Goal: Communication & Community: Answer question/provide support

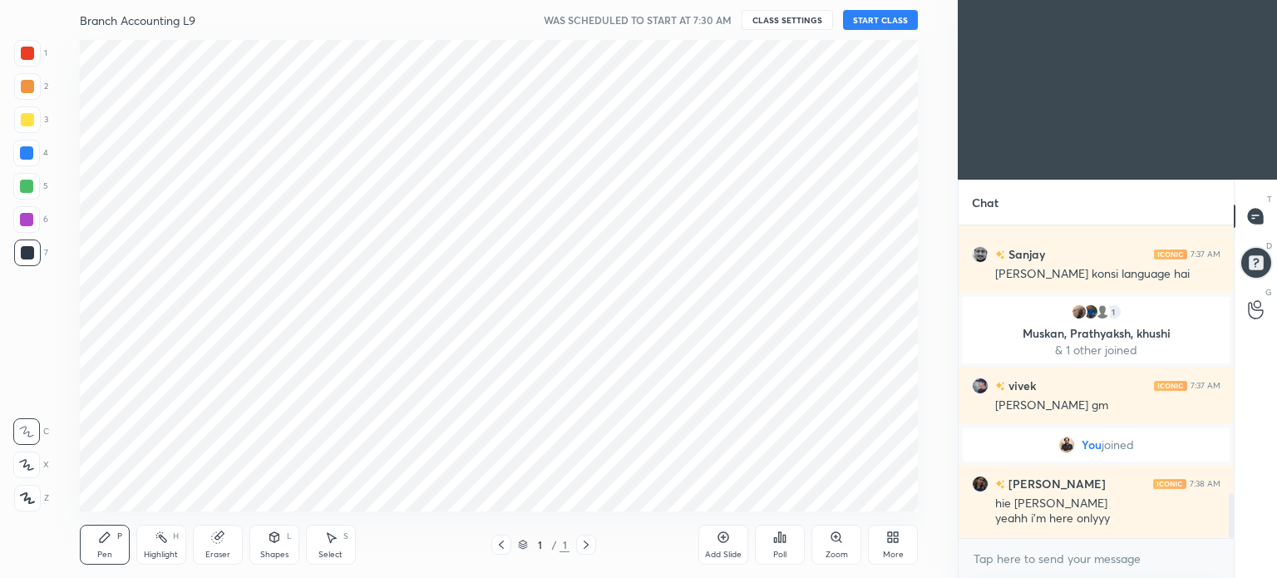
scroll to position [82637, 82218]
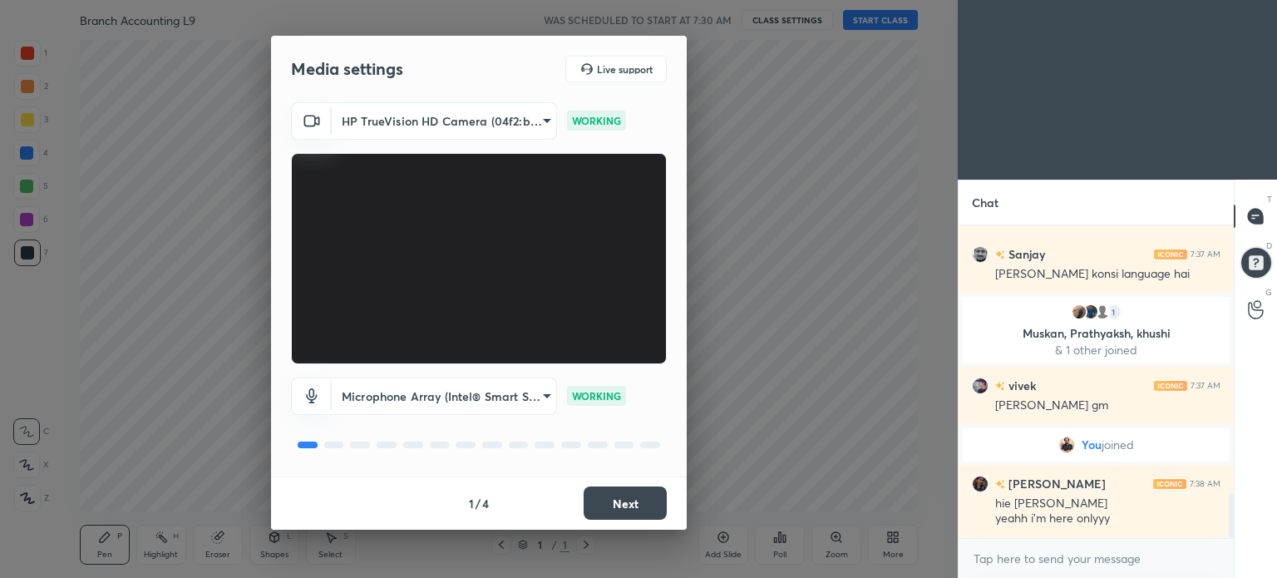
click at [637, 498] on button "Next" at bounding box center [624, 502] width 83 height 33
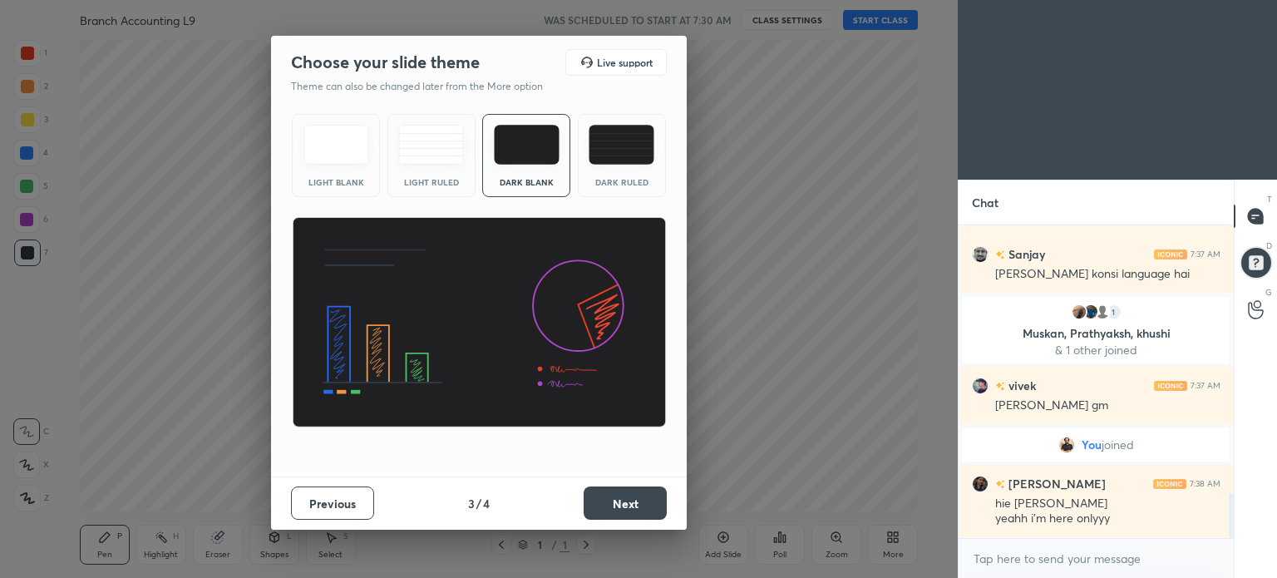
click at [637, 498] on button "Next" at bounding box center [624, 502] width 83 height 33
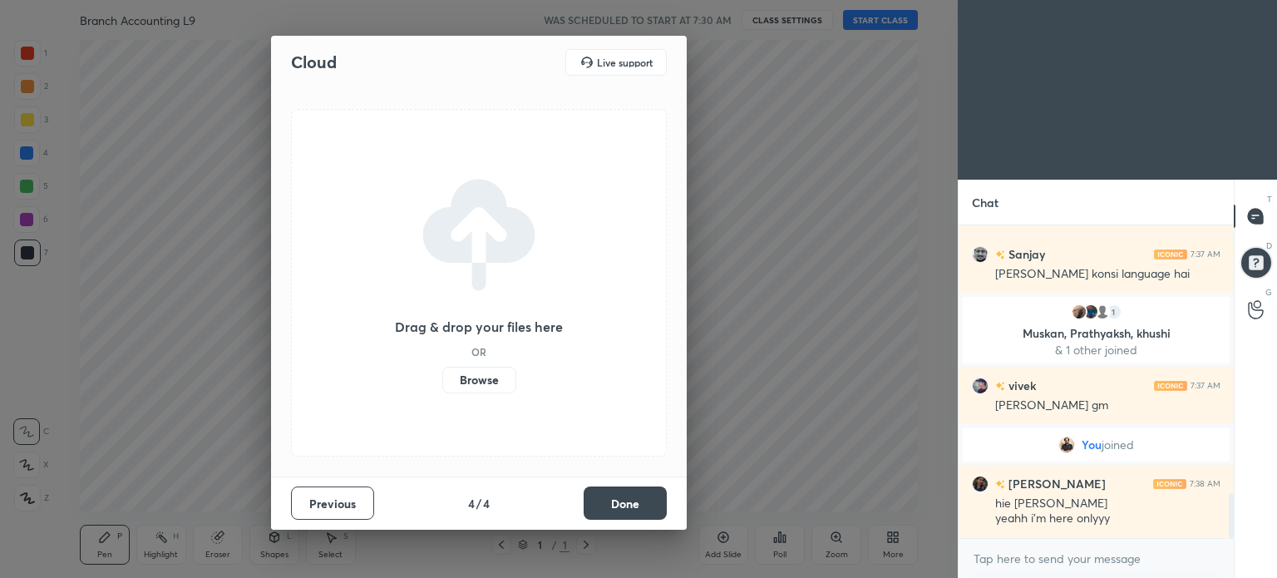
click at [637, 498] on button "Done" at bounding box center [624, 502] width 83 height 33
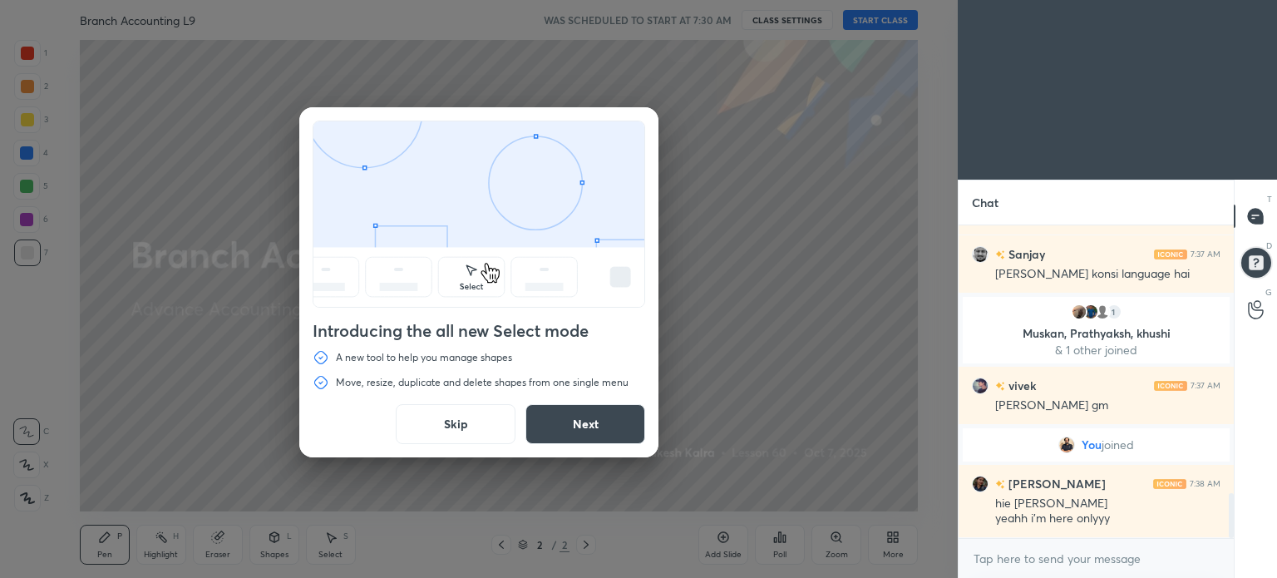
click at [453, 422] on button "Skip" at bounding box center [456, 424] width 120 height 40
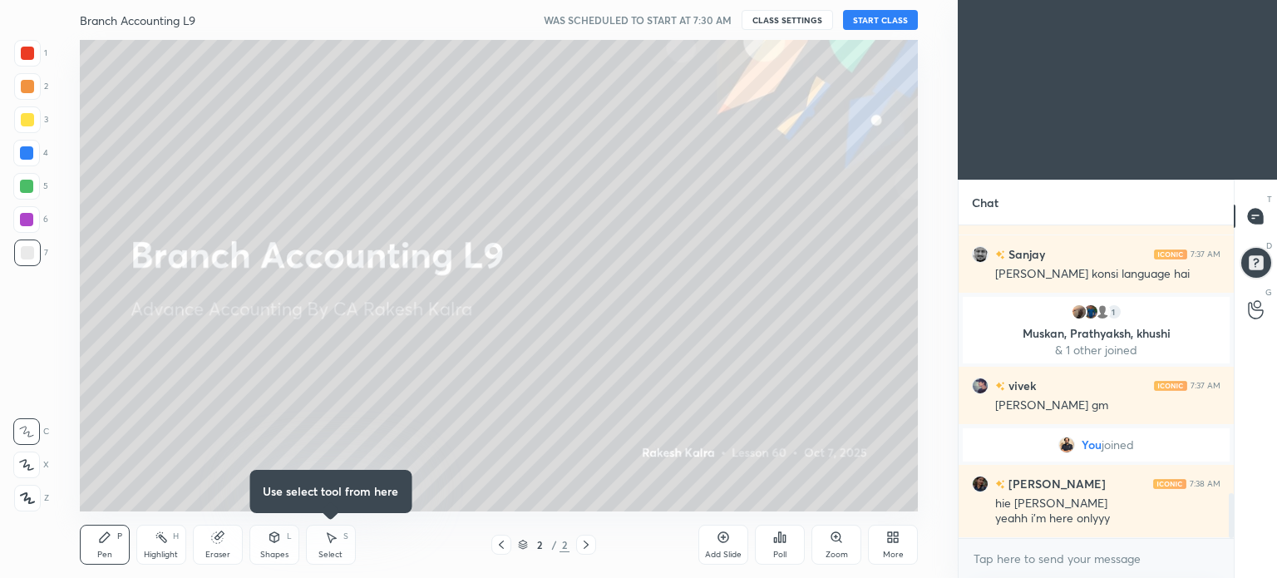
click at [895, 27] on button "START CLASS" at bounding box center [880, 20] width 75 height 20
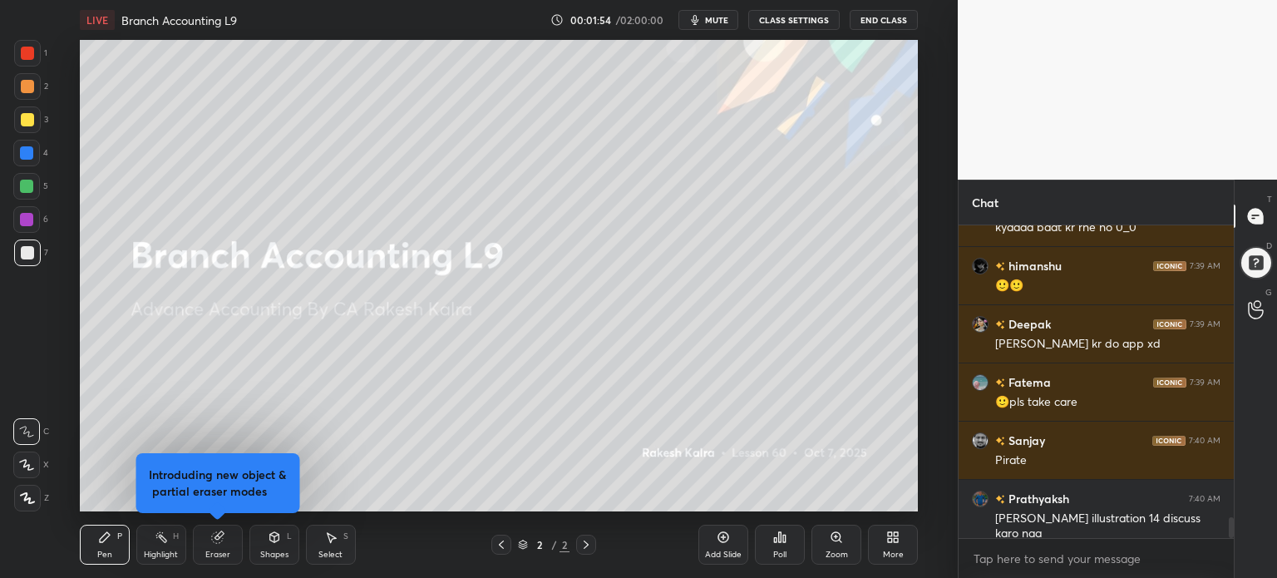
scroll to position [4501, 0]
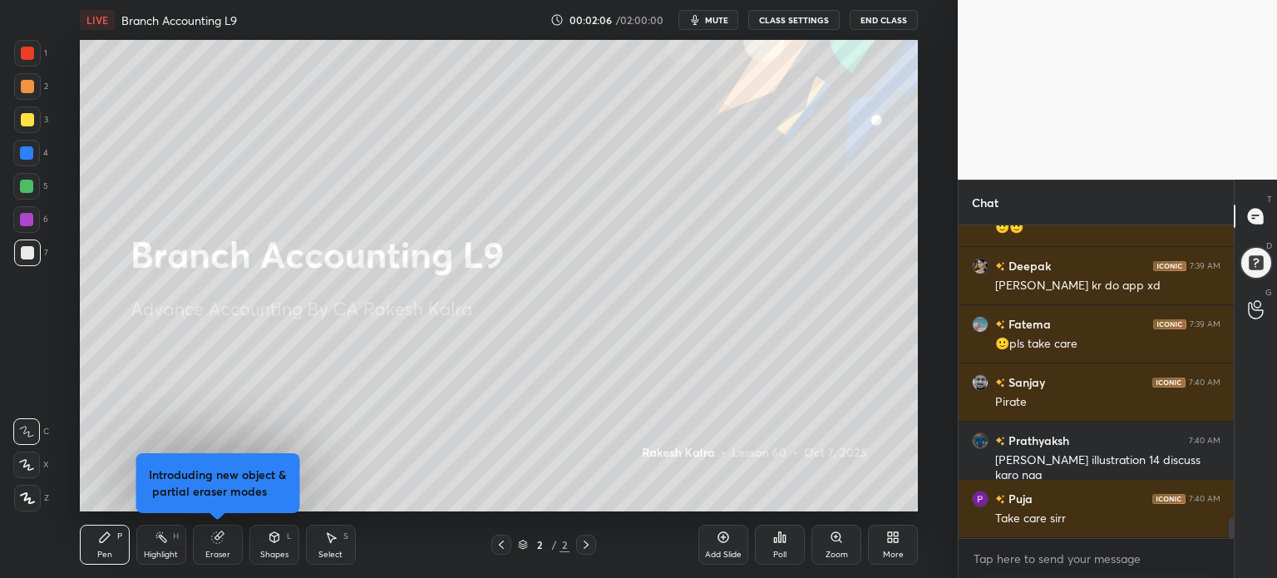
click at [885, 550] on div "More" at bounding box center [893, 554] width 21 height 8
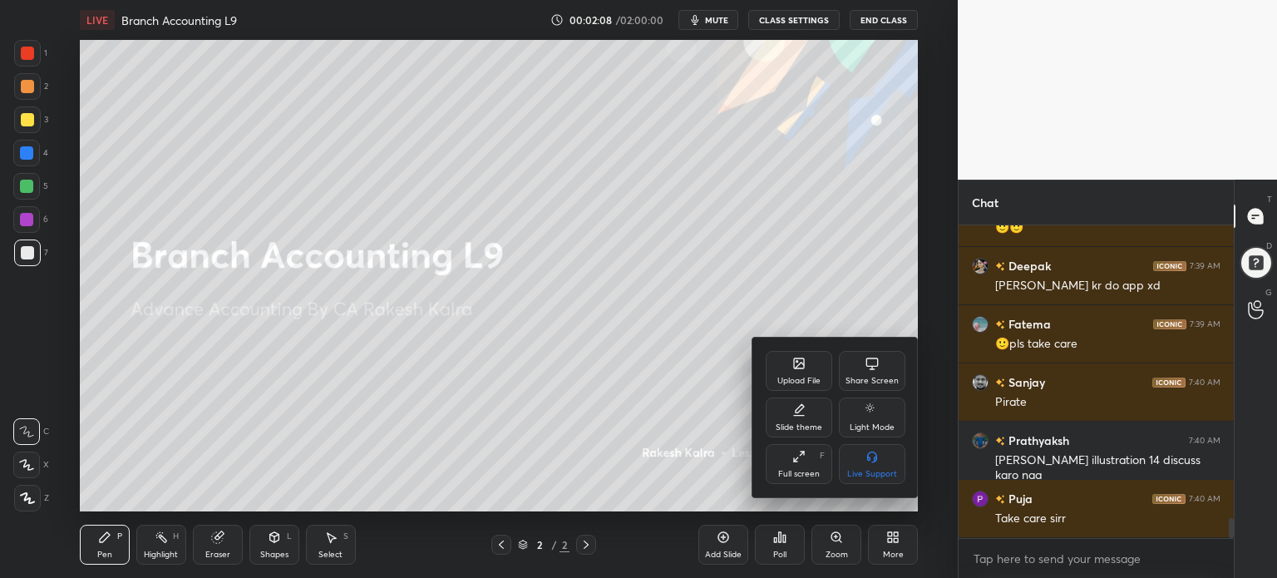
click at [792, 362] on icon at bounding box center [798, 363] width 13 height 13
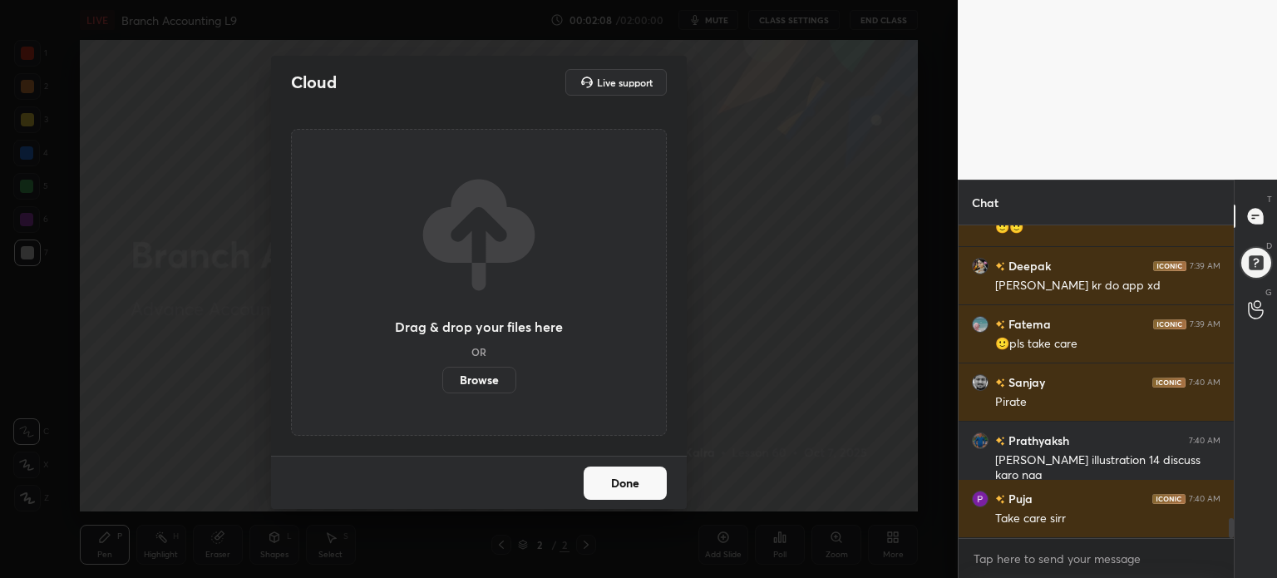
scroll to position [4541, 0]
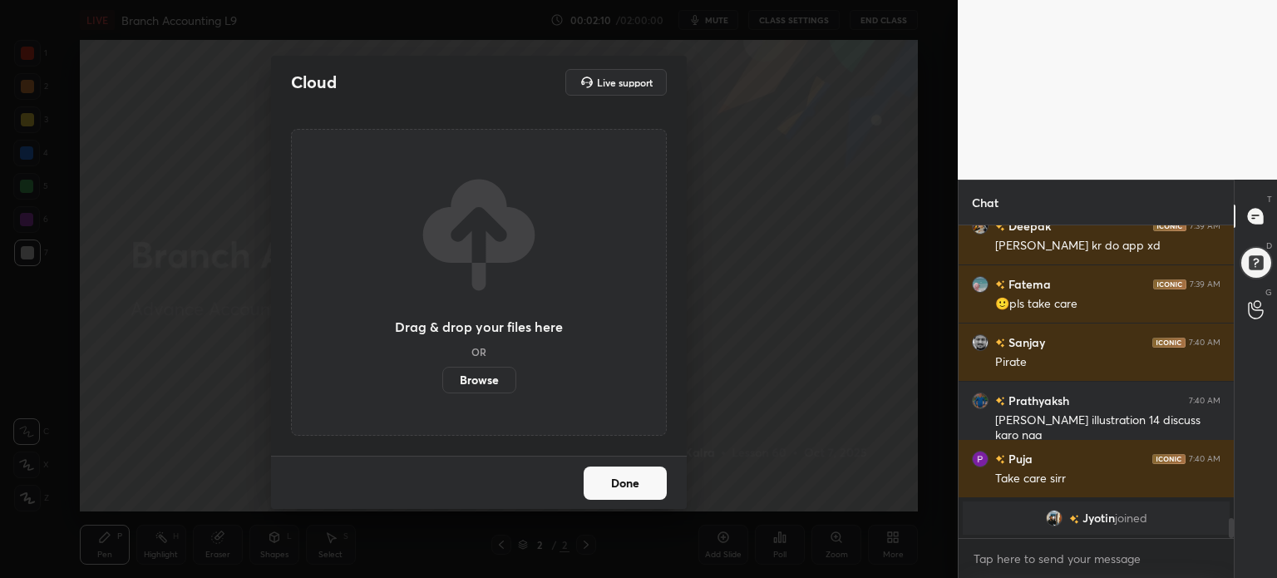
click at [497, 374] on label "Browse" at bounding box center [479, 380] width 74 height 27
click at [442, 374] on input "Browse" at bounding box center [442, 380] width 0 height 27
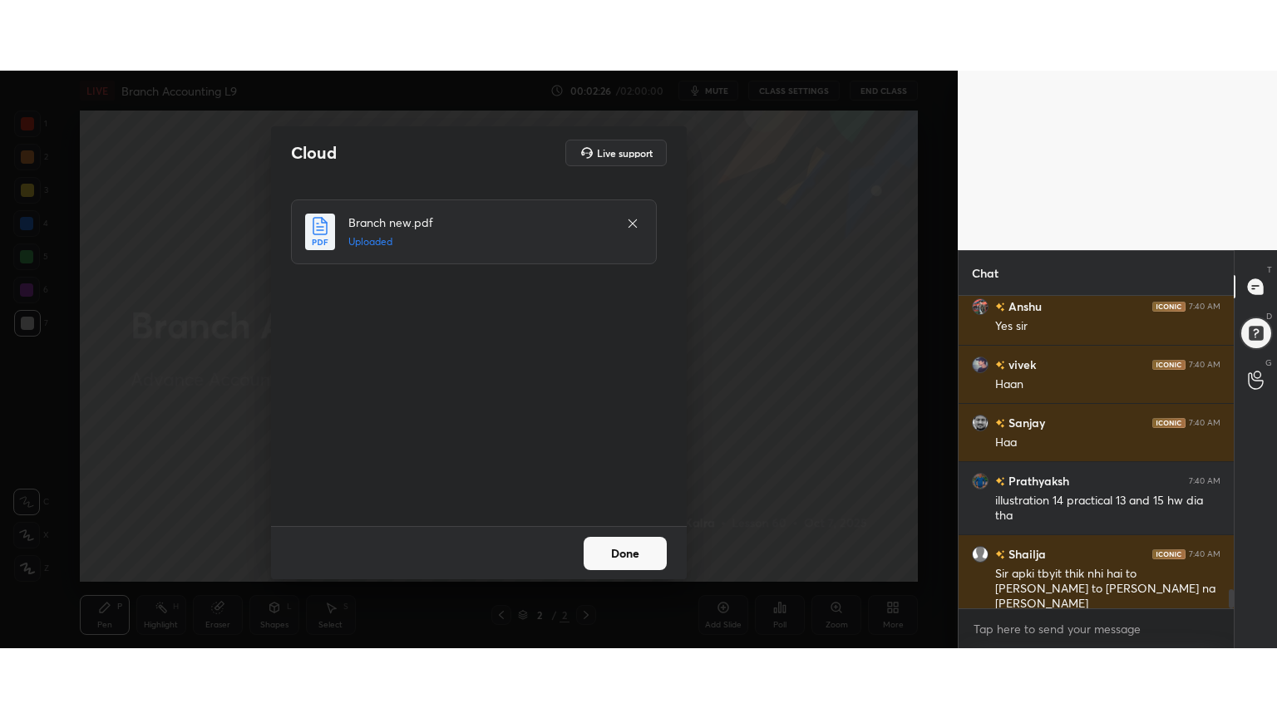
scroll to position [4875, 0]
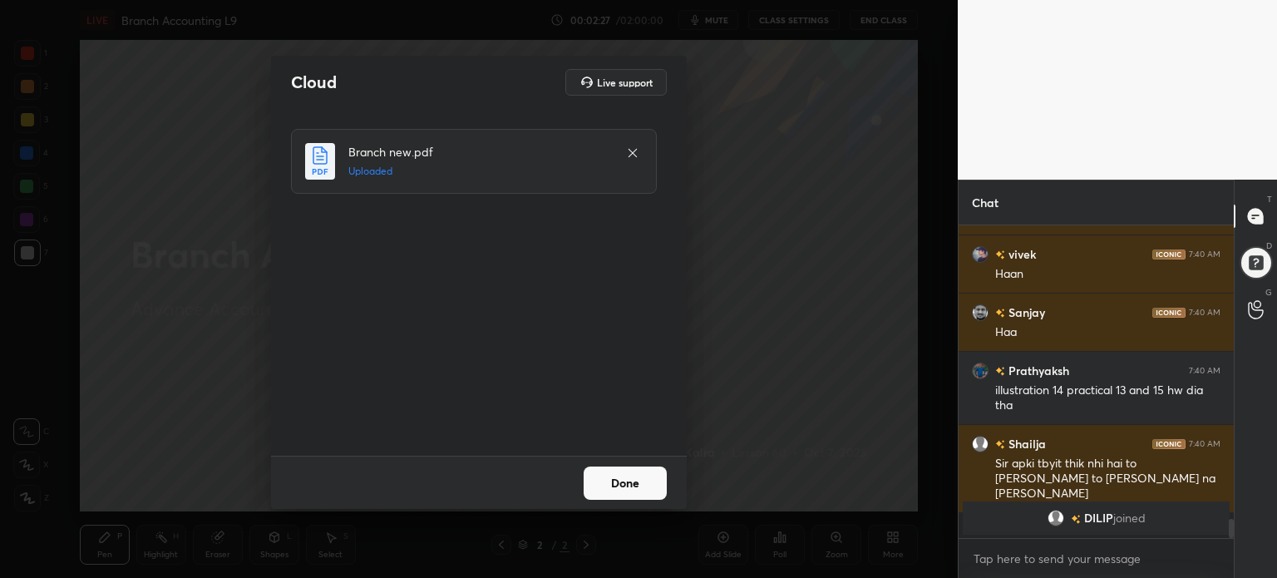
click at [625, 485] on button "Done" at bounding box center [624, 482] width 83 height 33
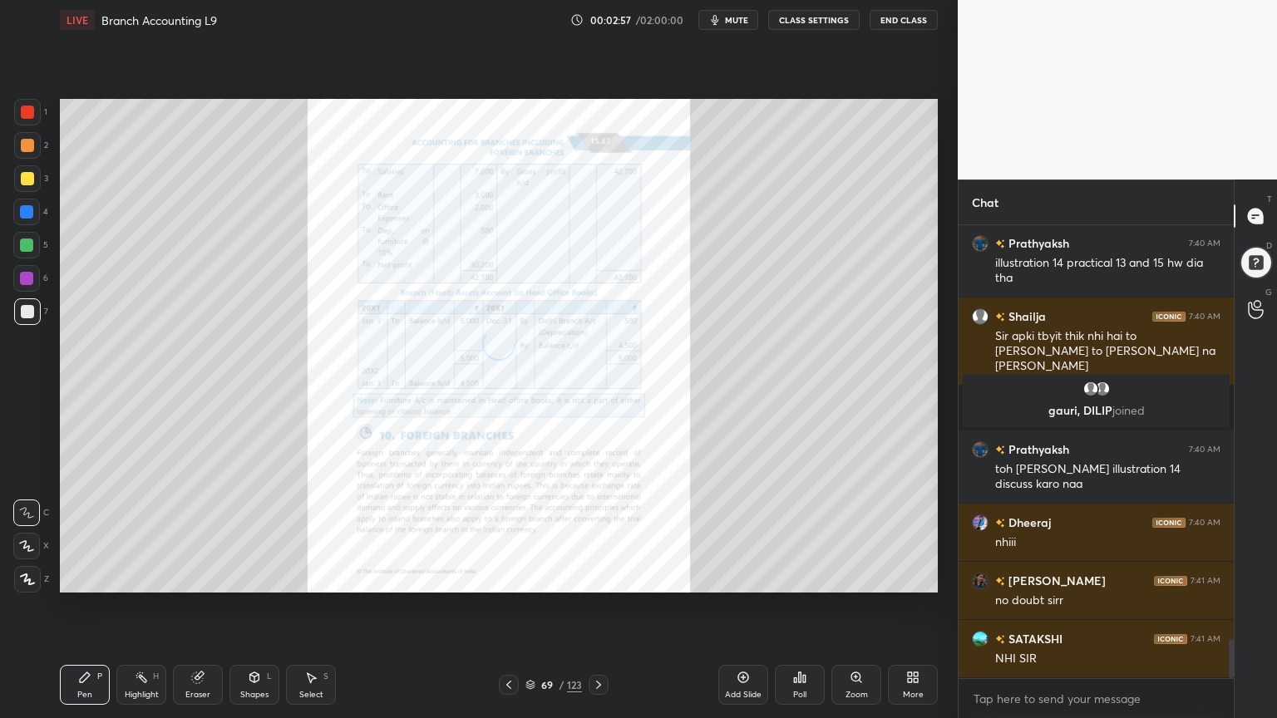
scroll to position [4860, 0]
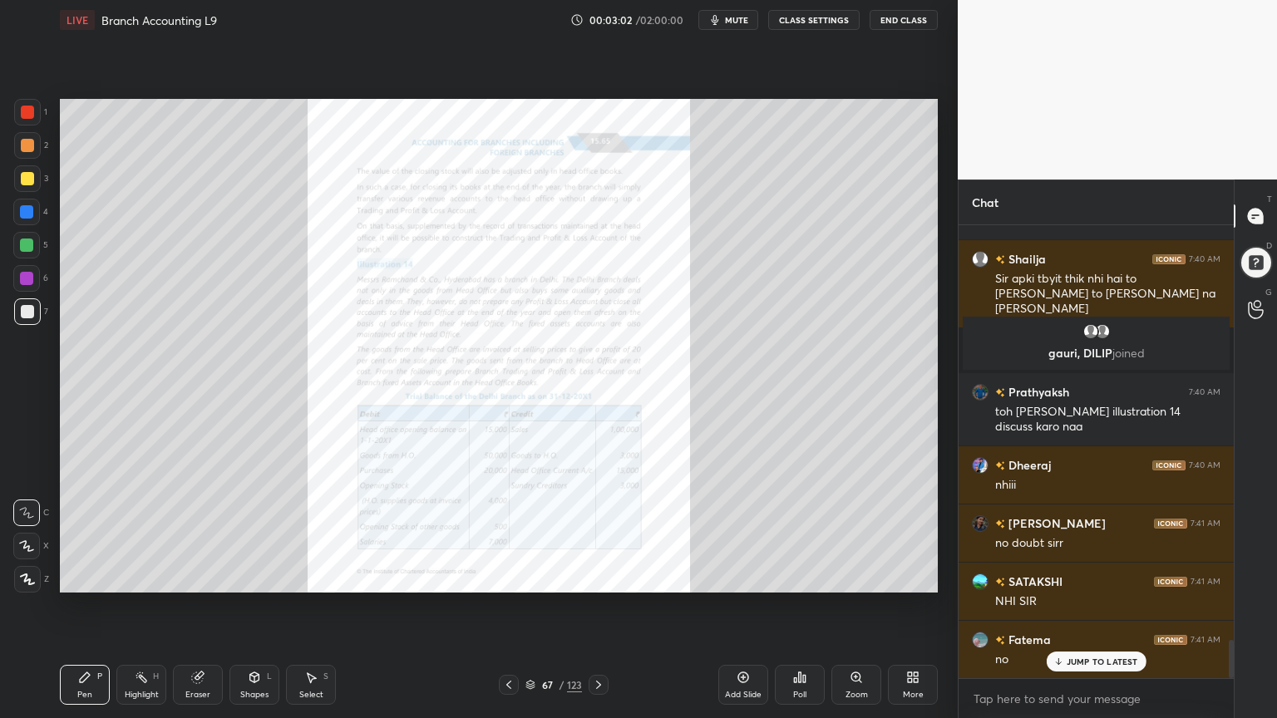
click at [845, 577] on div "Zoom" at bounding box center [856, 695] width 22 height 8
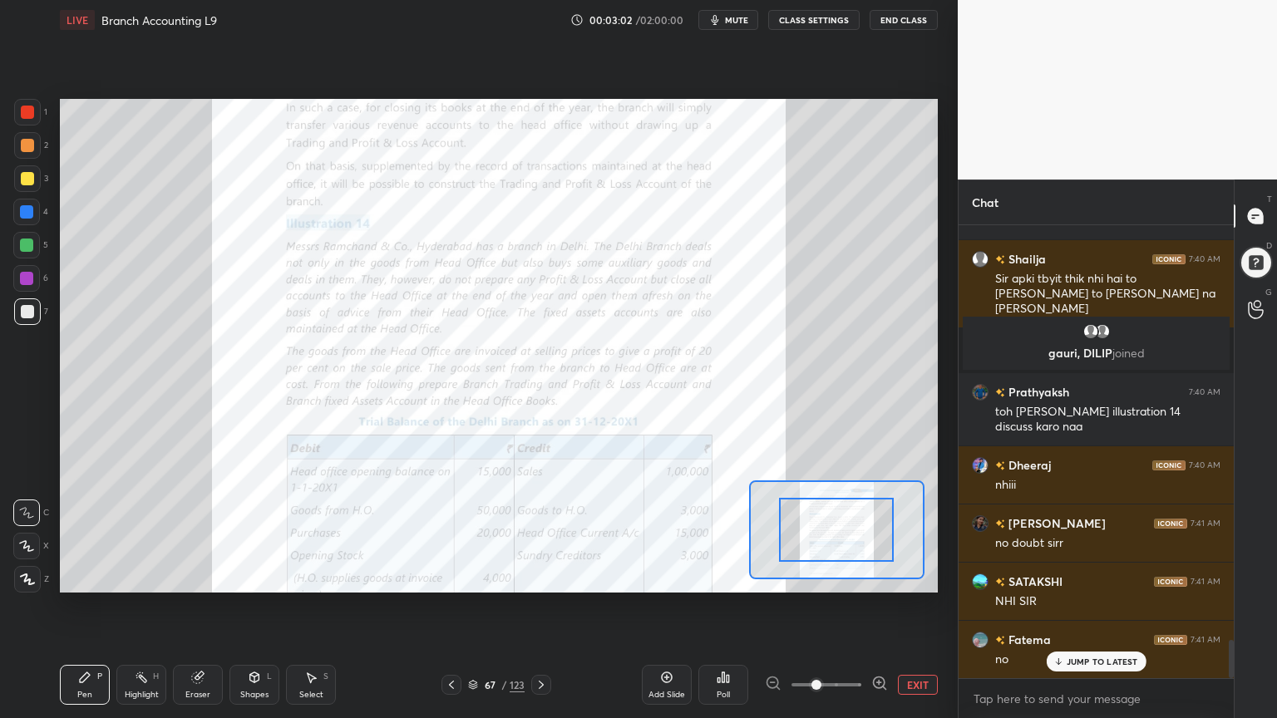
click at [845, 577] on div "Add Slide Poll EXIT" at bounding box center [790, 684] width 296 height 93
click at [877, 577] on icon at bounding box center [879, 683] width 17 height 17
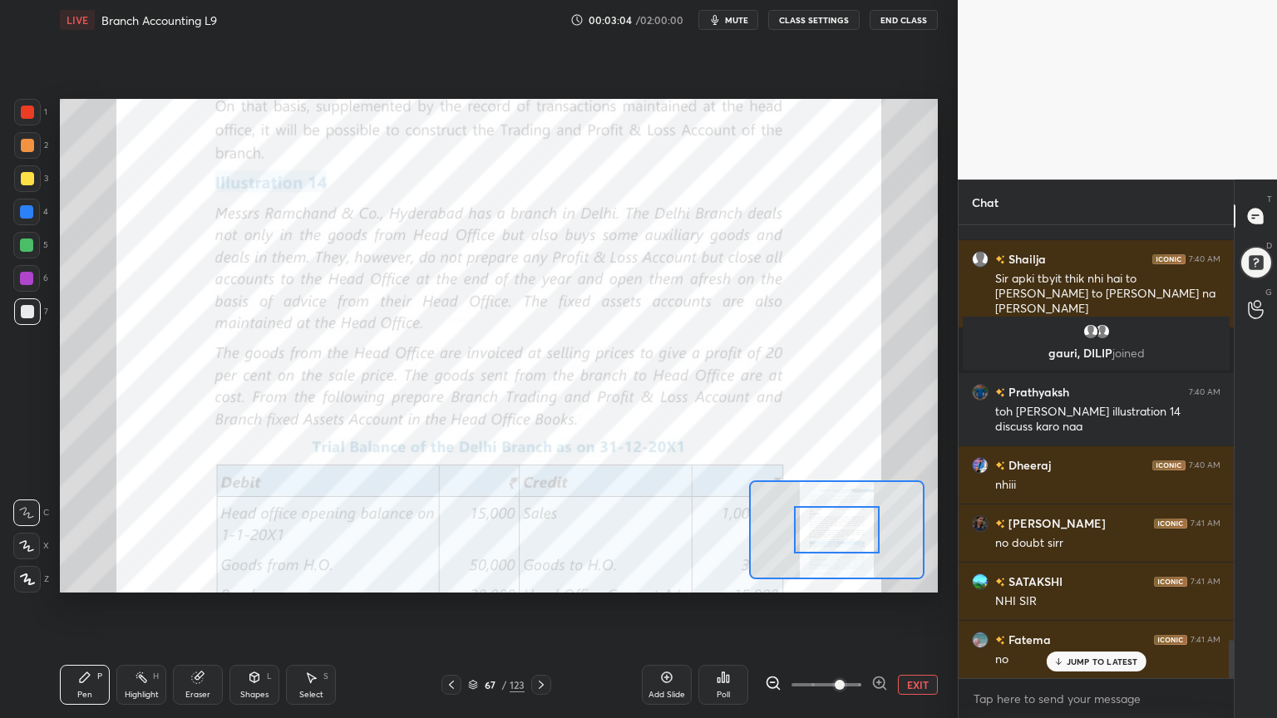
click at [877, 577] on icon at bounding box center [879, 683] width 17 height 17
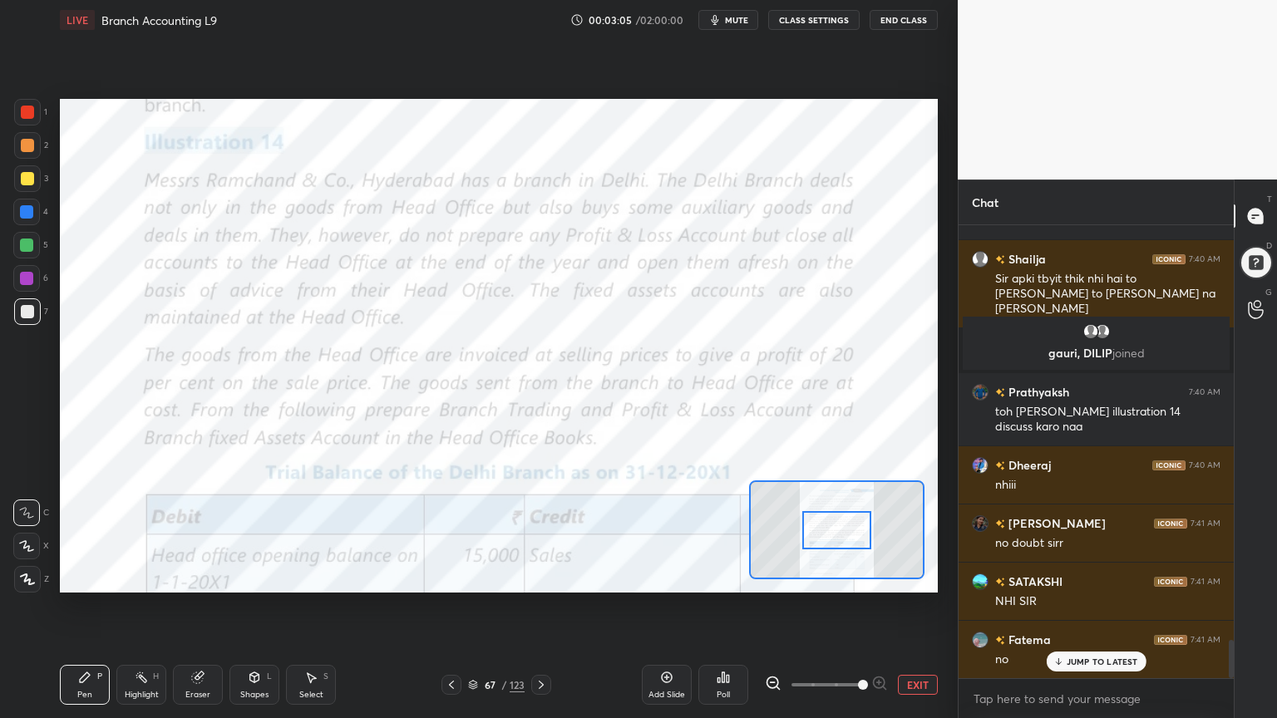
click at [868, 577] on span at bounding box center [863, 685] width 10 height 10
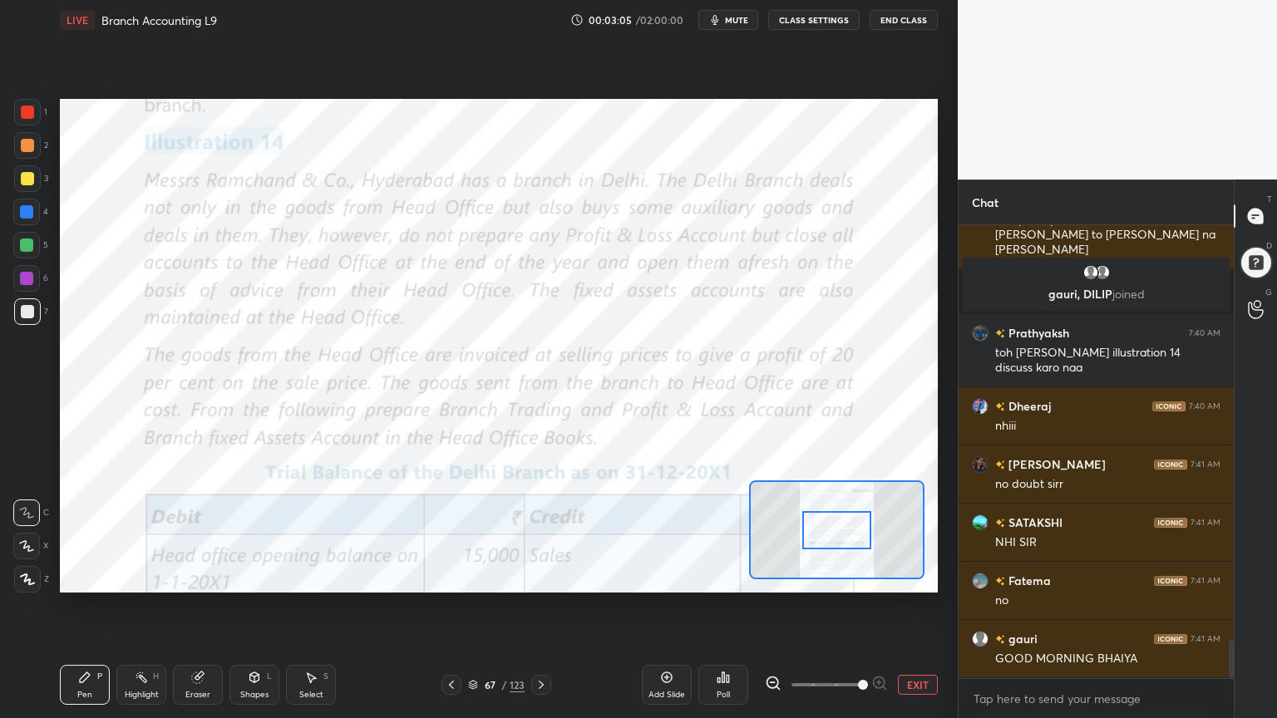
click at [868, 577] on span at bounding box center [863, 685] width 10 height 10
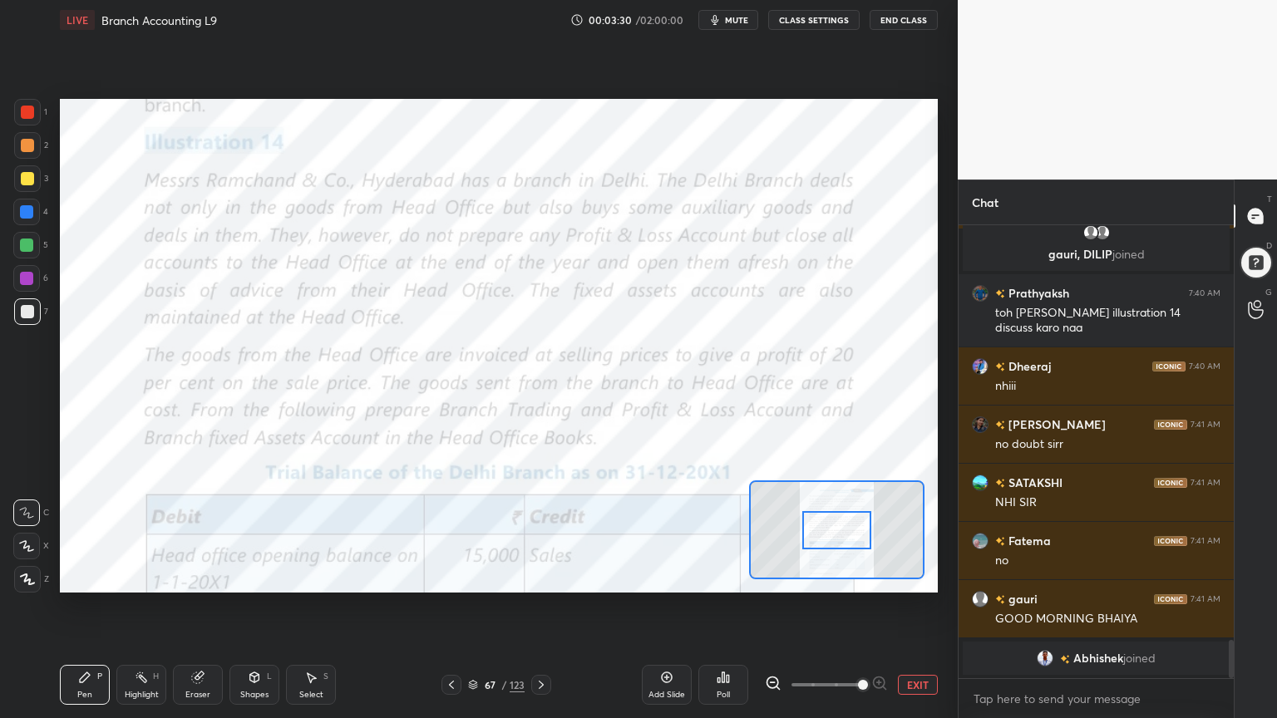
scroll to position [4950, 0]
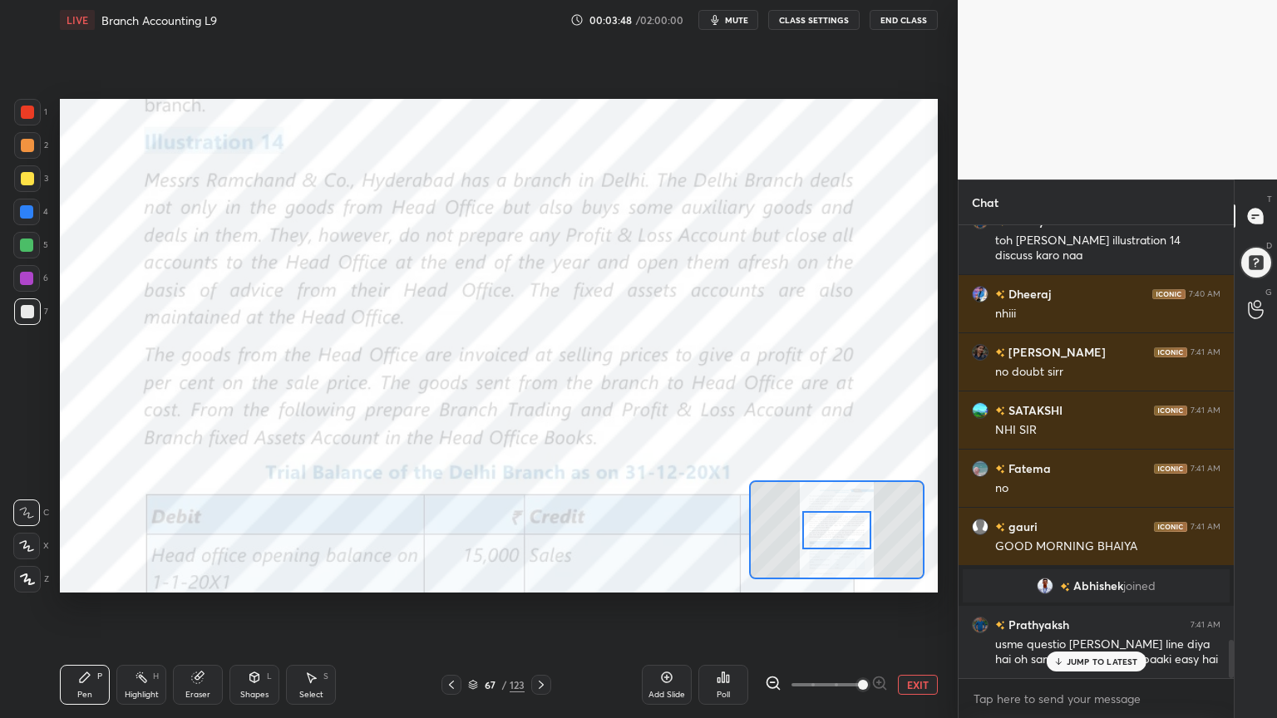
click at [26, 118] on div at bounding box center [27, 112] width 13 height 13
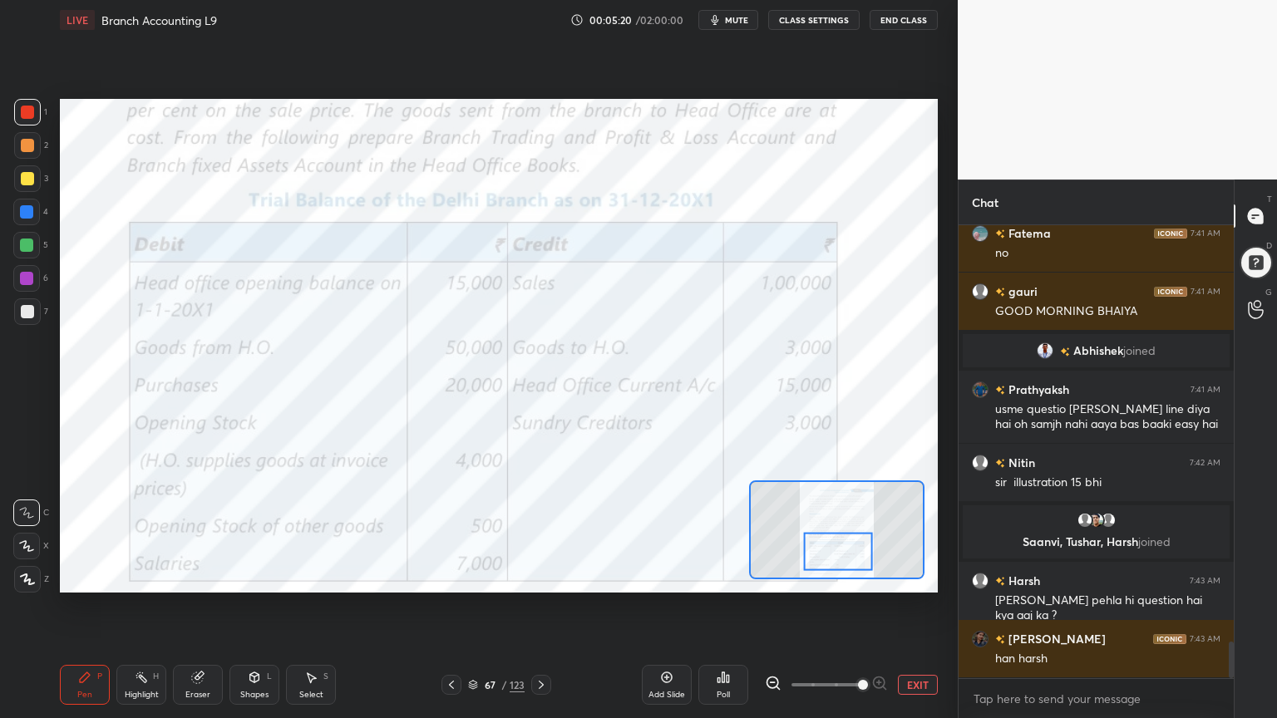
scroll to position [5226, 0]
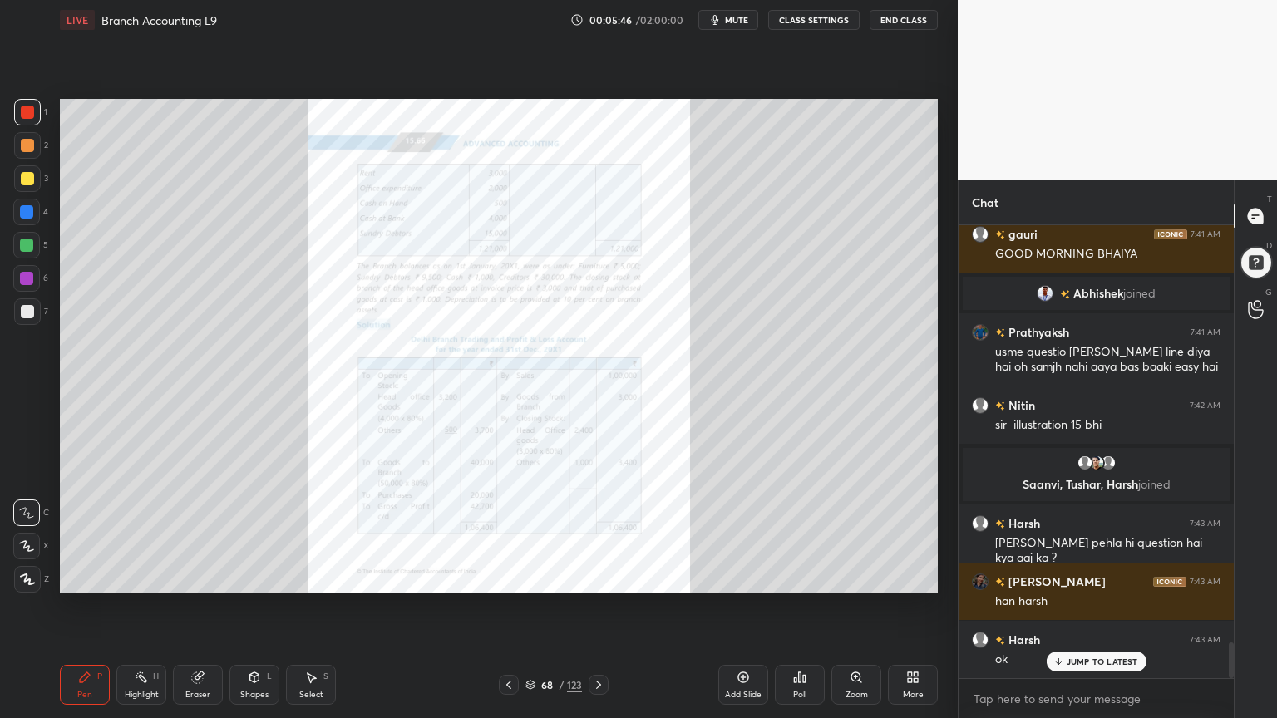
click at [854, 577] on icon at bounding box center [855, 676] width 9 height 9
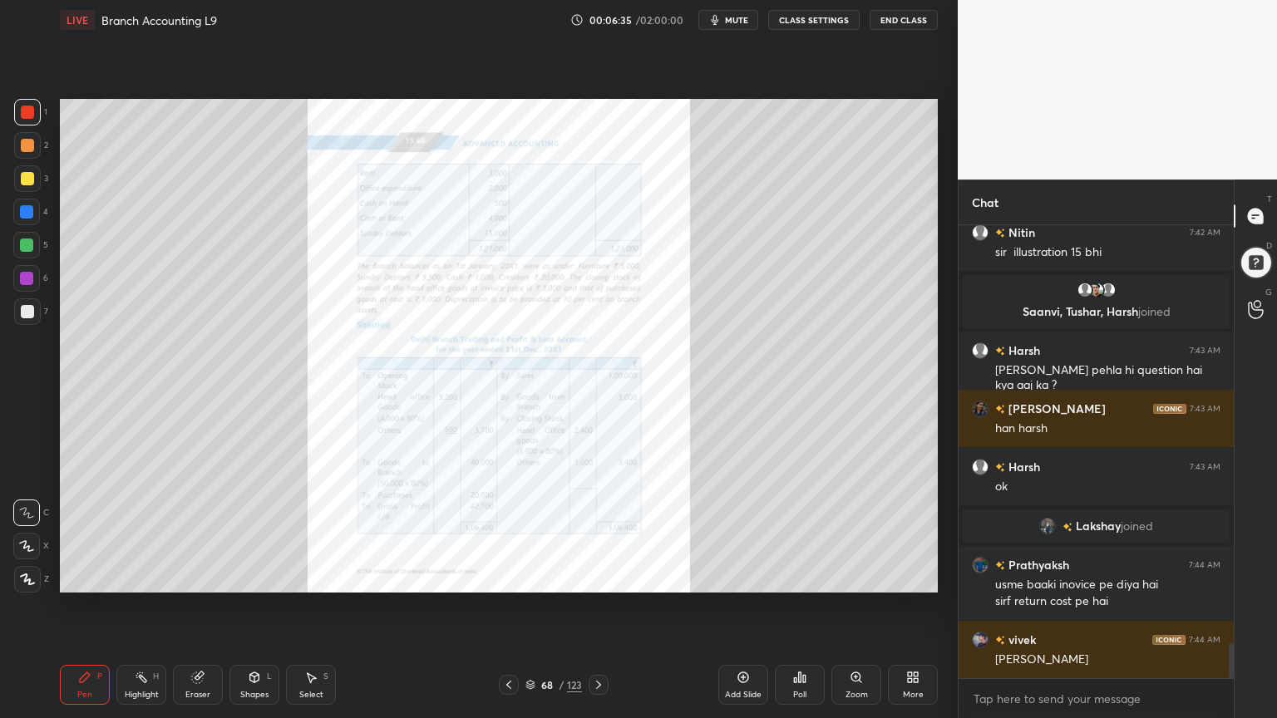
scroll to position [5458, 0]
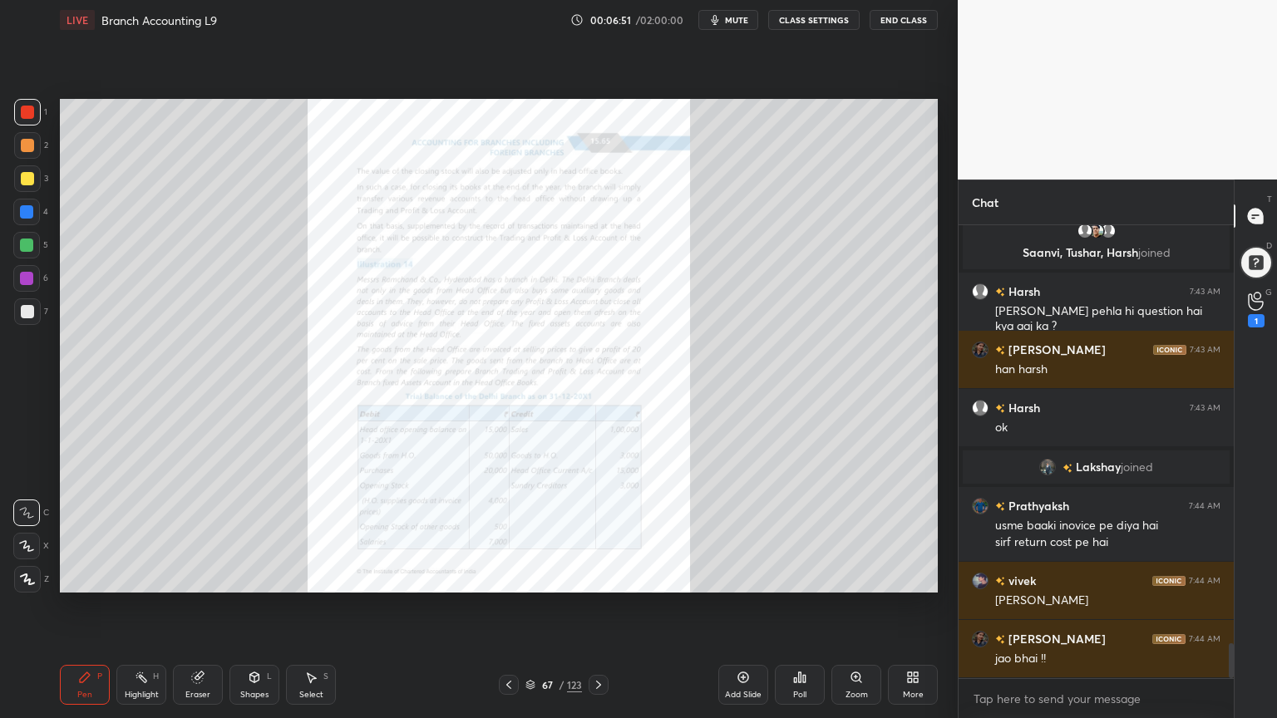
click at [1265, 303] on div "1" at bounding box center [1255, 309] width 33 height 30
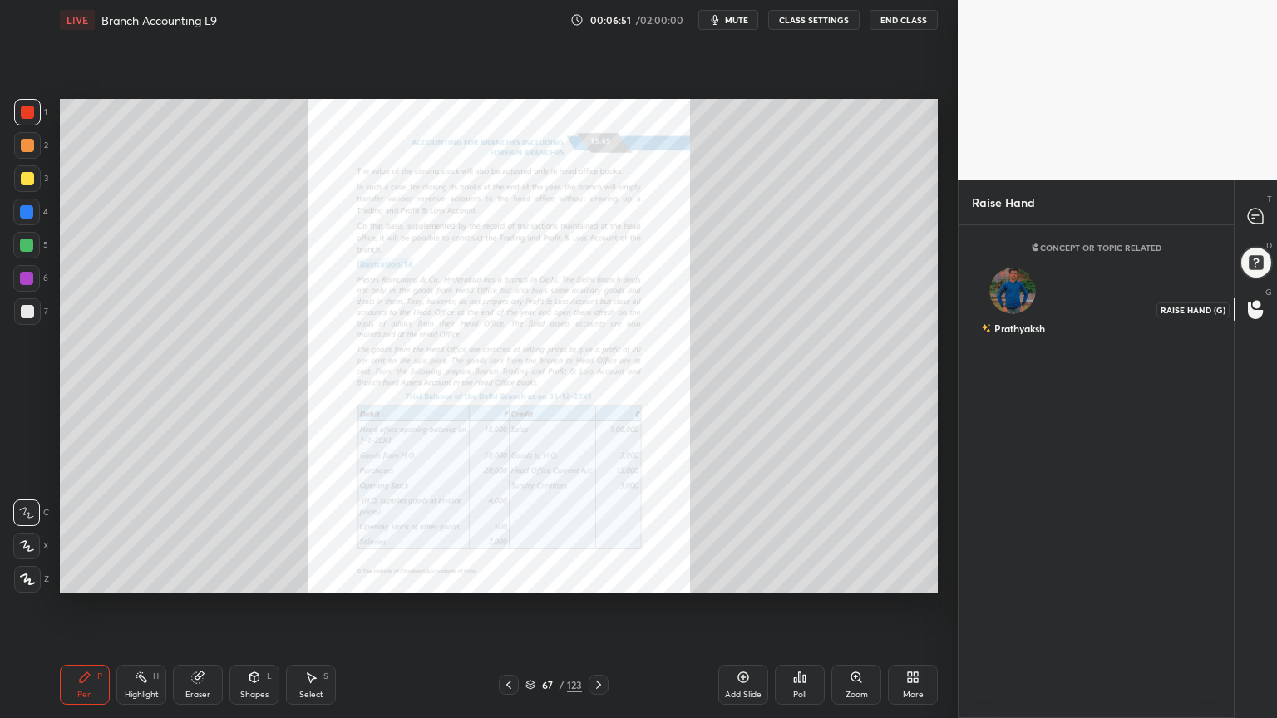
scroll to position [5, 5]
click at [1024, 293] on img "grid" at bounding box center [1012, 291] width 47 height 47
click at [1024, 337] on button "INVITE" at bounding box center [1012, 340] width 67 height 22
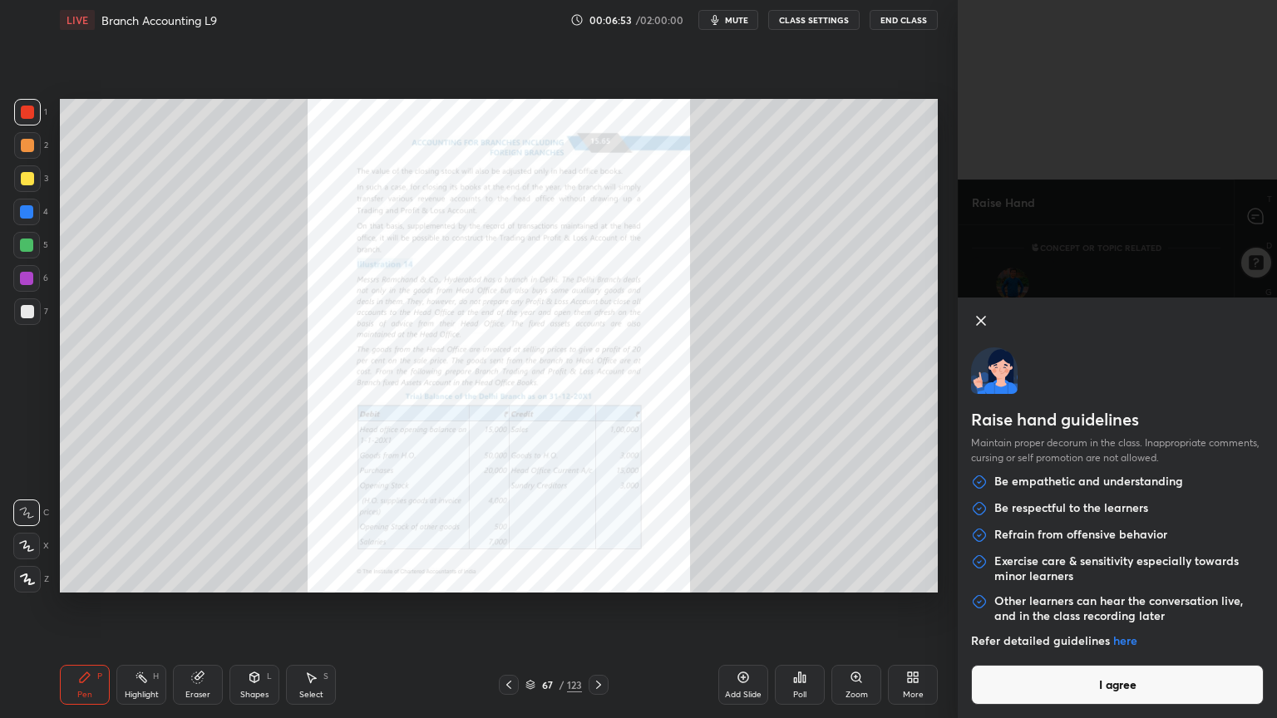
click at [1180, 577] on button "I agree" at bounding box center [1117, 685] width 293 height 40
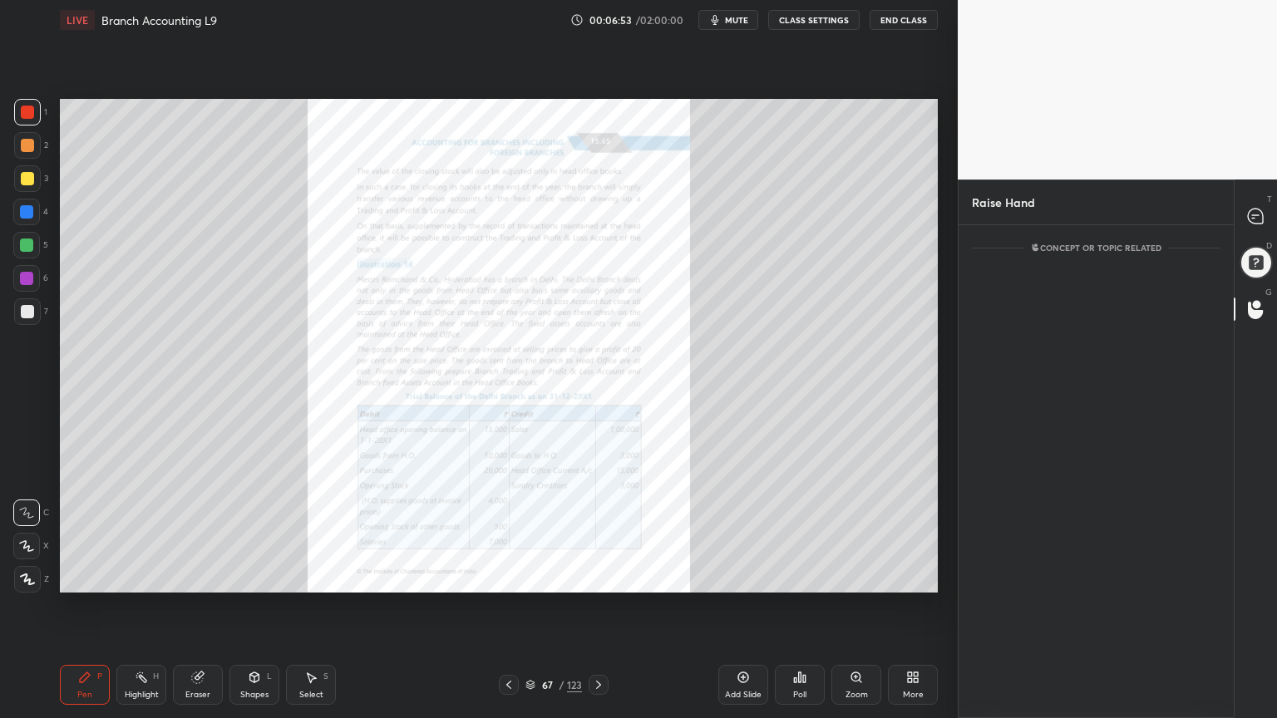
scroll to position [421, 270]
click at [1244, 249] on div at bounding box center [1255, 263] width 34 height 34
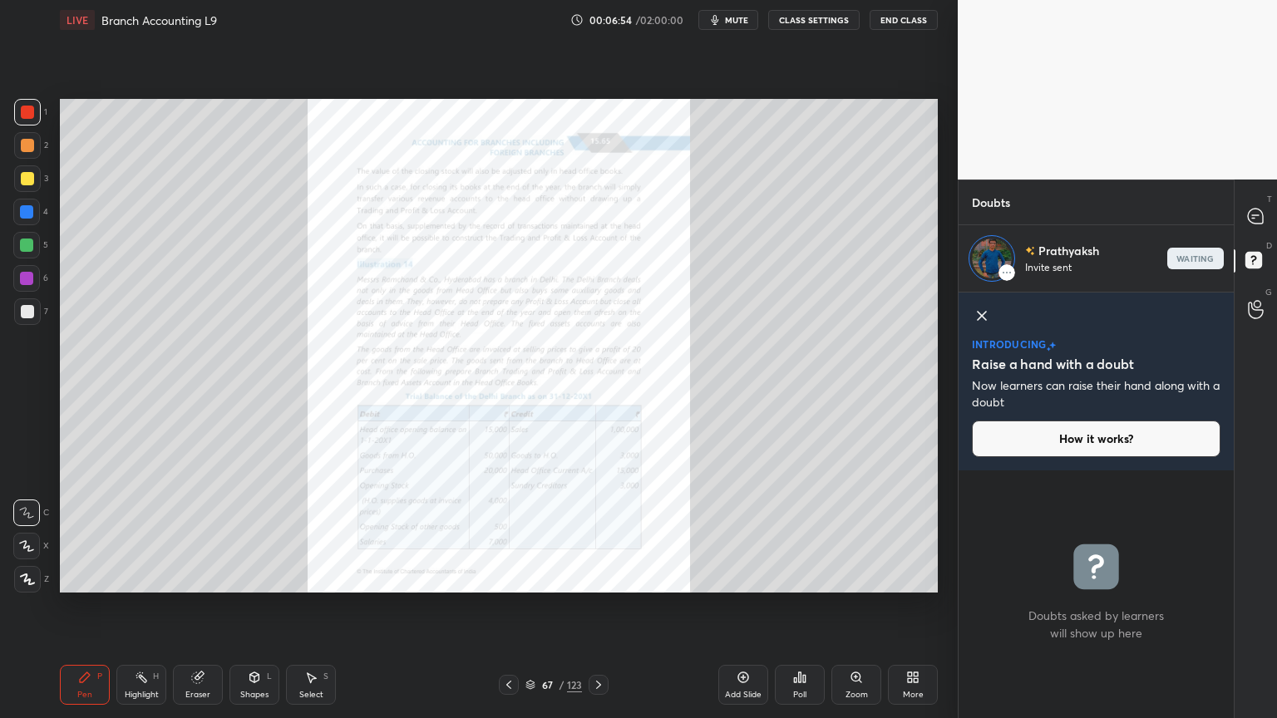
click at [1250, 219] on icon at bounding box center [1254, 216] width 15 height 15
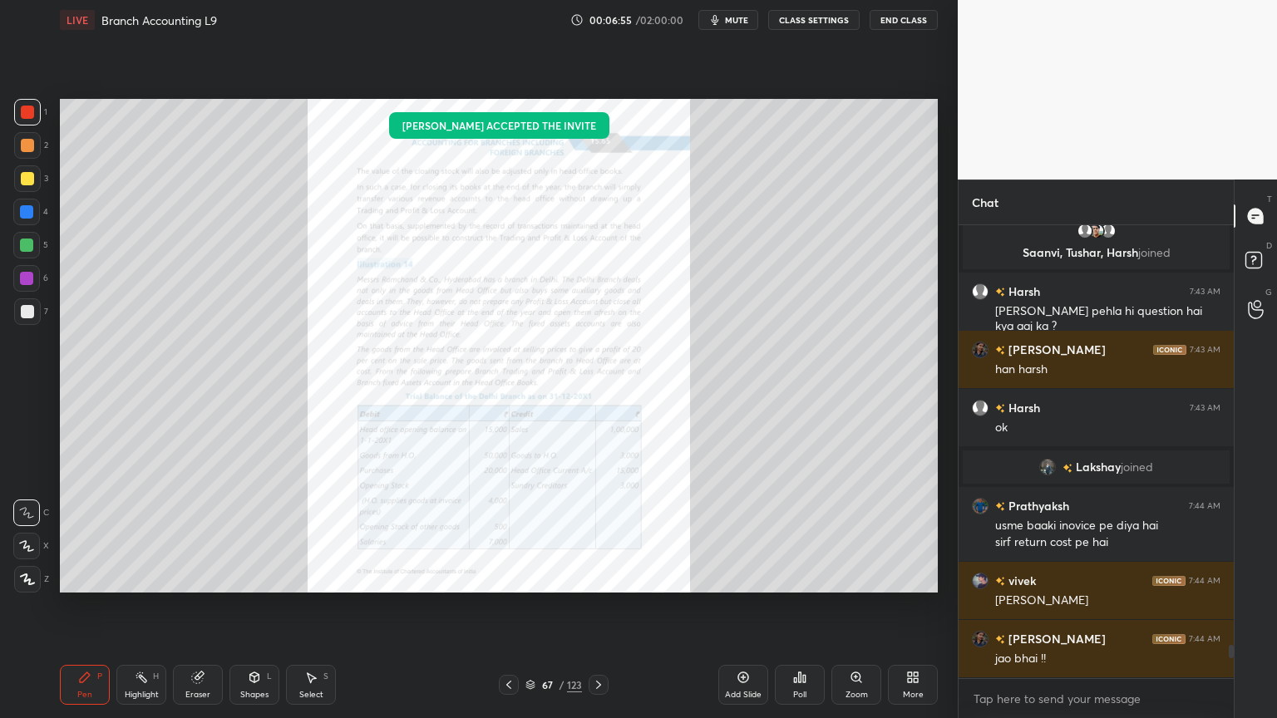
scroll to position [5770, 0]
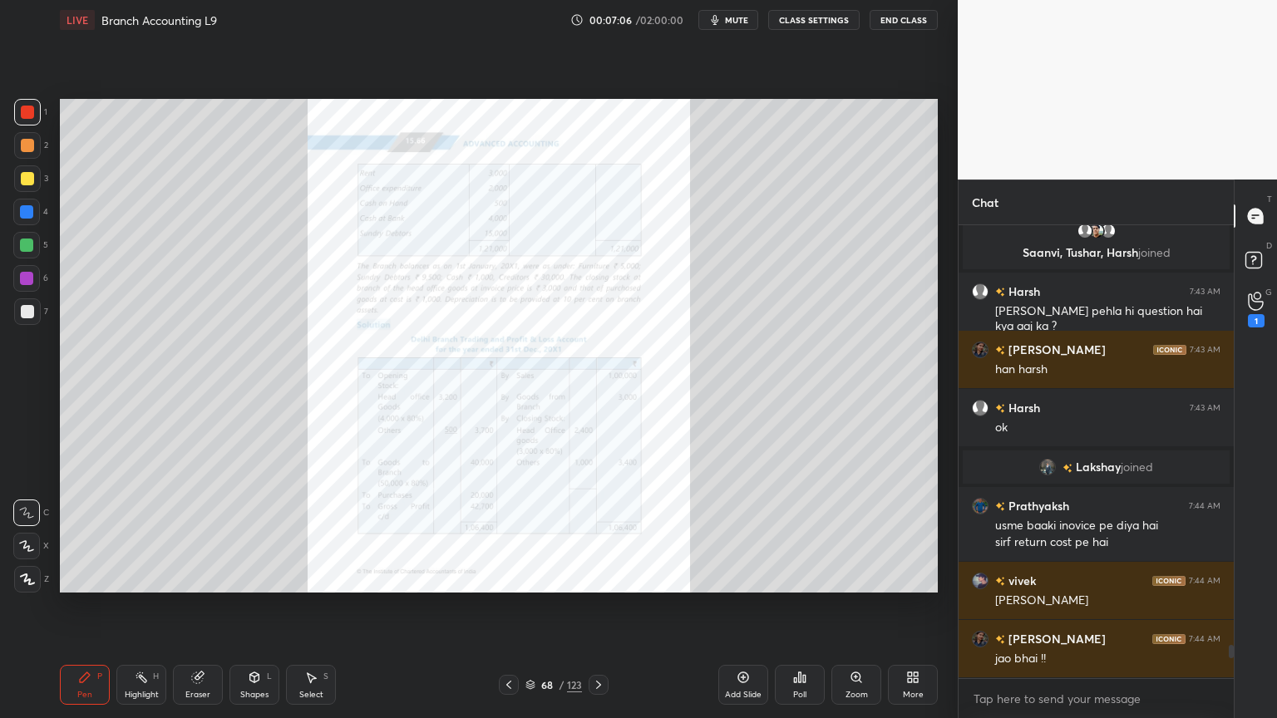
click at [1262, 299] on icon at bounding box center [1255, 301] width 16 height 19
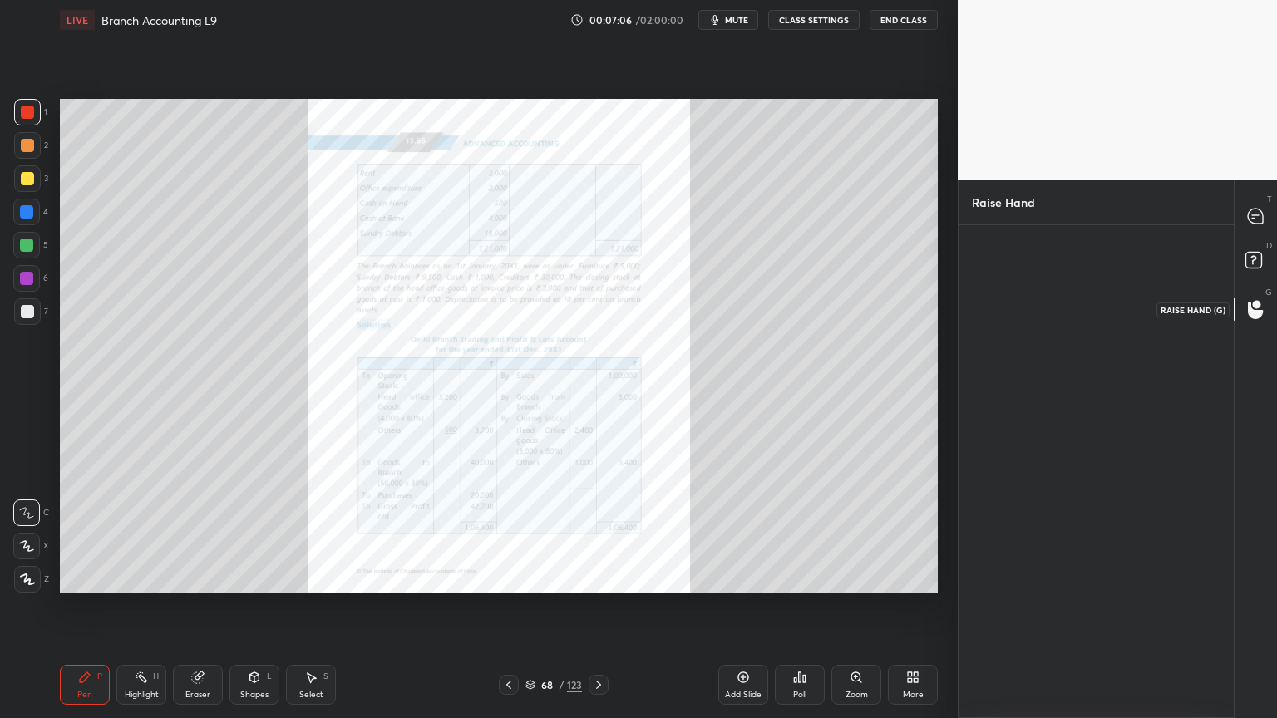
scroll to position [5, 5]
click at [1031, 303] on div "Prathyaksh" at bounding box center [1013, 305] width 82 height 96
click at [1021, 342] on button "INVITE" at bounding box center [1012, 340] width 67 height 22
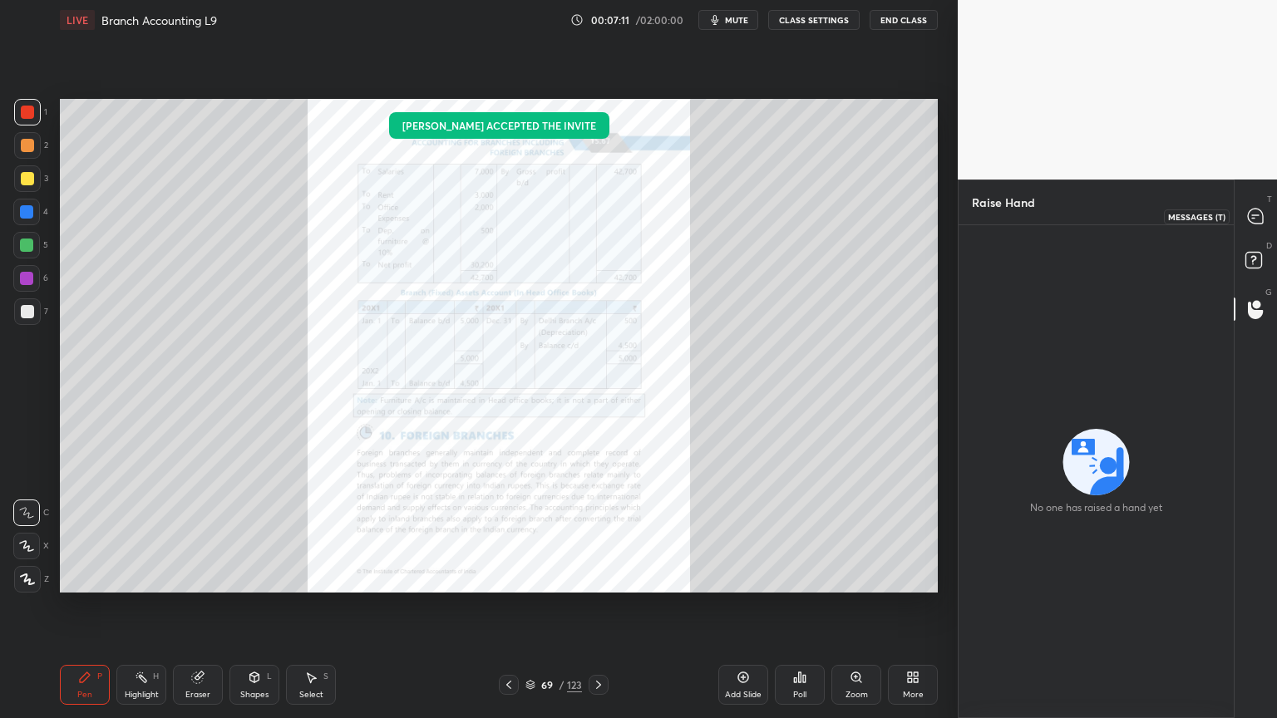
click at [1257, 223] on icon at bounding box center [1254, 216] width 15 height 15
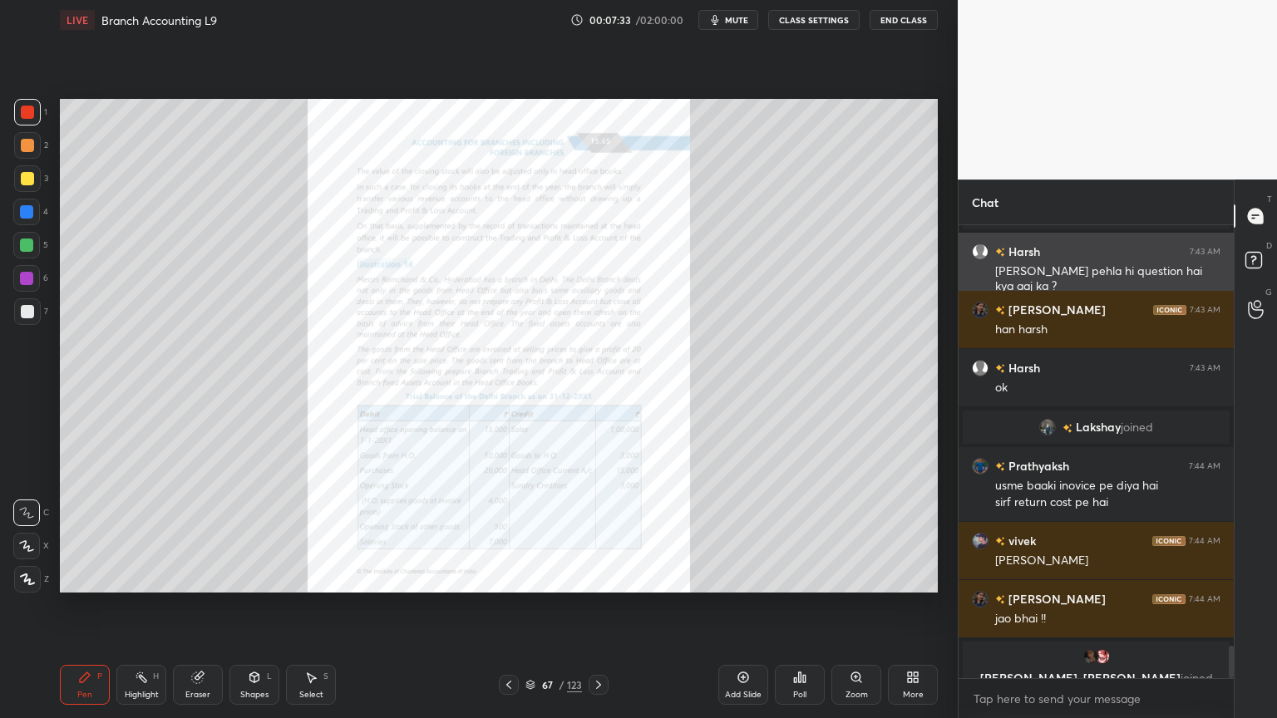
scroll to position [5830, 0]
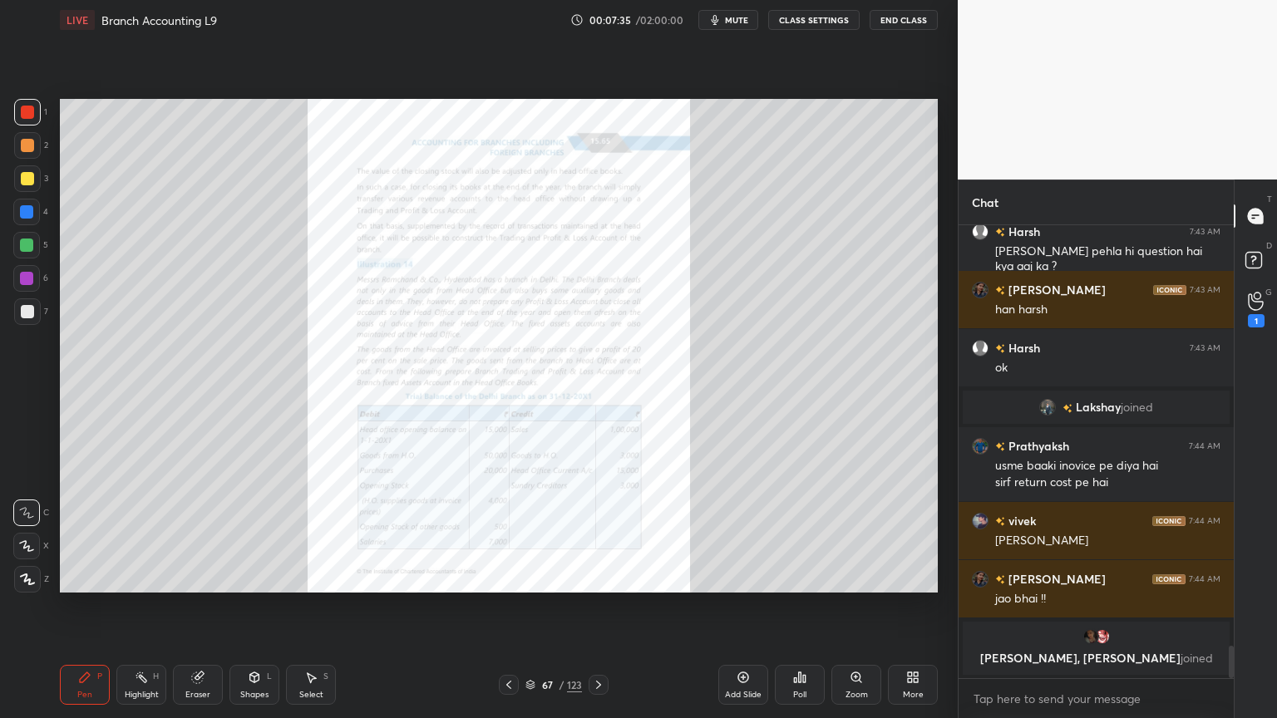
click at [1257, 303] on icon at bounding box center [1255, 301] width 16 height 19
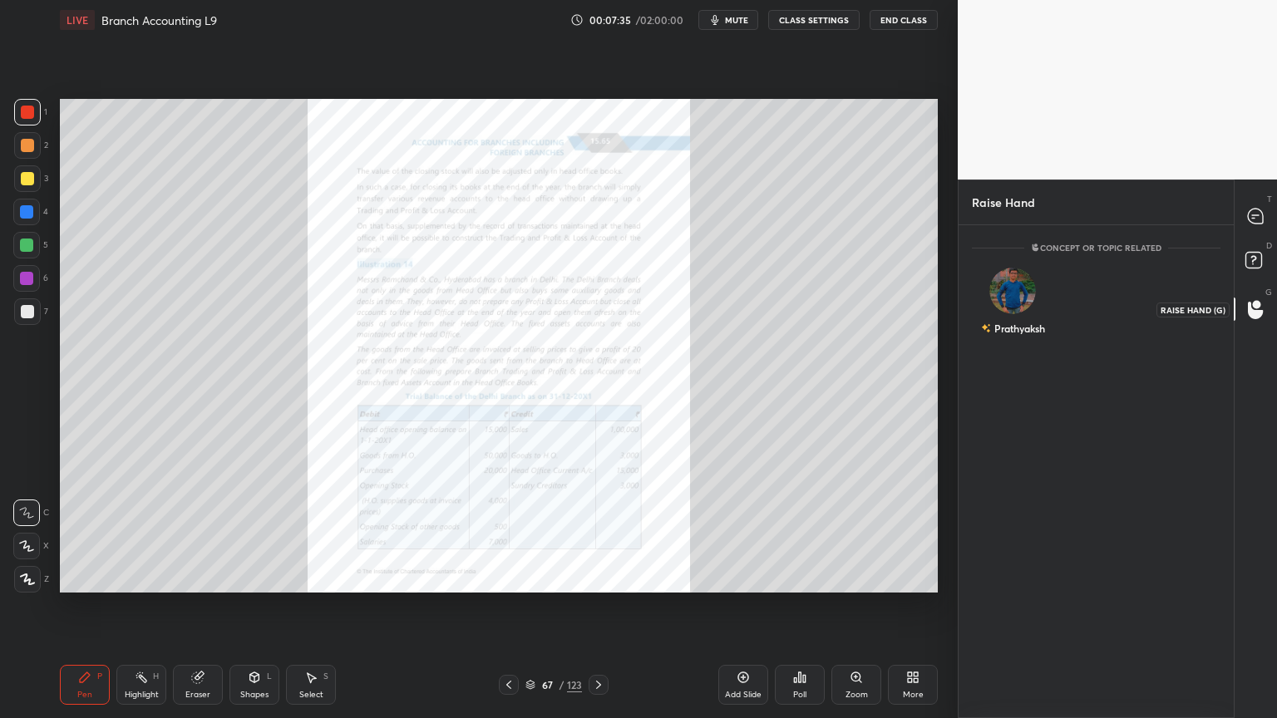
scroll to position [5, 5]
click at [1013, 339] on div "Prathyaksh" at bounding box center [1013, 305] width 82 height 96
click at [1031, 296] on div "[PERSON_NAME] INVITE" at bounding box center [1013, 309] width 82 height 105
click at [1026, 337] on button "INVITE" at bounding box center [1012, 340] width 67 height 22
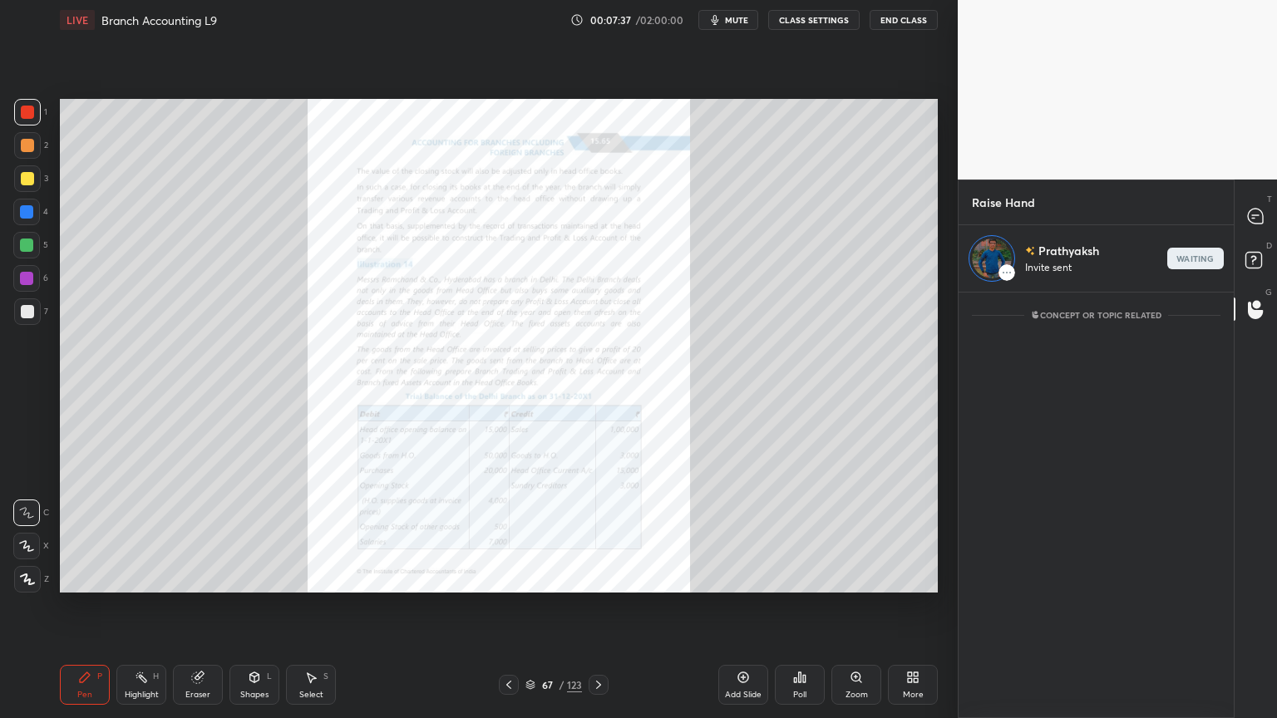
click at [1257, 219] on icon at bounding box center [1254, 216] width 15 height 15
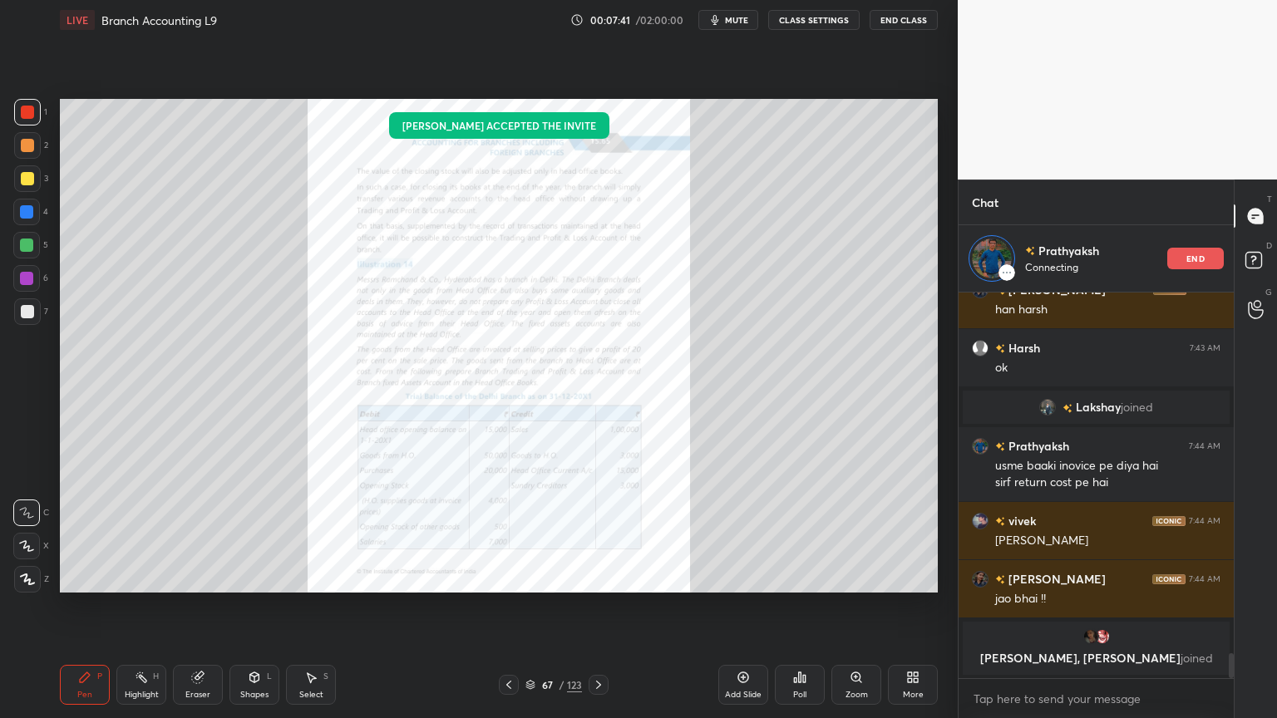
scroll to position [5597, 0]
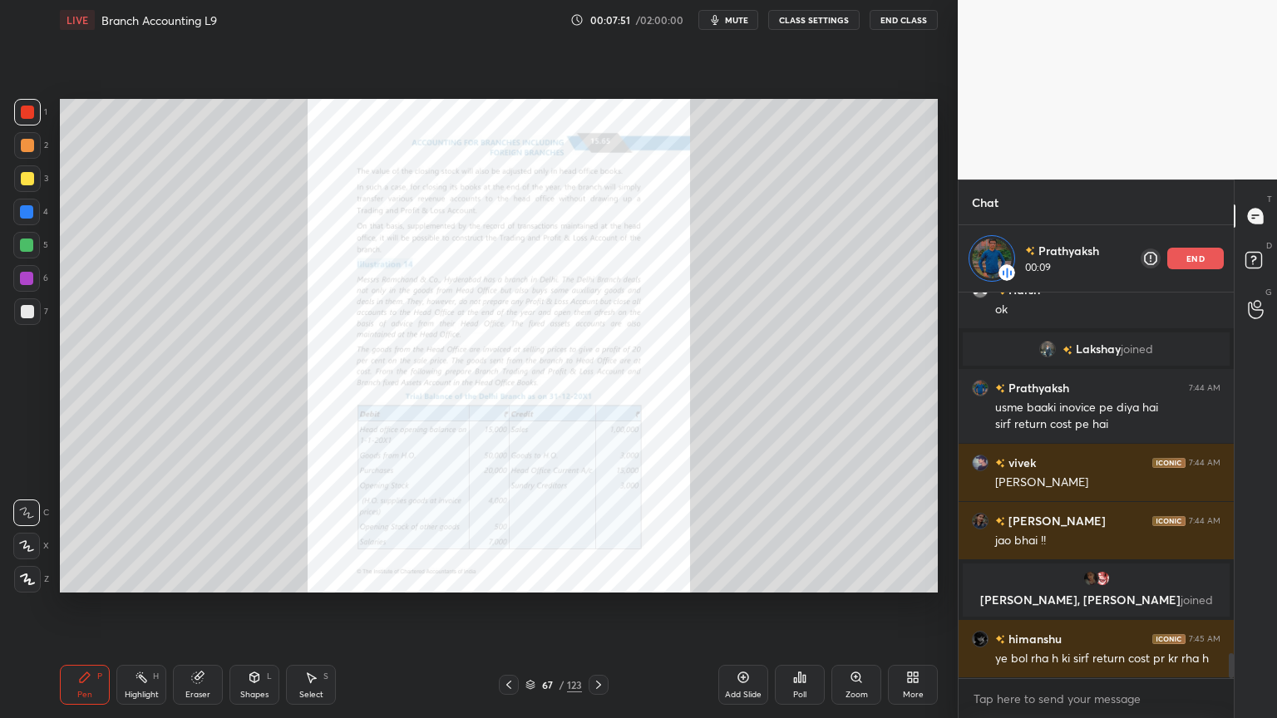
click at [851, 577] on div "Zoom" at bounding box center [856, 685] width 50 height 40
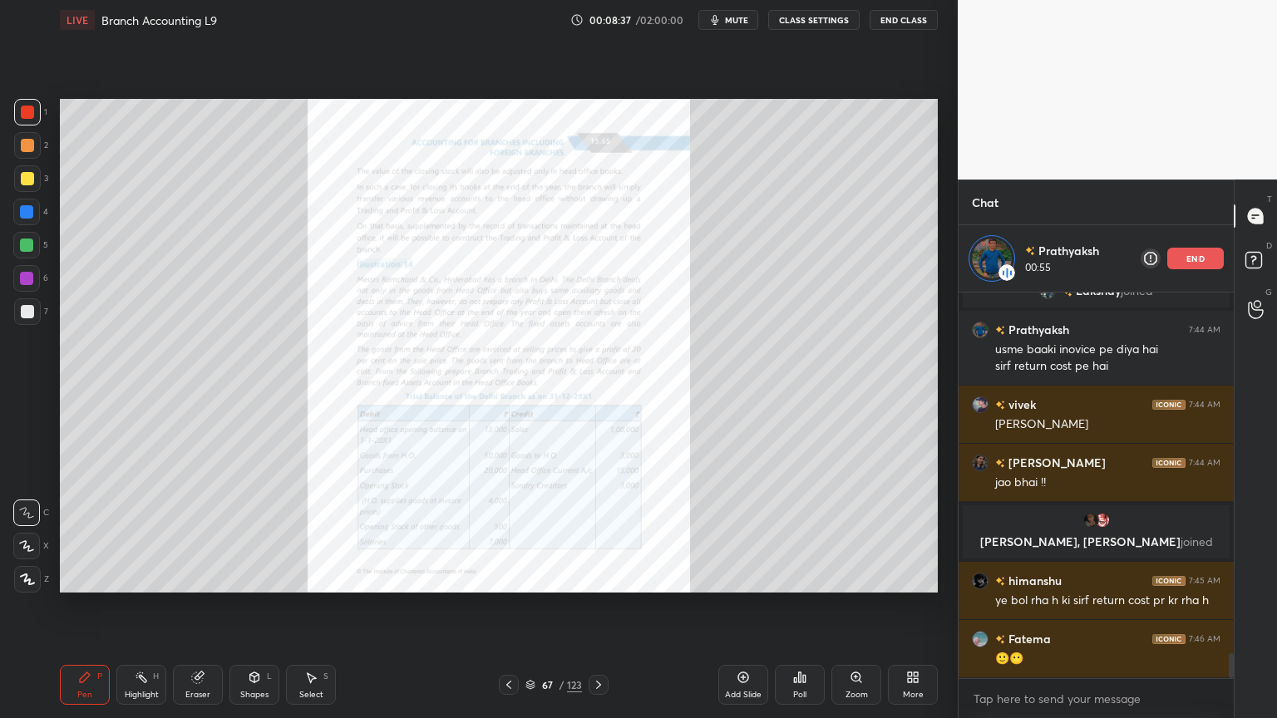
click at [866, 577] on div "Zoom" at bounding box center [856, 685] width 50 height 40
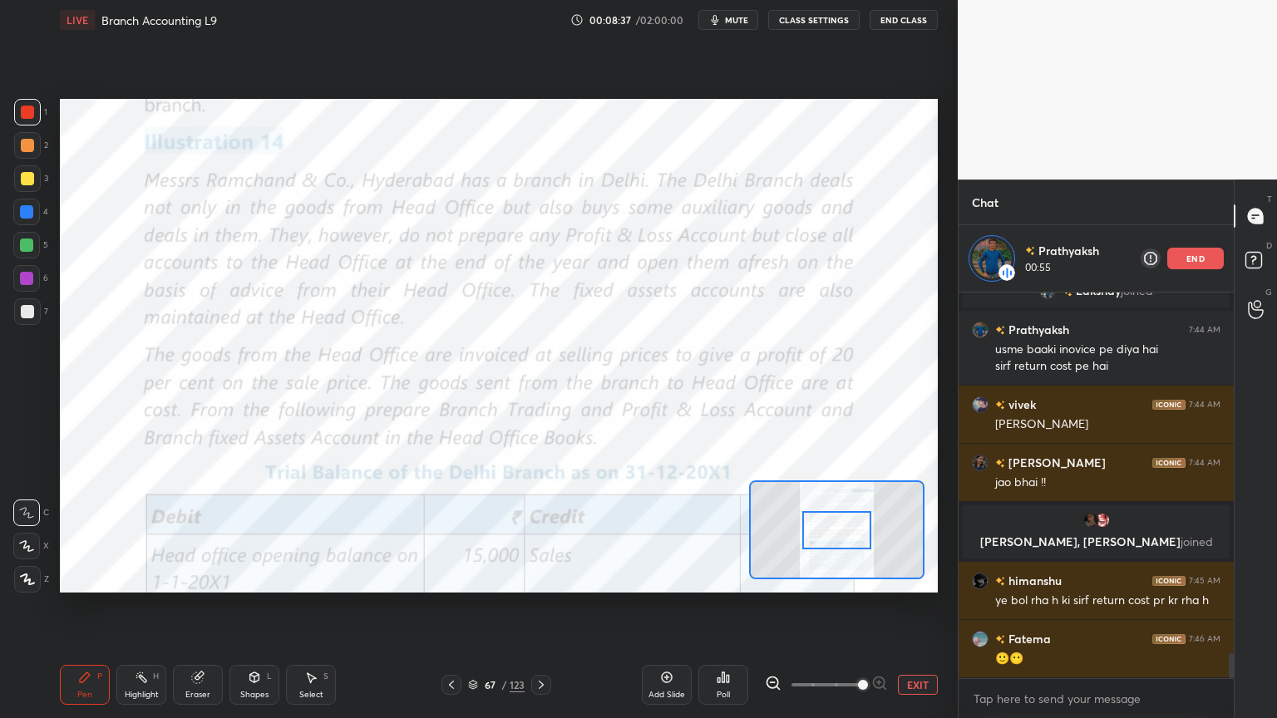
click at [868, 577] on span at bounding box center [863, 685] width 10 height 10
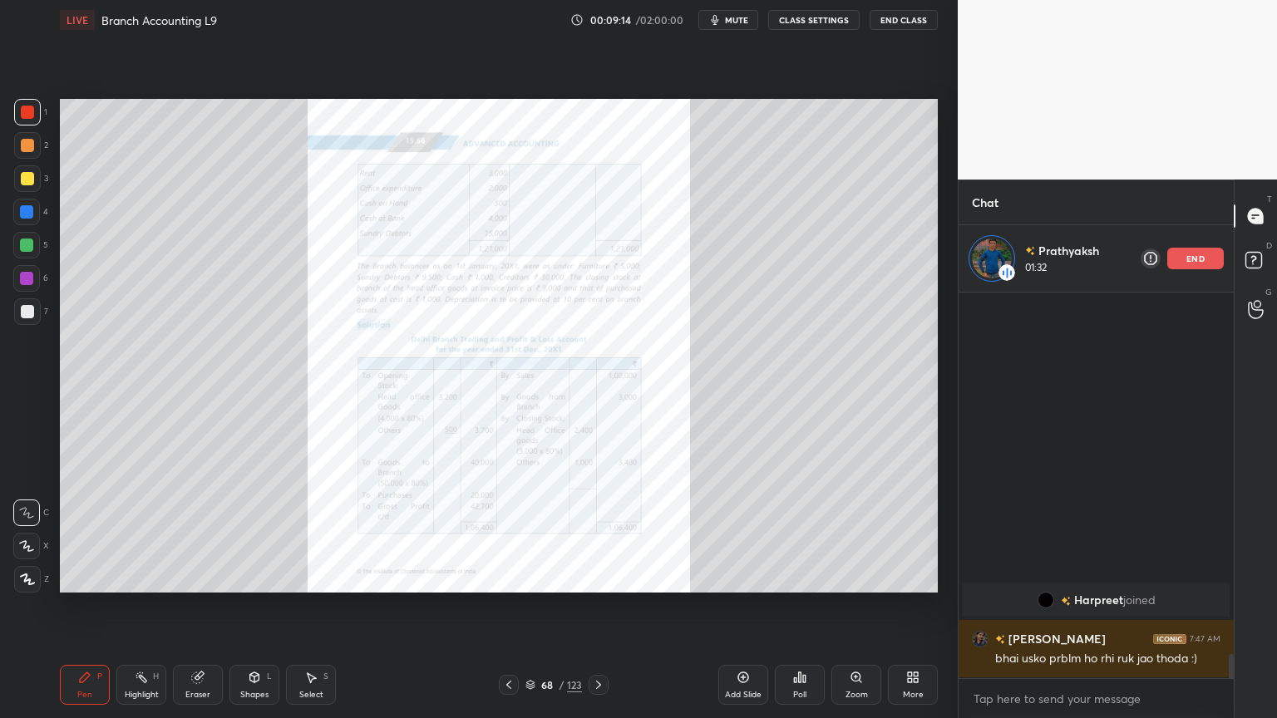
scroll to position [5620, 0]
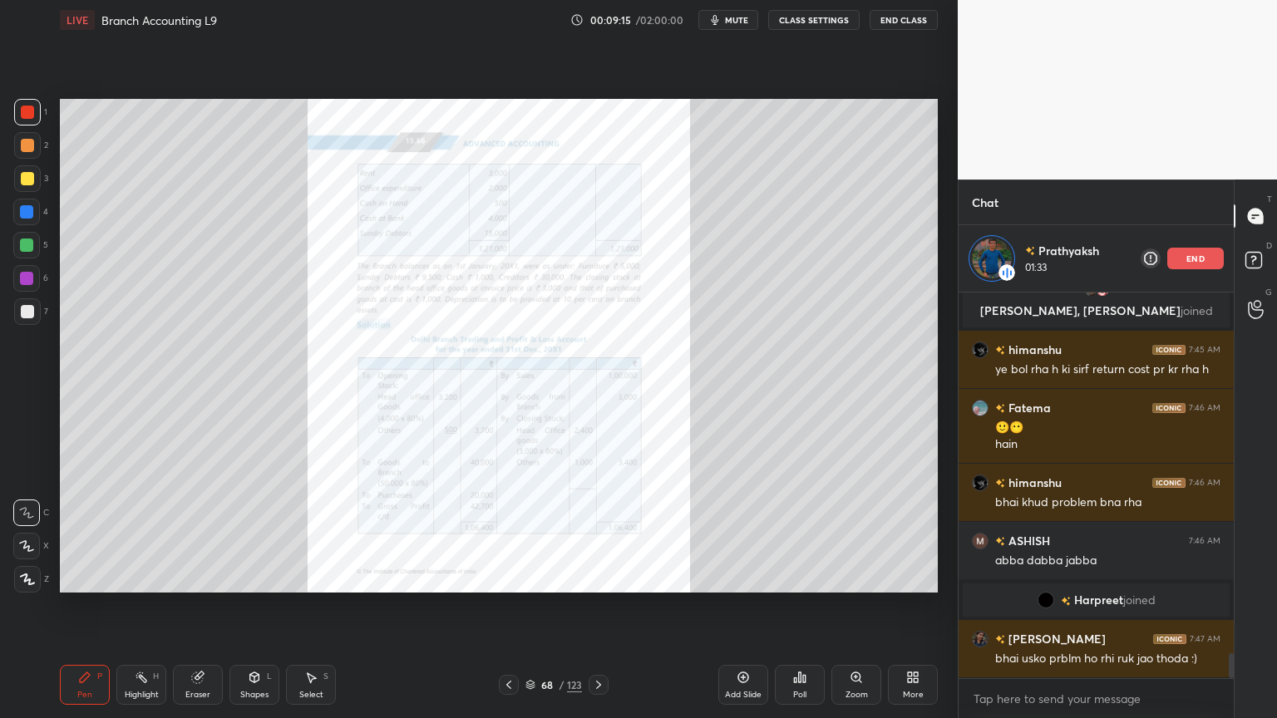
click at [856, 577] on icon at bounding box center [855, 677] width 13 height 13
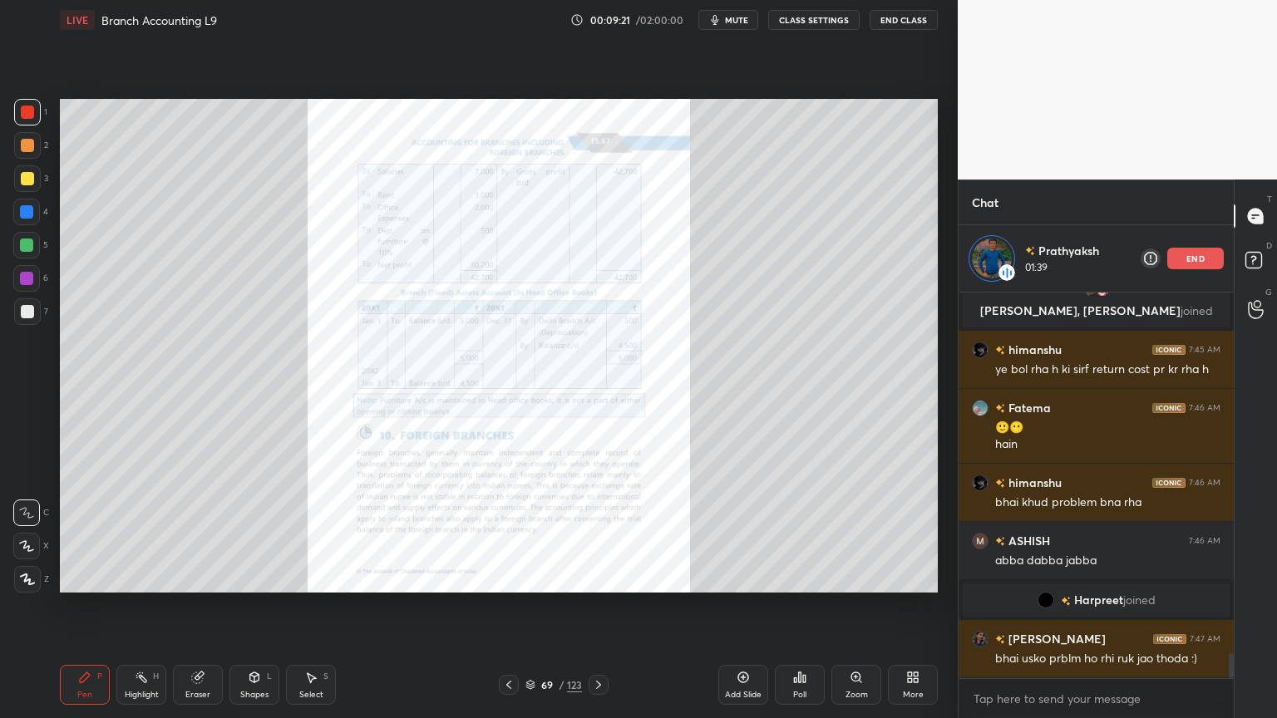
click at [863, 577] on div "Zoom" at bounding box center [856, 685] width 50 height 40
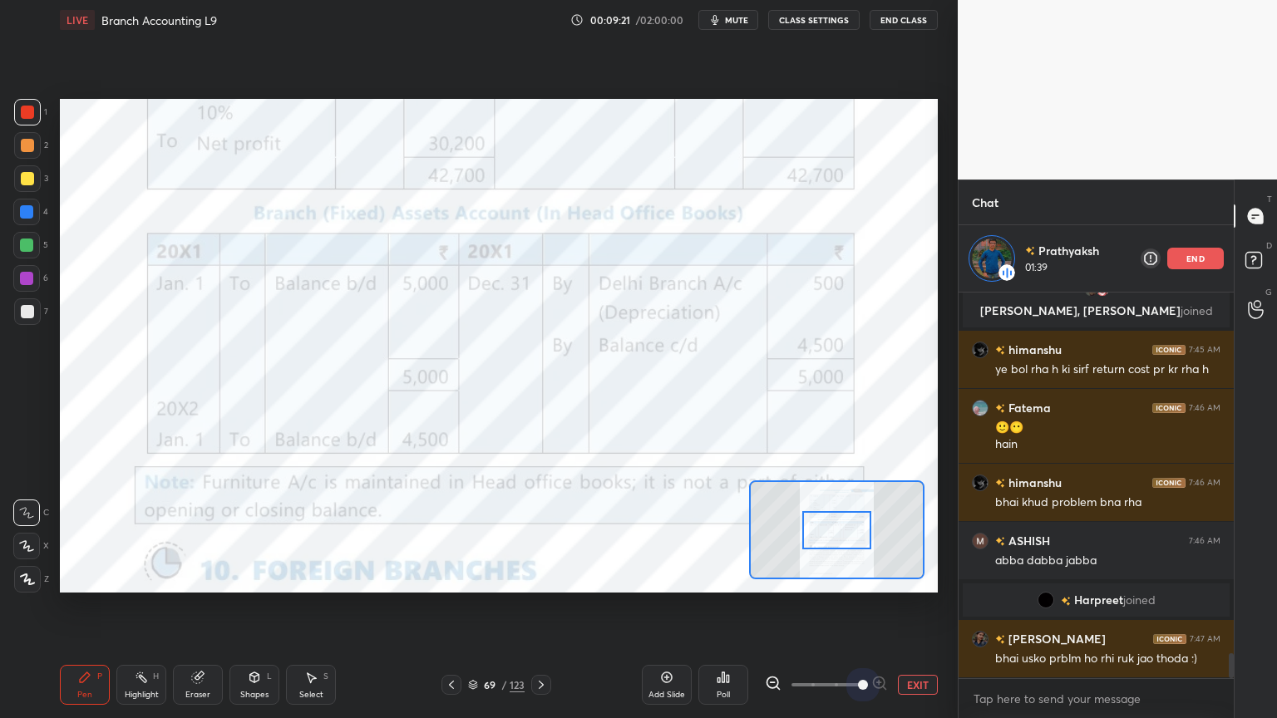
click at [864, 577] on span at bounding box center [863, 685] width 10 height 10
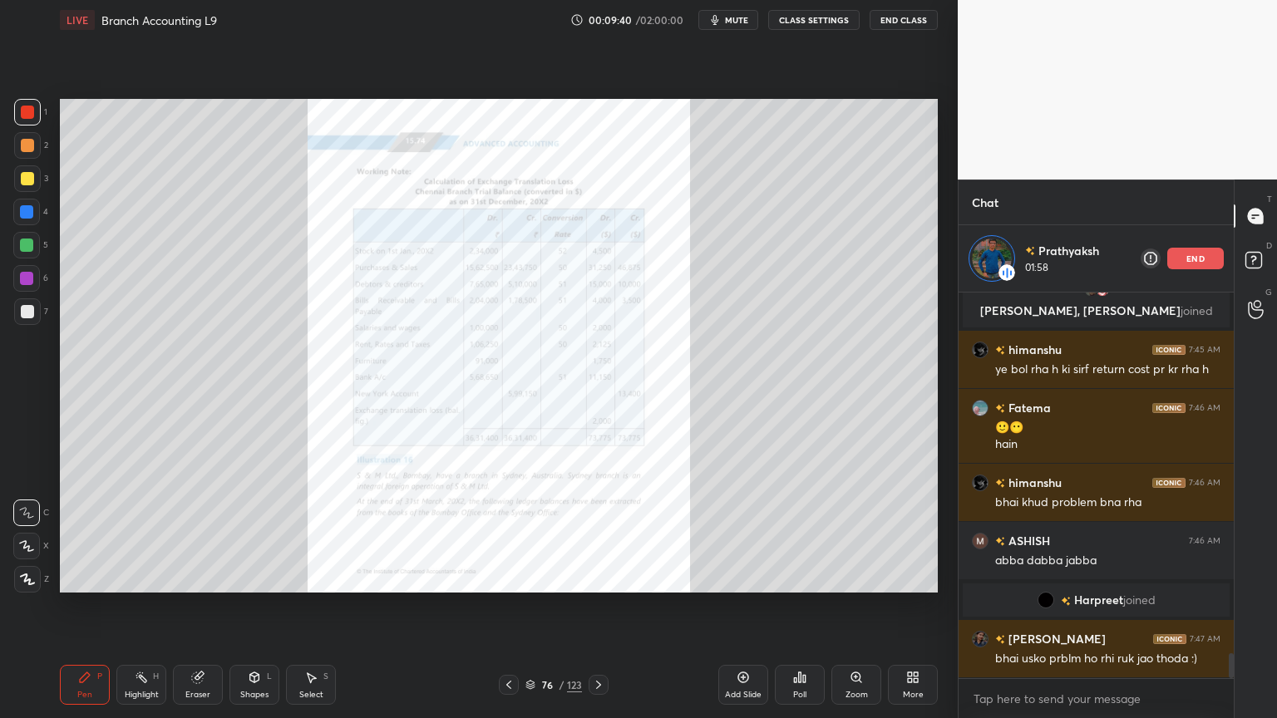
scroll to position [5660, 0]
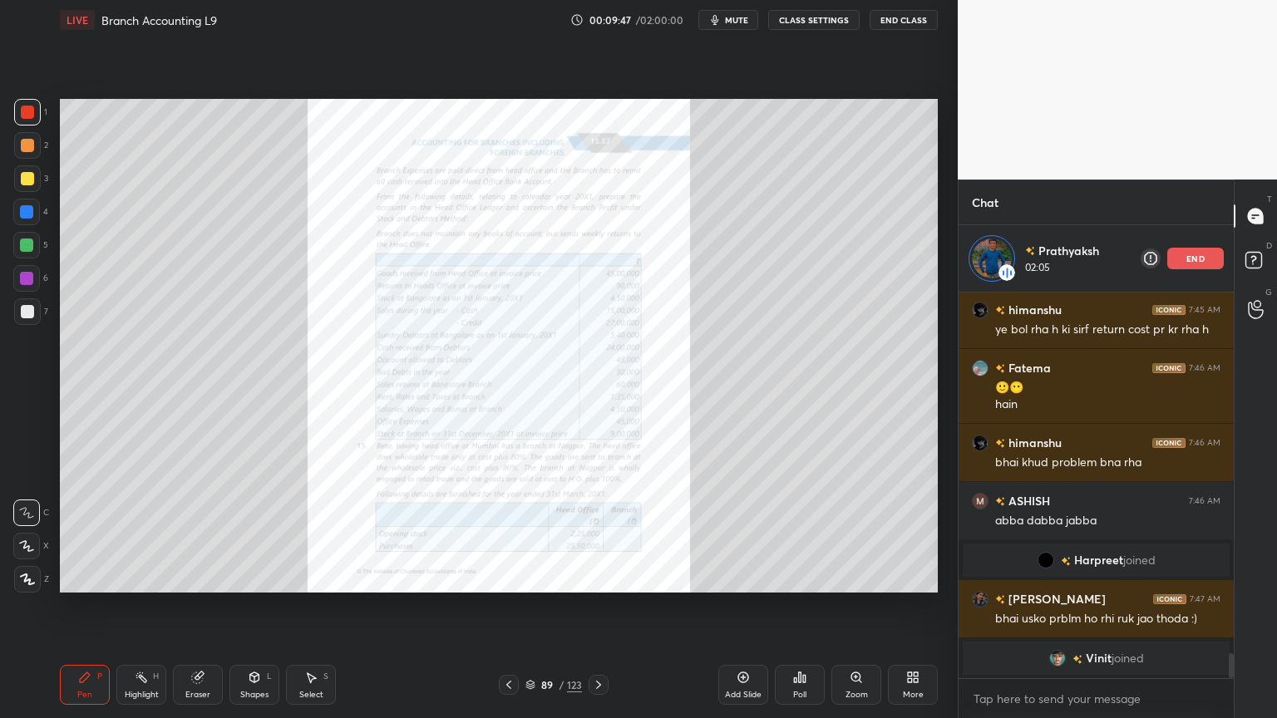
click at [847, 577] on div "Zoom" at bounding box center [856, 685] width 50 height 40
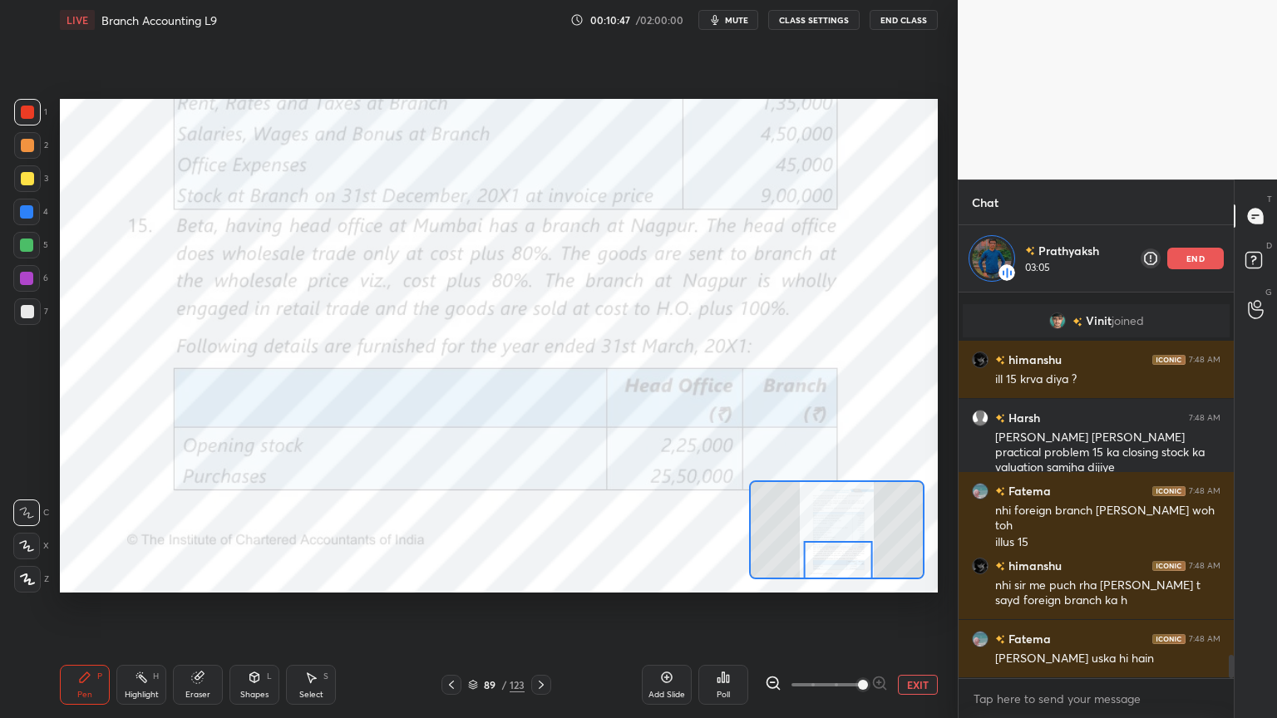
scroll to position [6054, 0]
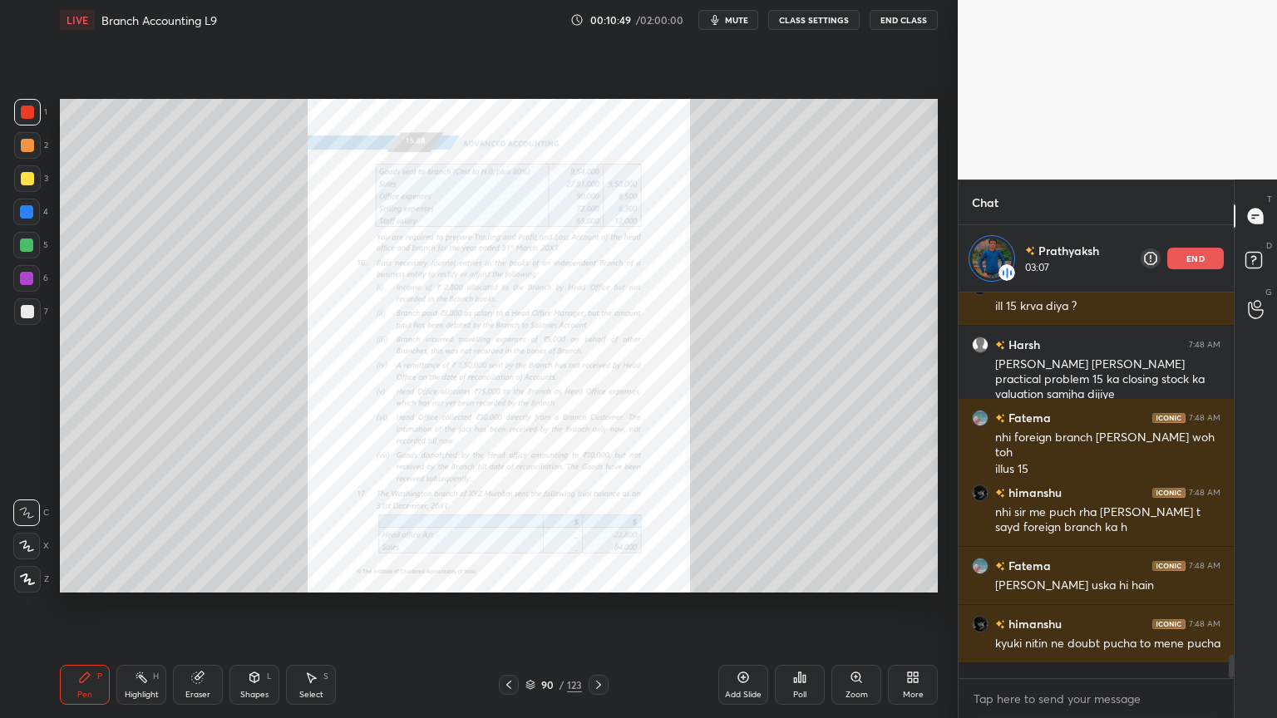
click at [852, 577] on icon at bounding box center [855, 677] width 13 height 13
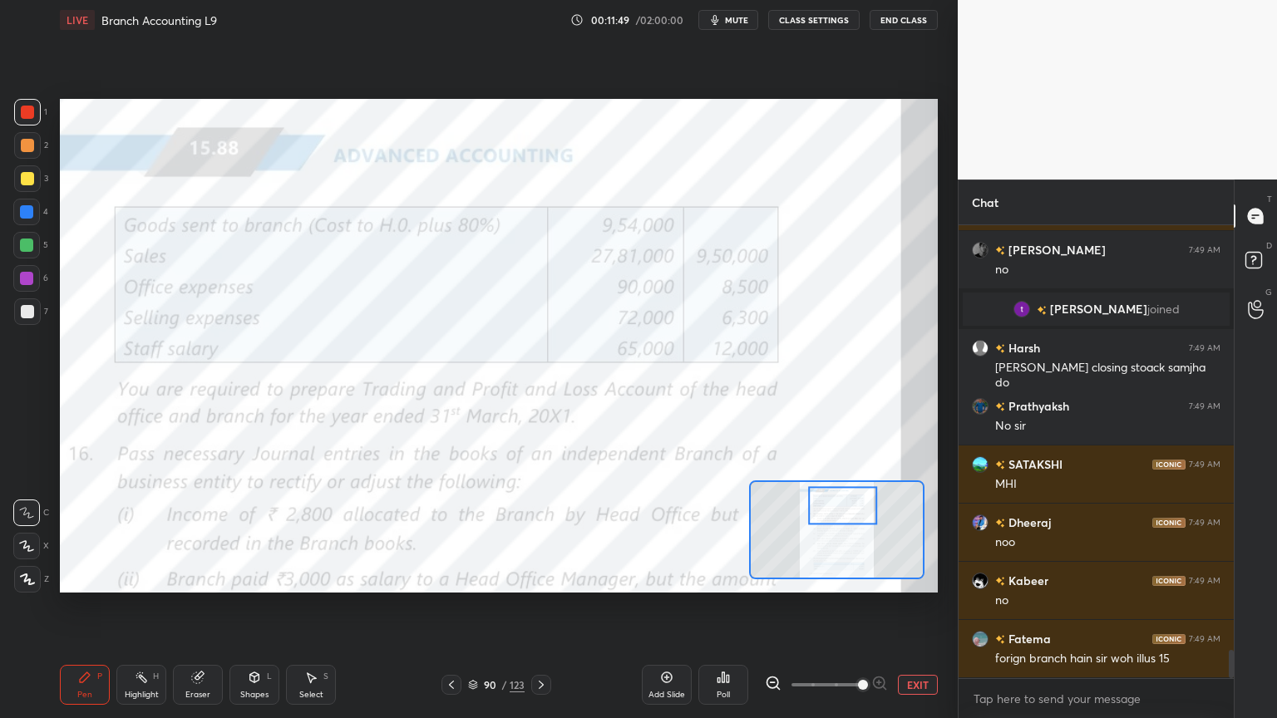
scroll to position [6908, 0]
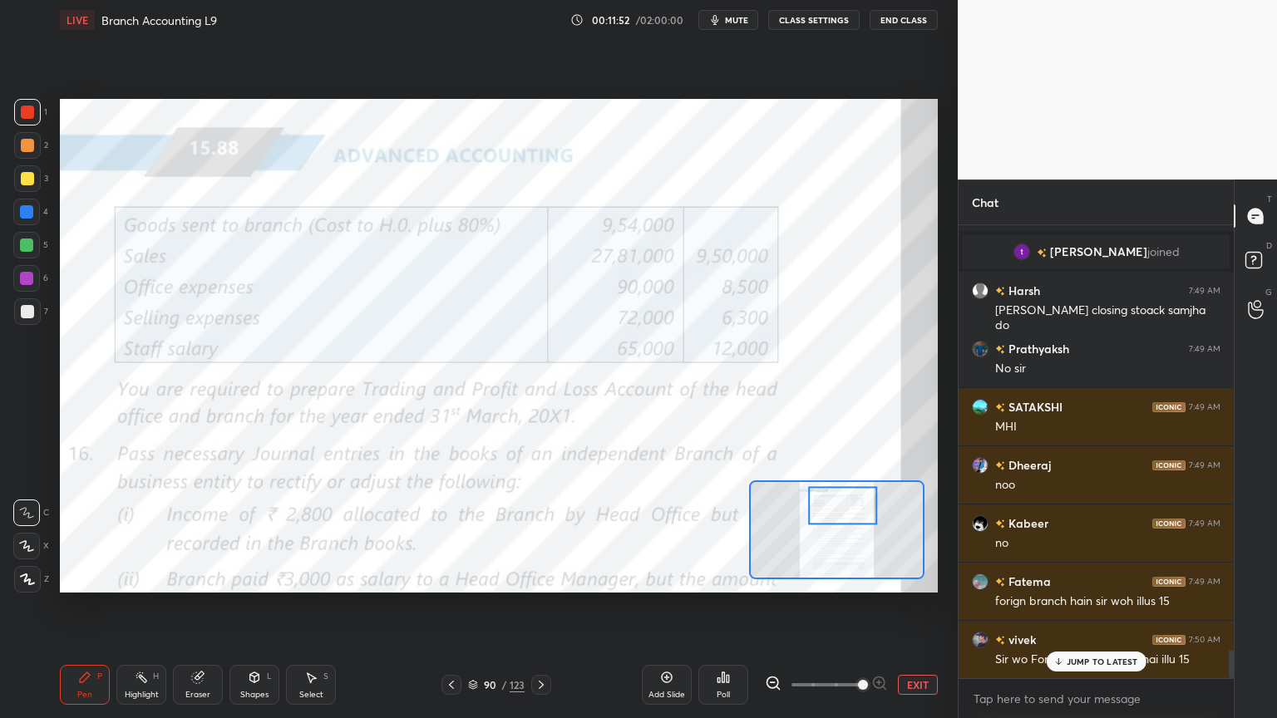
click at [914, 577] on button "EXIT" at bounding box center [918, 685] width 40 height 20
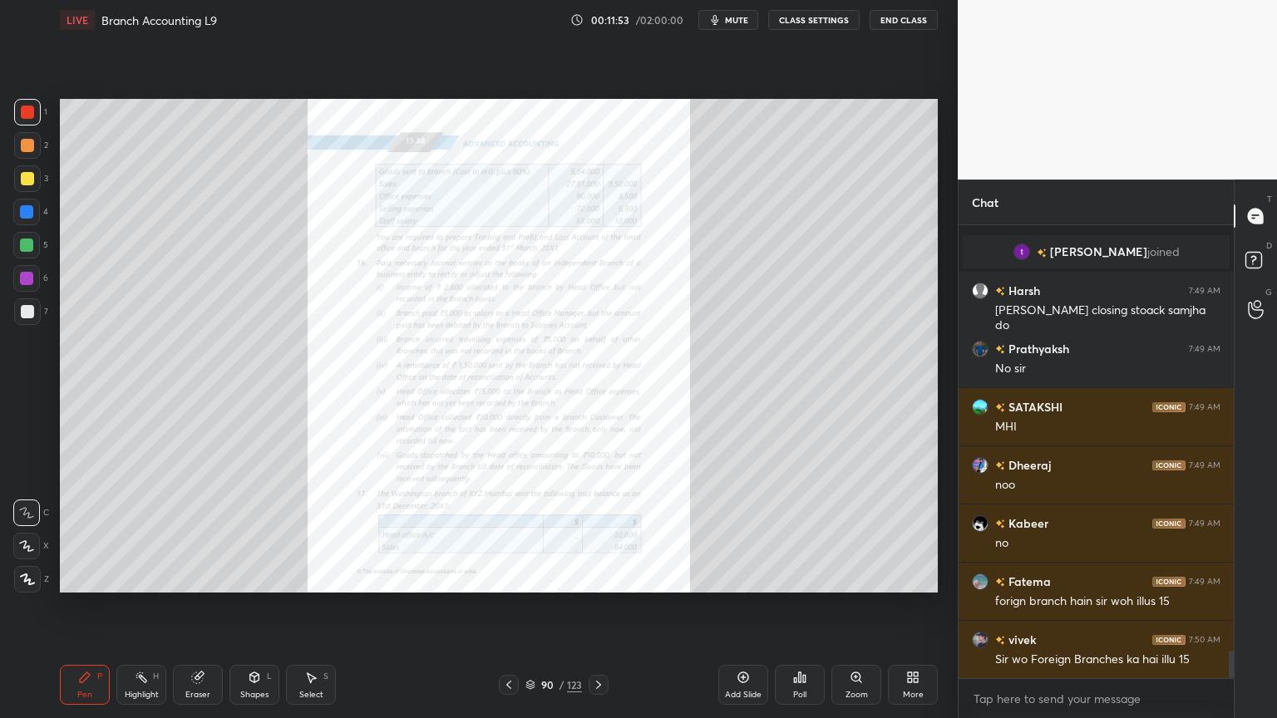
scroll to position [6967, 0]
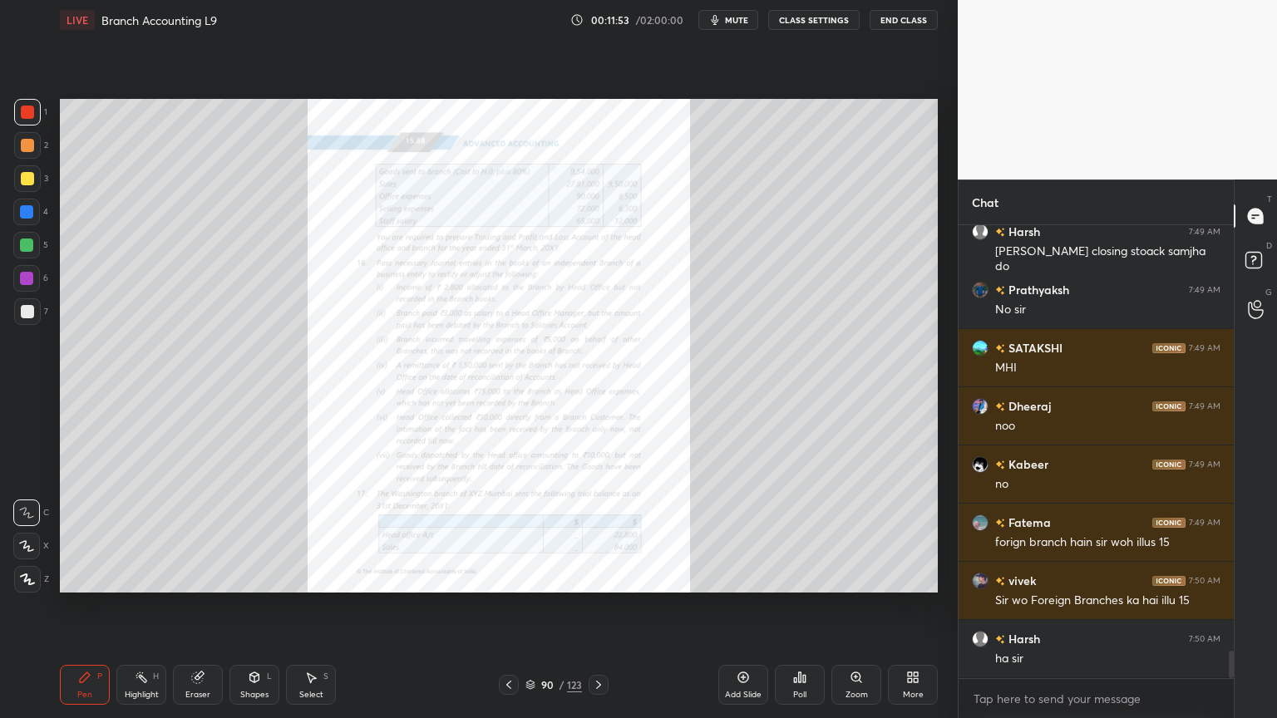
click at [908, 577] on div "More" at bounding box center [913, 695] width 21 height 8
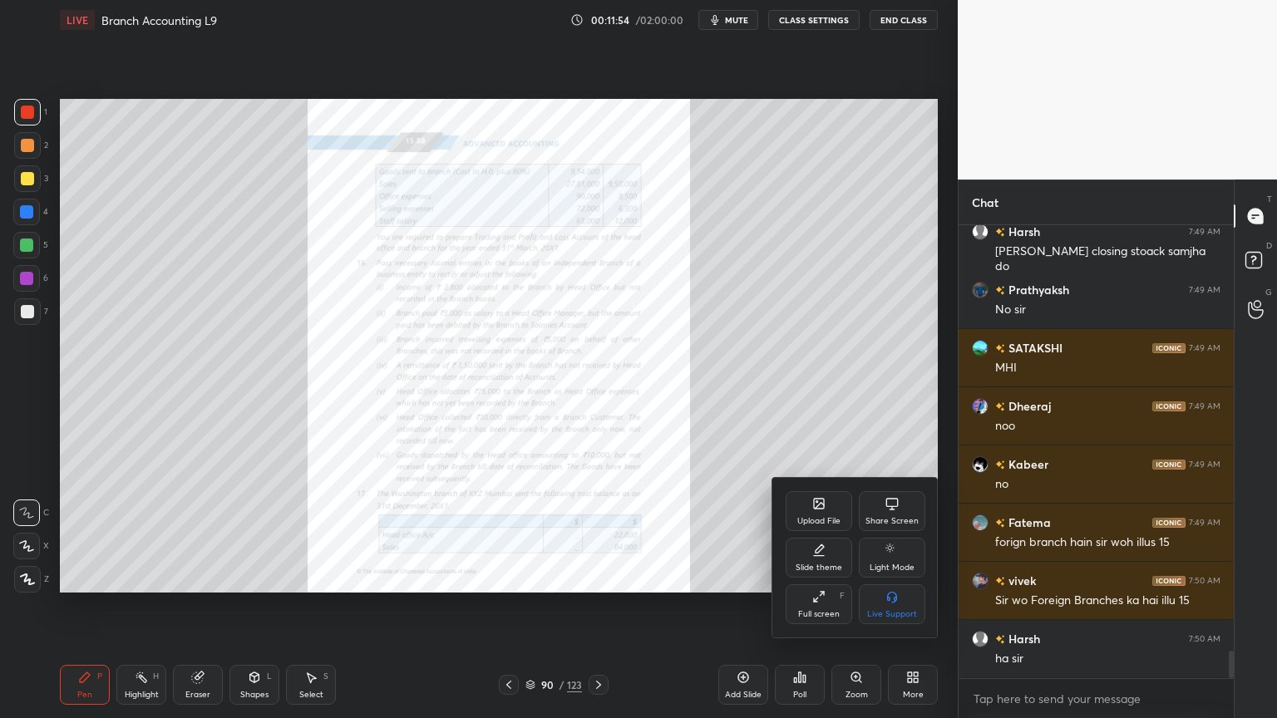
click at [813, 562] on div "Slide theme" at bounding box center [818, 558] width 66 height 40
click at [903, 562] on div "Light Ruled" at bounding box center [892, 558] width 66 height 40
click at [914, 577] on div at bounding box center [638, 359] width 1277 height 718
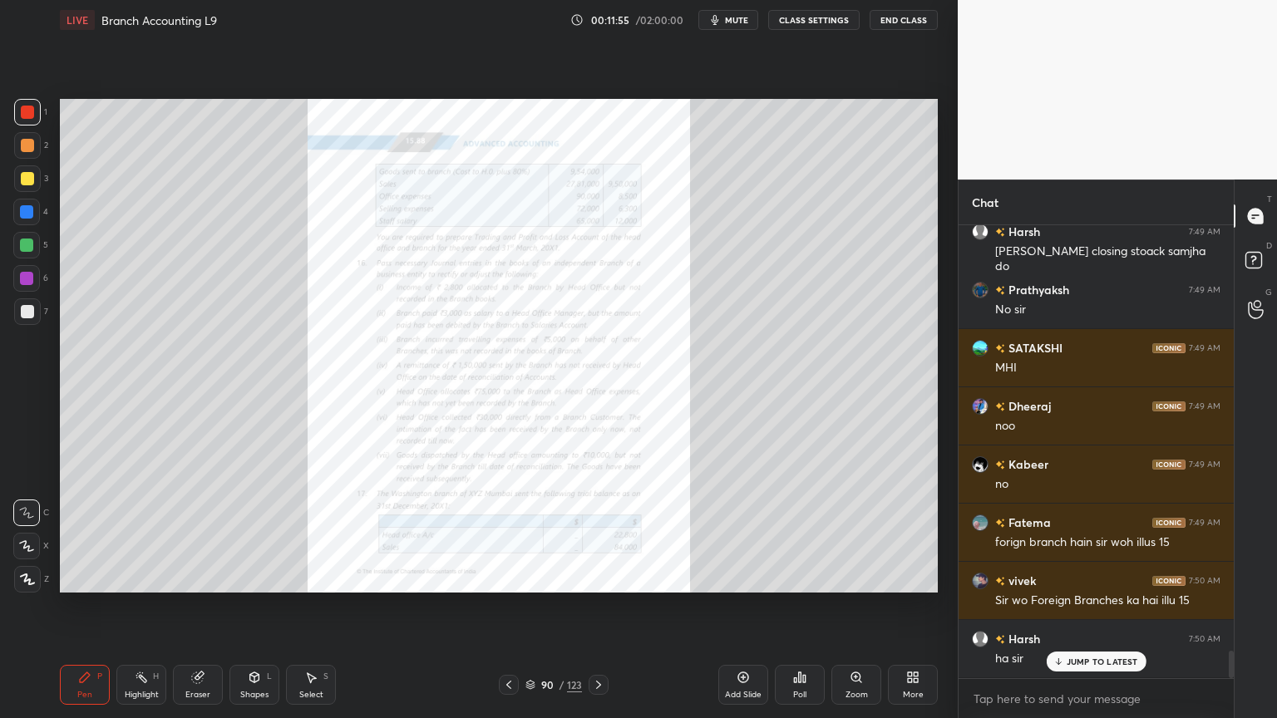
scroll to position [7024, 0]
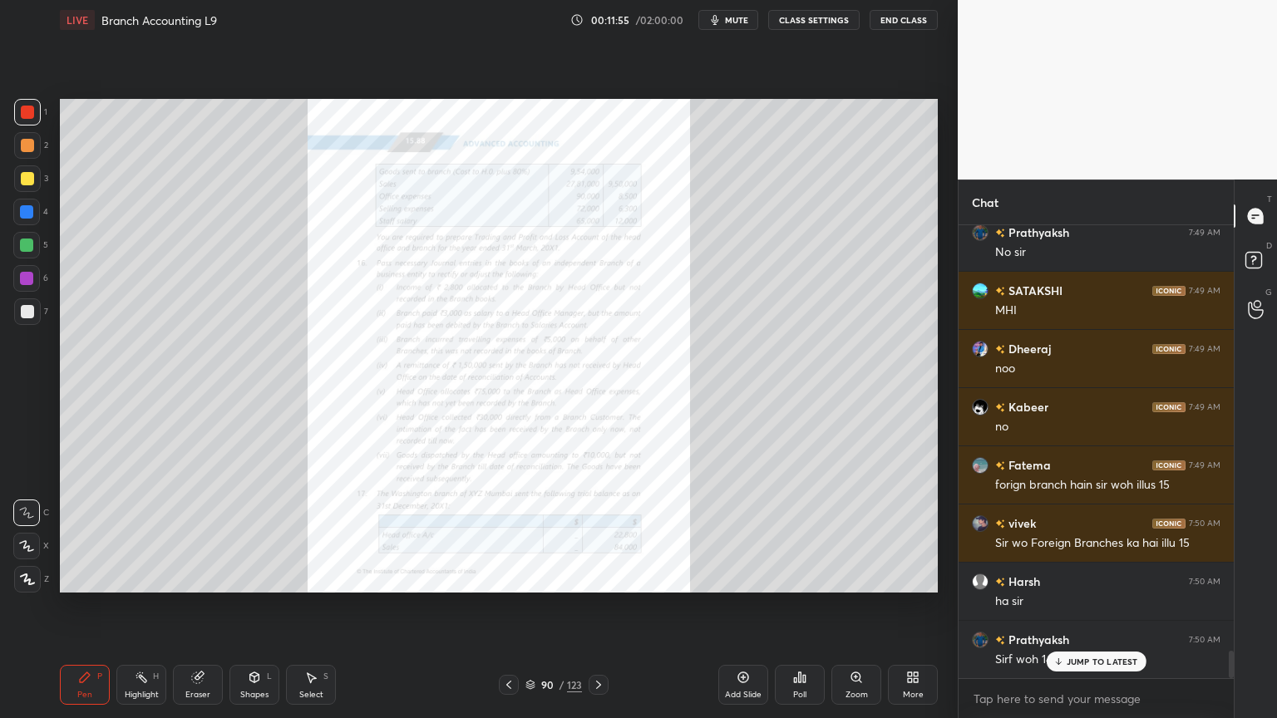
click at [739, 577] on div "Add Slide" at bounding box center [743, 695] width 37 height 8
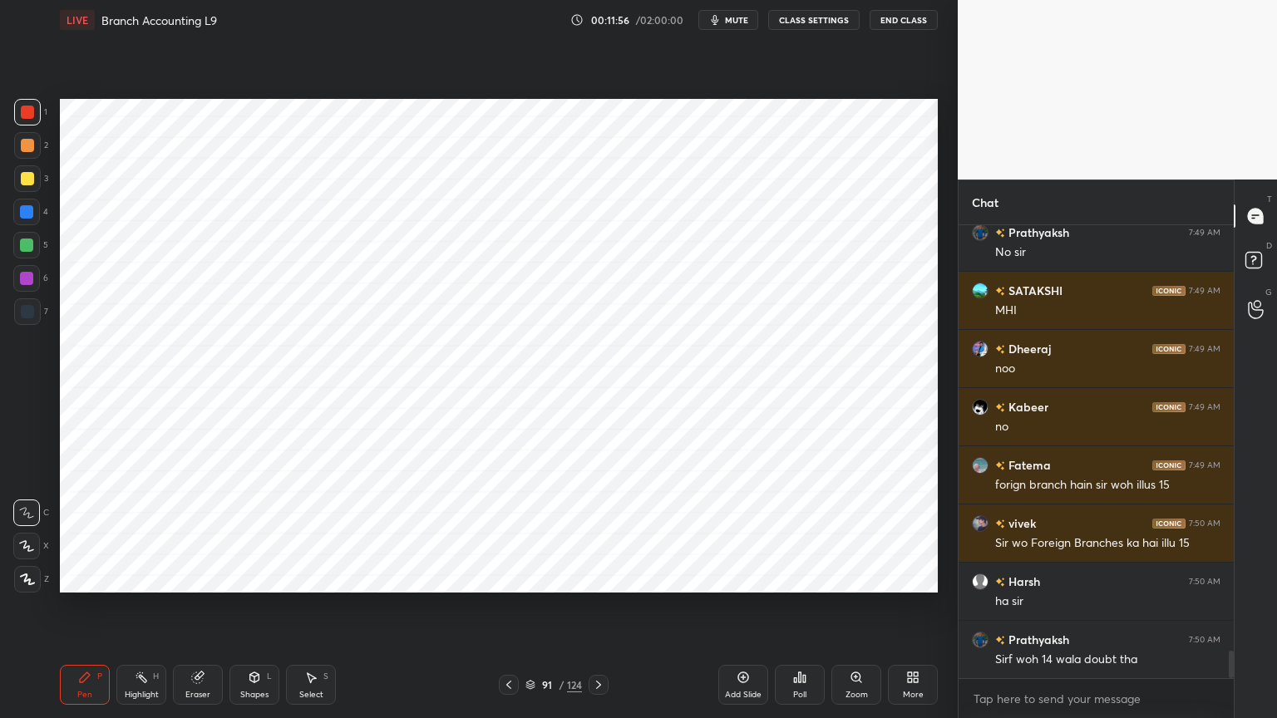
scroll to position [7083, 0]
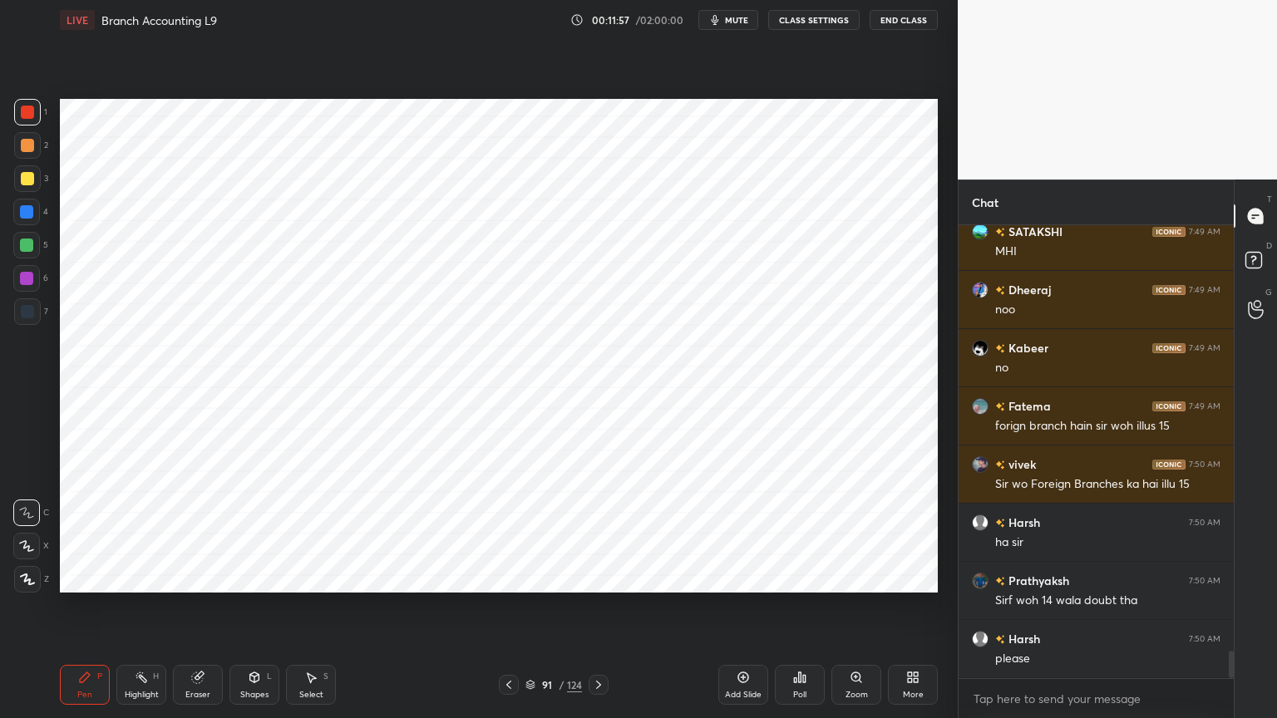
click at [15, 223] on div at bounding box center [26, 212] width 27 height 27
click at [27, 577] on div at bounding box center [27, 579] width 27 height 27
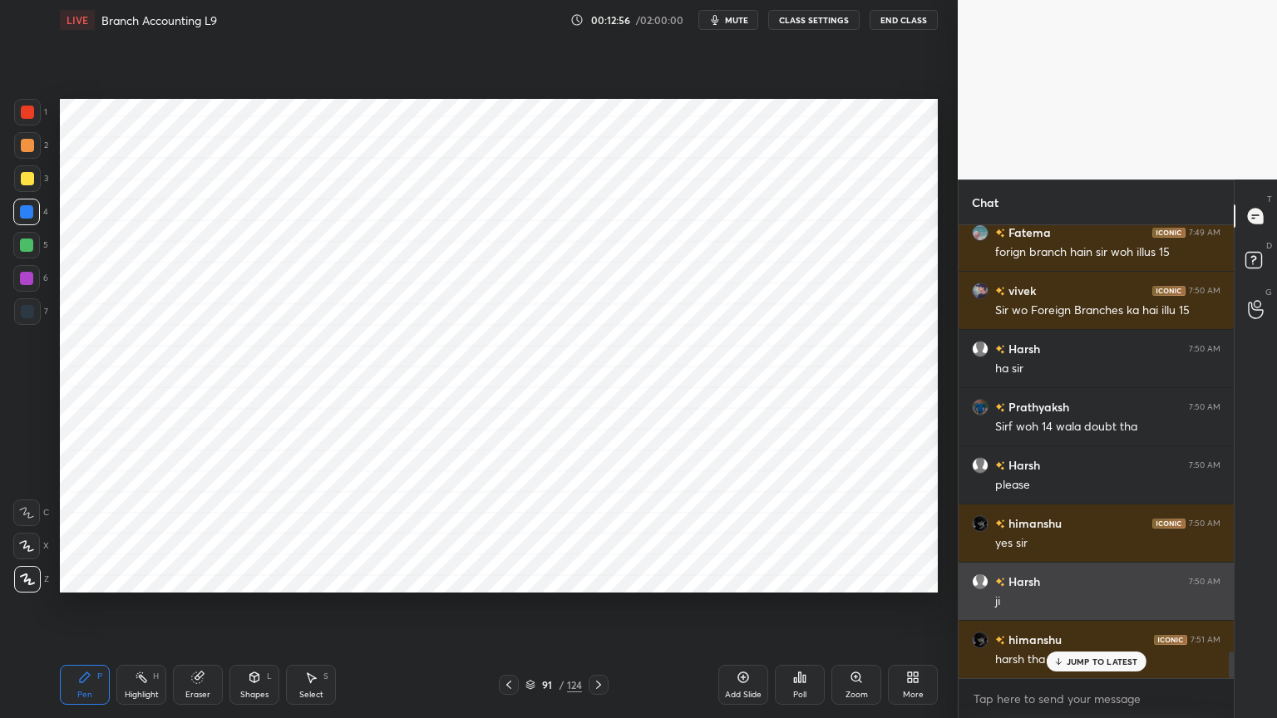
scroll to position [7316, 0]
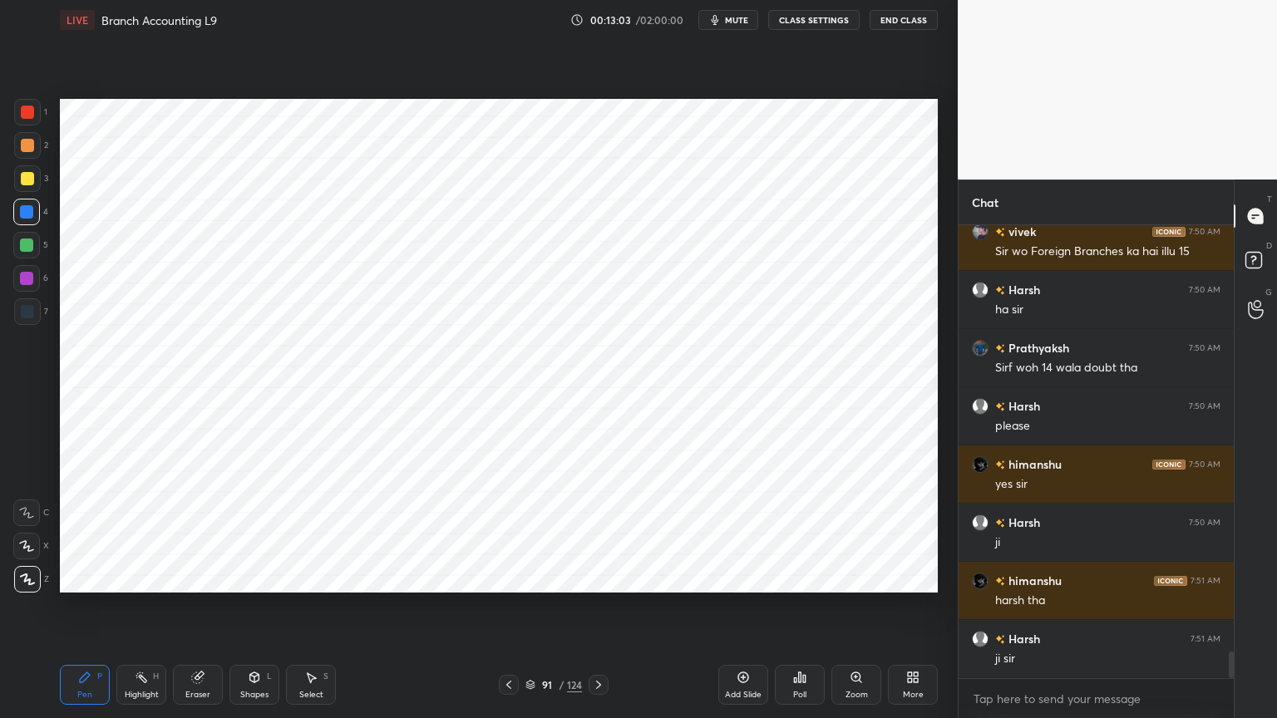
click at [244, 577] on div "Shapes L" at bounding box center [254, 685] width 50 height 40
click at [85, 577] on div "Pen P" at bounding box center [85, 685] width 50 height 40
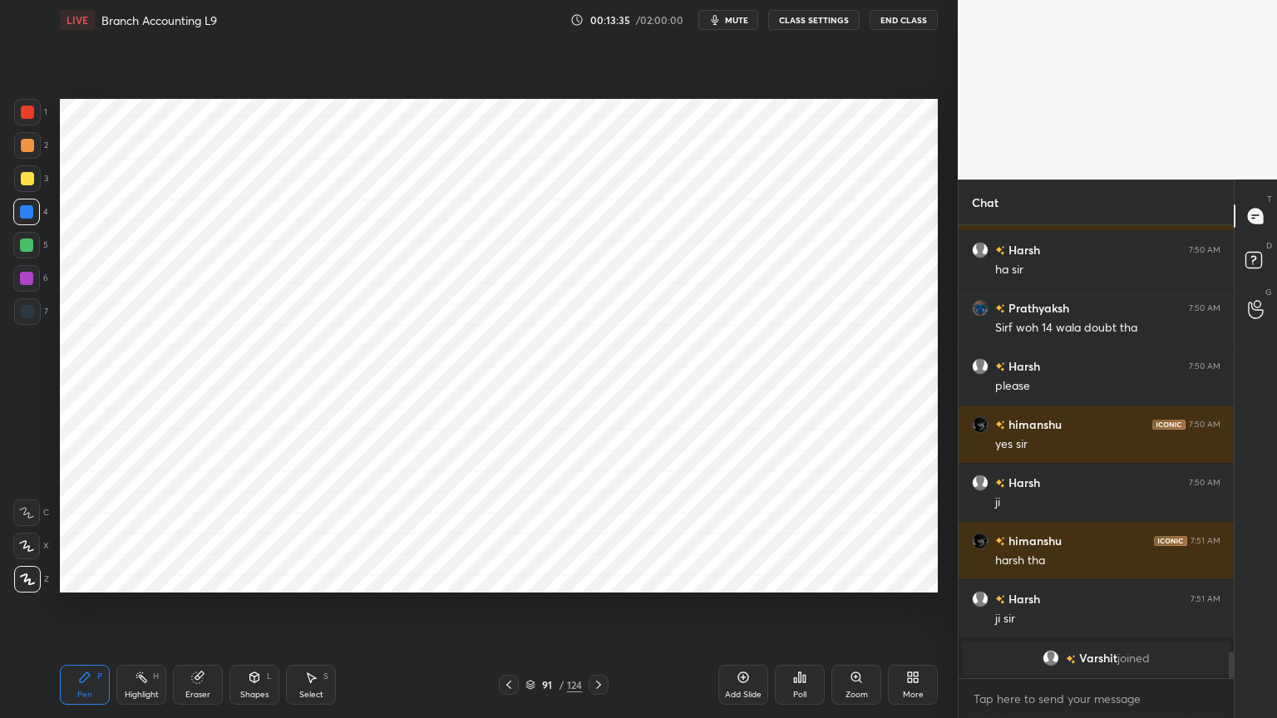
click at [23, 314] on div at bounding box center [27, 311] width 13 height 13
click at [265, 577] on div "Shapes" at bounding box center [254, 695] width 28 height 8
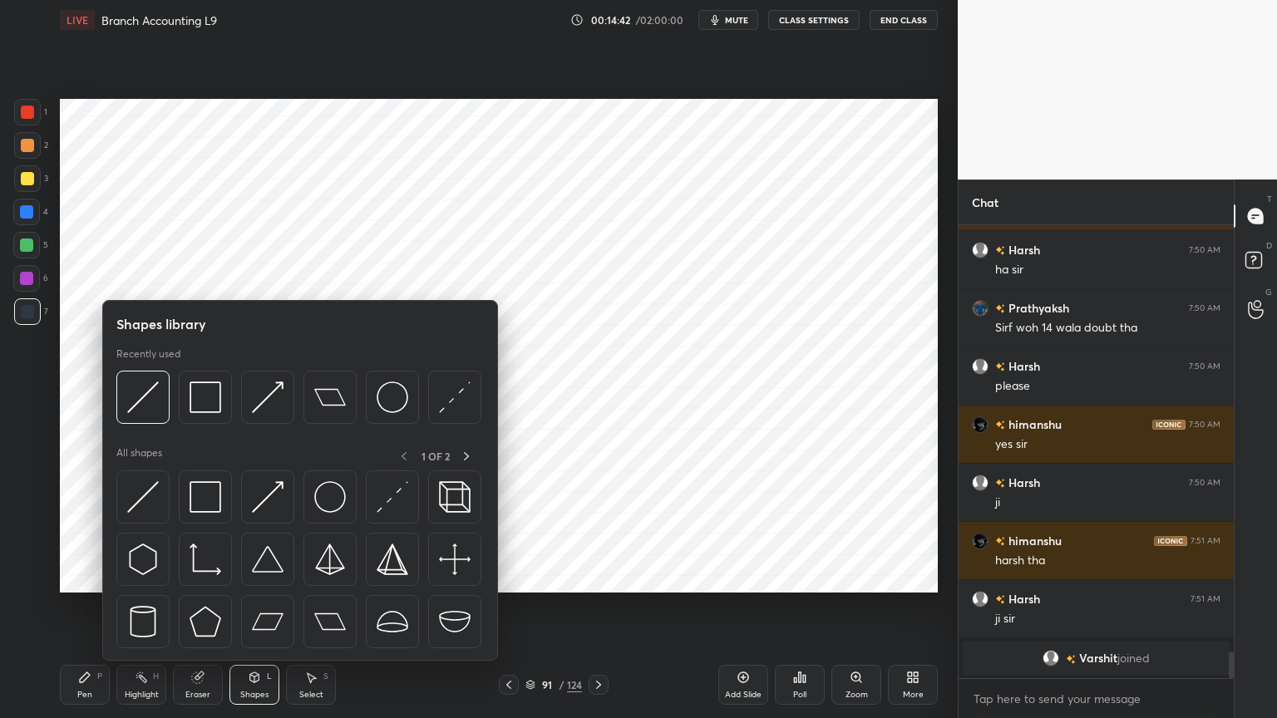
click at [268, 577] on div "Shapes L" at bounding box center [254, 685] width 50 height 40
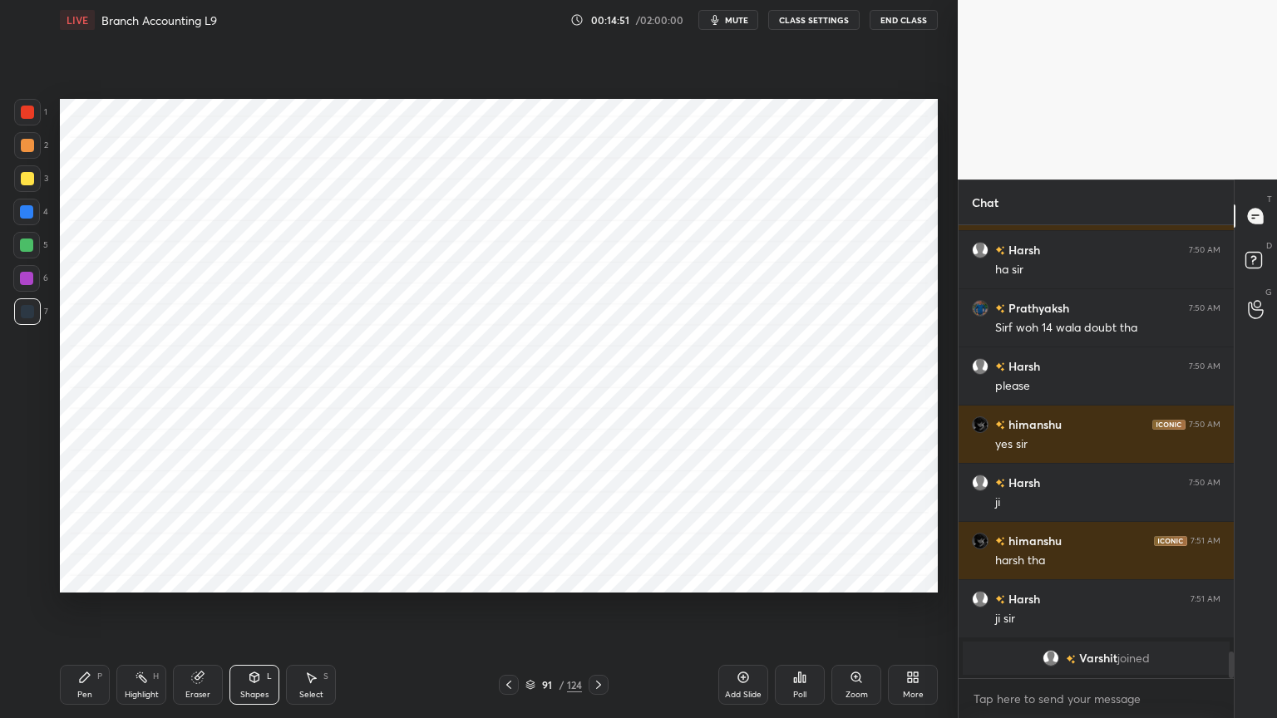
click at [132, 577] on div "Highlight H" at bounding box center [141, 685] width 50 height 40
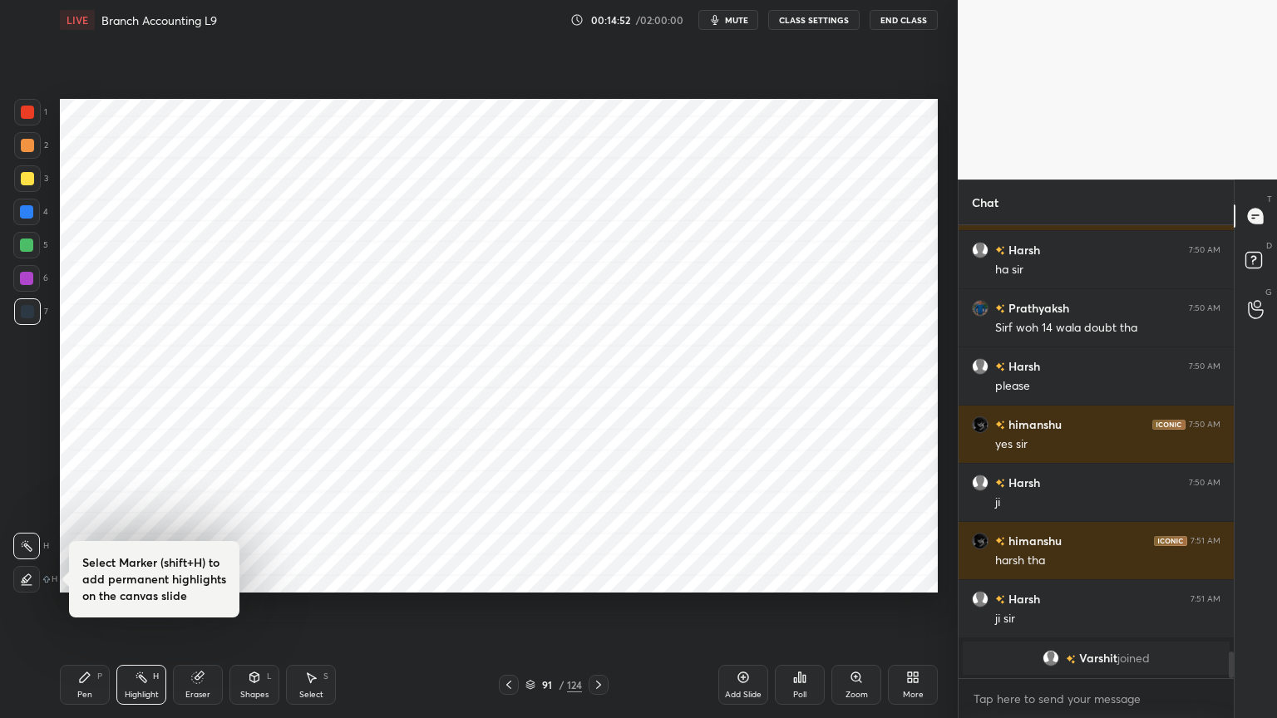
click at [81, 577] on div "Pen P" at bounding box center [85, 685] width 50 height 40
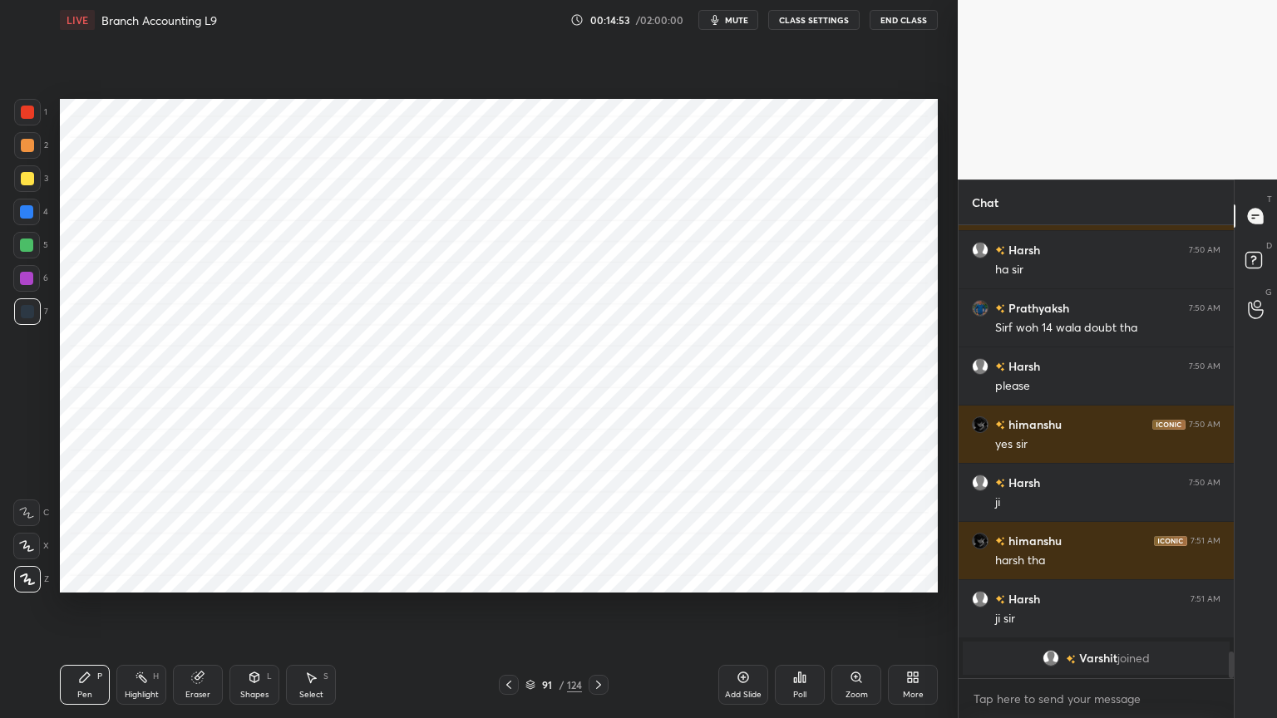
click at [30, 283] on div at bounding box center [26, 278] width 13 height 13
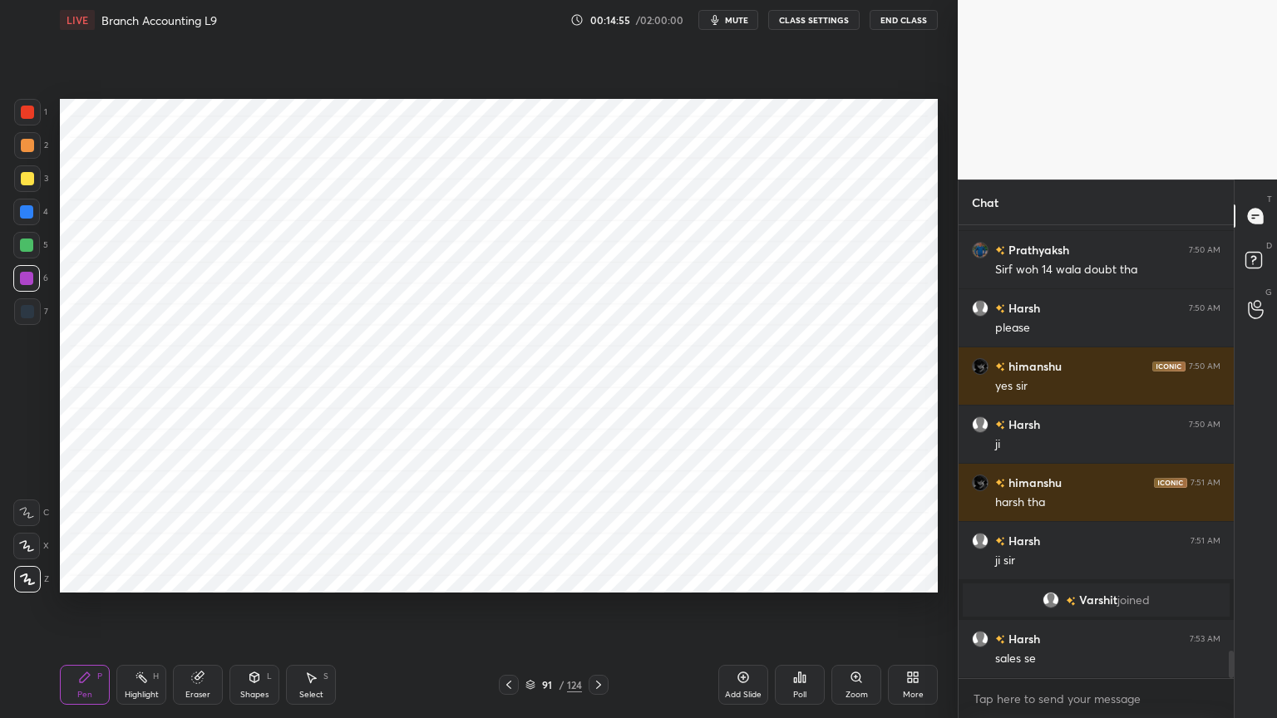
scroll to position [7073, 0]
click at [150, 577] on div "Highlight H" at bounding box center [141, 685] width 50 height 40
click at [76, 577] on div "Pen P" at bounding box center [85, 685] width 50 height 40
click at [26, 305] on div at bounding box center [27, 311] width 13 height 13
click at [27, 283] on div at bounding box center [26, 278] width 13 height 13
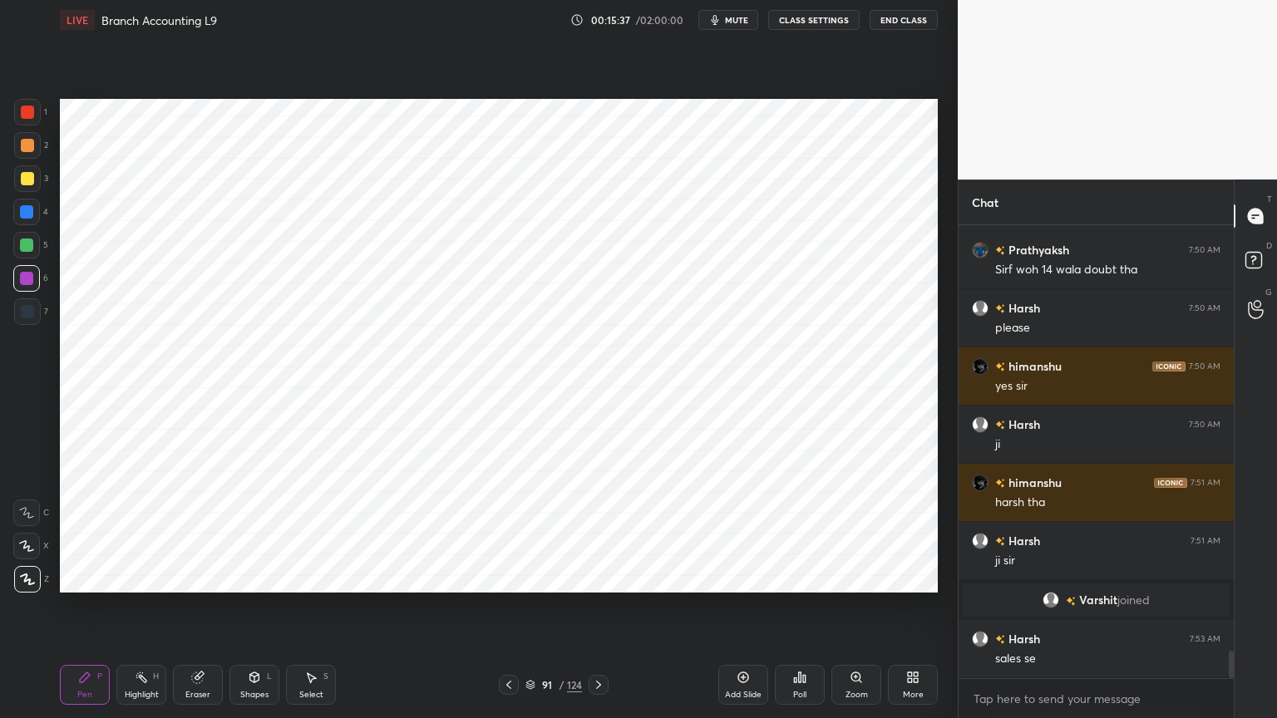
click at [32, 317] on div at bounding box center [27, 311] width 13 height 13
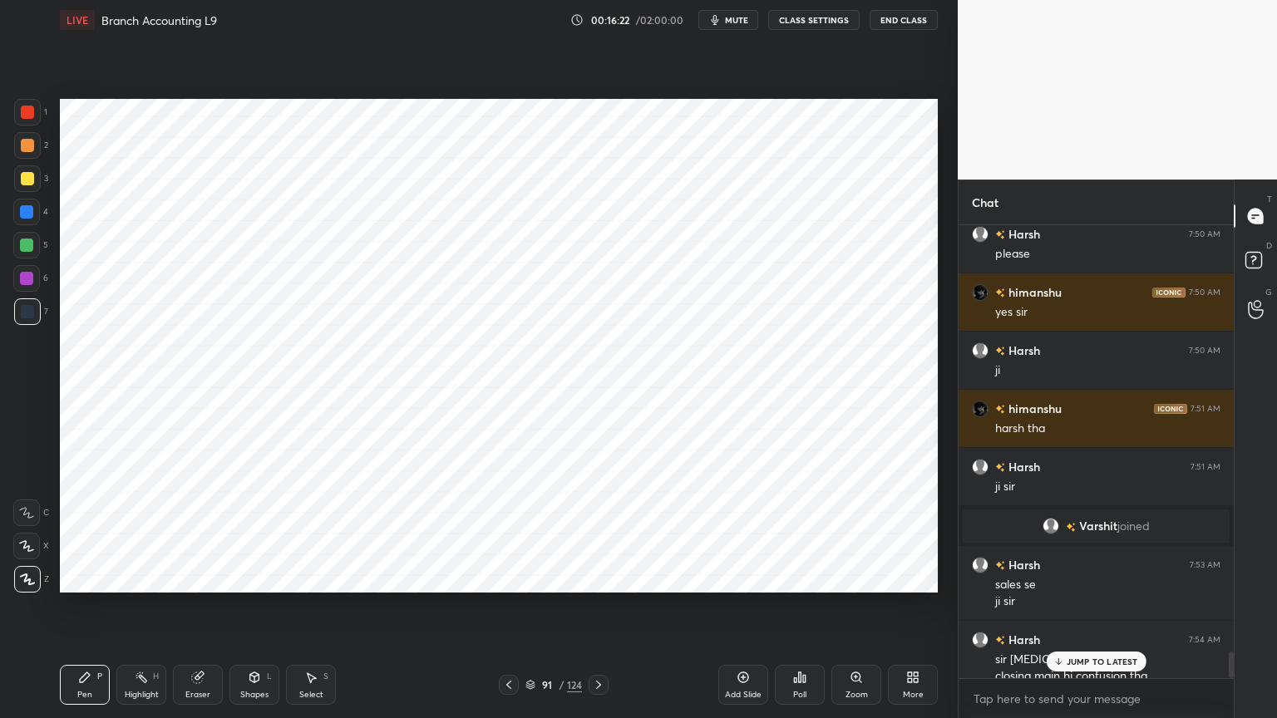
scroll to position [7164, 0]
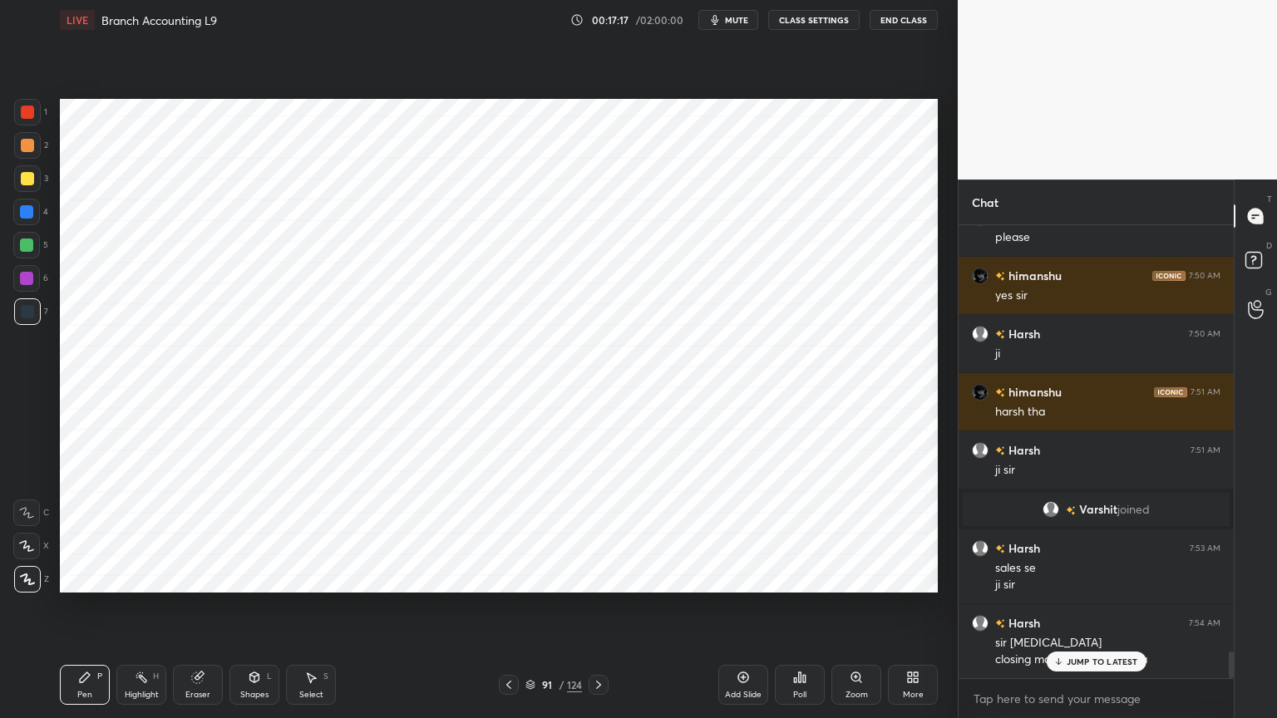
click at [257, 577] on div "Shapes L" at bounding box center [254, 685] width 50 height 40
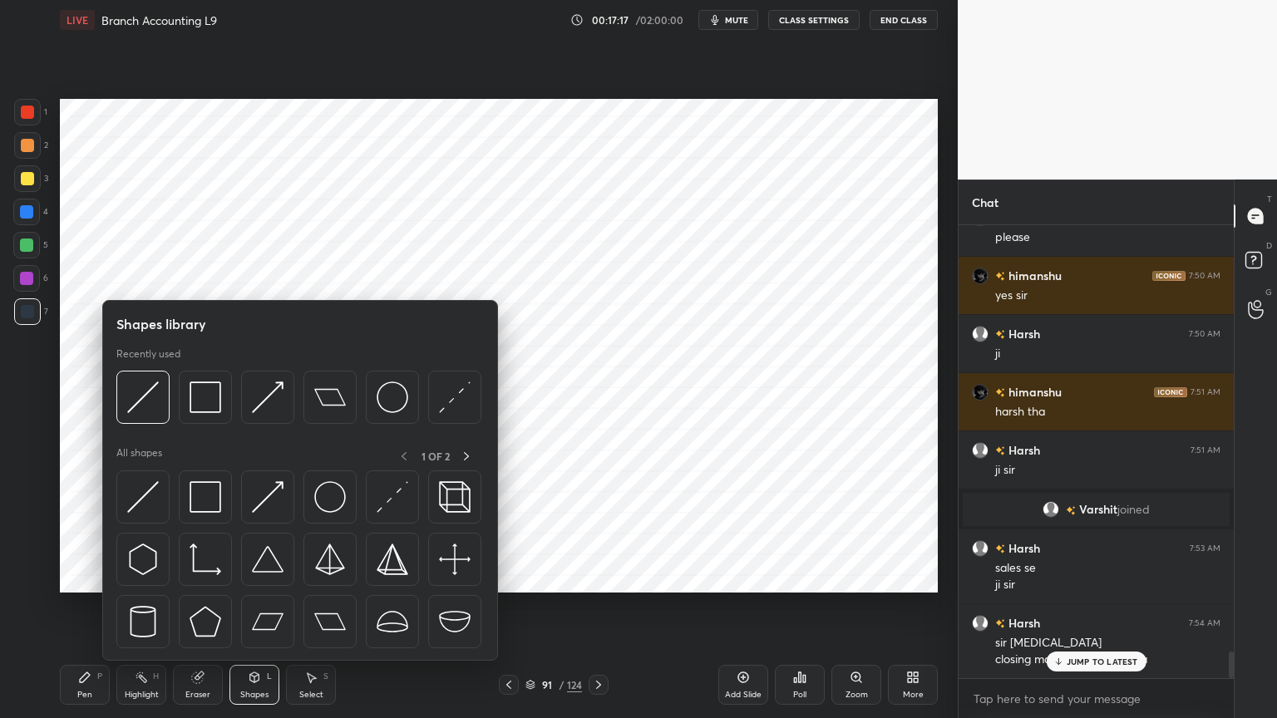
click at [259, 577] on div "Shapes L" at bounding box center [254, 685] width 50 height 40
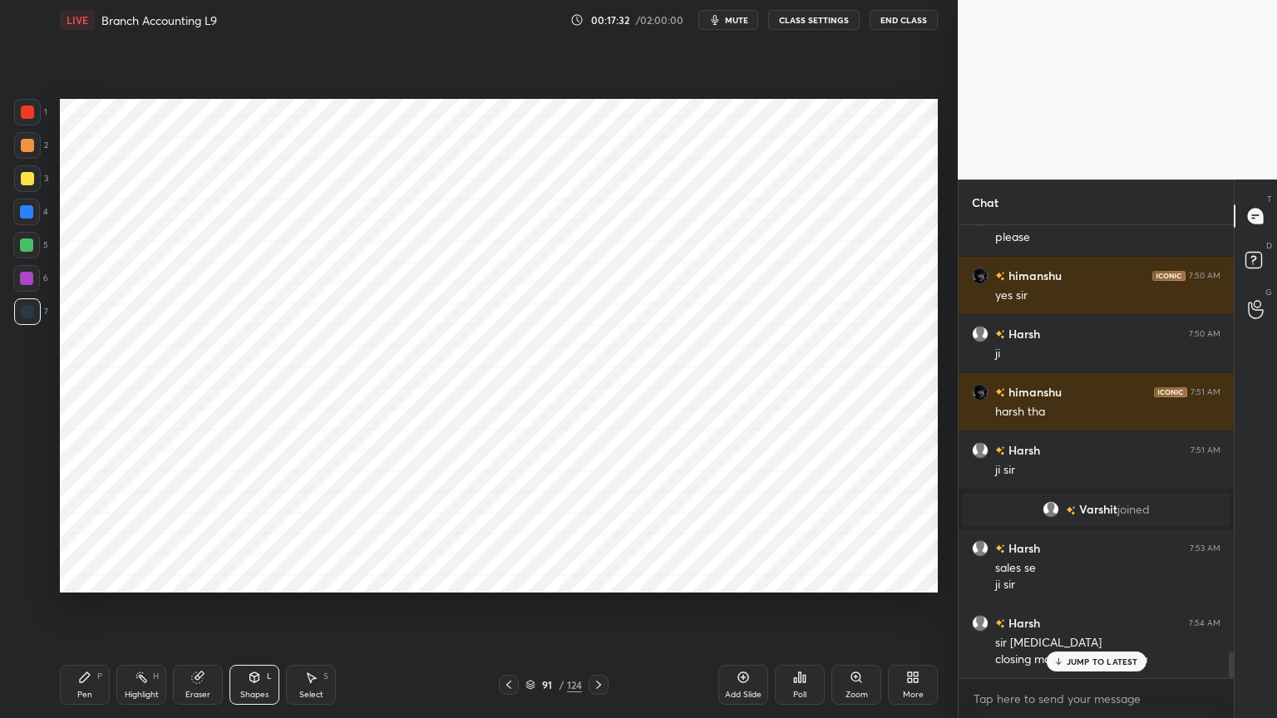
click at [84, 577] on icon at bounding box center [84, 677] width 13 height 13
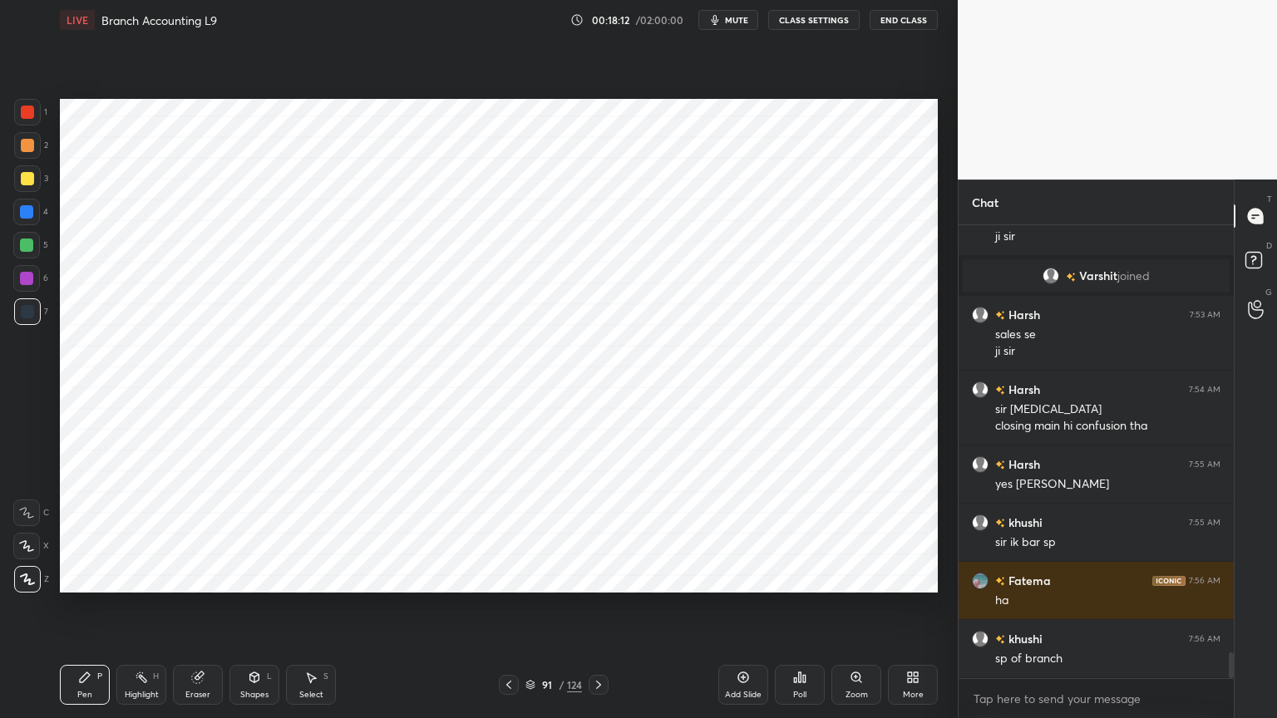
scroll to position [7486, 0]
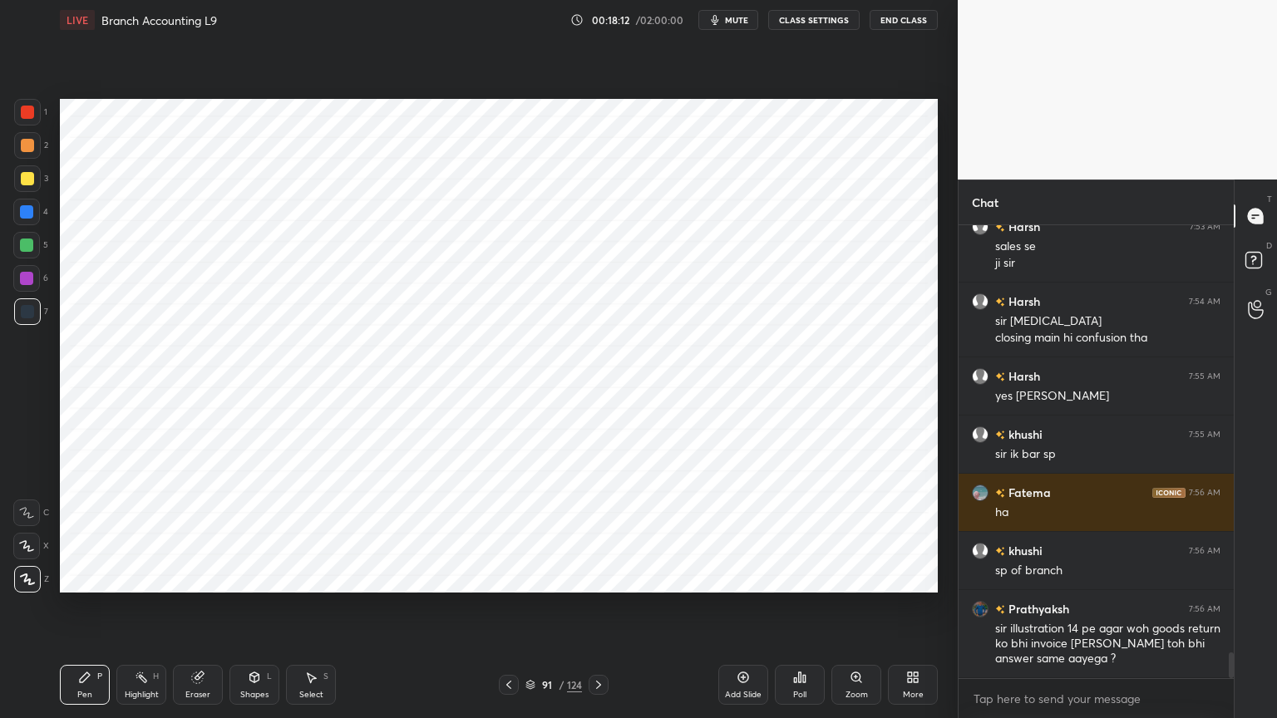
click at [150, 577] on div "Highlight H" at bounding box center [141, 685] width 50 height 40
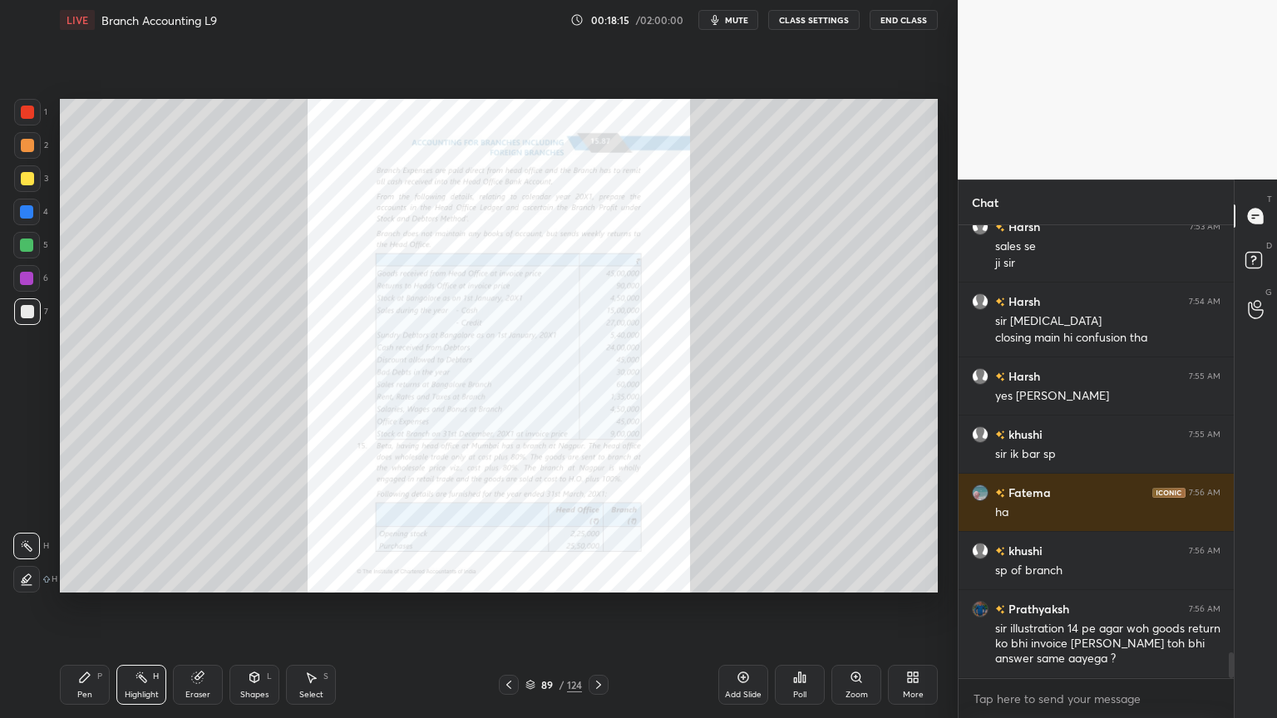
click at [854, 577] on div "Zoom" at bounding box center [856, 685] width 50 height 40
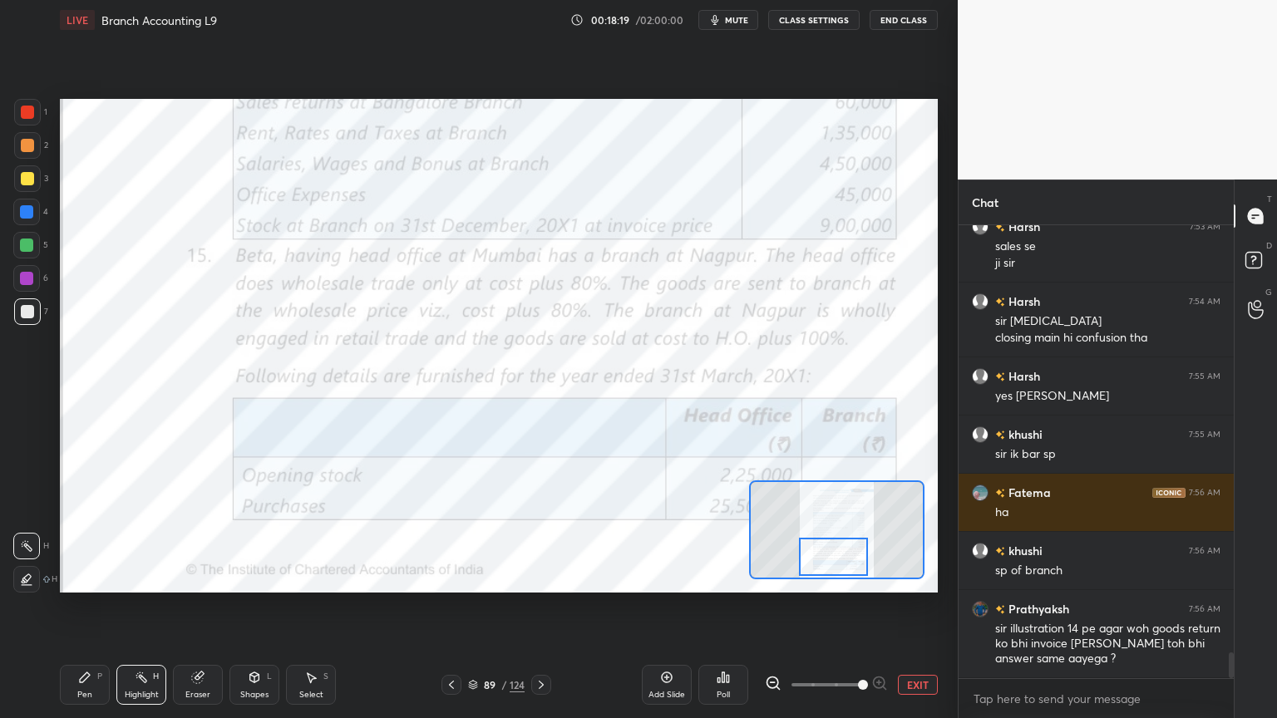
scroll to position [7525, 0]
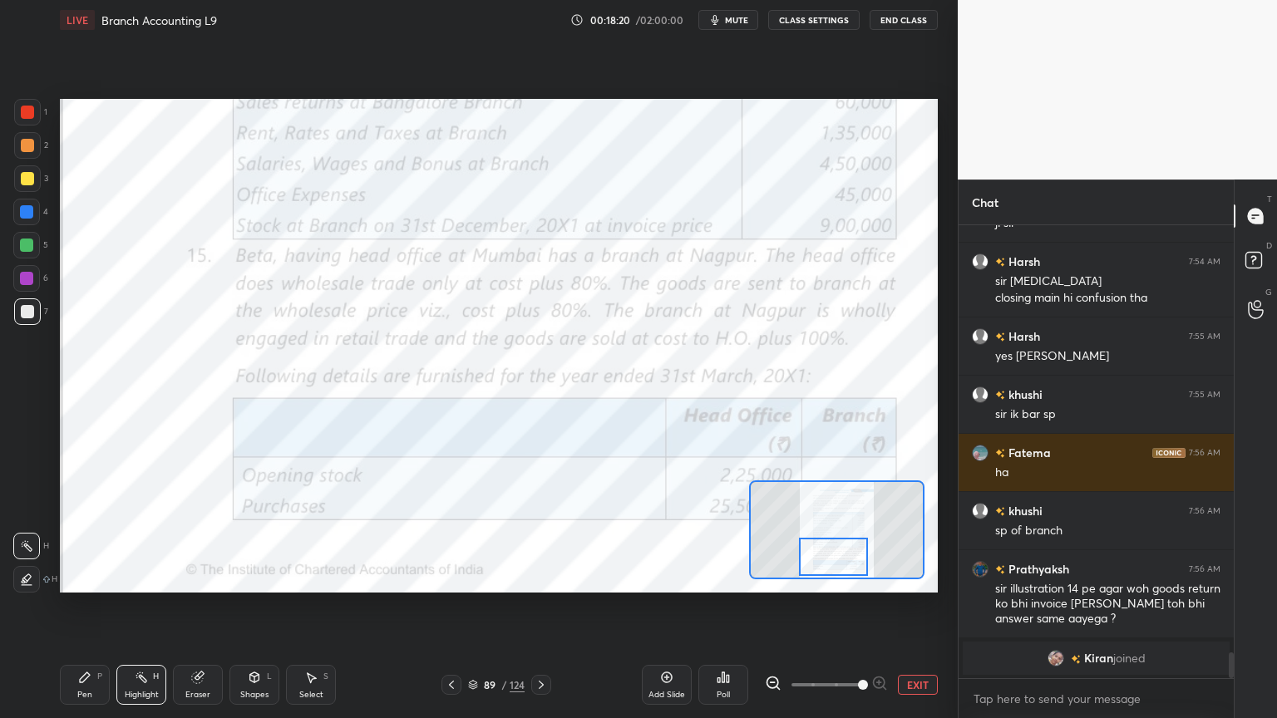
click at [17, 249] on div at bounding box center [26, 245] width 27 height 27
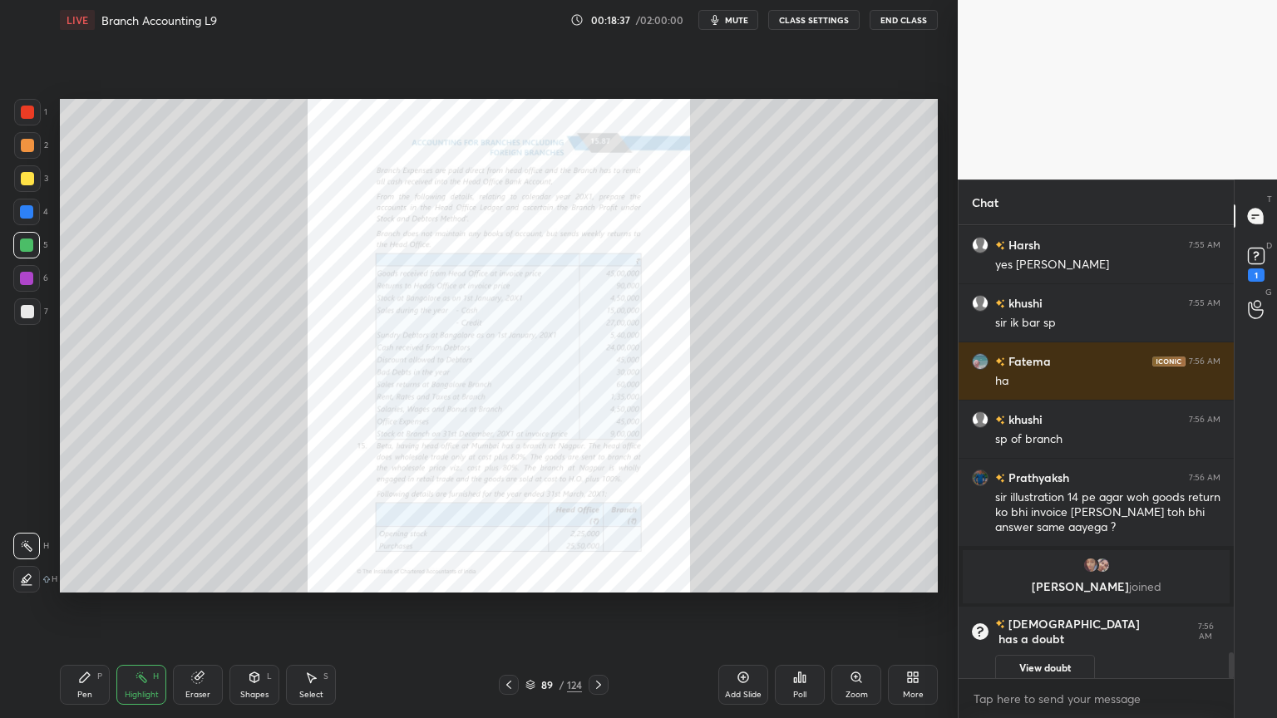
scroll to position [7560, 0]
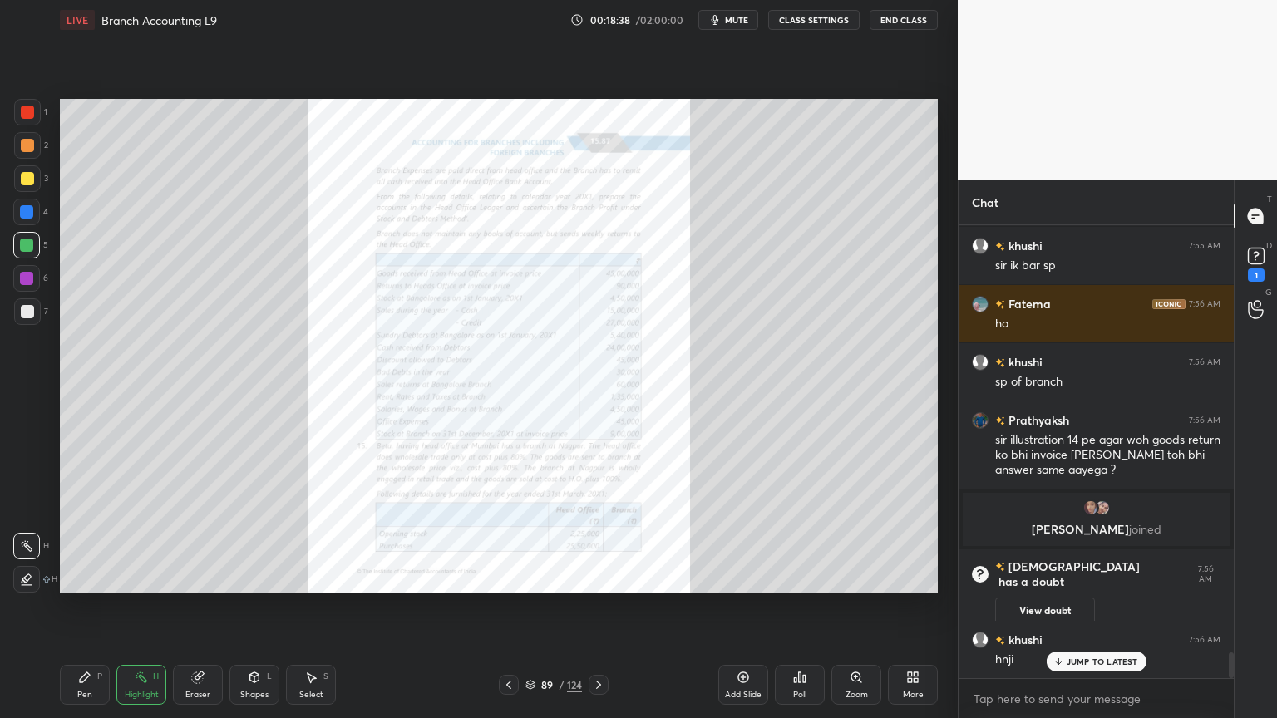
click at [854, 577] on div "Zoom" at bounding box center [856, 685] width 50 height 40
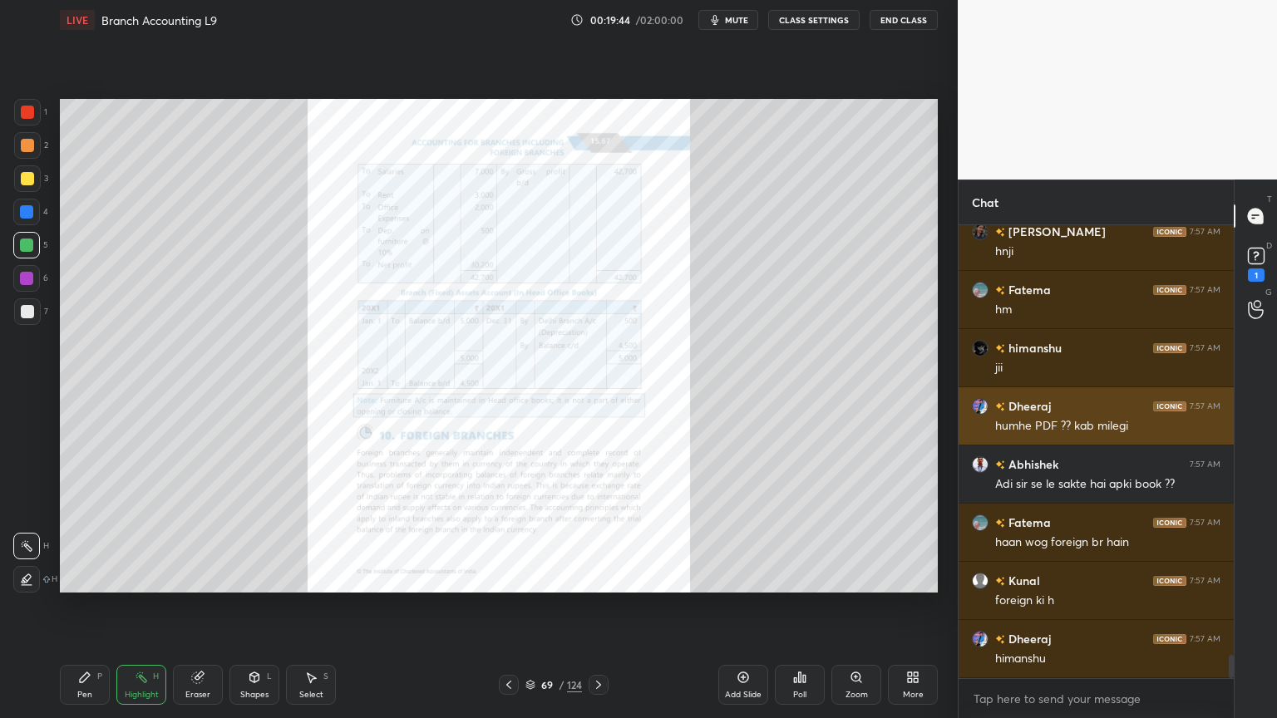
scroll to position [8390, 0]
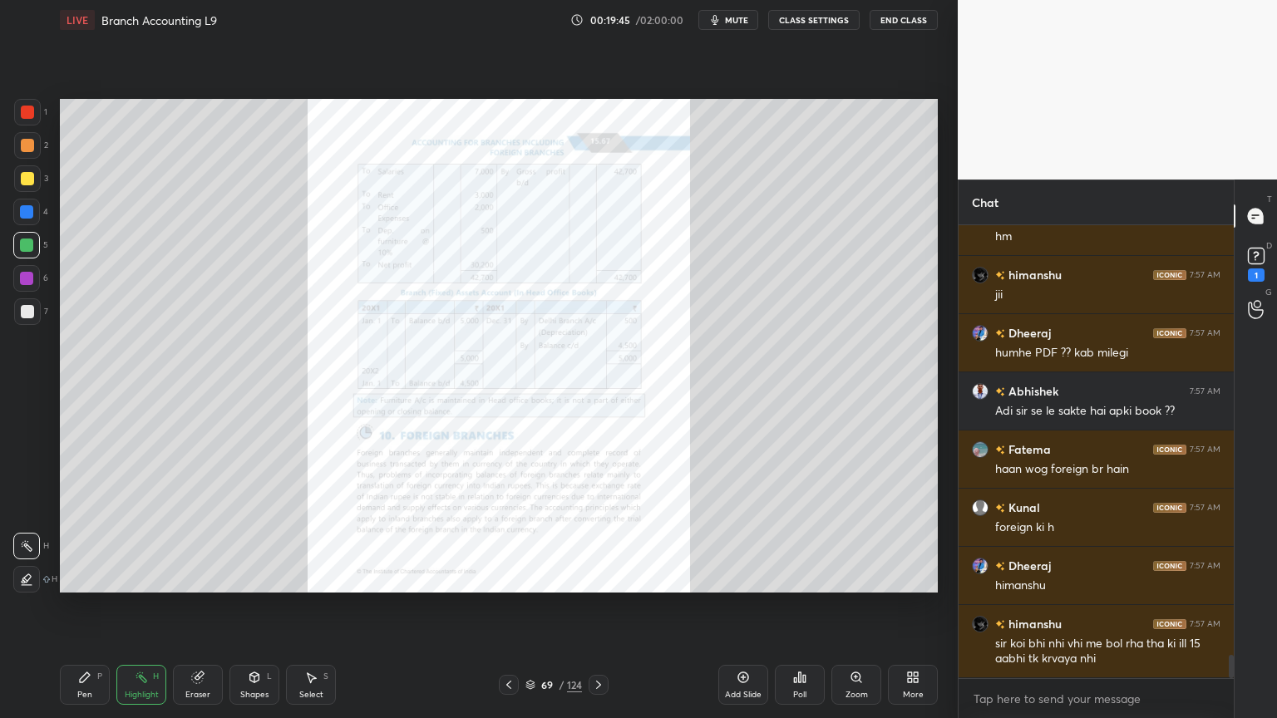
click at [735, 577] on div "Add Slide" at bounding box center [743, 685] width 50 height 40
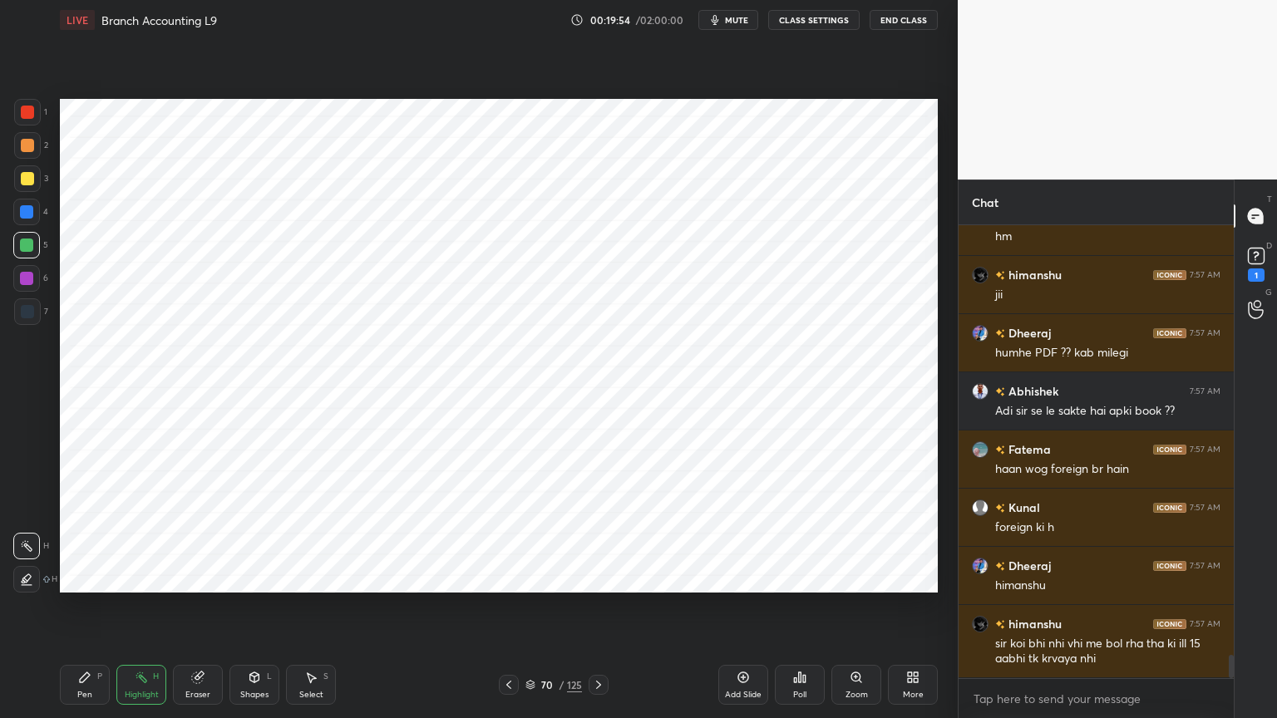
click at [27, 213] on div at bounding box center [26, 211] width 13 height 13
click at [98, 577] on div "P" at bounding box center [99, 676] width 5 height 8
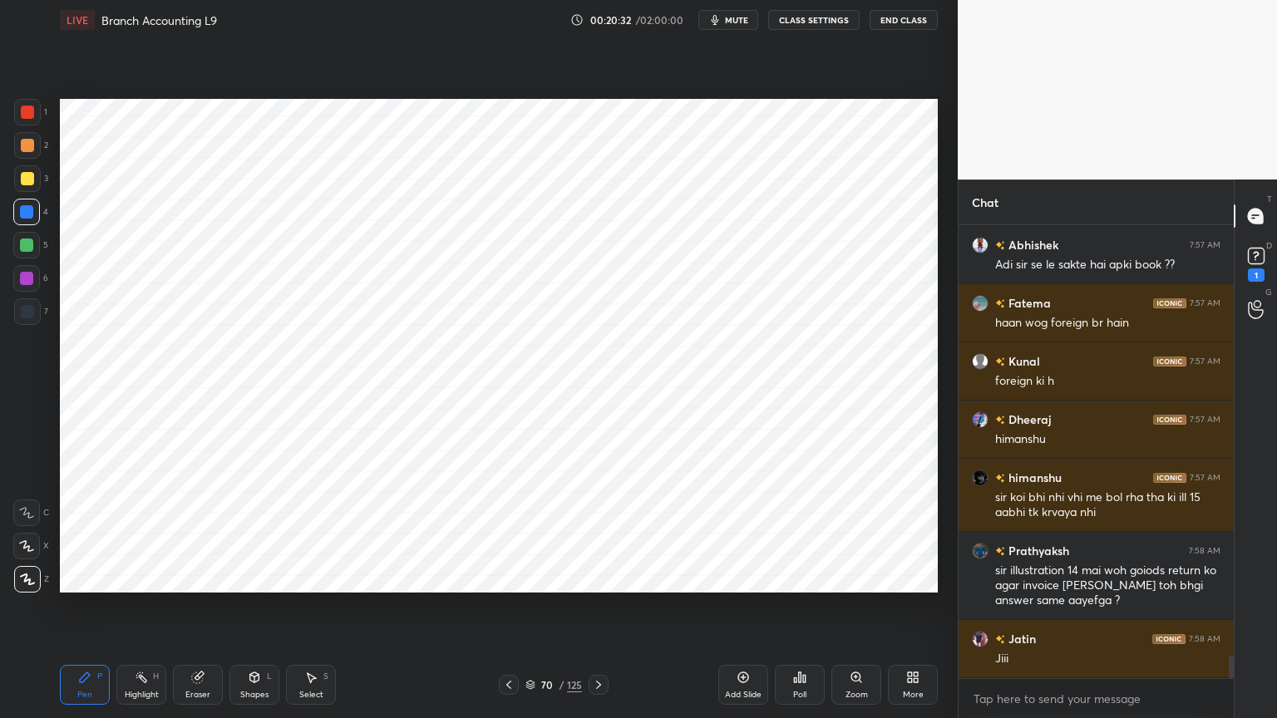
scroll to position [8593, 0]
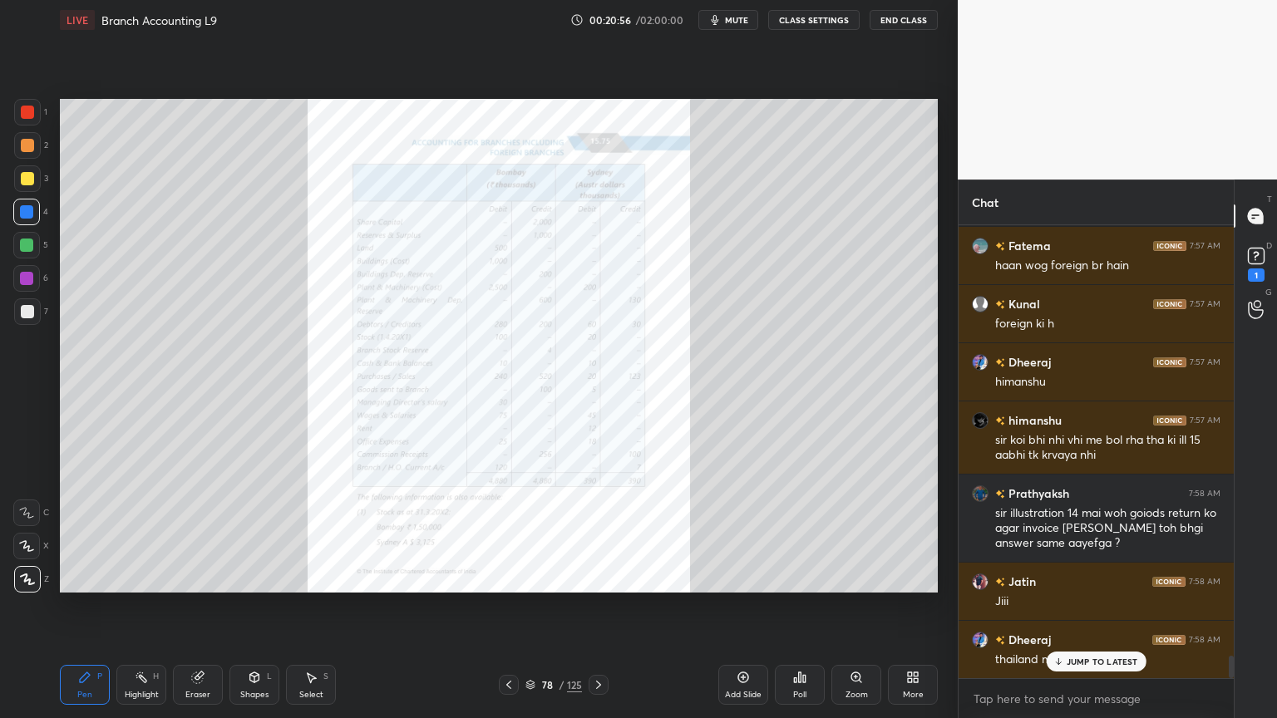
click at [866, 577] on div "Zoom" at bounding box center [856, 685] width 50 height 40
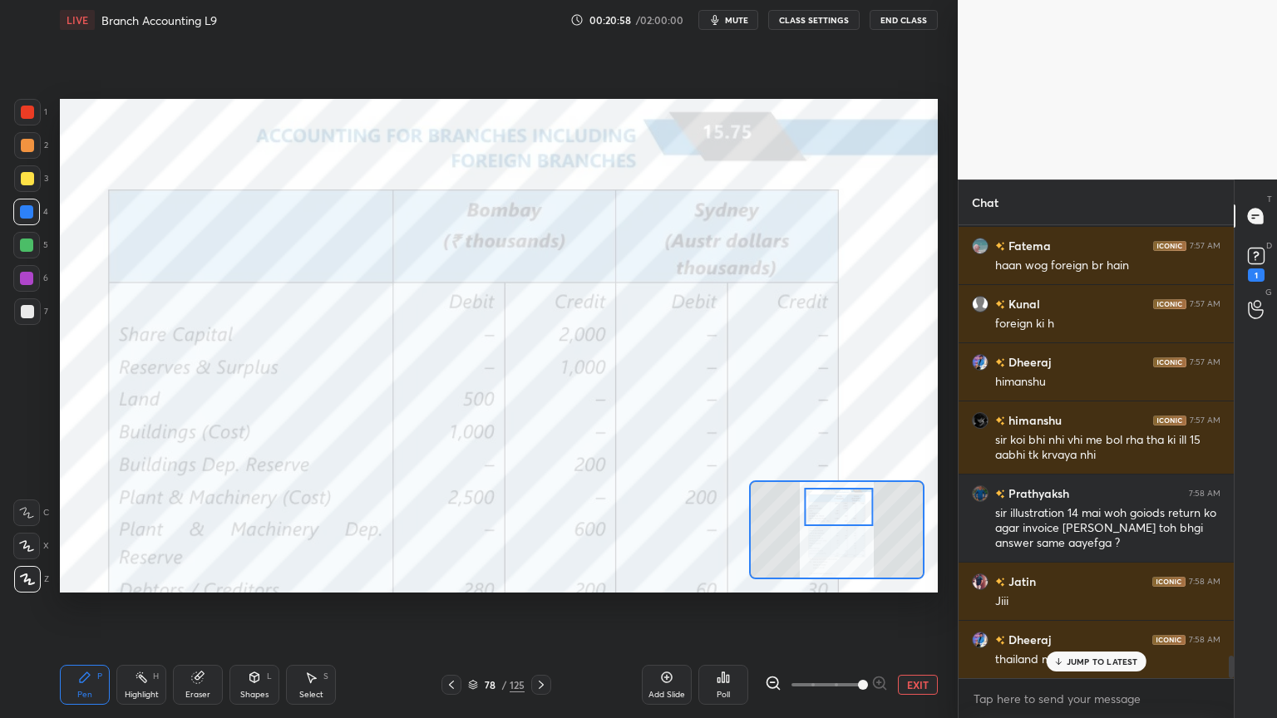
click at [23, 287] on div at bounding box center [26, 278] width 27 height 27
click at [17, 519] on div at bounding box center [26, 512] width 27 height 27
click at [846, 499] on div at bounding box center [838, 507] width 69 height 38
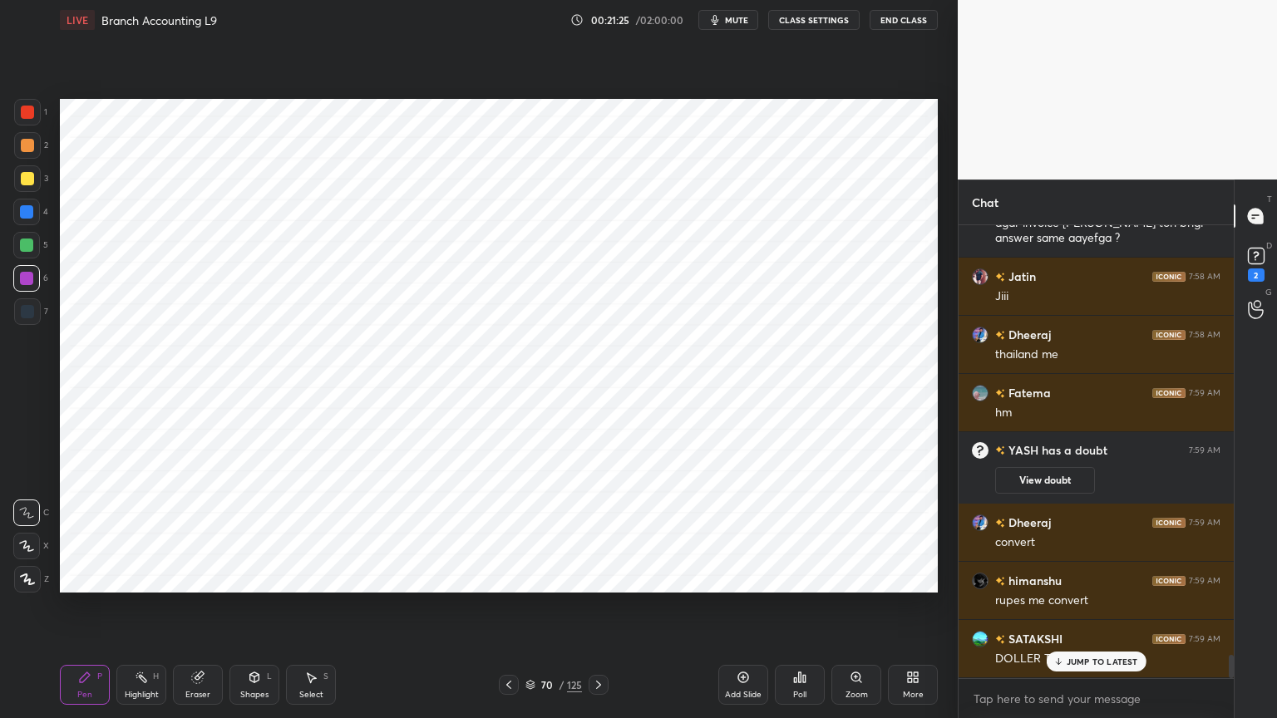
scroll to position [8514, 0]
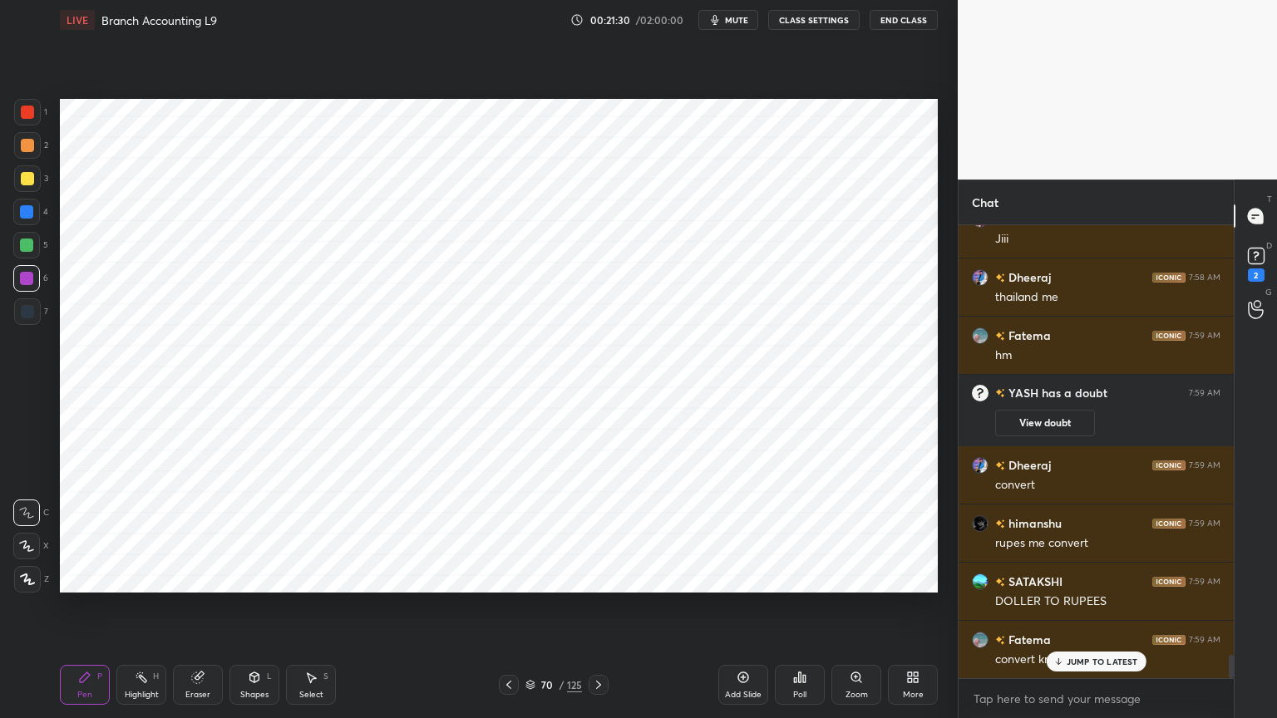
click at [30, 236] on div at bounding box center [26, 245] width 27 height 27
click at [26, 209] on div at bounding box center [26, 211] width 13 height 13
click at [32, 577] on icon at bounding box center [27, 579] width 15 height 12
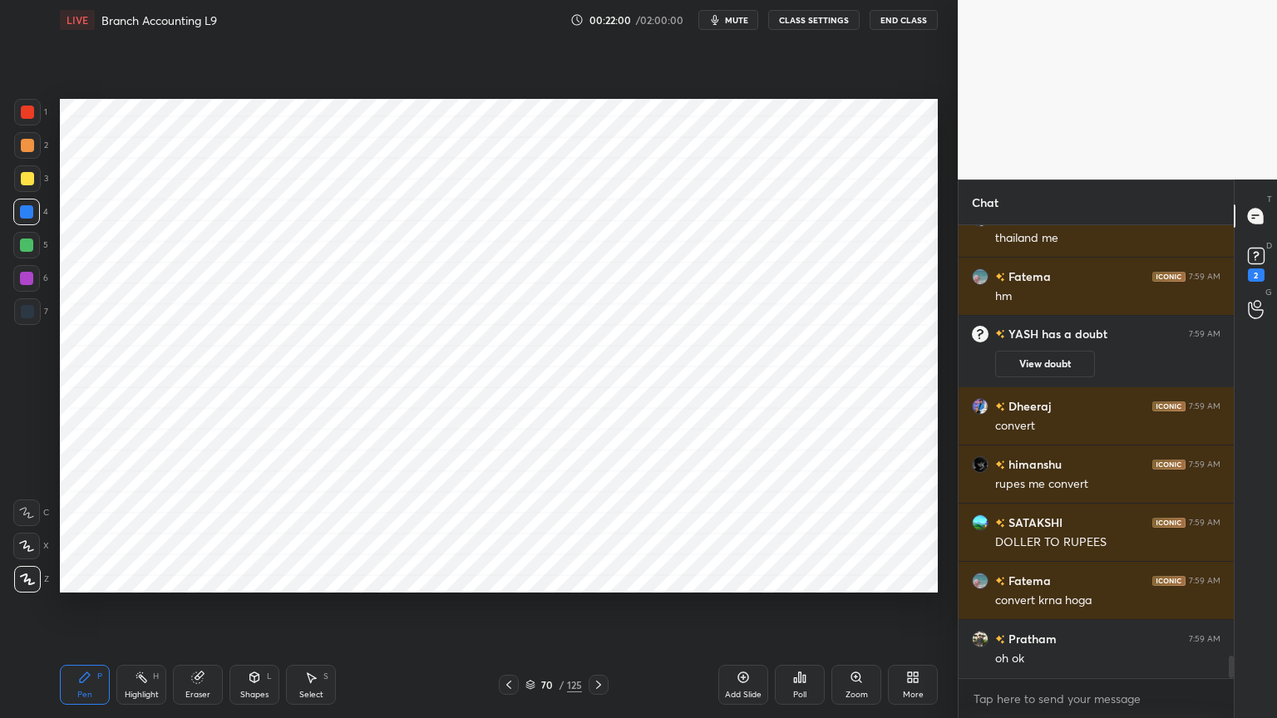
click at [256, 577] on div "Shapes" at bounding box center [254, 695] width 28 height 8
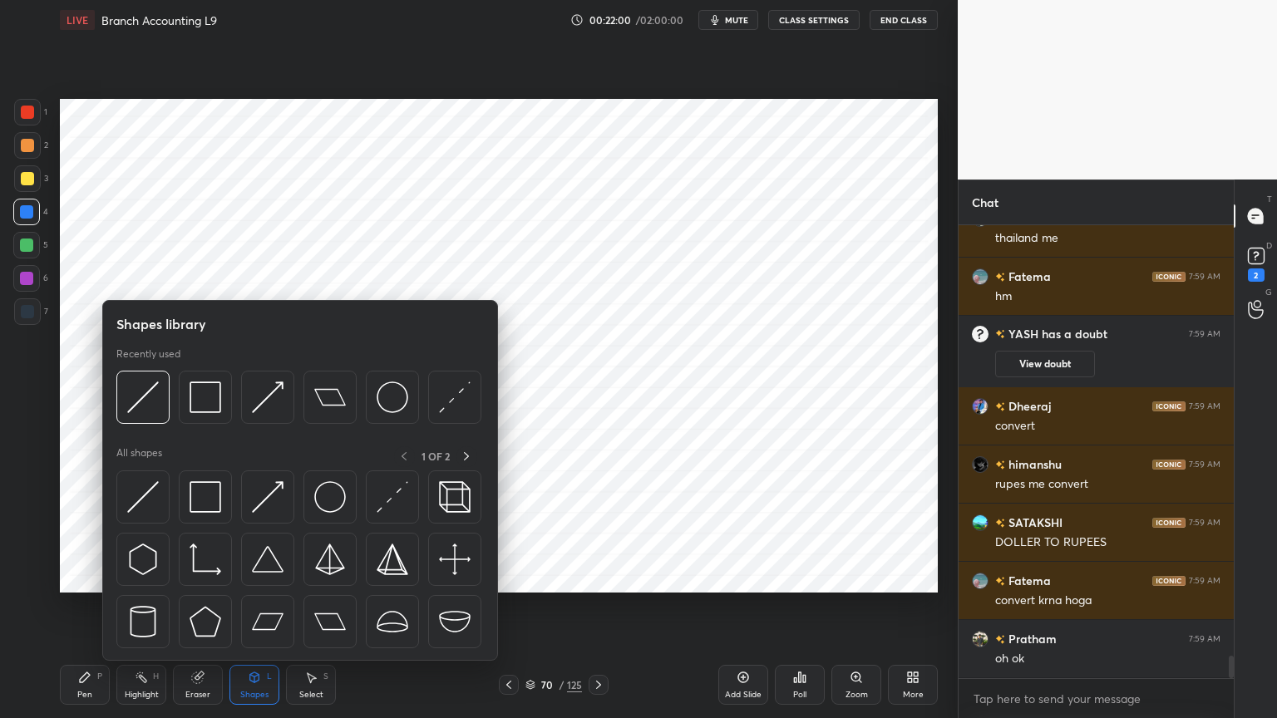
click at [261, 577] on div "Shapes L" at bounding box center [254, 685] width 50 height 40
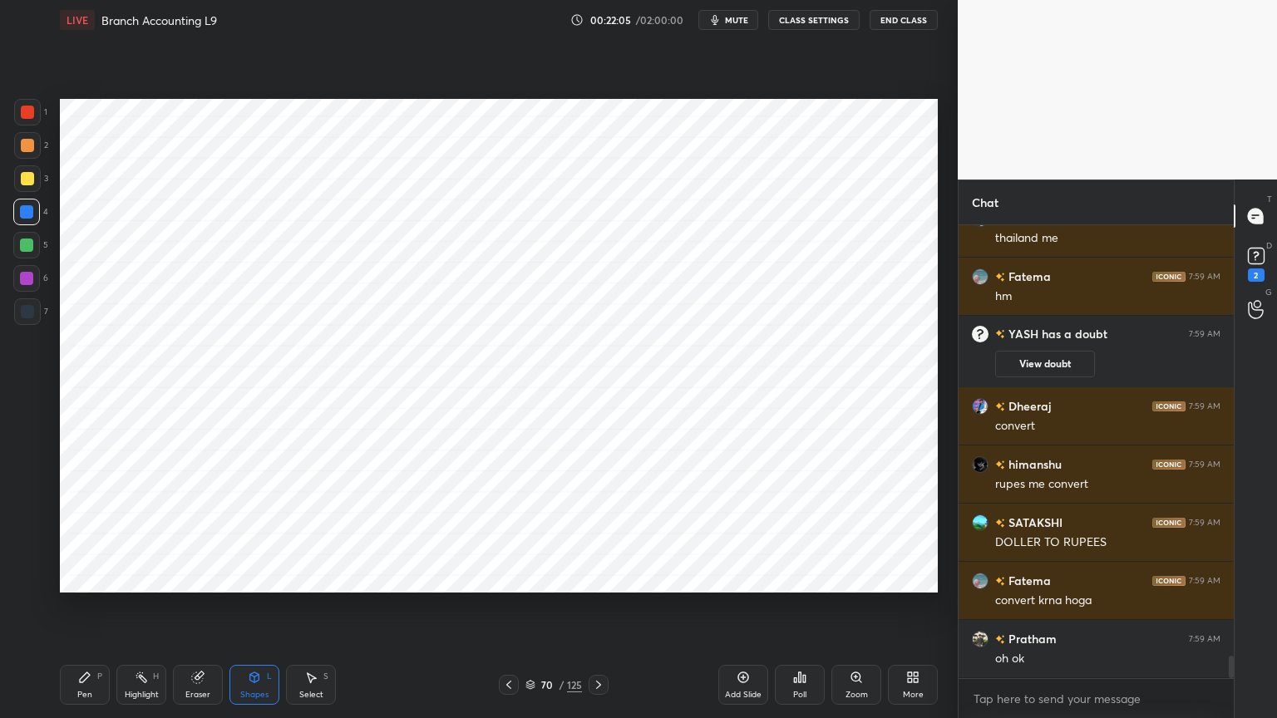
click at [86, 577] on div "Pen" at bounding box center [84, 695] width 15 height 8
click at [29, 246] on div at bounding box center [26, 245] width 13 height 13
click at [33, 289] on div at bounding box center [26, 278] width 27 height 27
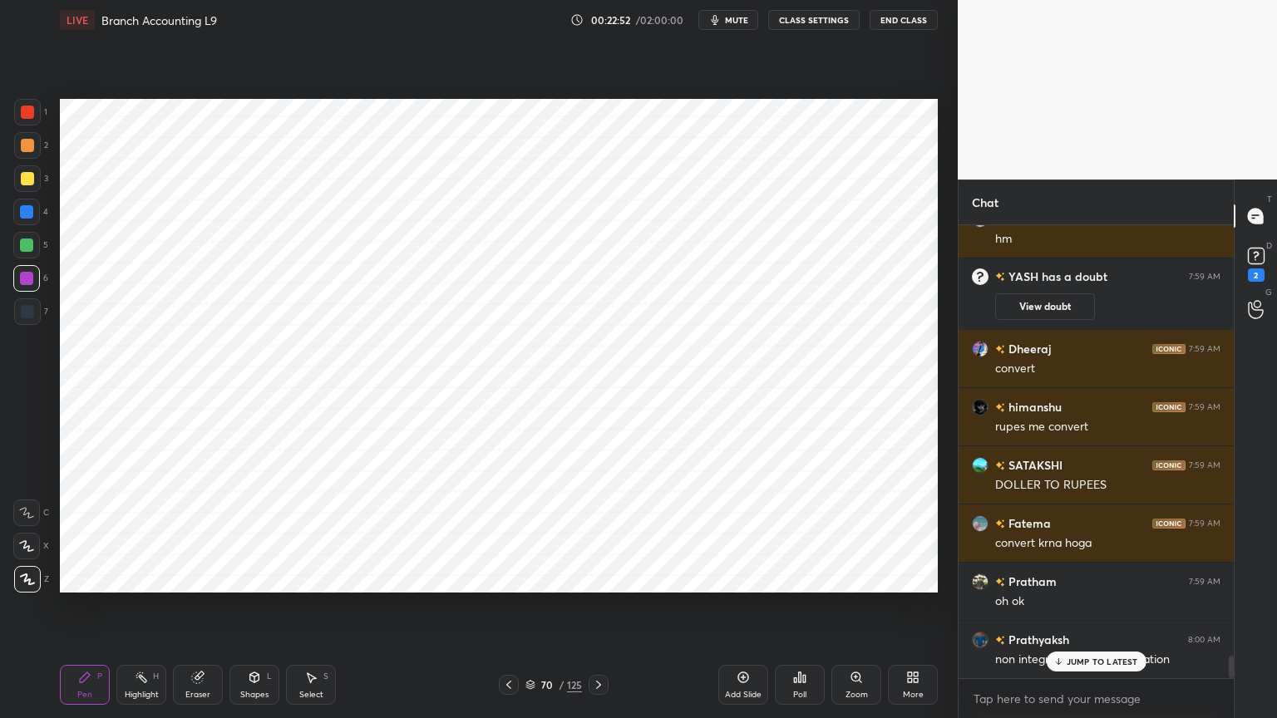
click at [130, 577] on div "Highlight H" at bounding box center [141, 685] width 50 height 40
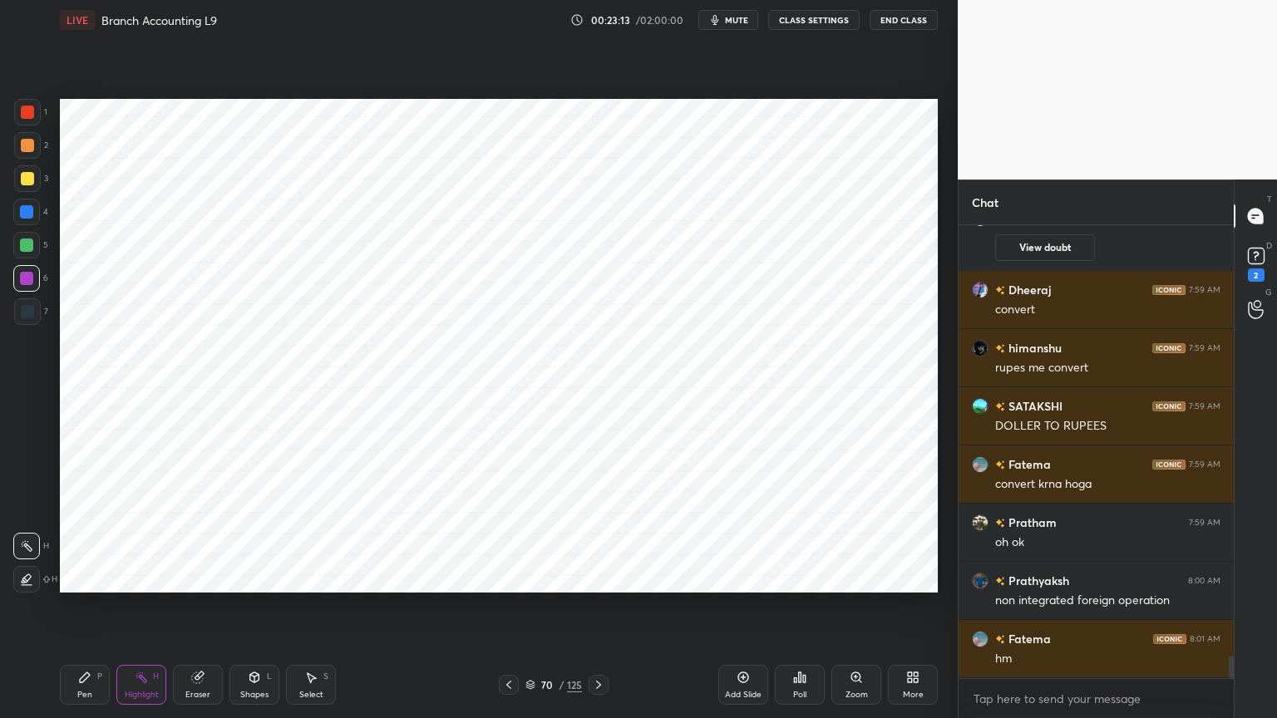
click at [27, 213] on div at bounding box center [26, 211] width 13 height 13
click at [111, 577] on div "Pen P Highlight H Eraser Shapes L Select S" at bounding box center [224, 685] width 329 height 40
click at [91, 577] on div "Pen P" at bounding box center [85, 685] width 50 height 40
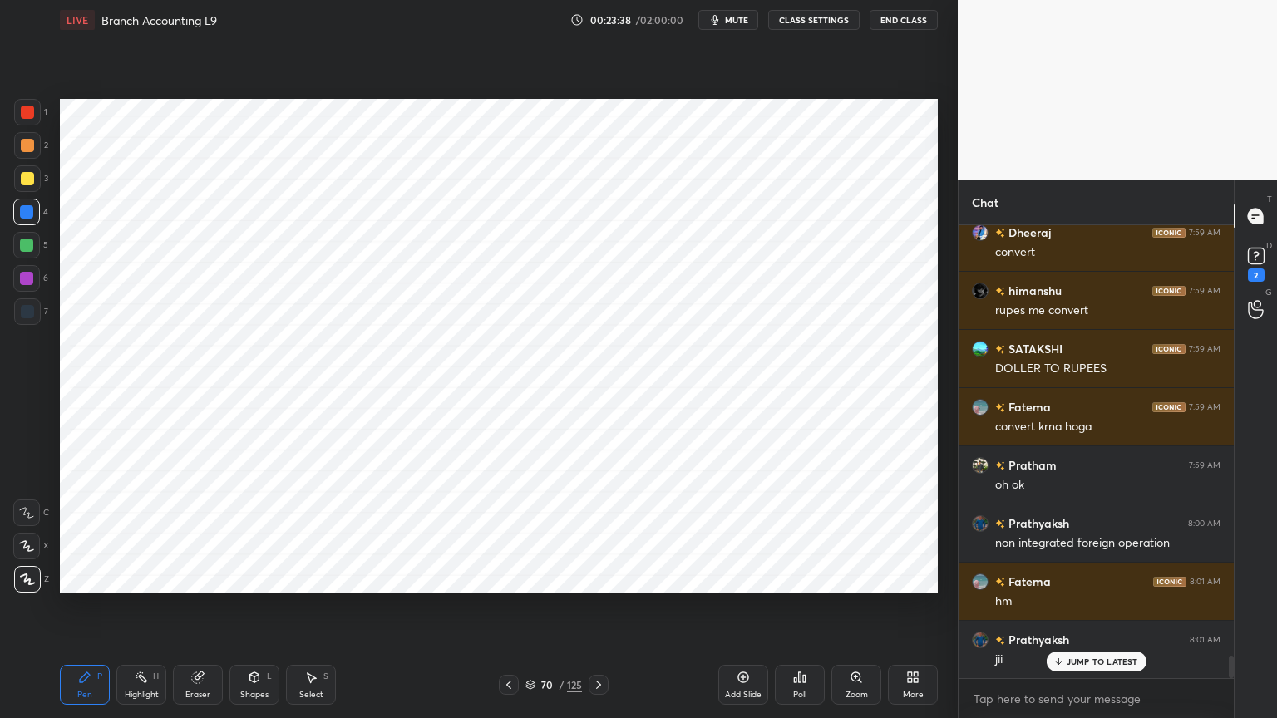
click at [21, 309] on div at bounding box center [27, 311] width 13 height 13
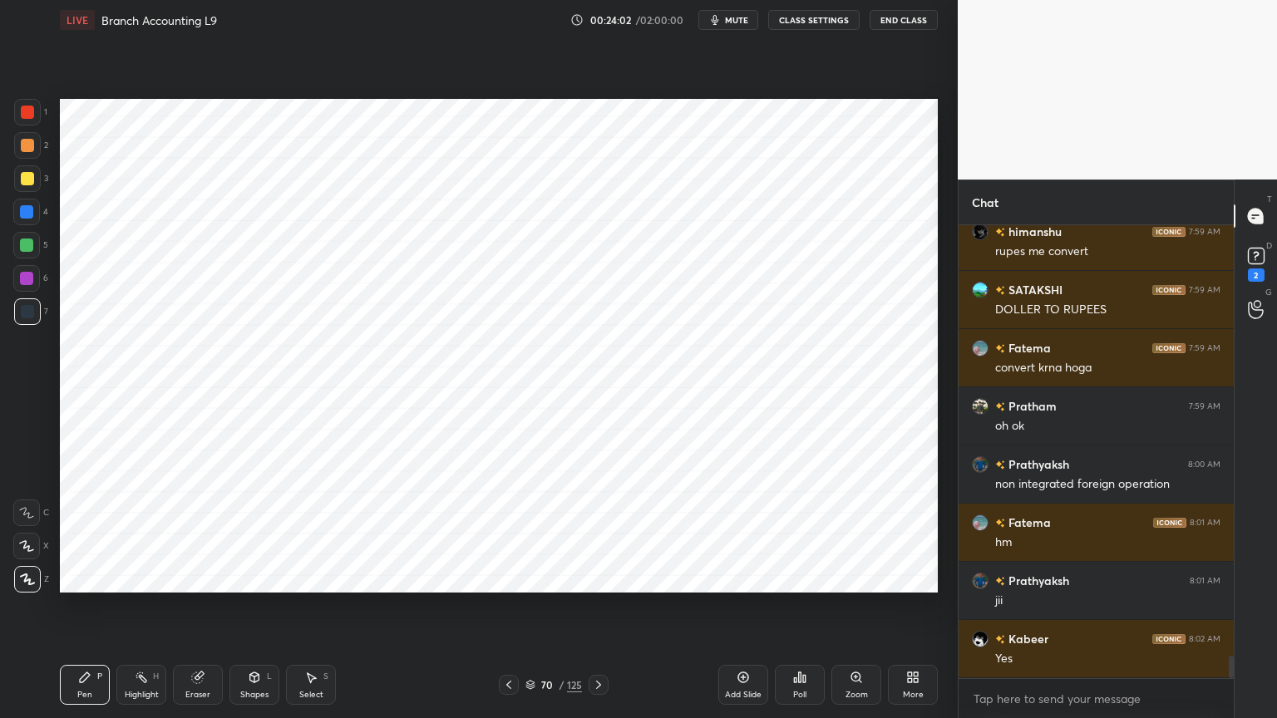
scroll to position [8863, 0]
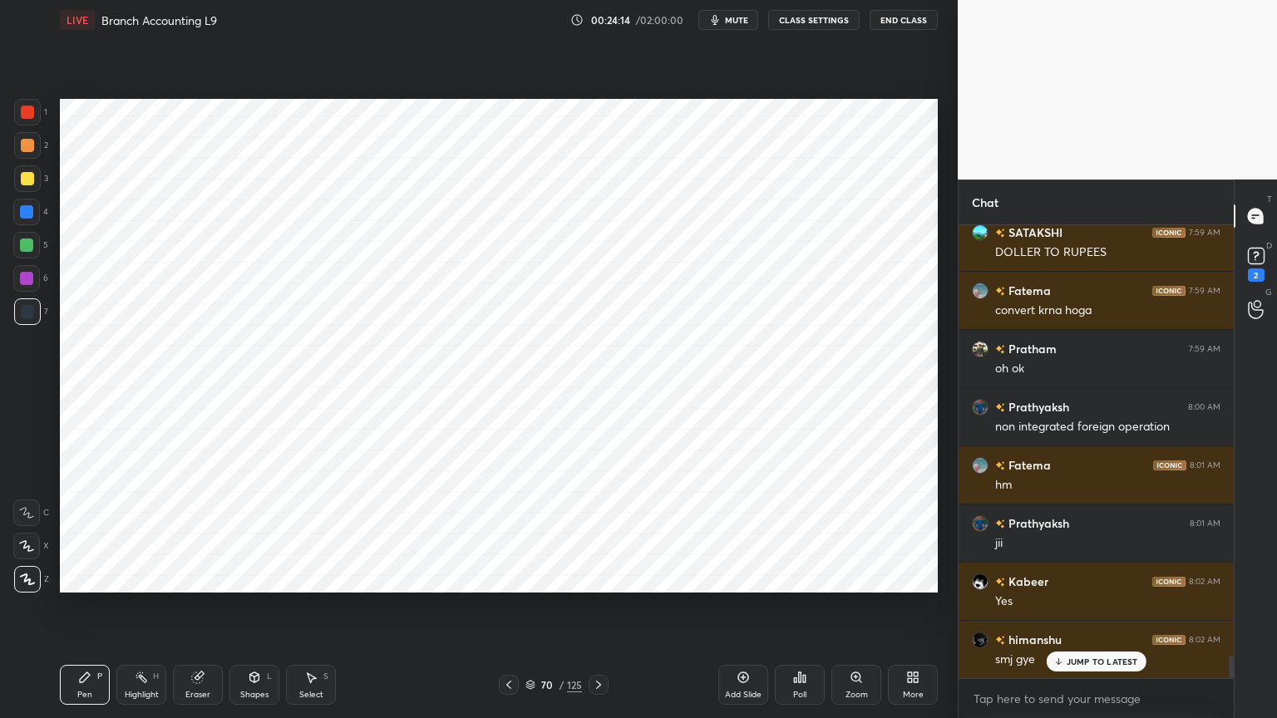
click at [31, 208] on div at bounding box center [26, 211] width 13 height 13
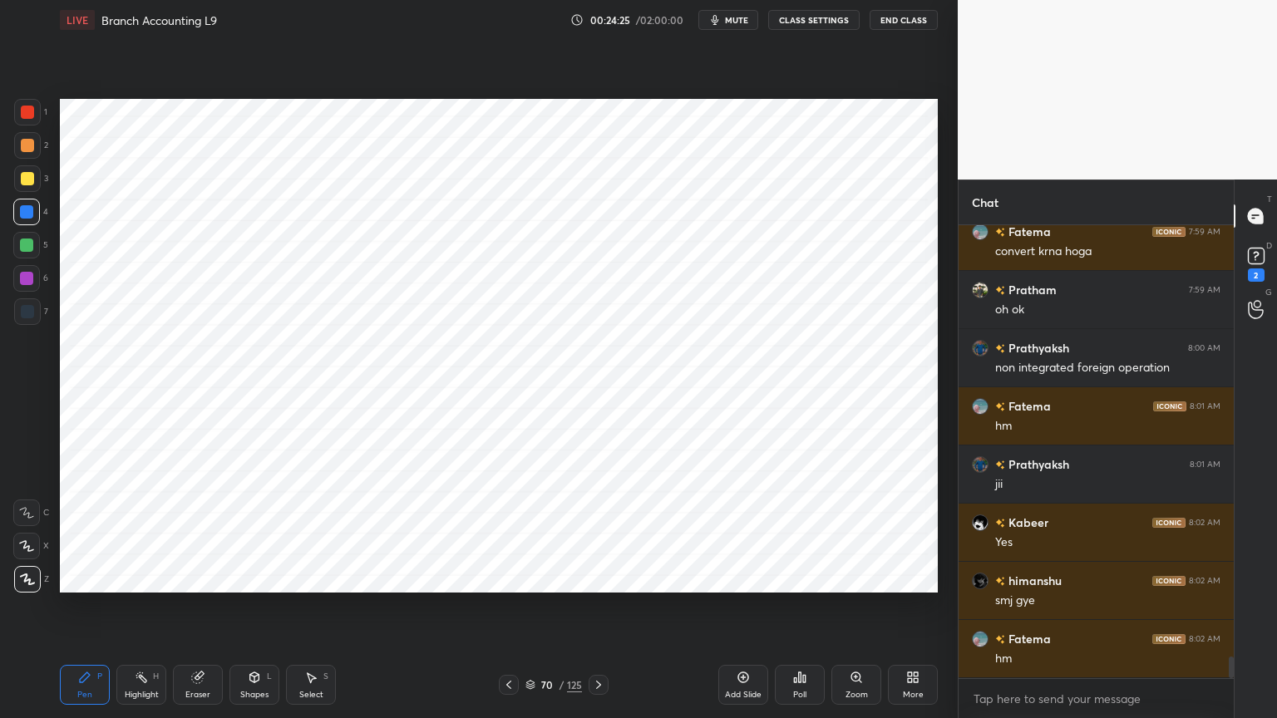
click at [22, 299] on div at bounding box center [27, 311] width 27 height 27
click at [29, 219] on div at bounding box center [26, 212] width 27 height 27
click at [23, 308] on div at bounding box center [27, 311] width 13 height 13
click at [27, 215] on div at bounding box center [26, 211] width 13 height 13
click at [30, 319] on div at bounding box center [27, 311] width 27 height 27
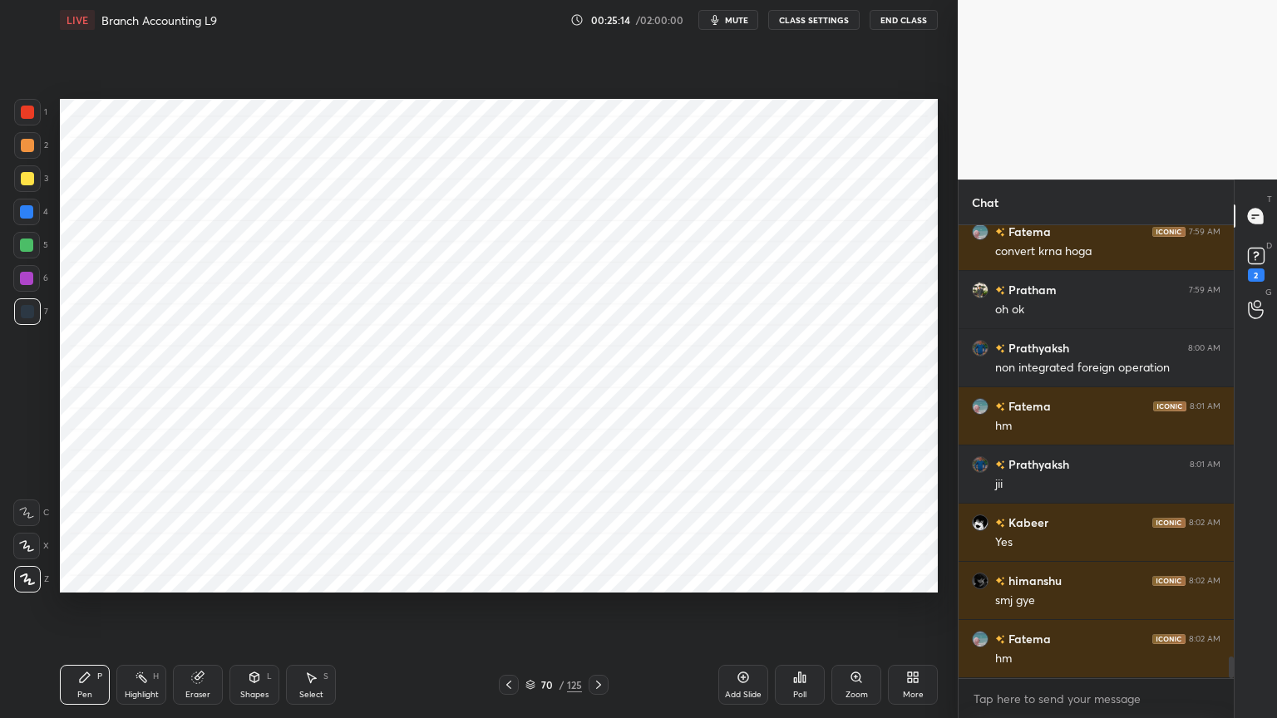
click at [136, 577] on div "Highlight" at bounding box center [142, 695] width 34 height 8
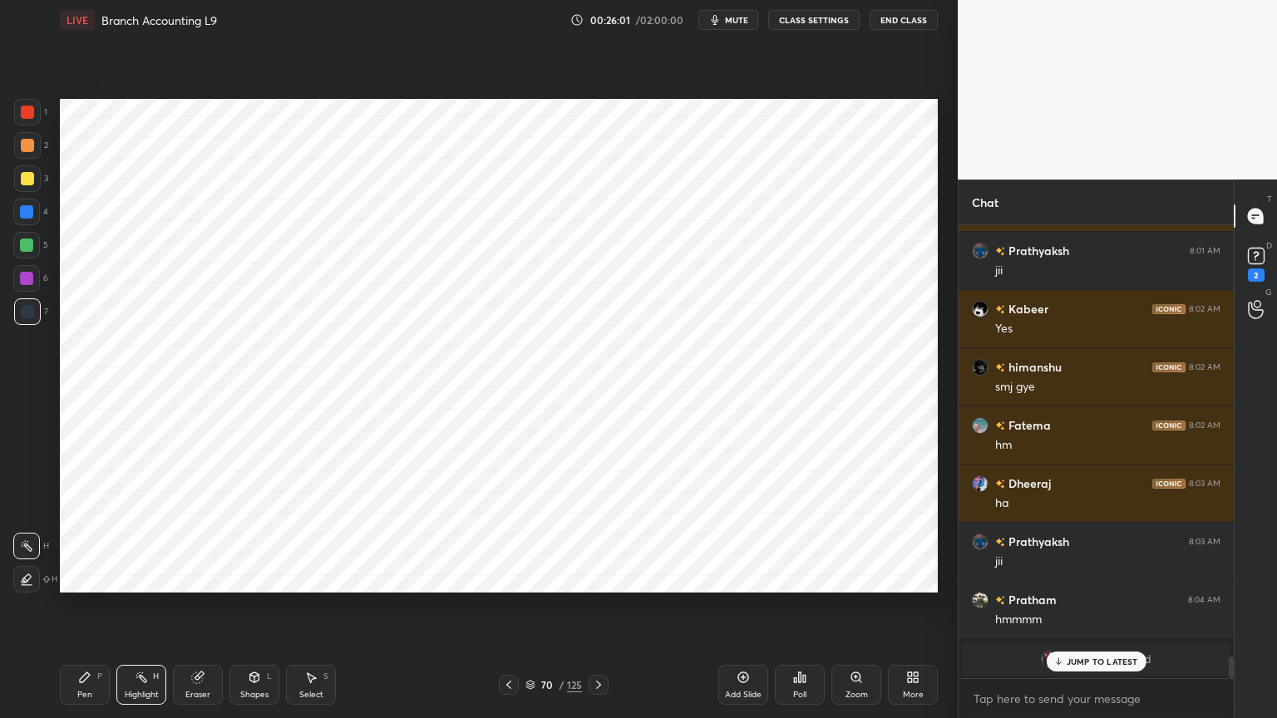
scroll to position [9194, 0]
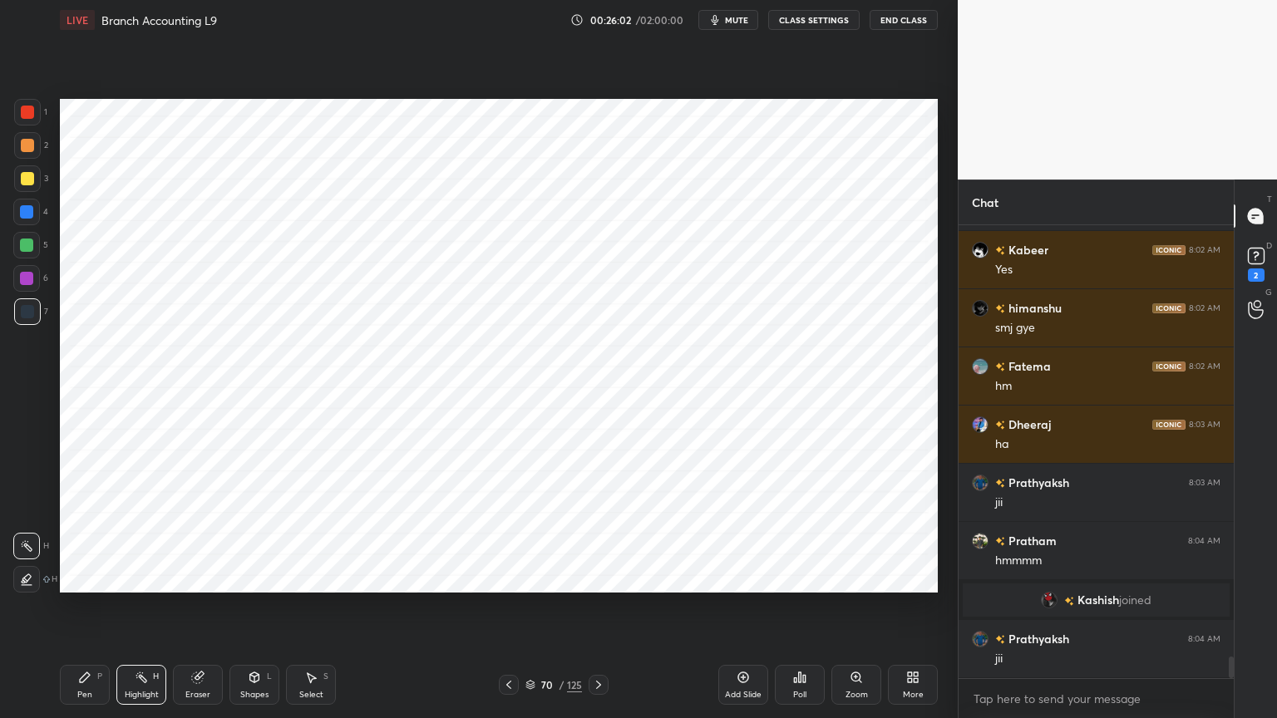
click at [60, 577] on div "Pen P" at bounding box center [85, 685] width 50 height 40
click at [22, 236] on div at bounding box center [26, 245] width 27 height 27
click at [24, 209] on div at bounding box center [26, 211] width 13 height 13
click at [18, 312] on div at bounding box center [27, 311] width 27 height 27
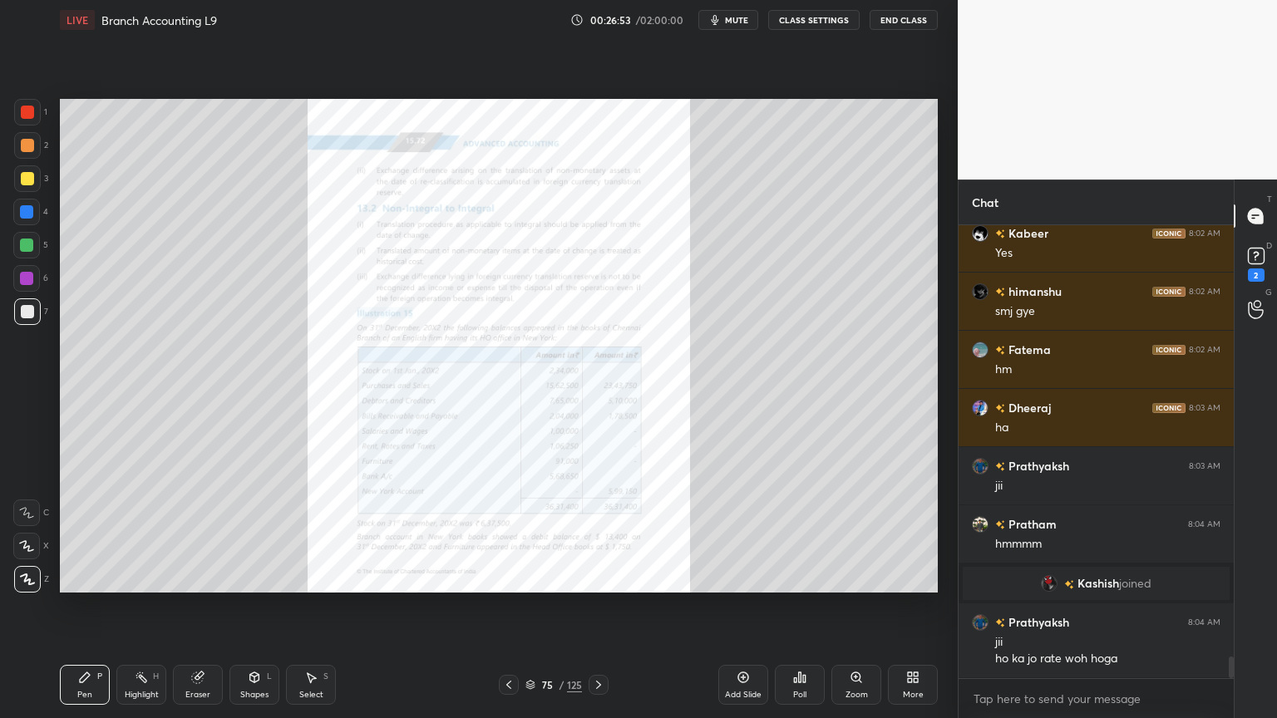
scroll to position [9268, 0]
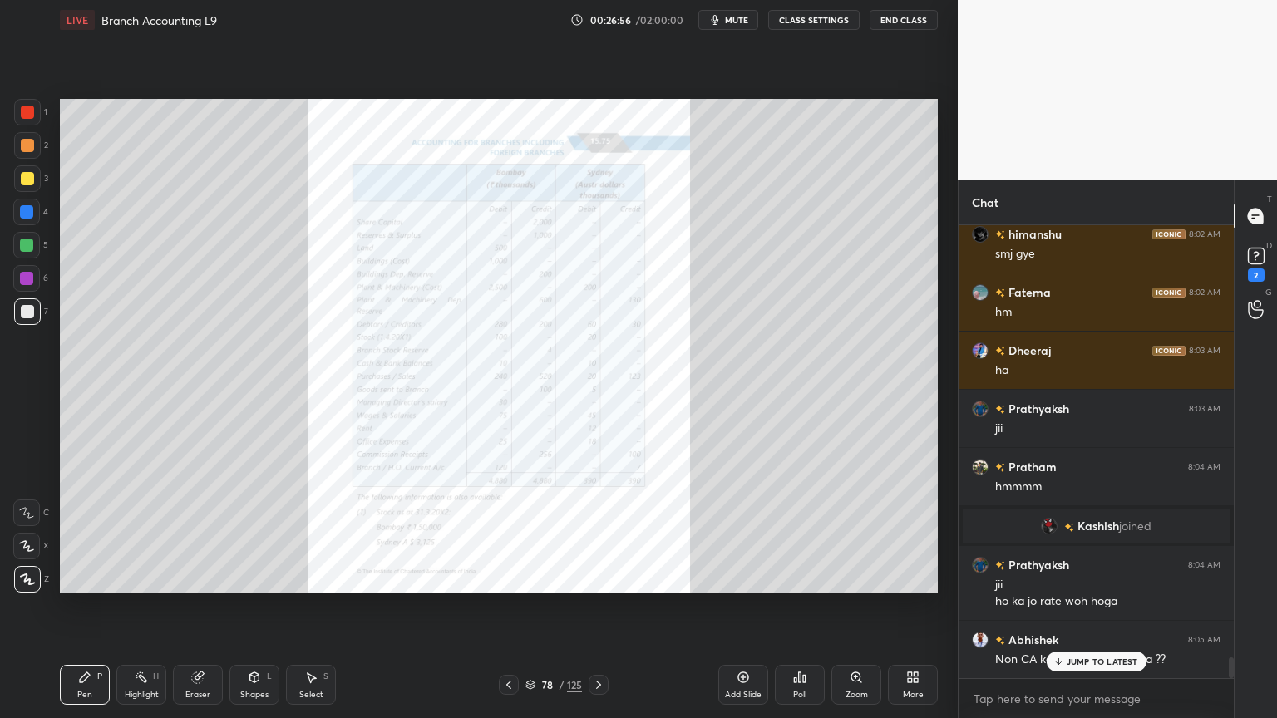
click at [859, 577] on icon at bounding box center [860, 681] width 2 height 2
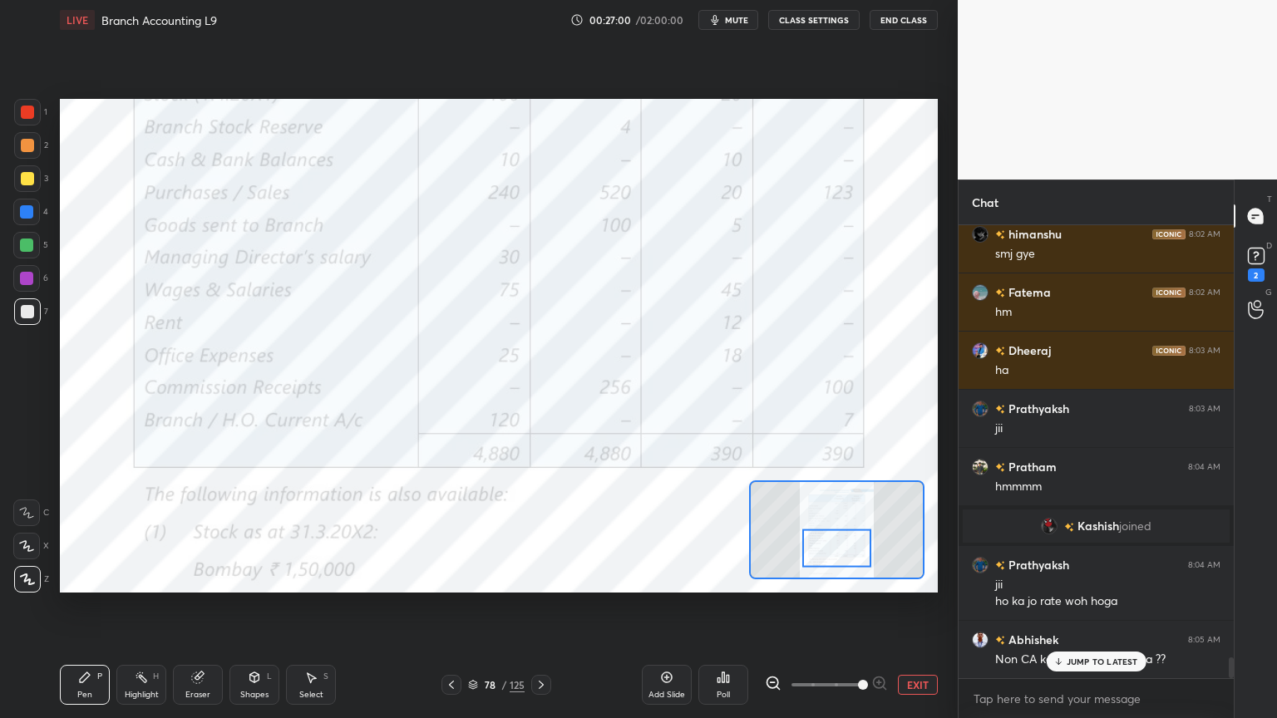
click at [32, 514] on icon at bounding box center [26, 513] width 15 height 12
click at [29, 280] on div at bounding box center [26, 278] width 13 height 13
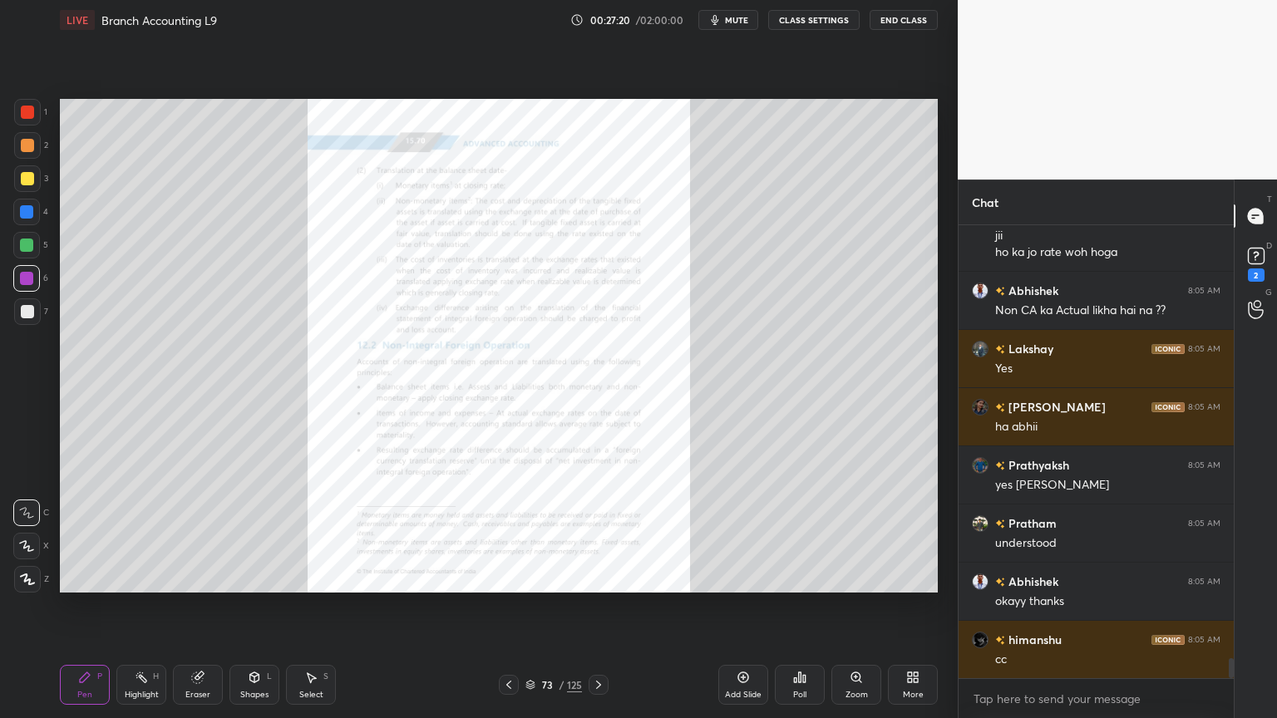
scroll to position [9676, 0]
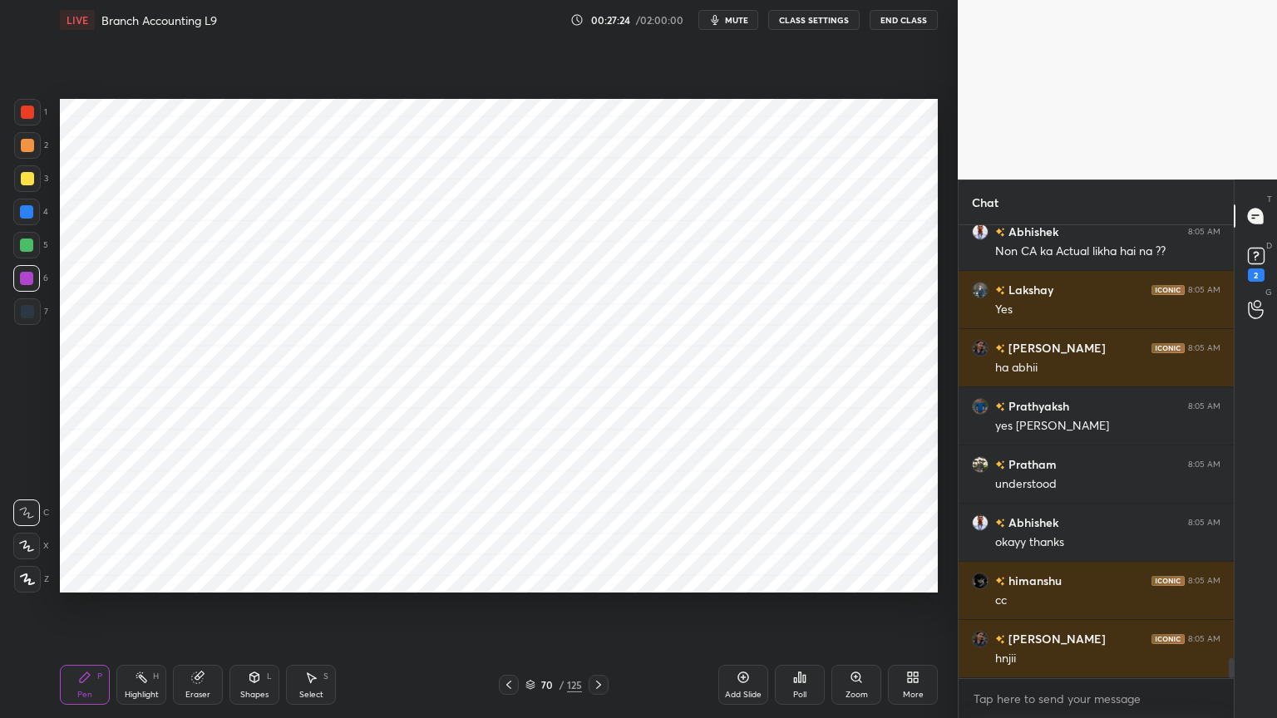
click at [35, 211] on div at bounding box center [26, 212] width 27 height 27
click at [32, 577] on icon at bounding box center [27, 579] width 13 height 10
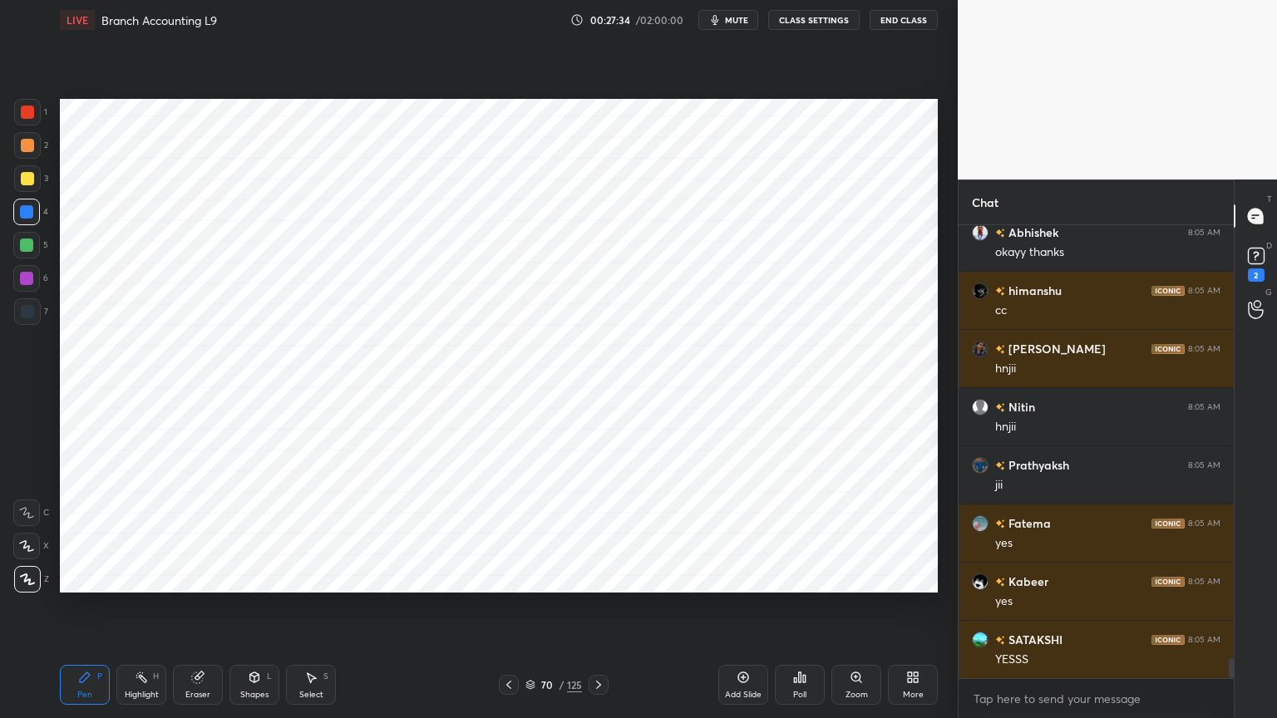
scroll to position [10025, 0]
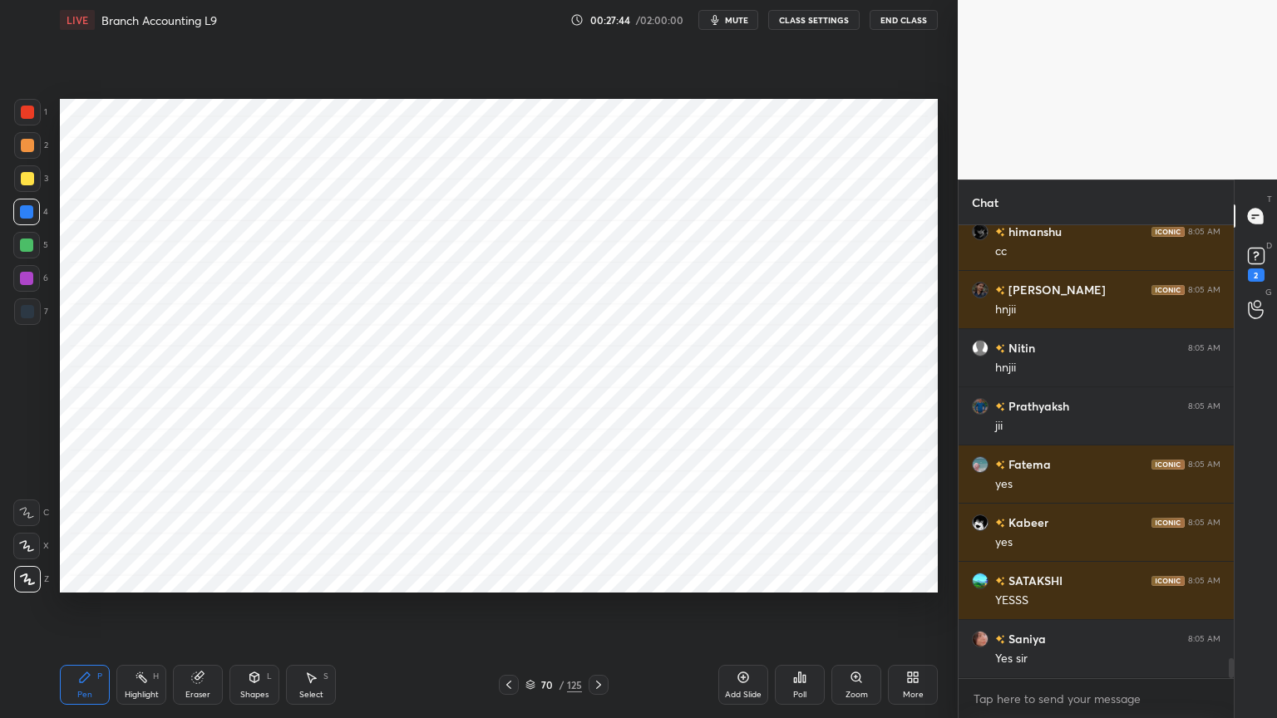
click at [30, 312] on div at bounding box center [27, 311] width 13 height 13
click at [35, 219] on div at bounding box center [26, 212] width 27 height 27
click at [22, 317] on div at bounding box center [27, 311] width 13 height 13
click at [150, 577] on div "Highlight H" at bounding box center [141, 685] width 50 height 40
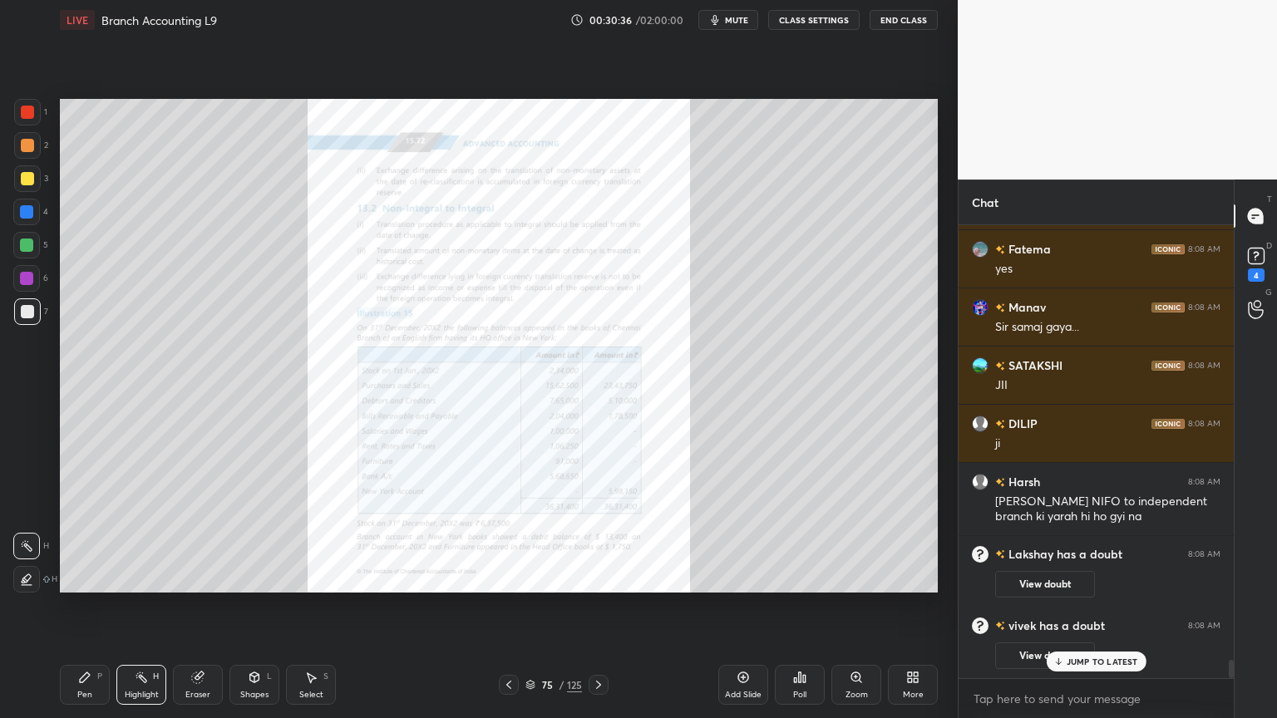
scroll to position [10670, 0]
click at [853, 577] on icon at bounding box center [855, 677] width 13 height 13
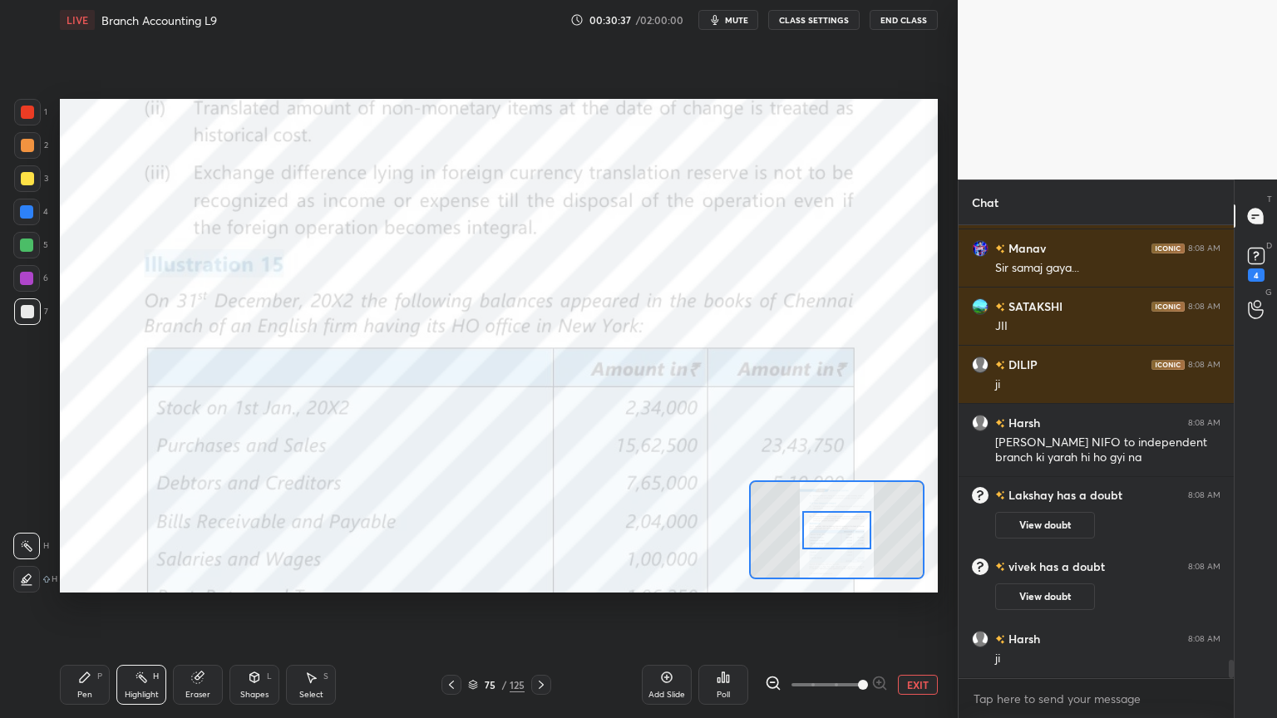
scroll to position [10710, 0]
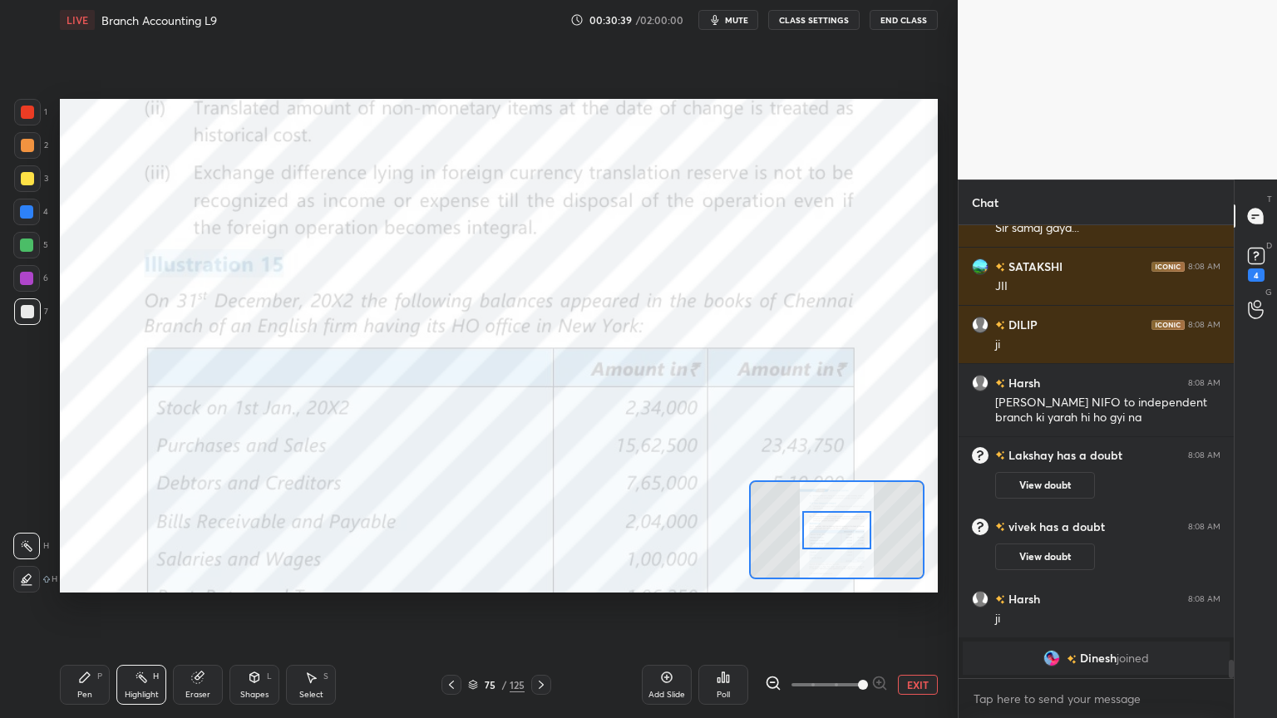
click at [81, 577] on div "Pen P" at bounding box center [85, 685] width 50 height 40
click at [30, 525] on div at bounding box center [26, 512] width 27 height 27
click at [18, 279] on div at bounding box center [26, 278] width 27 height 27
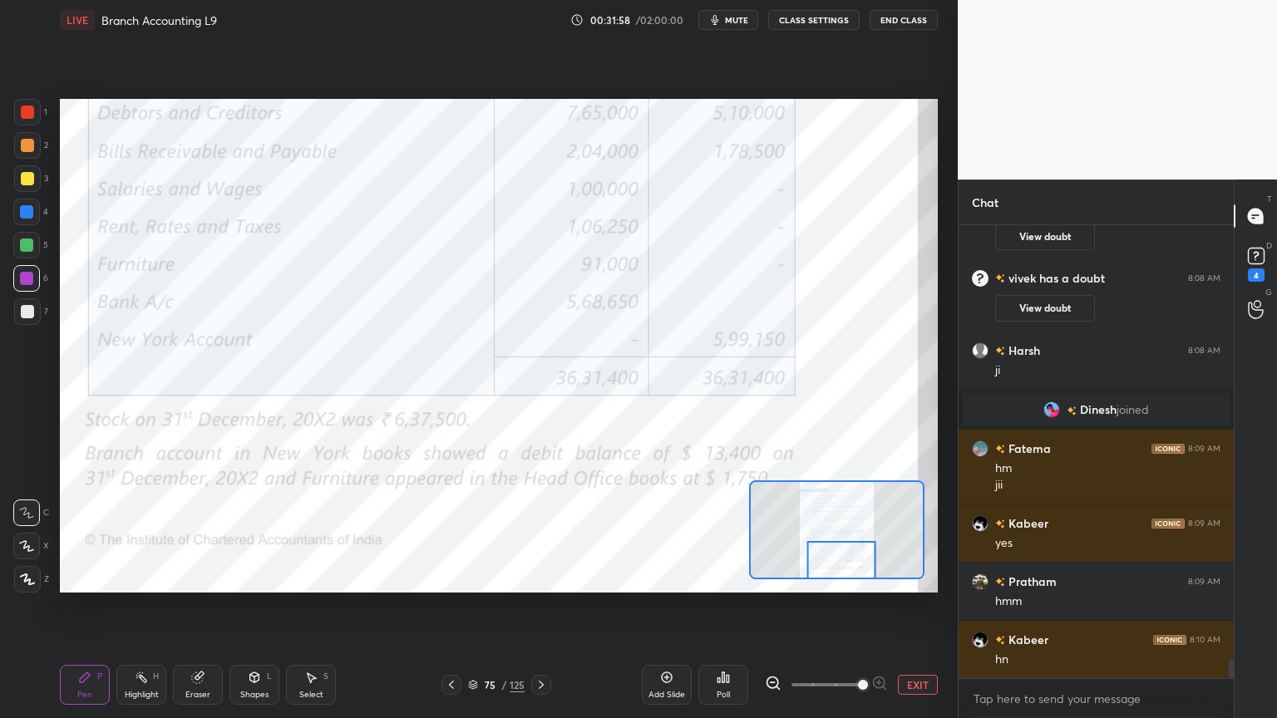
scroll to position [10970, 0]
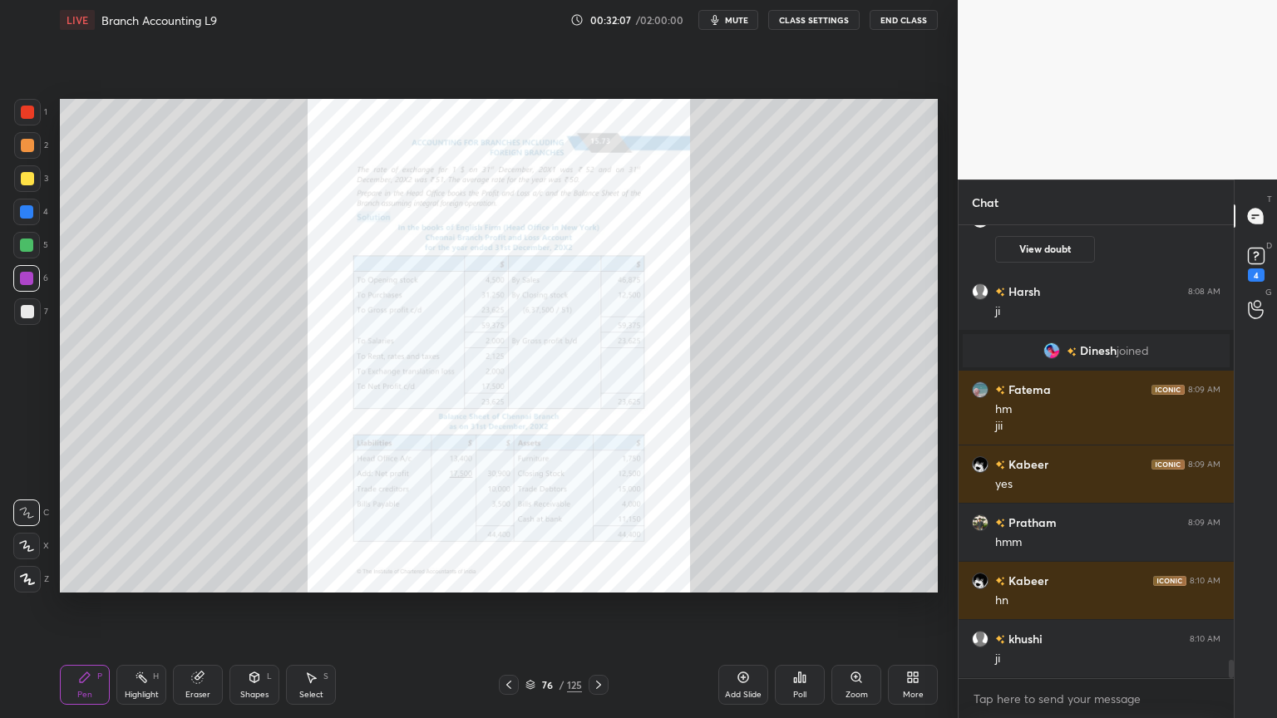
click at [858, 577] on icon at bounding box center [855, 676] width 9 height 9
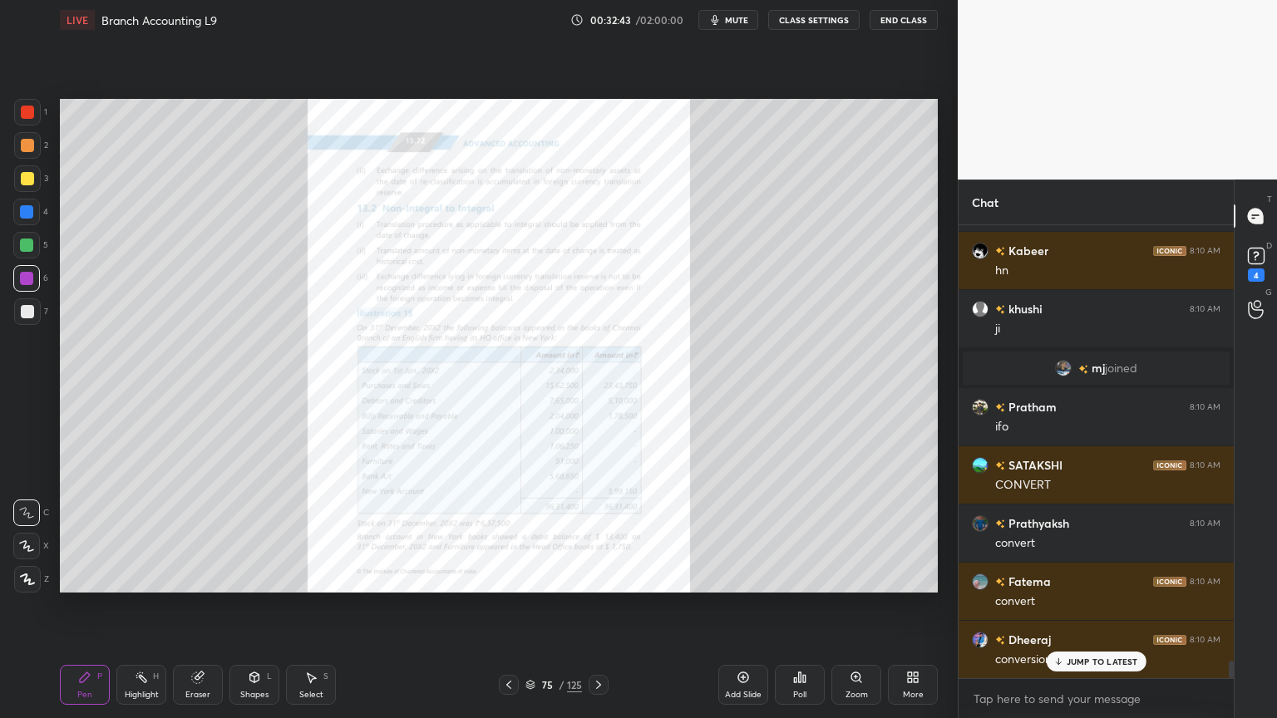
scroll to position [11262, 0]
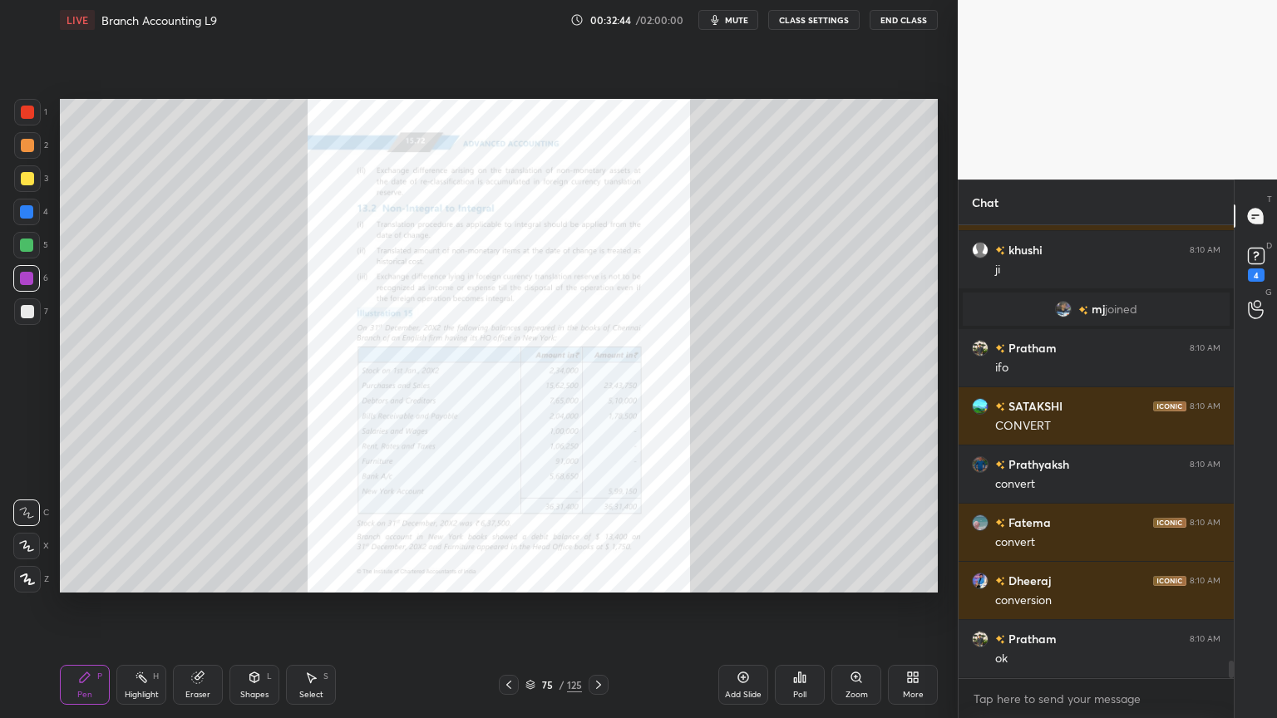
click at [745, 577] on div "Add Slide" at bounding box center [743, 685] width 50 height 40
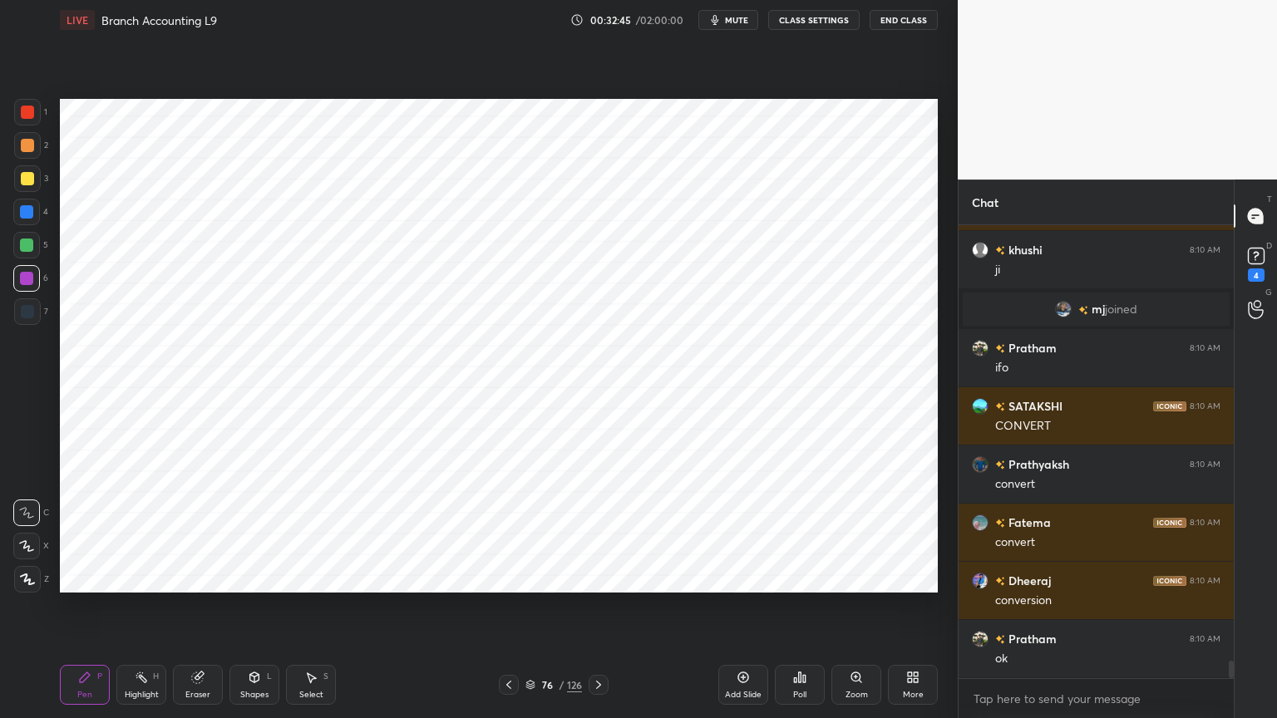
click at [33, 210] on div at bounding box center [26, 212] width 27 height 27
click at [27, 577] on div at bounding box center [27, 579] width 27 height 27
click at [246, 577] on div "Shapes" at bounding box center [254, 695] width 28 height 8
click at [248, 577] on div "Shapes" at bounding box center [254, 695] width 28 height 8
click at [80, 577] on icon at bounding box center [85, 677] width 10 height 10
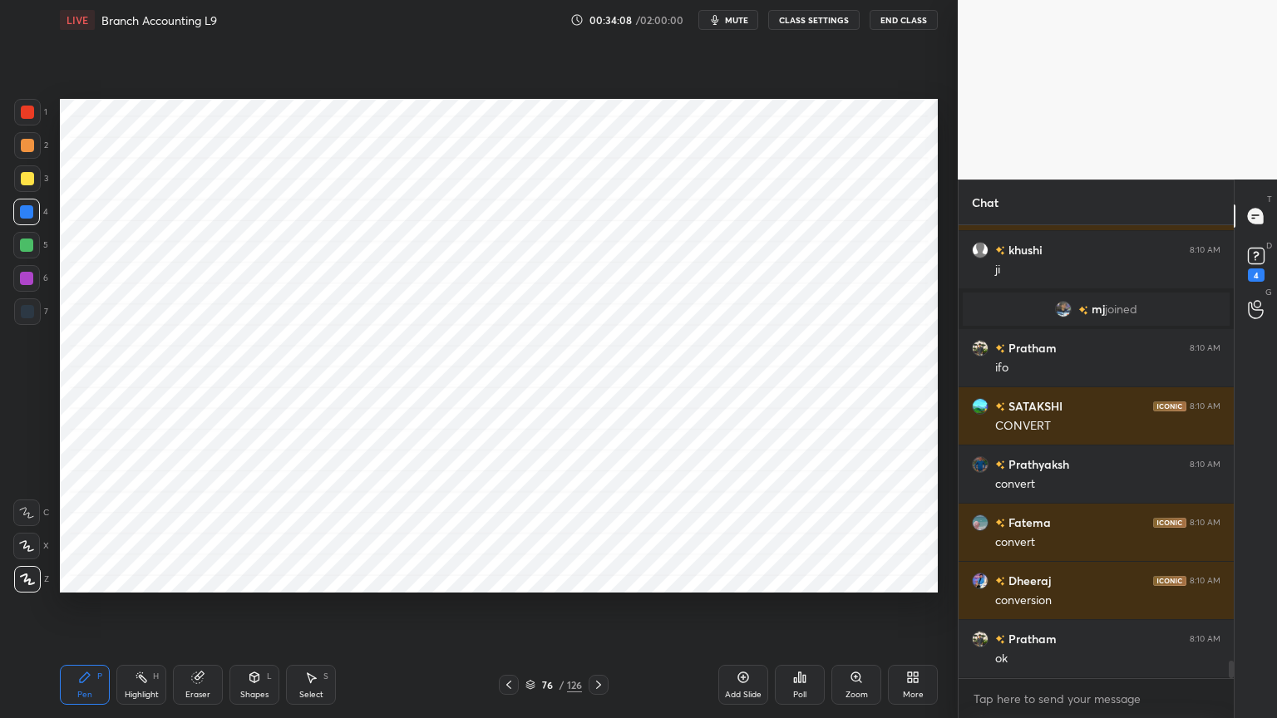
click at [24, 288] on div at bounding box center [26, 278] width 27 height 27
click at [16, 313] on div at bounding box center [27, 311] width 27 height 27
click at [247, 577] on div "Shapes" at bounding box center [254, 695] width 28 height 8
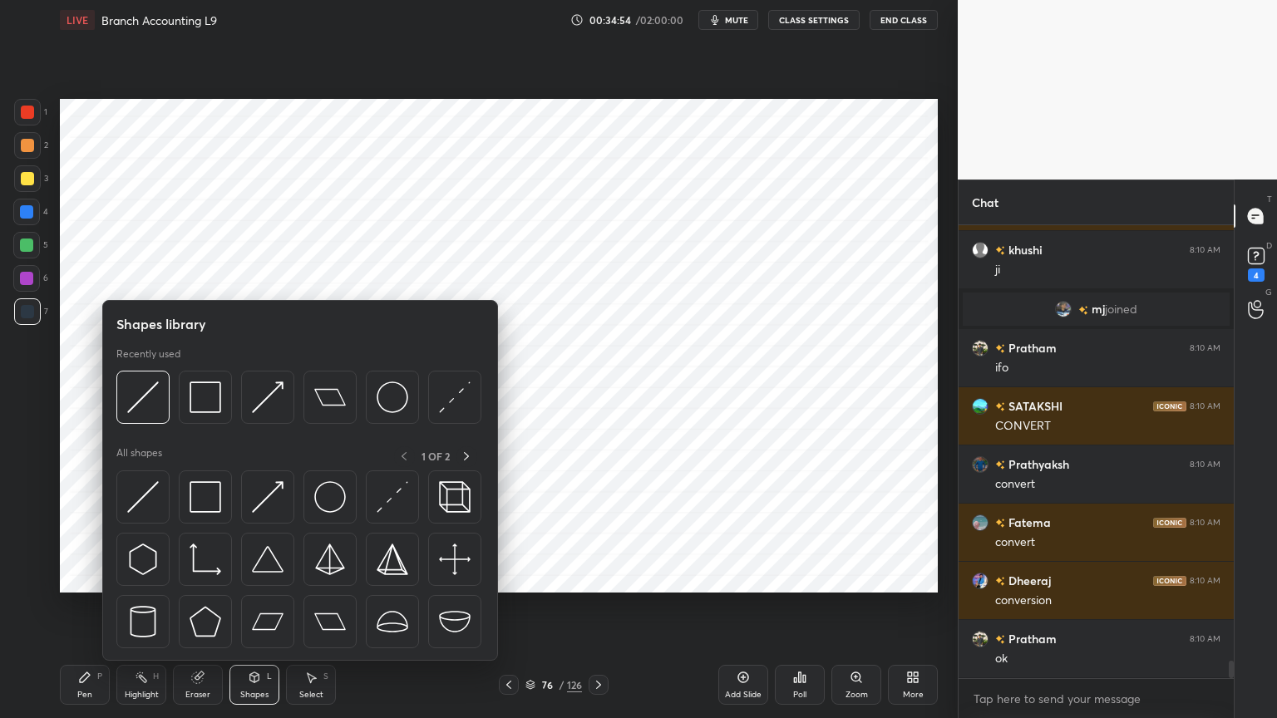
click at [251, 577] on div "Shapes" at bounding box center [254, 695] width 28 height 8
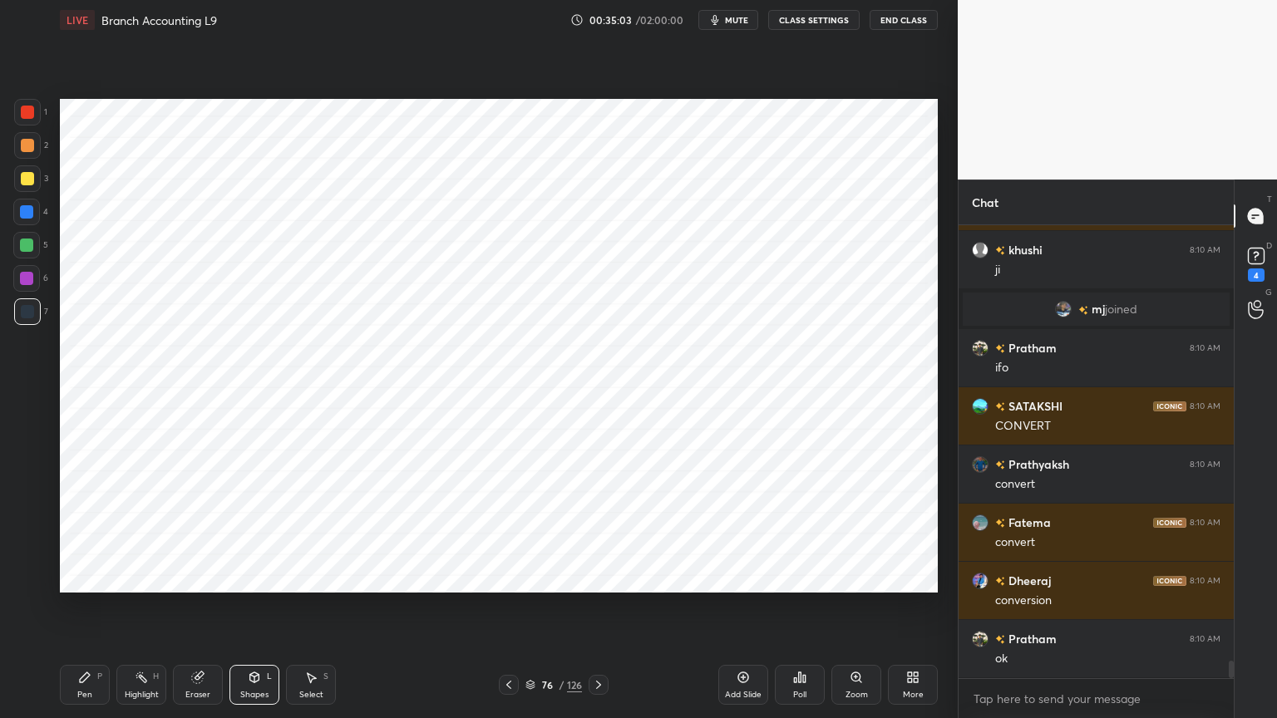
click at [86, 577] on div "Pen P" at bounding box center [85, 685] width 50 height 40
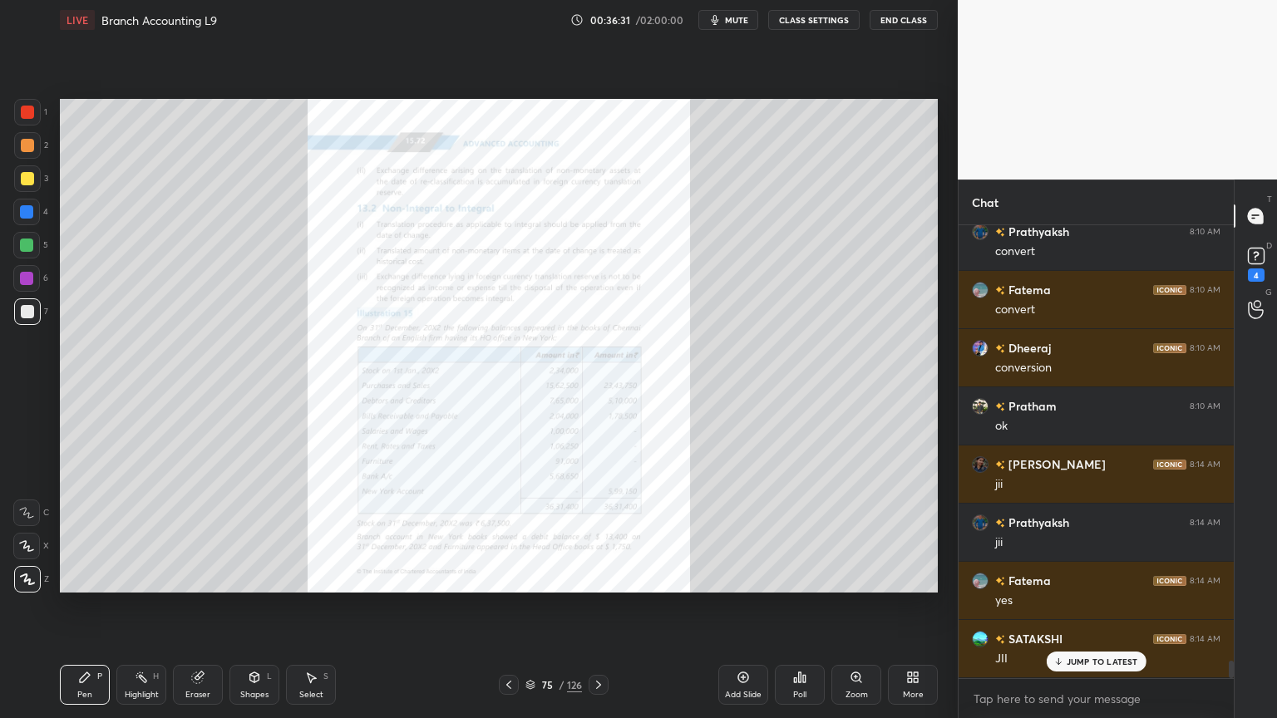
scroll to position [11552, 0]
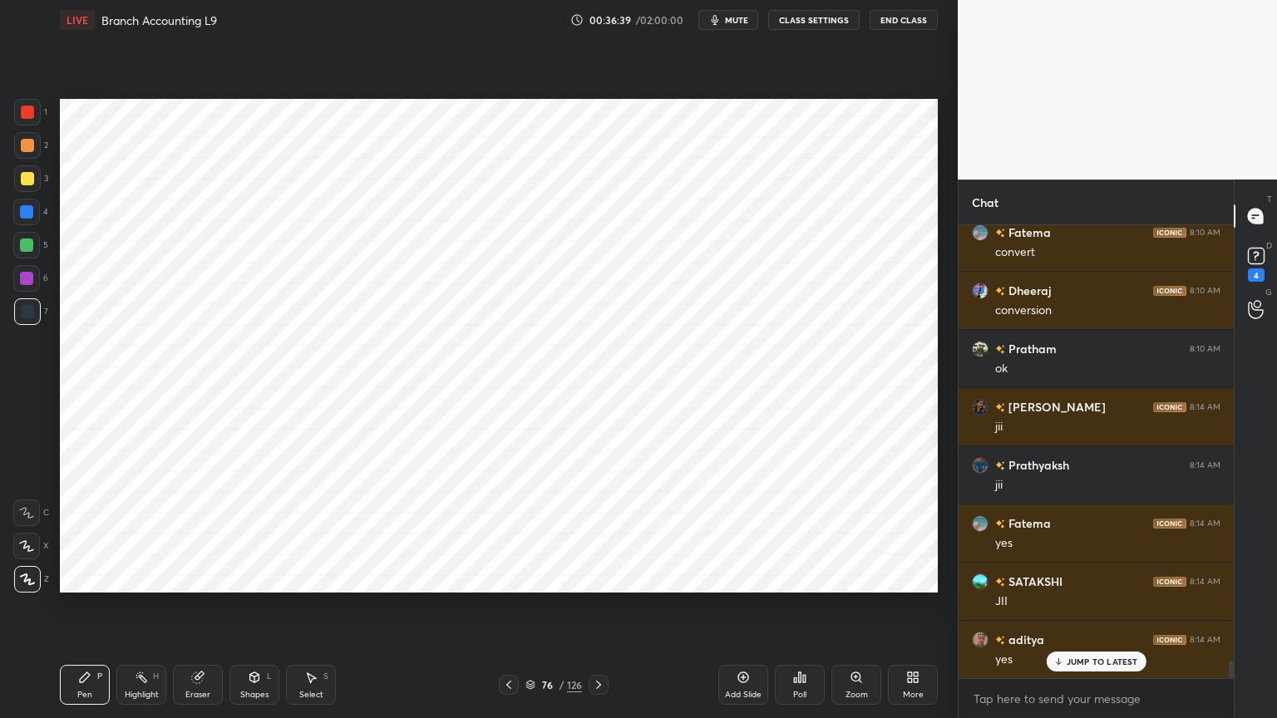
click at [22, 116] on div at bounding box center [27, 112] width 13 height 13
click at [29, 296] on div "6" at bounding box center [30, 281] width 35 height 33
click at [27, 312] on div at bounding box center [27, 311] width 13 height 13
click at [46, 125] on div "1" at bounding box center [30, 115] width 33 height 33
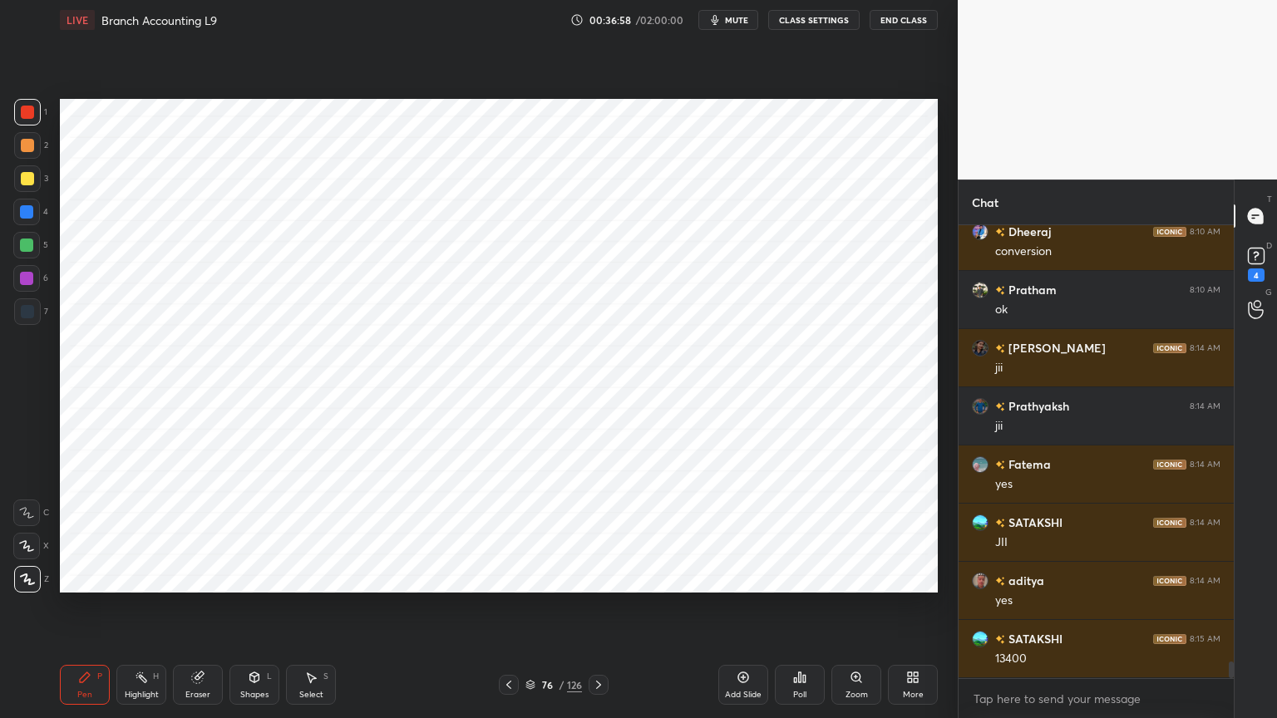
click at [27, 281] on div at bounding box center [26, 278] width 13 height 13
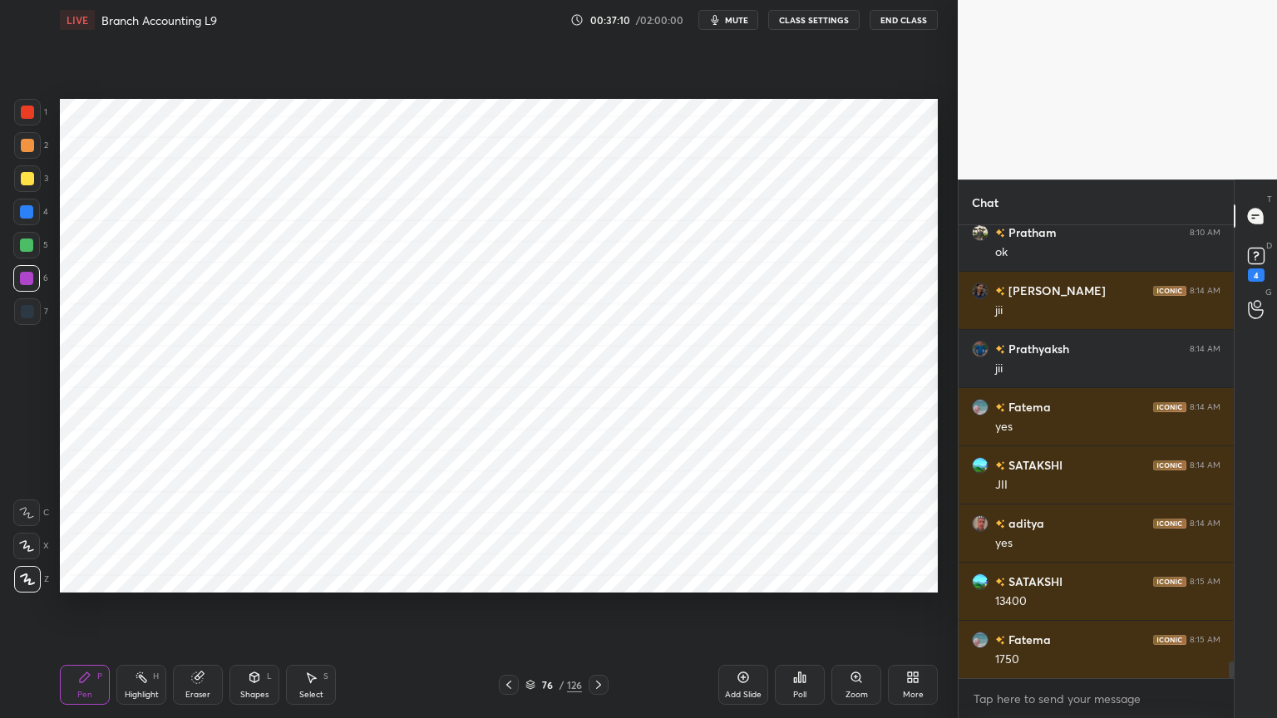
click at [30, 116] on div at bounding box center [27, 112] width 13 height 13
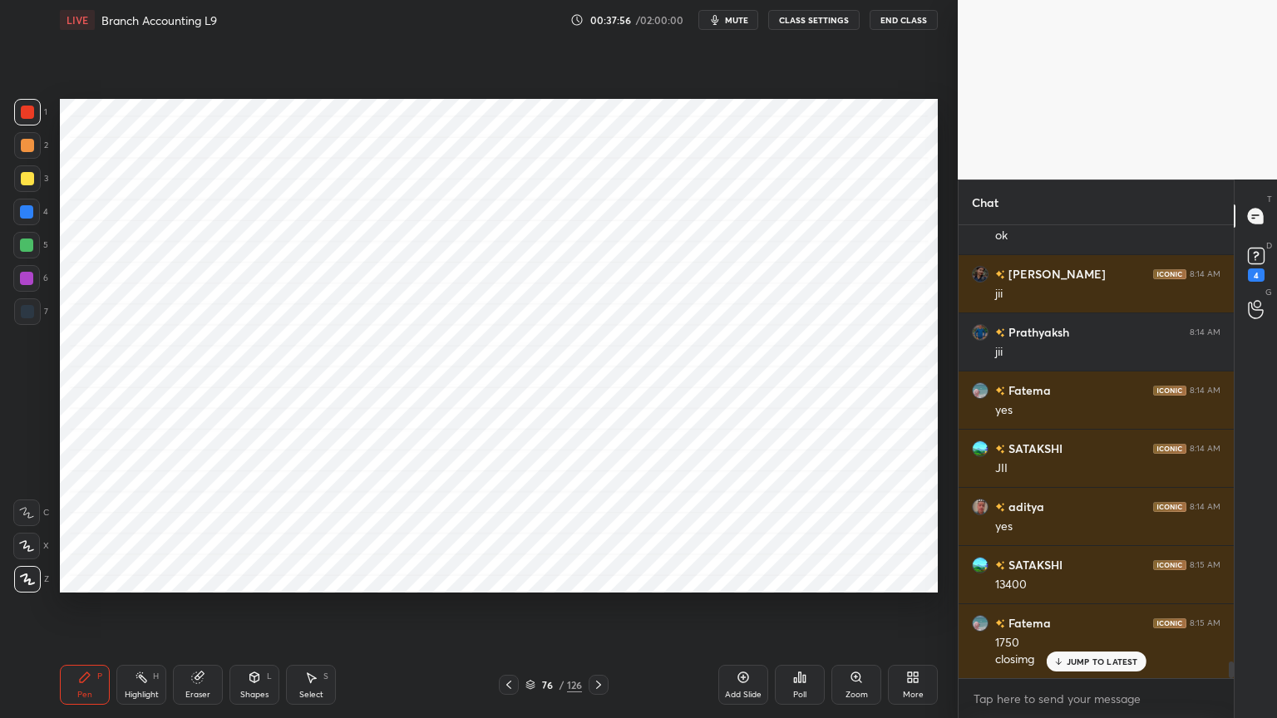
click at [26, 285] on div at bounding box center [26, 278] width 27 height 27
click at [147, 577] on div "Highlight" at bounding box center [142, 695] width 34 height 8
click at [78, 577] on div "Pen P" at bounding box center [85, 685] width 50 height 40
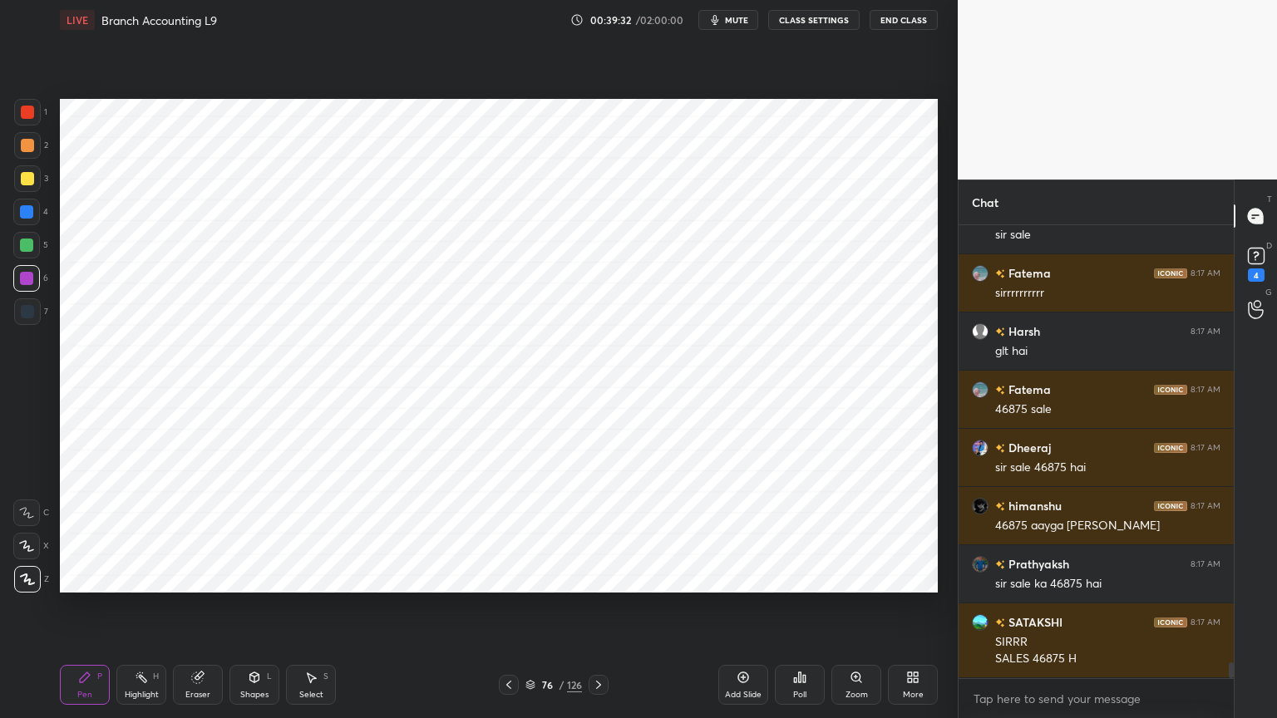
scroll to position [12516, 0]
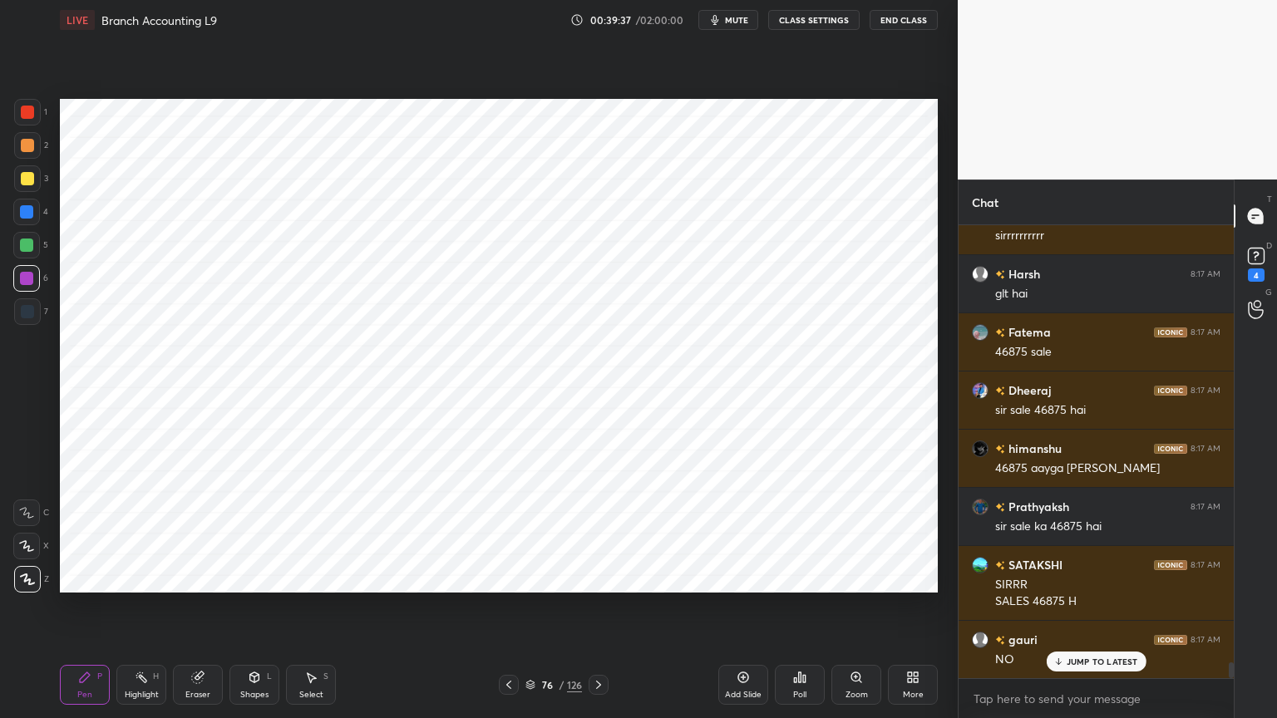
click at [149, 577] on div "Highlight" at bounding box center [142, 695] width 34 height 8
click at [209, 577] on div "Eraser" at bounding box center [197, 695] width 25 height 8
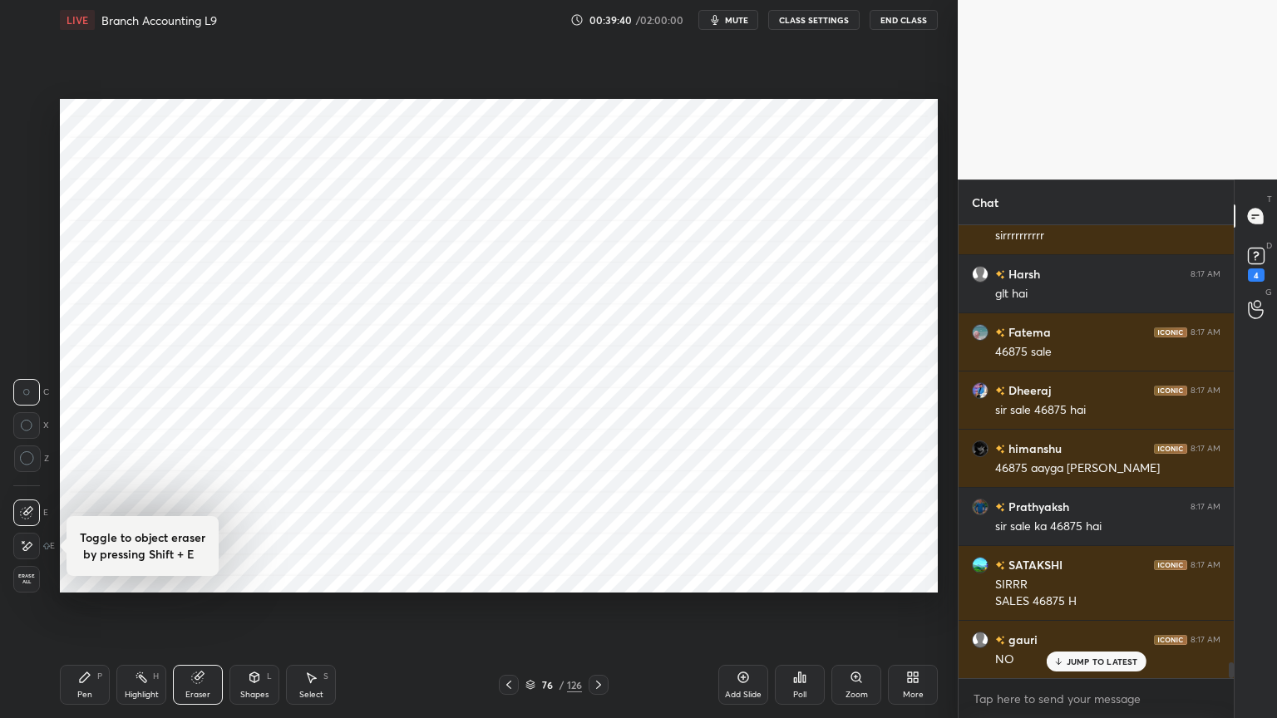
click at [86, 577] on div "Pen" at bounding box center [84, 695] width 15 height 8
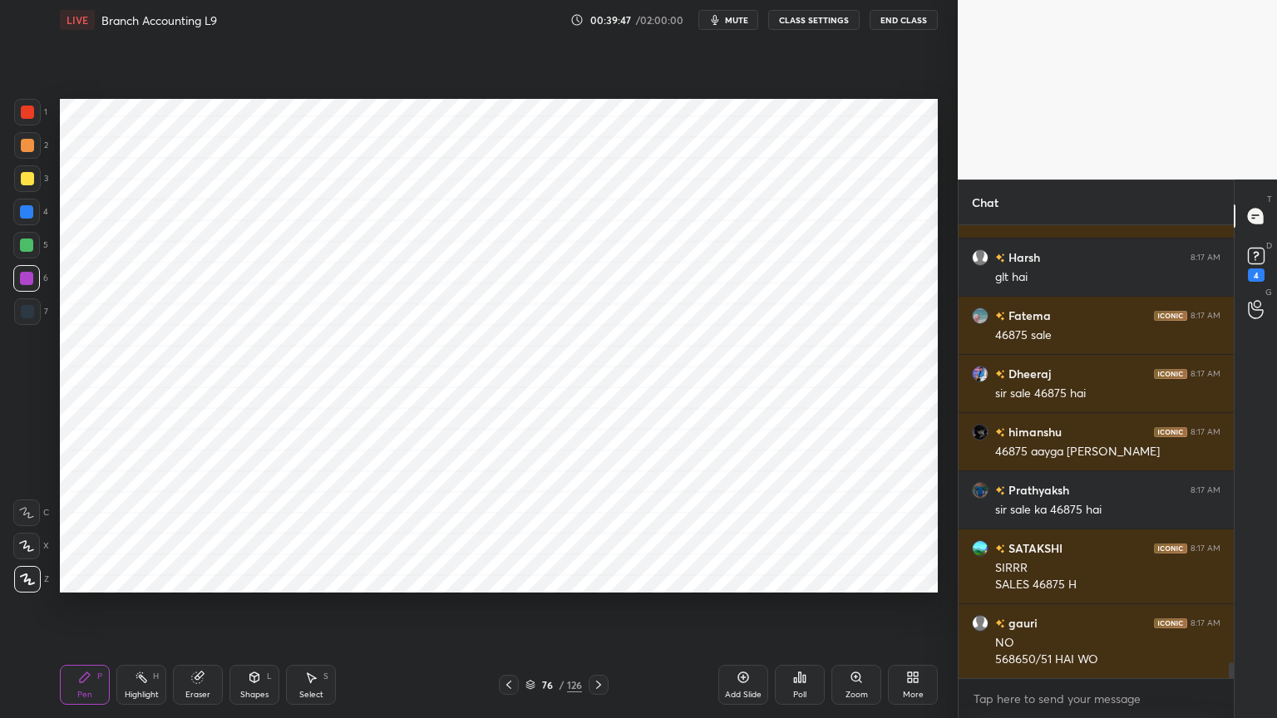
scroll to position [12592, 0]
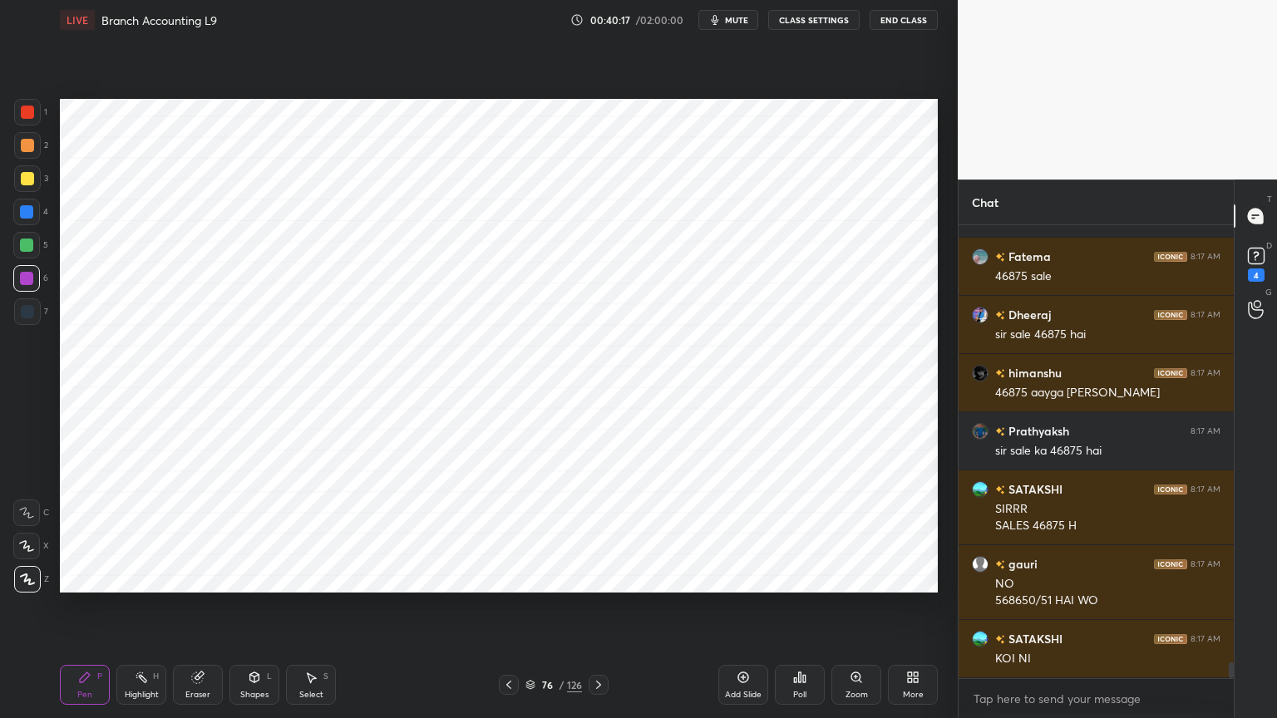
click at [139, 577] on div "Highlight H" at bounding box center [141, 685] width 50 height 40
click at [87, 577] on div "Pen" at bounding box center [84, 695] width 15 height 8
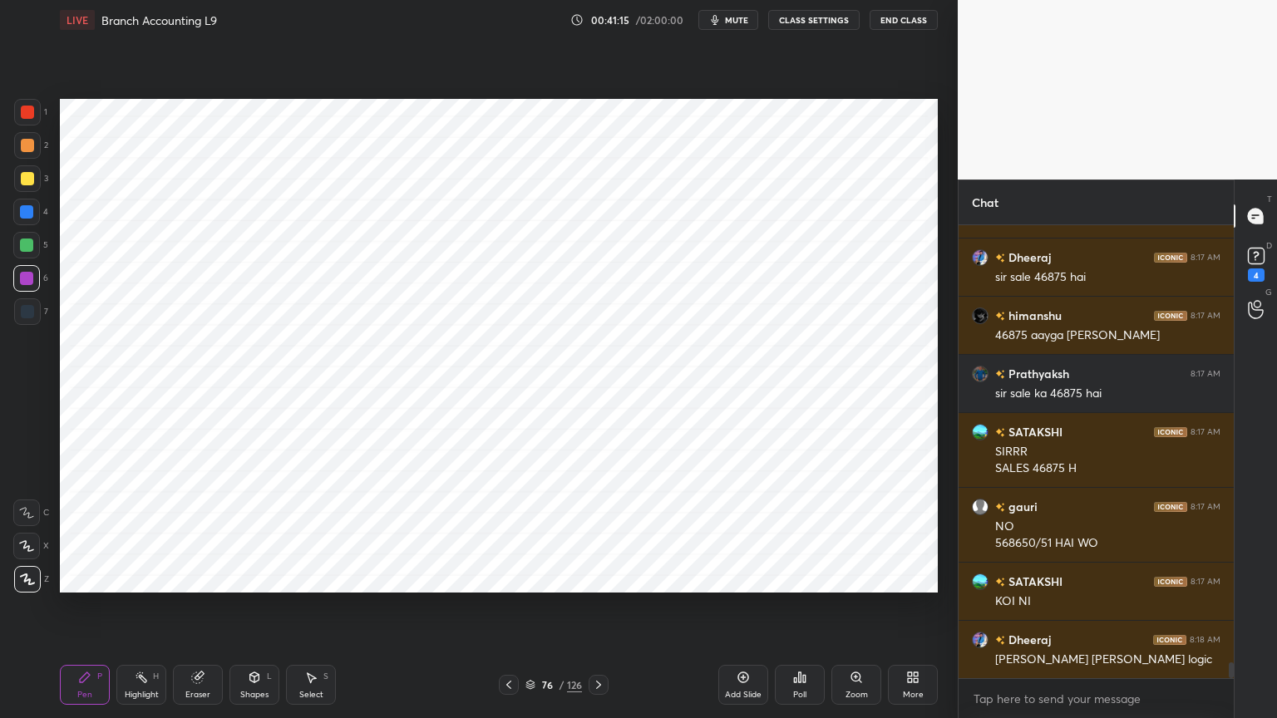
scroll to position [12708, 0]
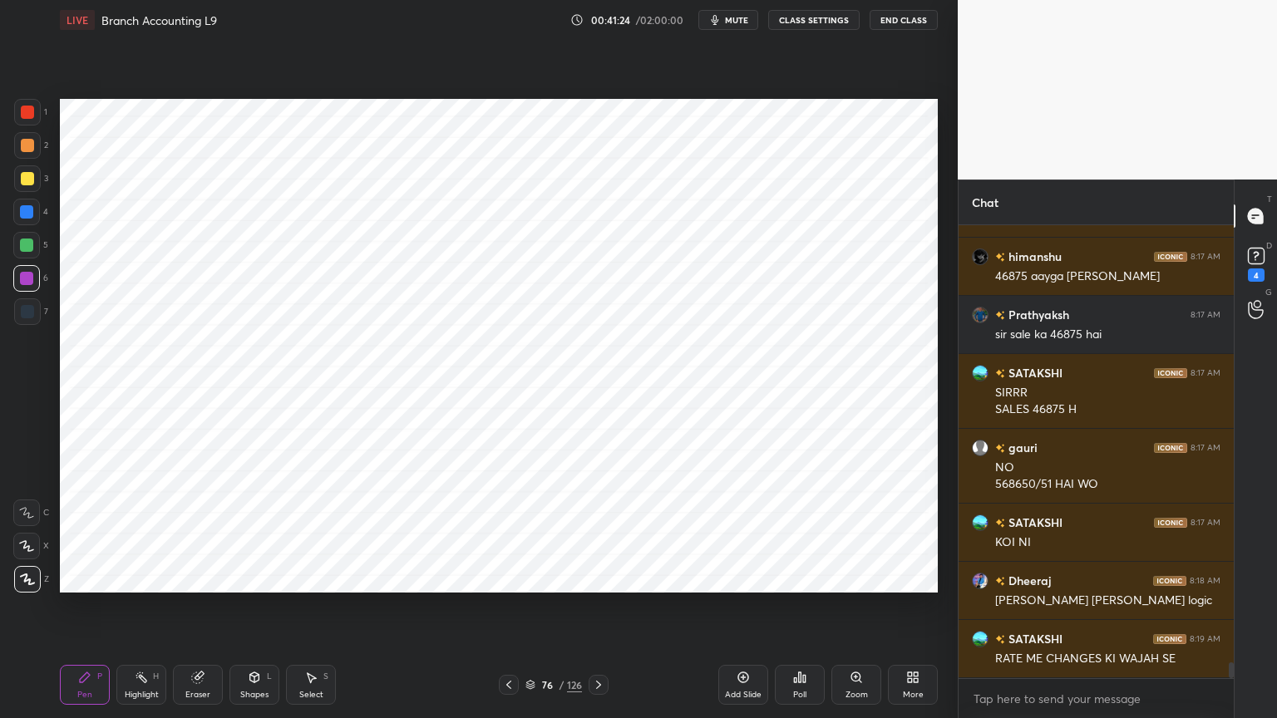
click at [152, 577] on div "Highlight" at bounding box center [142, 695] width 34 height 8
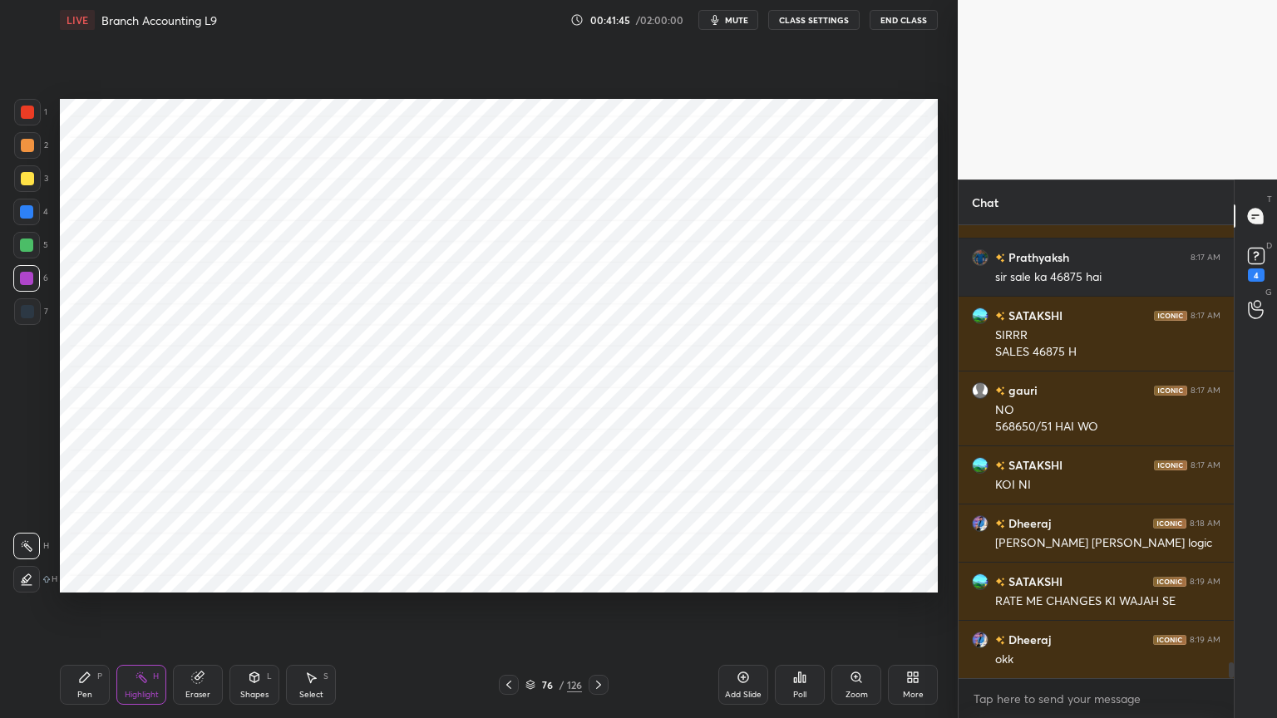
scroll to position [12825, 0]
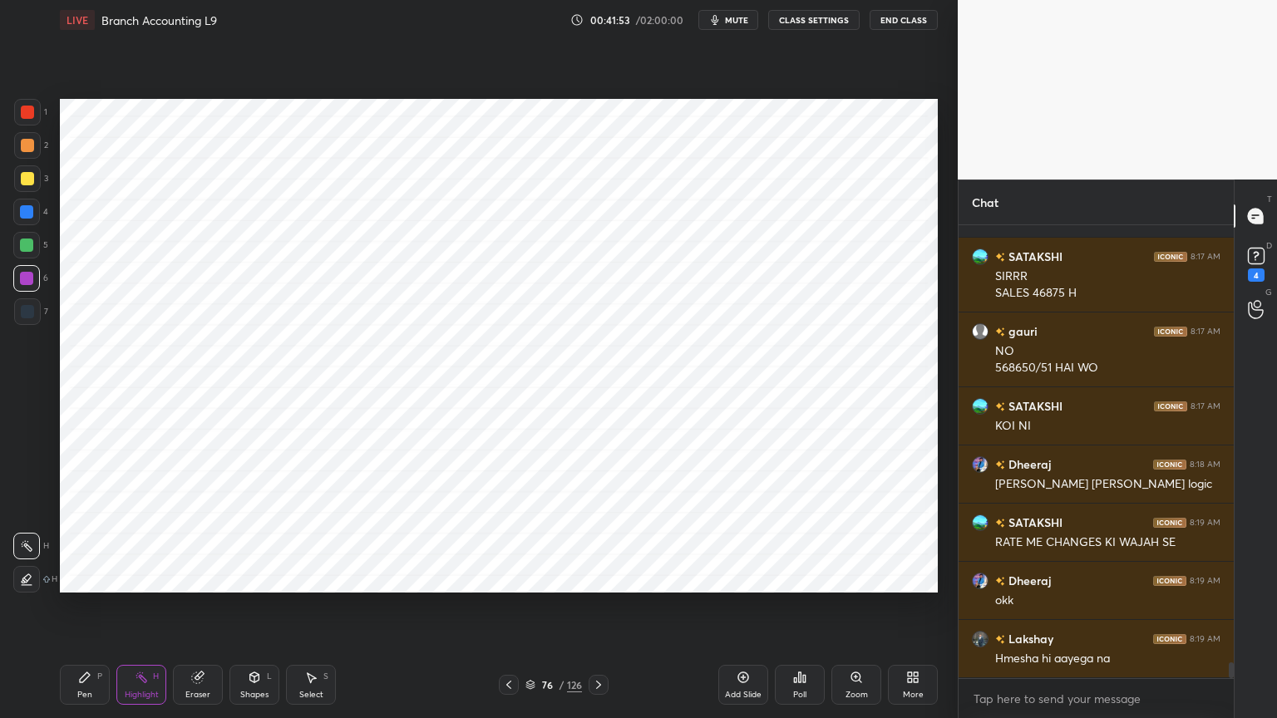
click at [93, 577] on div "Pen P" at bounding box center [85, 685] width 50 height 40
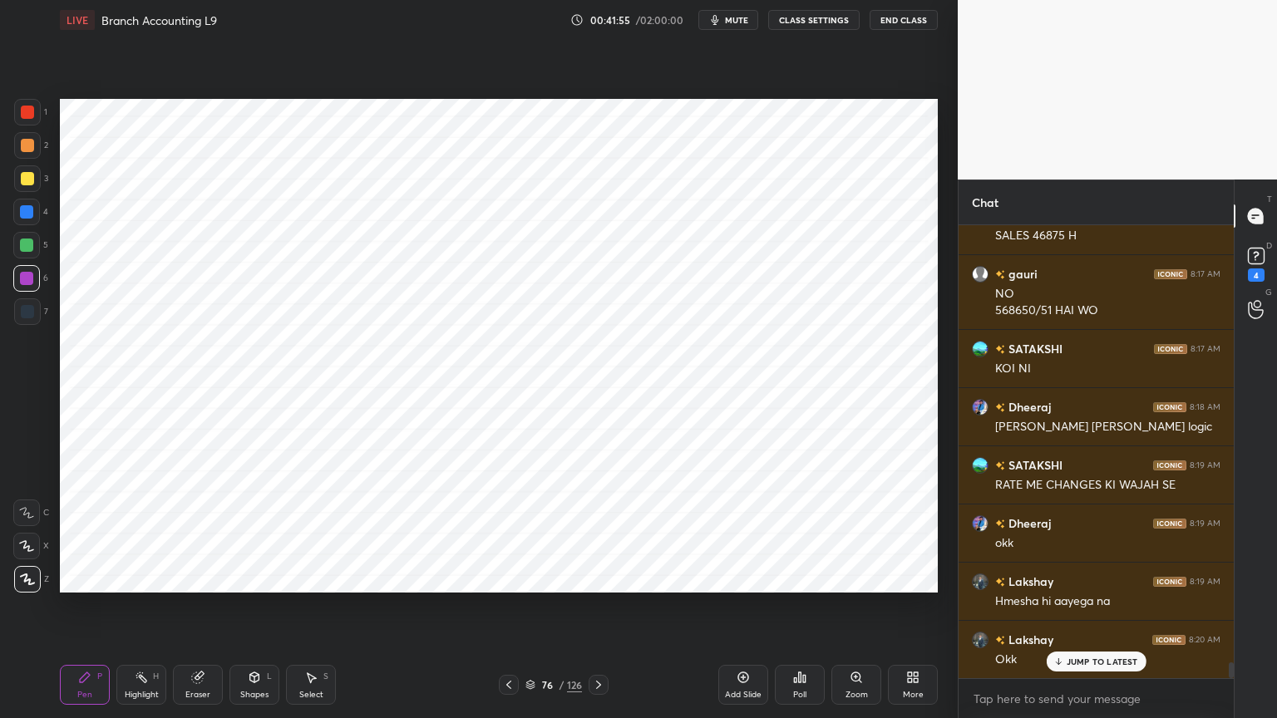
click at [27, 303] on div at bounding box center [27, 311] width 27 height 27
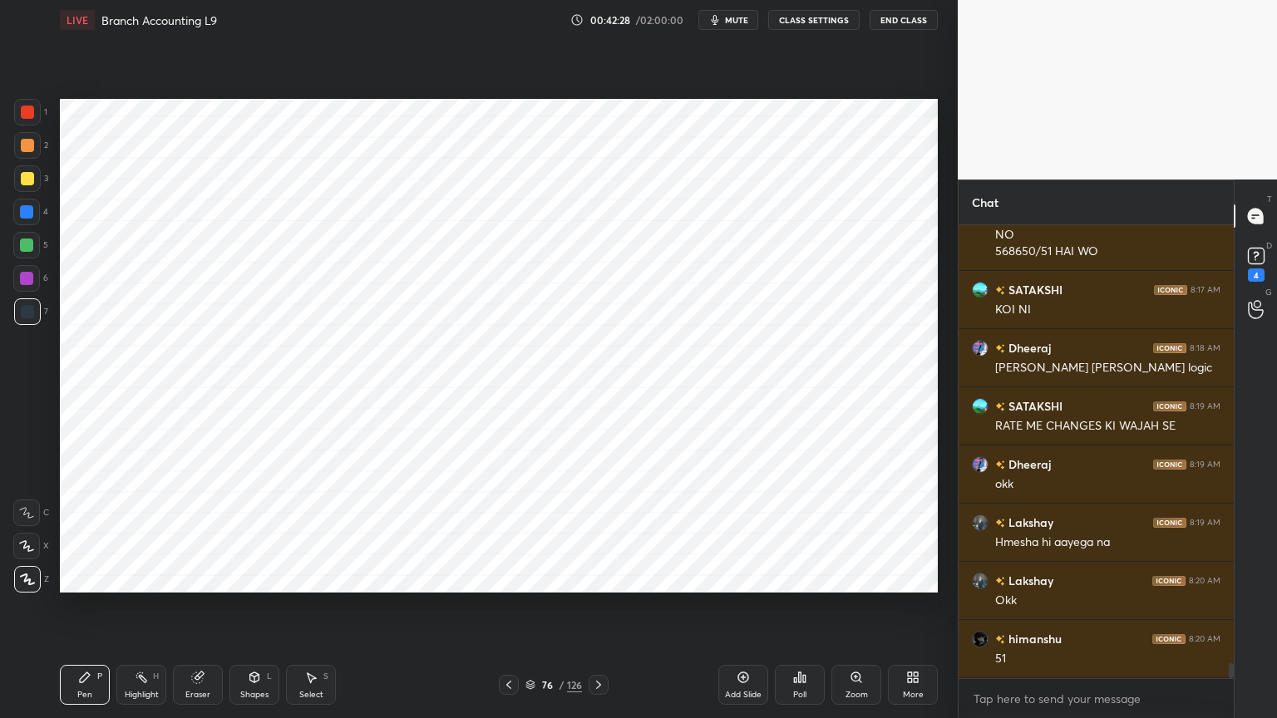
click at [146, 577] on div "Highlight" at bounding box center [142, 695] width 34 height 8
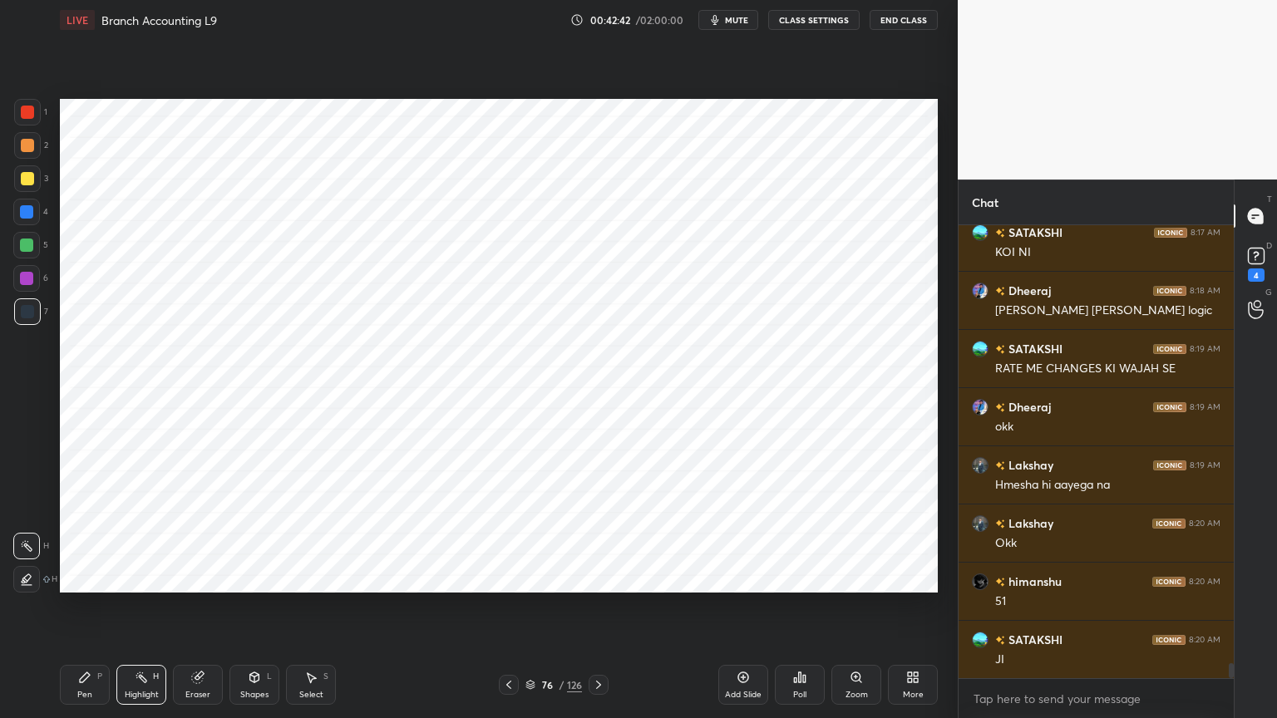
scroll to position [13057, 0]
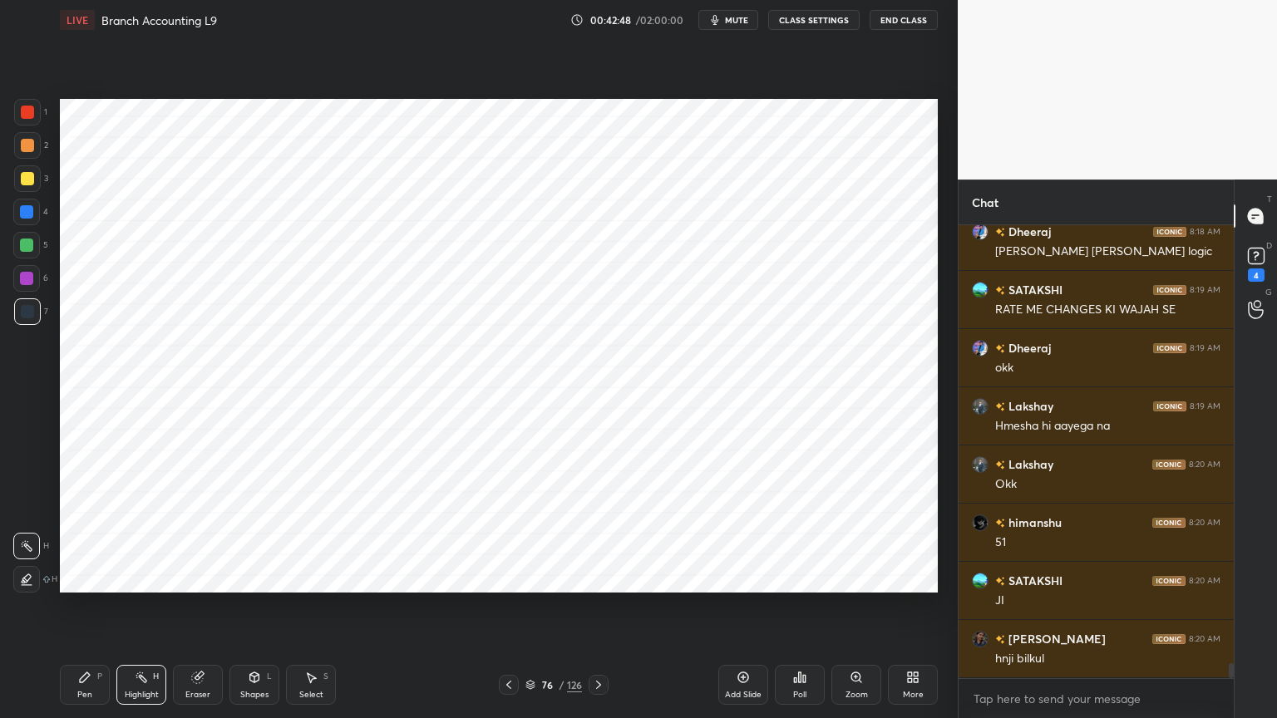
click at [802, 577] on div "Poll" at bounding box center [800, 685] width 50 height 40
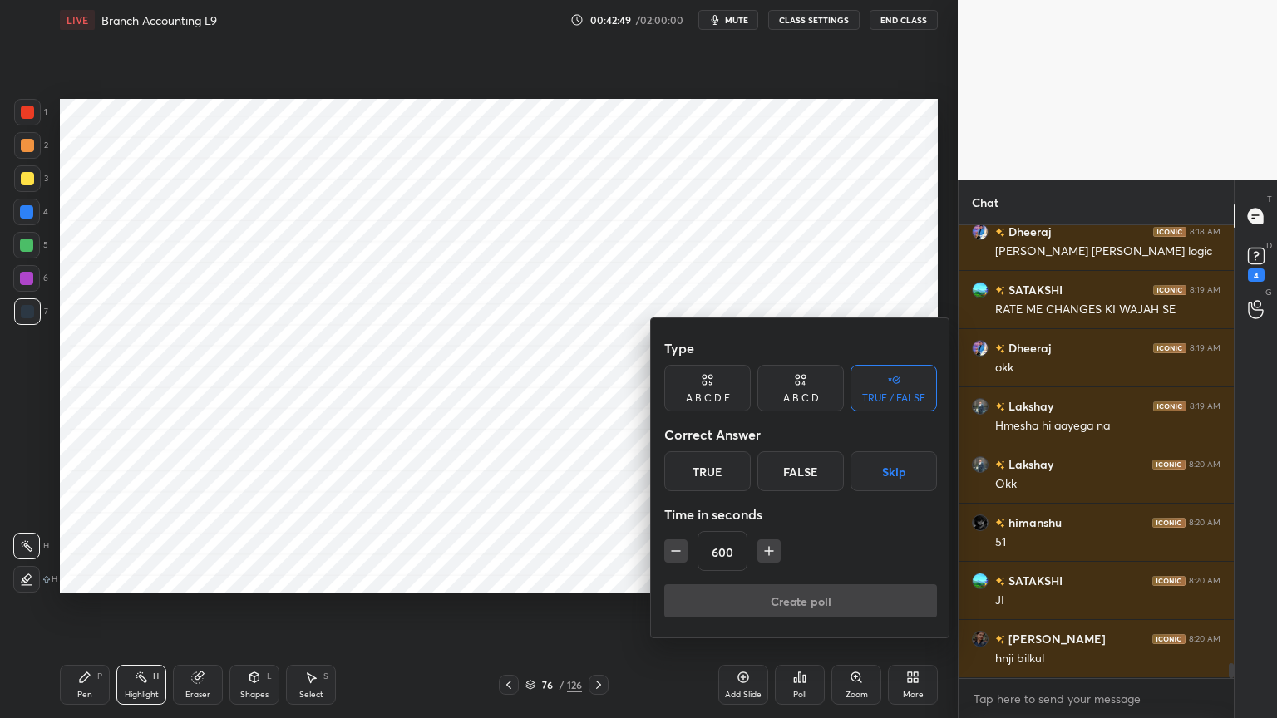
click at [897, 471] on button "Skip" at bounding box center [893, 471] width 86 height 40
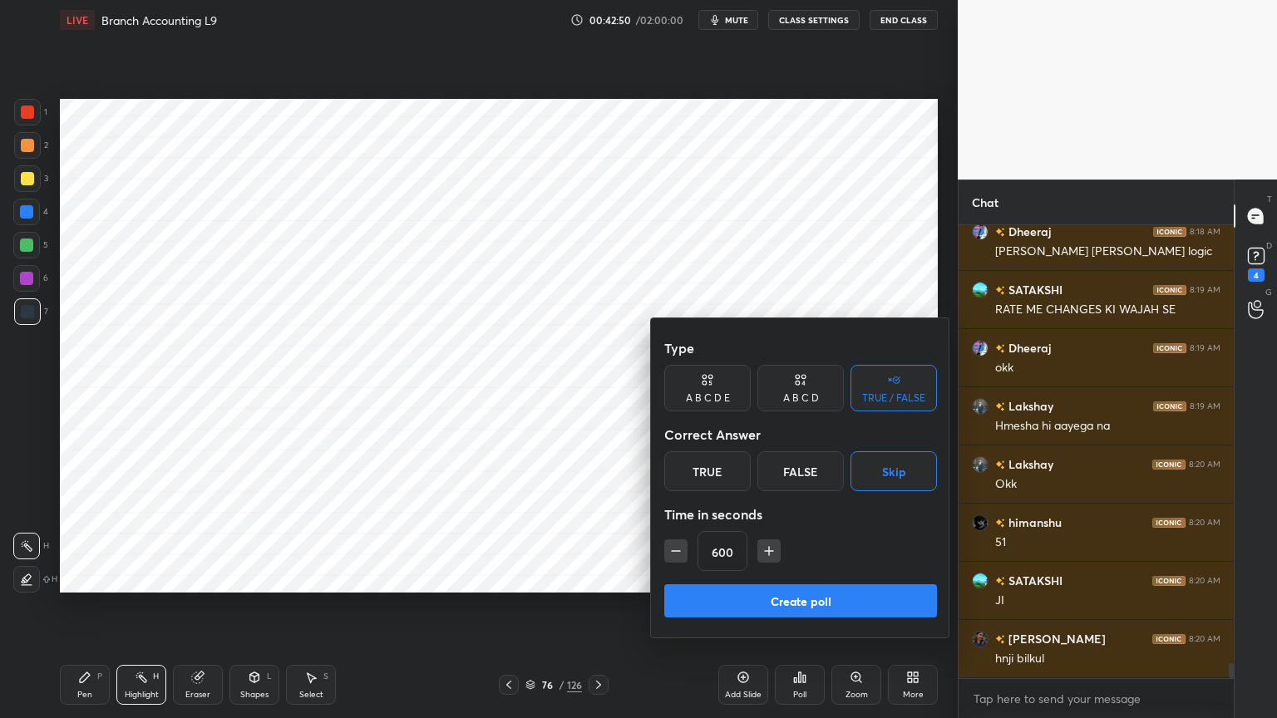
click at [844, 577] on button "Create poll" at bounding box center [800, 600] width 273 height 33
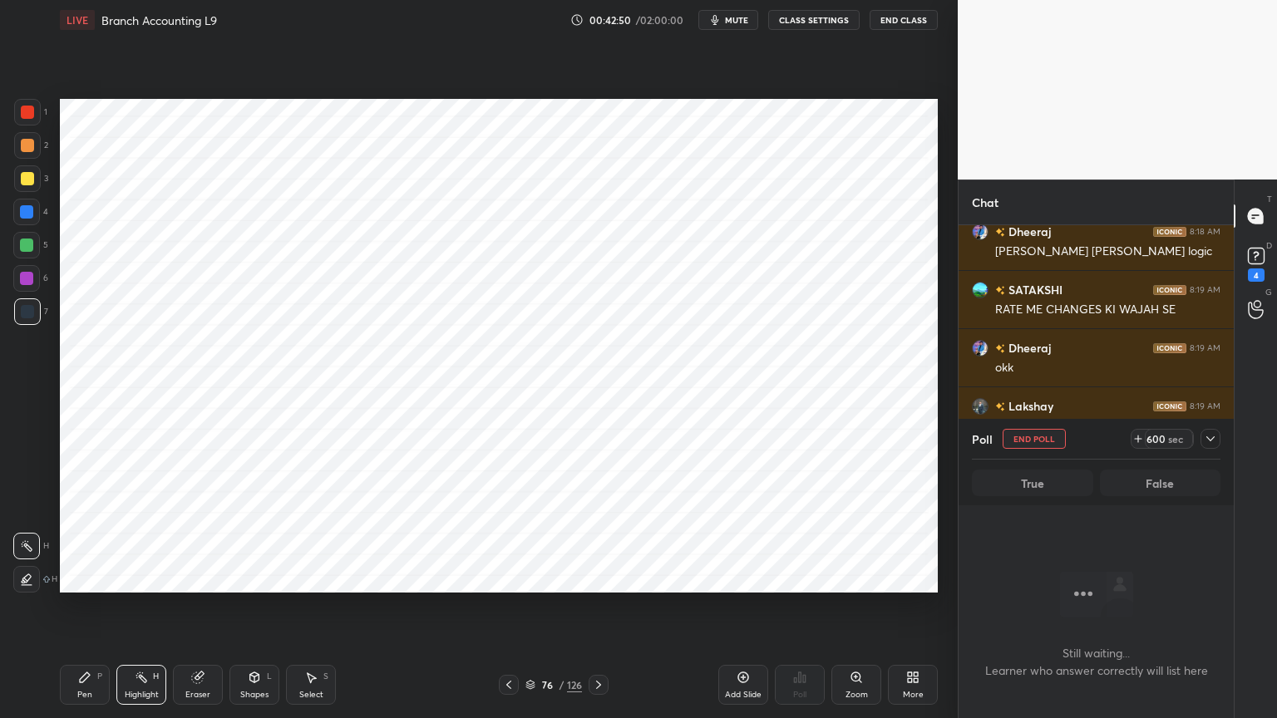
scroll to position [224, 270]
click at [1214, 432] on icon at bounding box center [1209, 438] width 13 height 13
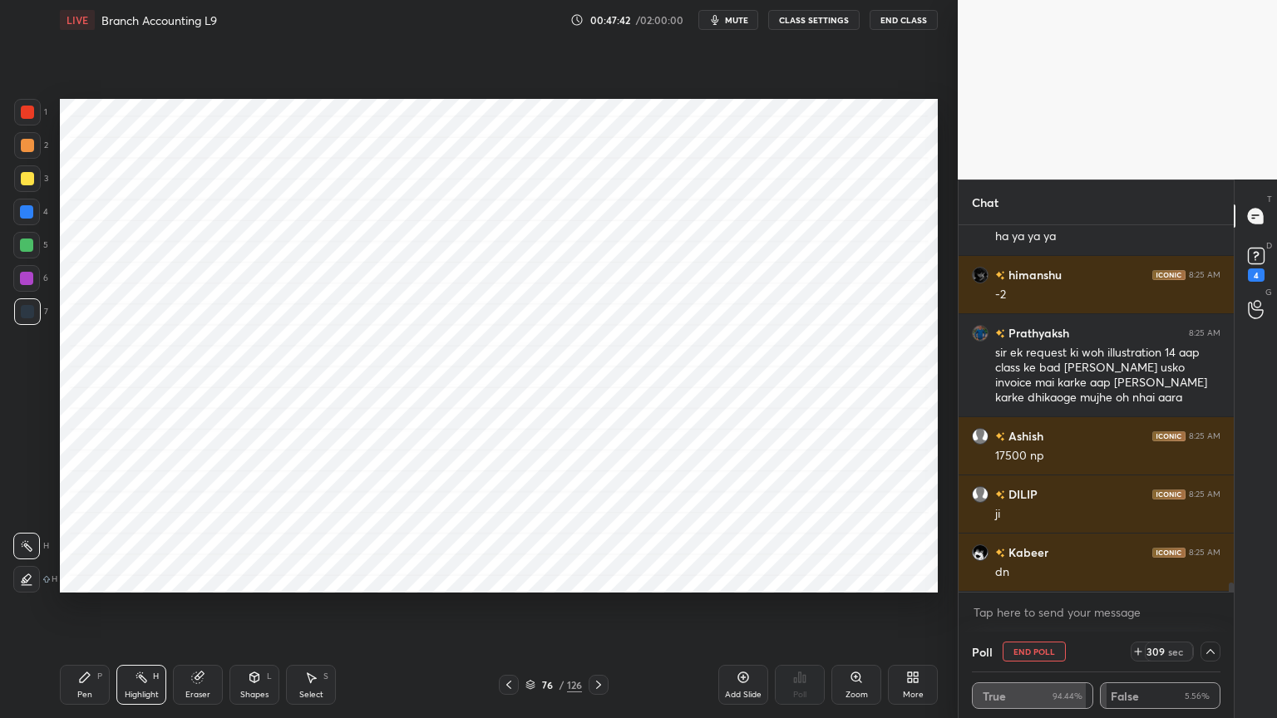
scroll to position [14740, 0]
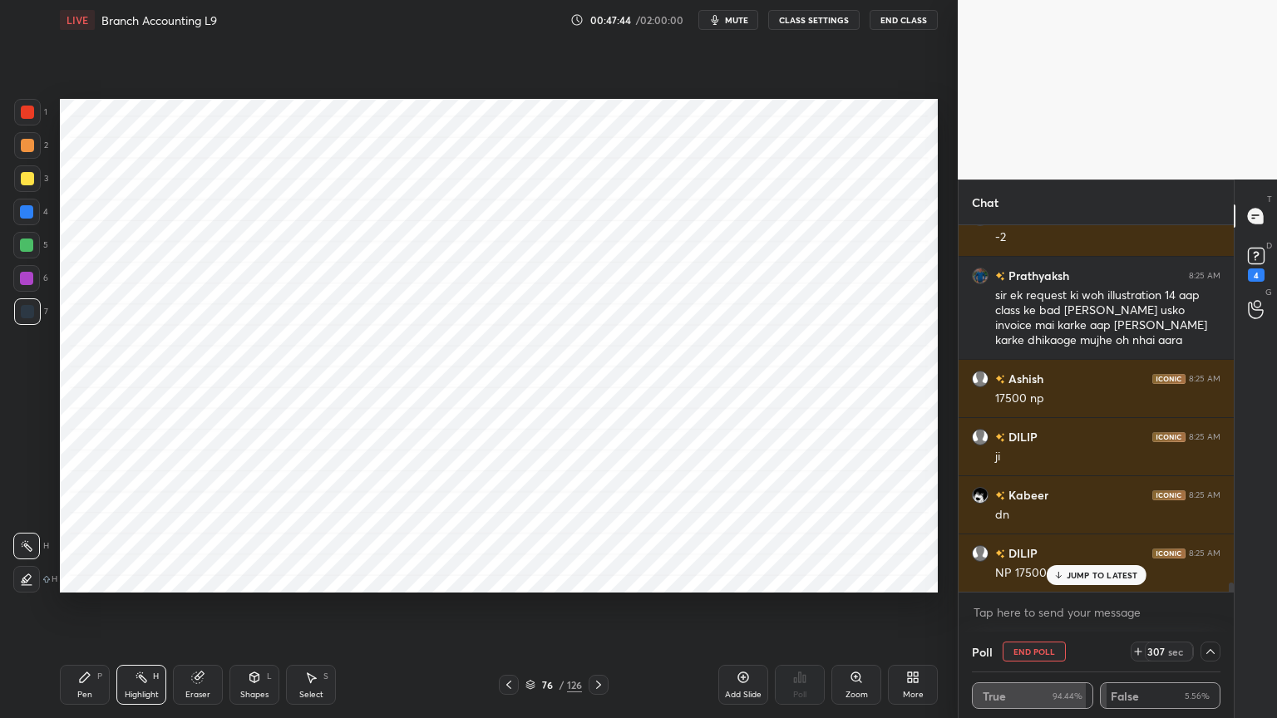
click at [1031, 577] on button "End Poll" at bounding box center [1033, 652] width 63 height 20
type textarea "x"
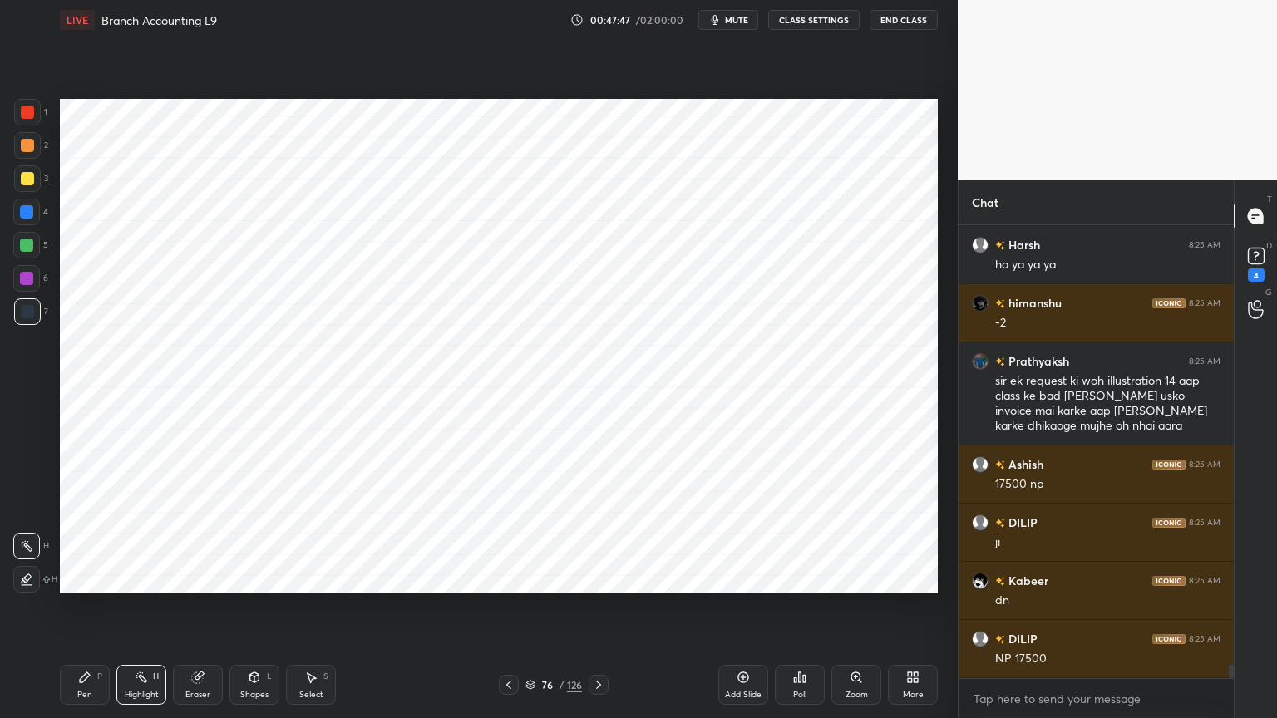
scroll to position [14713, 0]
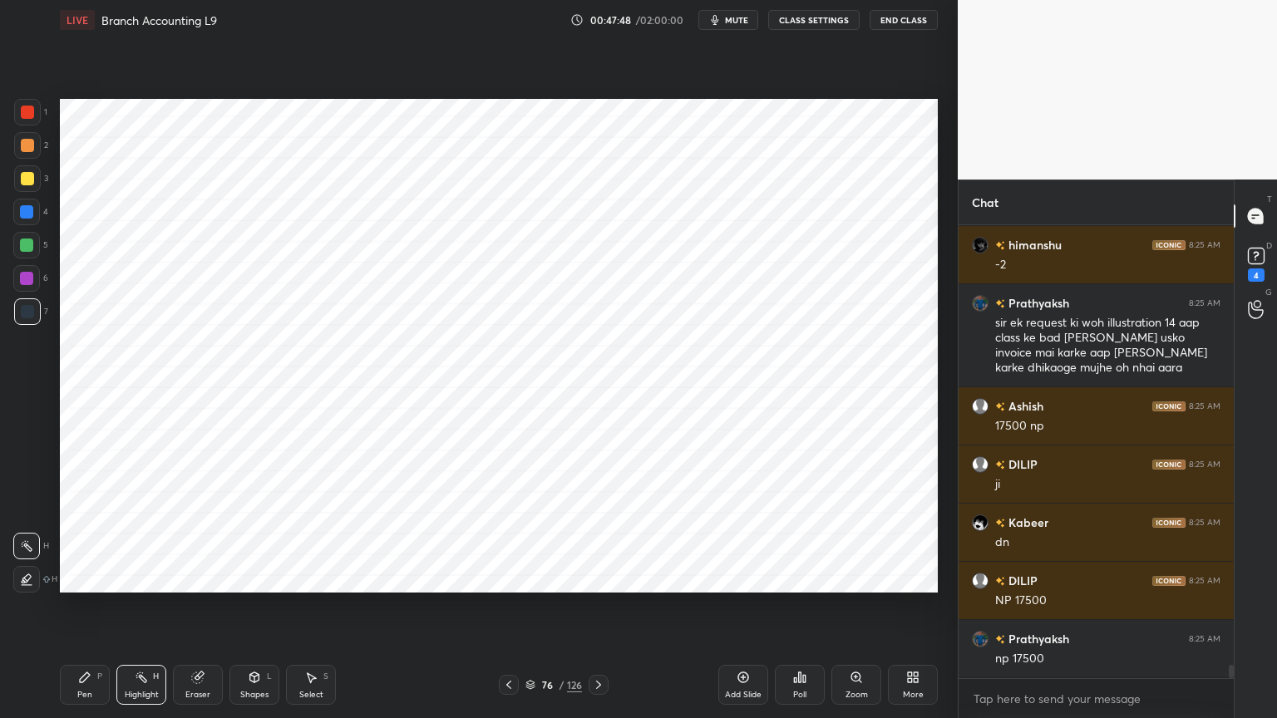
click at [739, 577] on div "Add Slide" at bounding box center [743, 695] width 37 height 8
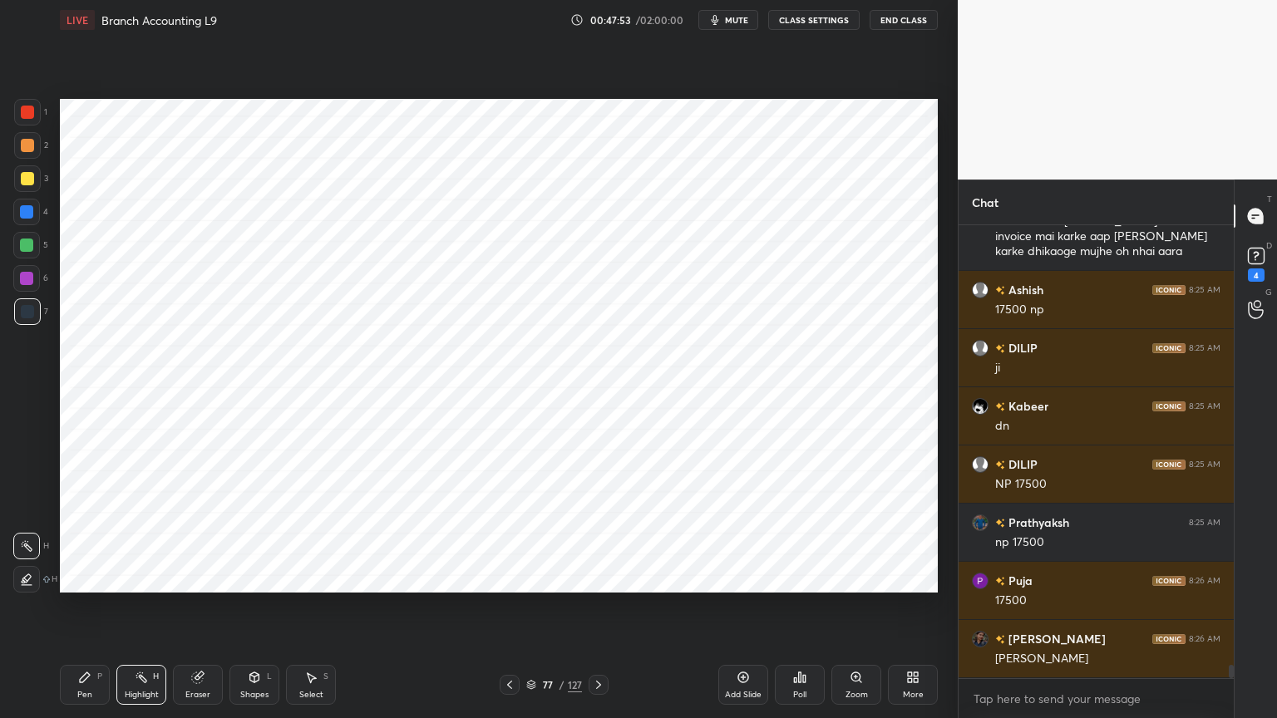
click at [26, 216] on div at bounding box center [26, 211] width 13 height 13
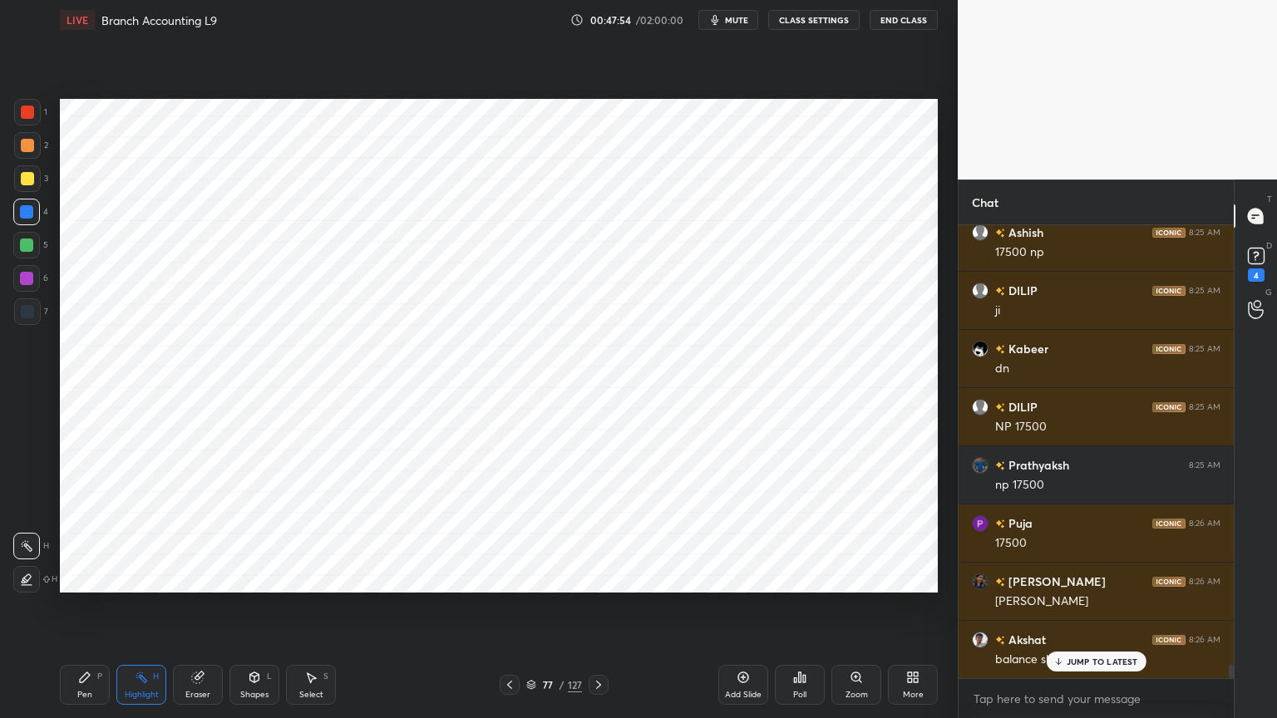
click at [87, 577] on div "Pen P" at bounding box center [85, 685] width 50 height 40
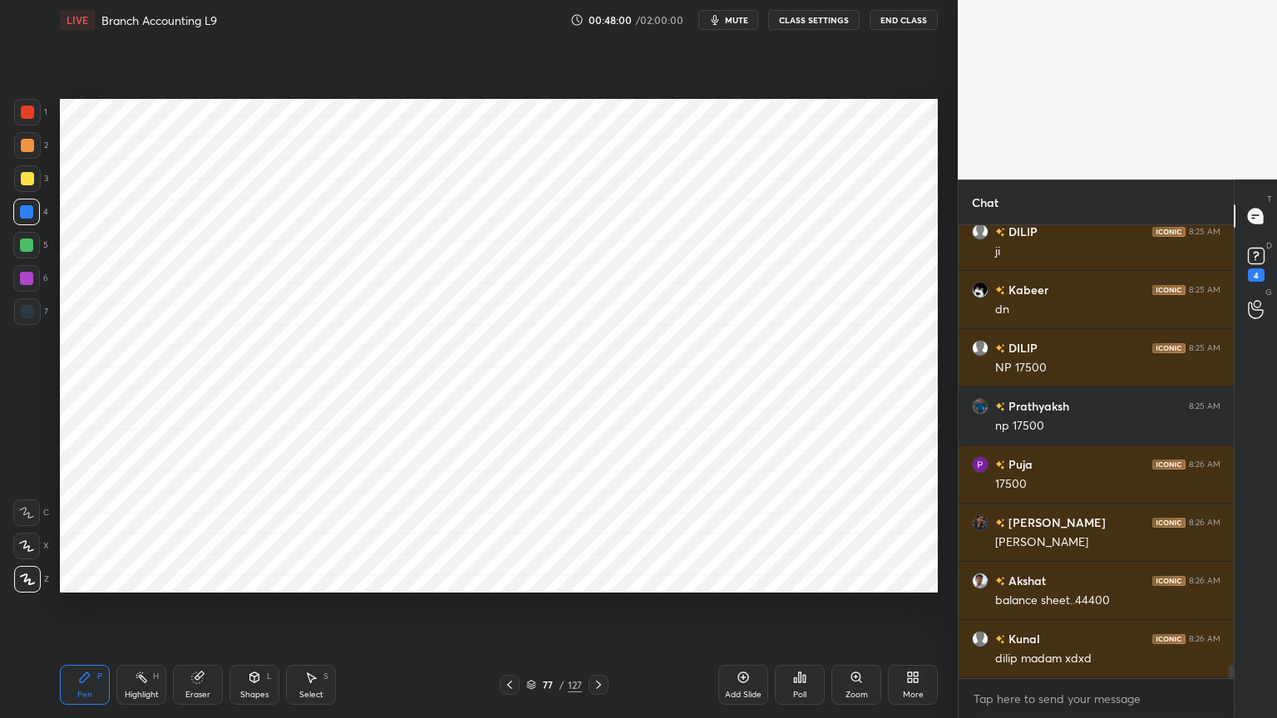
click at [260, 577] on div "Shapes L" at bounding box center [254, 685] width 50 height 40
click at [263, 577] on div "Shapes" at bounding box center [254, 695] width 28 height 8
click at [97, 577] on div "Pen P" at bounding box center [85, 685] width 50 height 40
click at [31, 317] on div at bounding box center [27, 311] width 13 height 13
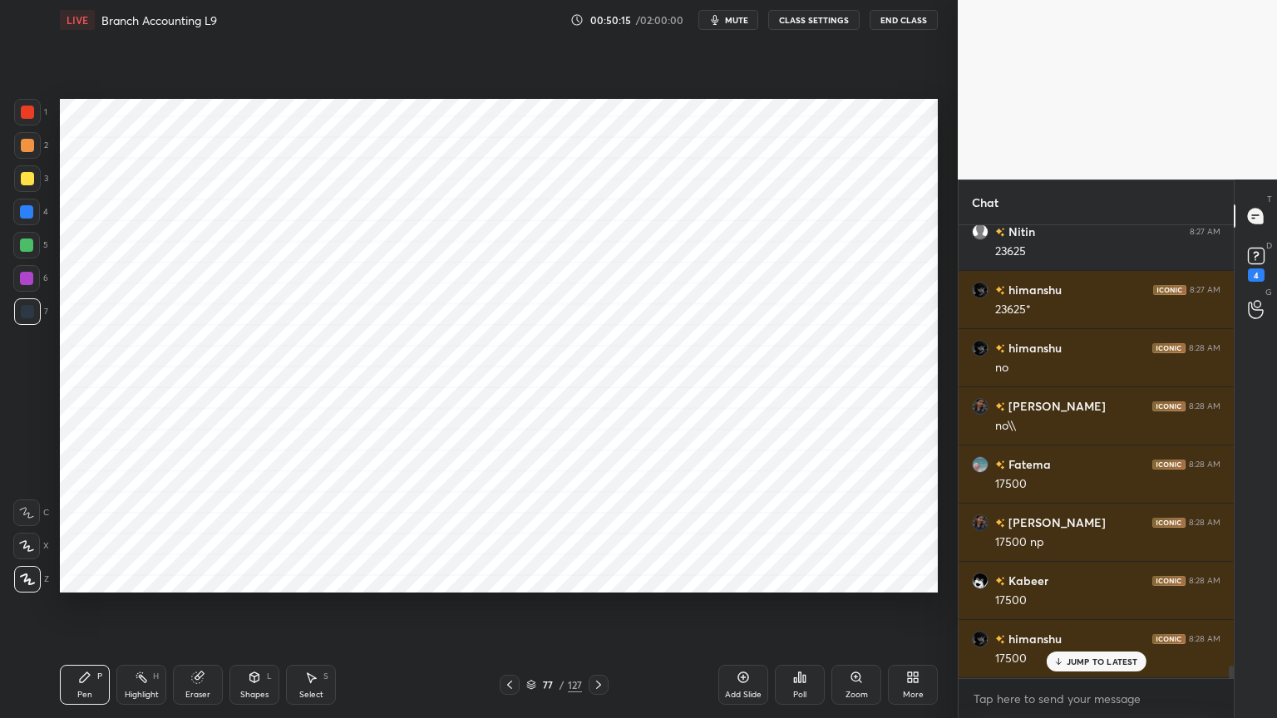
scroll to position [15817, 0]
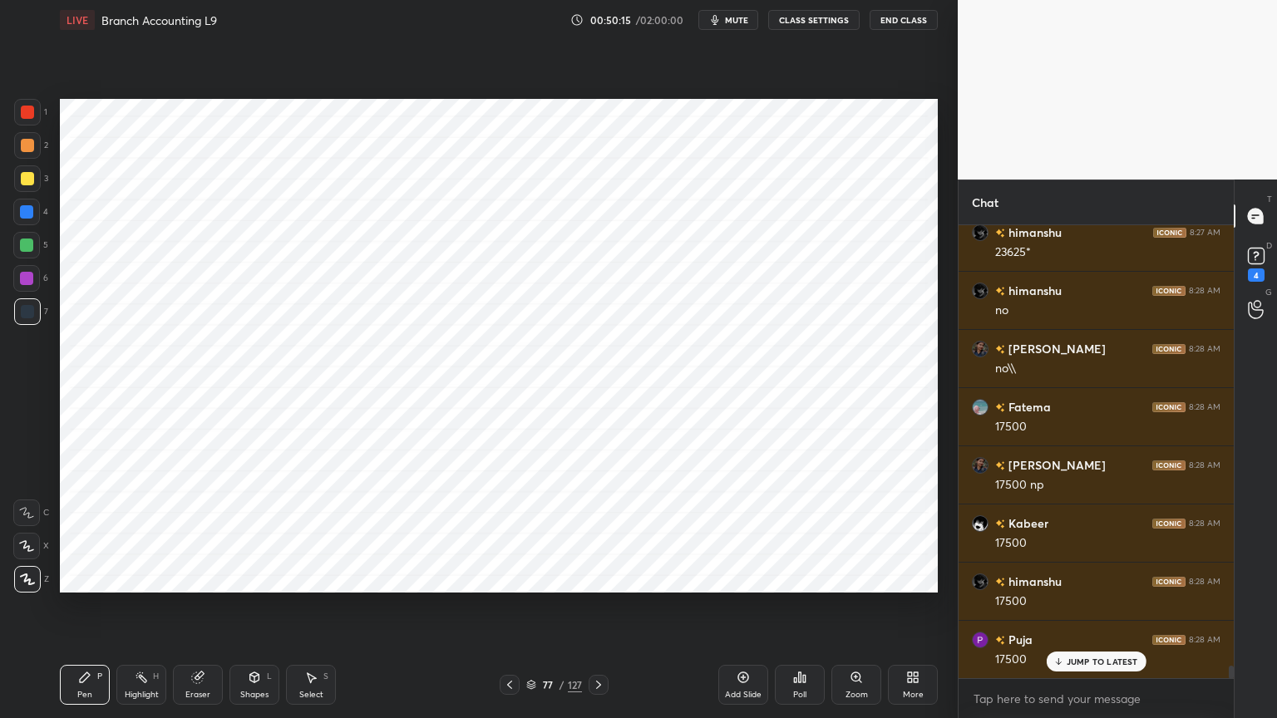
click at [206, 577] on div "Eraser" at bounding box center [198, 685] width 50 height 40
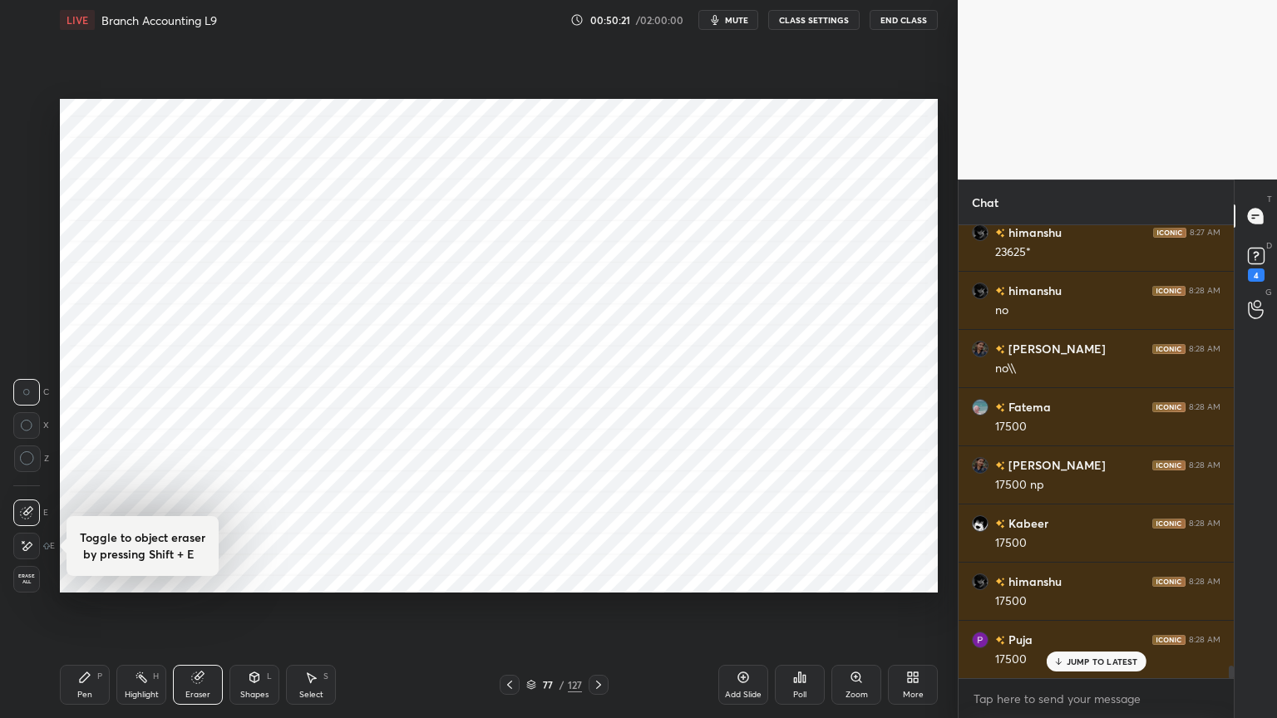
click at [94, 577] on div "Pen P" at bounding box center [85, 685] width 50 height 40
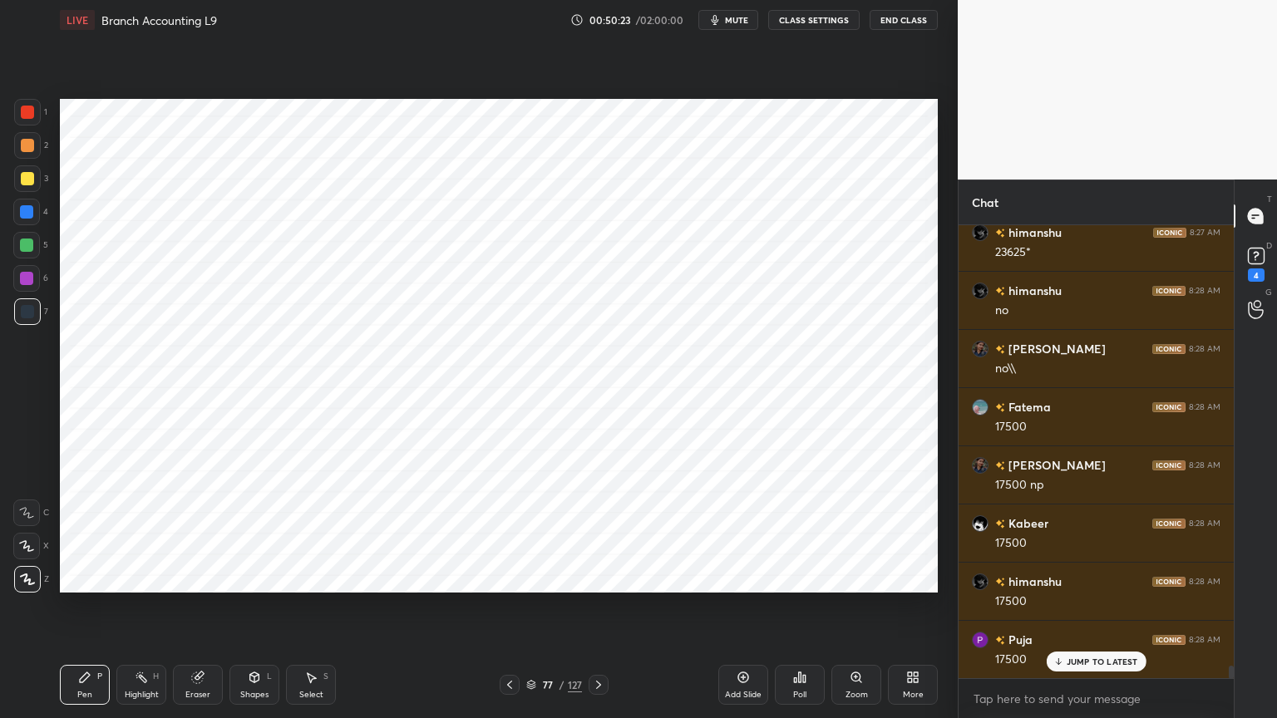
click at [34, 216] on div at bounding box center [26, 212] width 27 height 27
click at [259, 577] on div "Shapes L" at bounding box center [254, 685] width 50 height 40
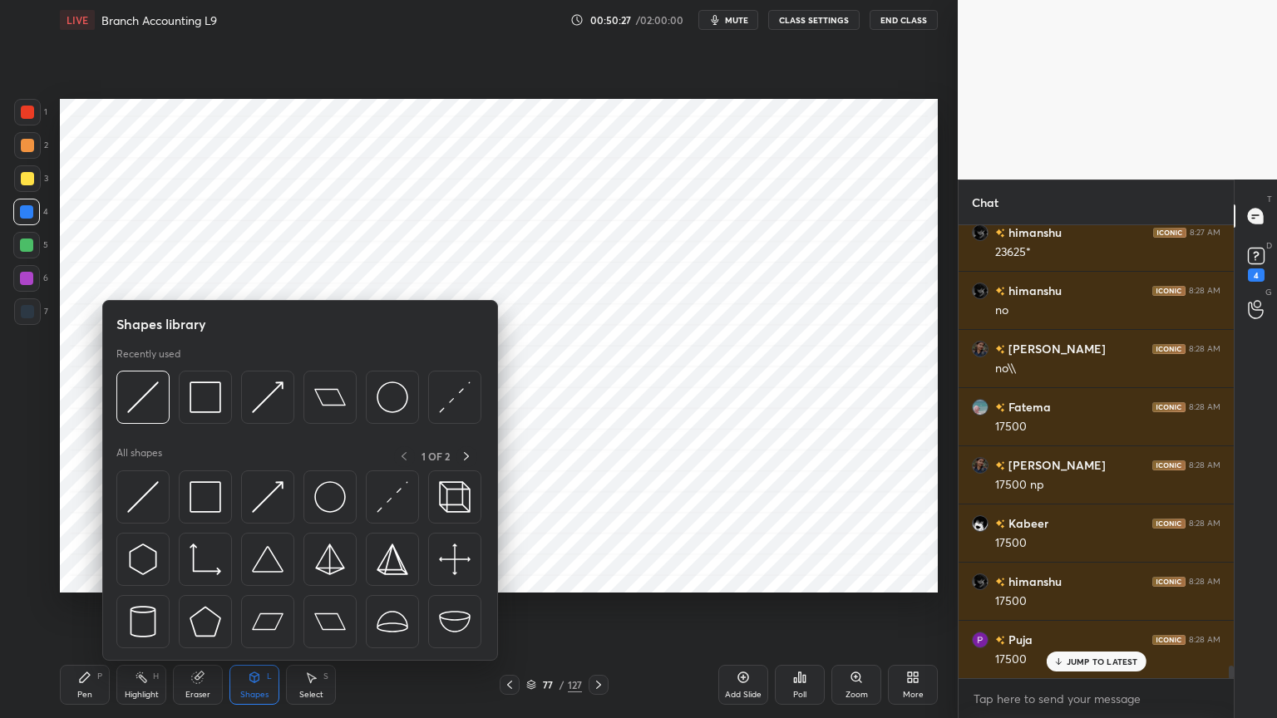
click at [257, 577] on div "Shapes" at bounding box center [254, 695] width 28 height 8
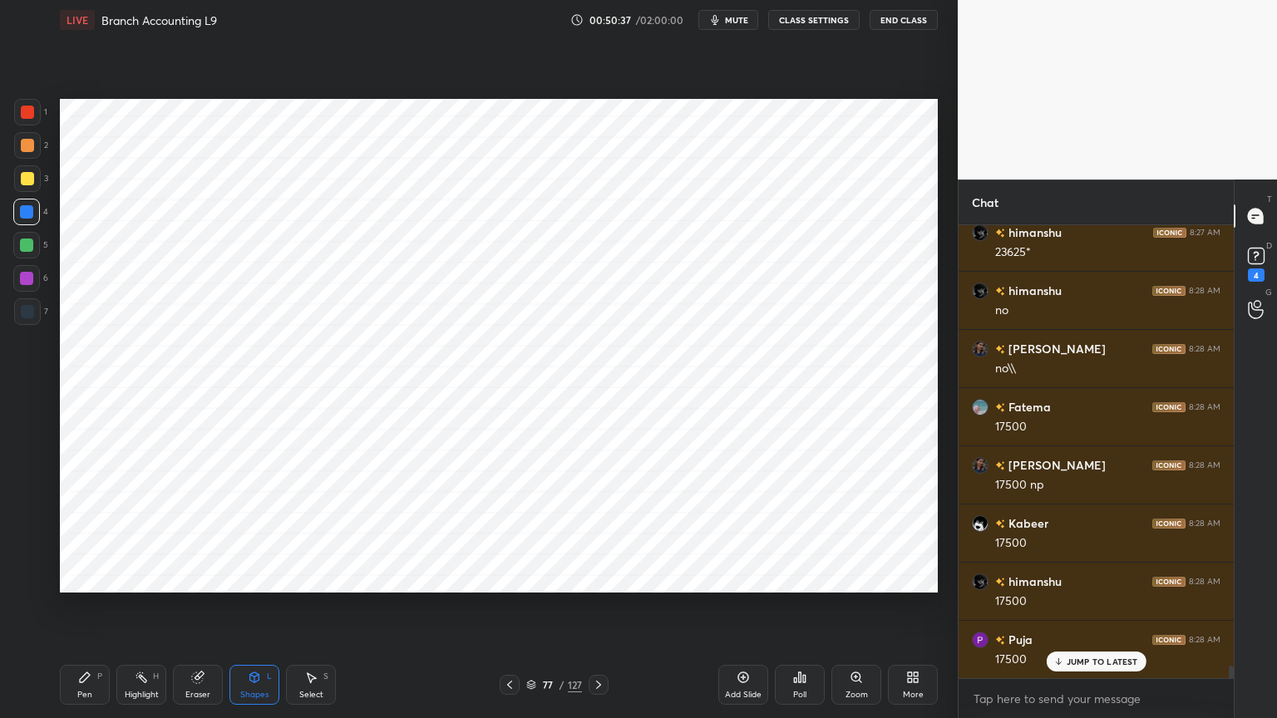
click at [81, 577] on div "Pen" at bounding box center [84, 695] width 15 height 8
click at [25, 327] on div "7" at bounding box center [31, 314] width 34 height 33
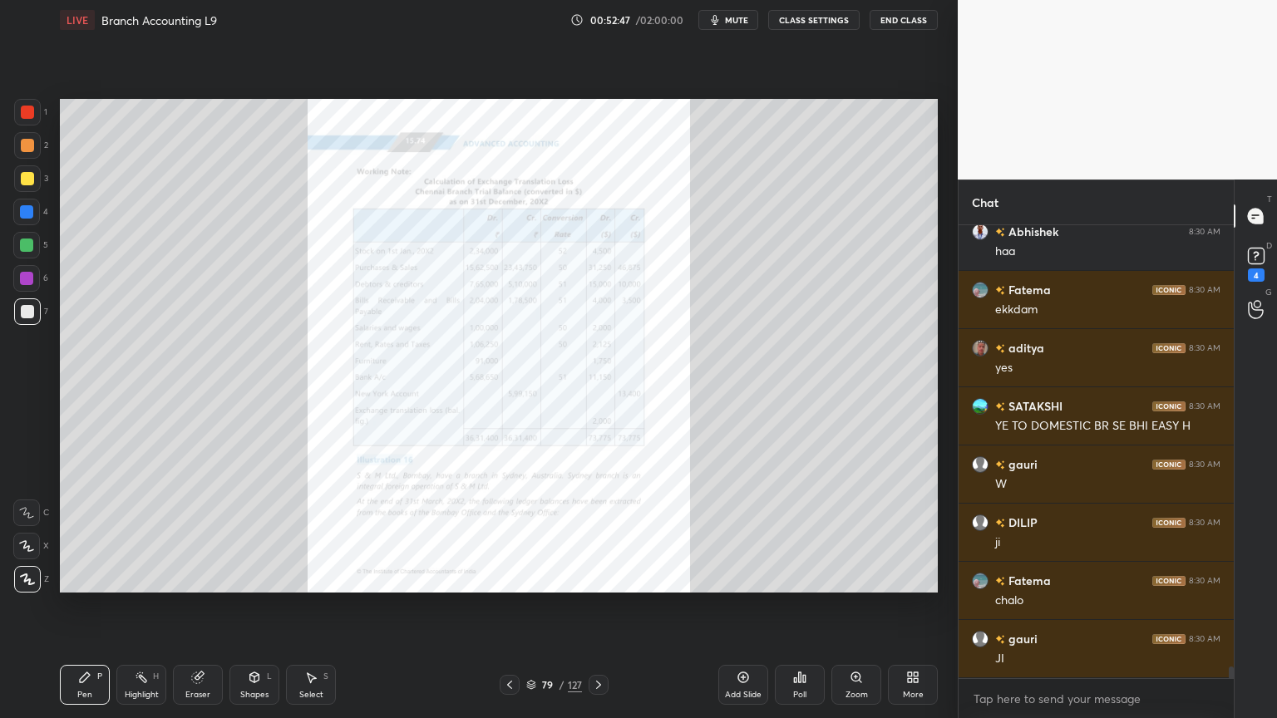
scroll to position [16981, 0]
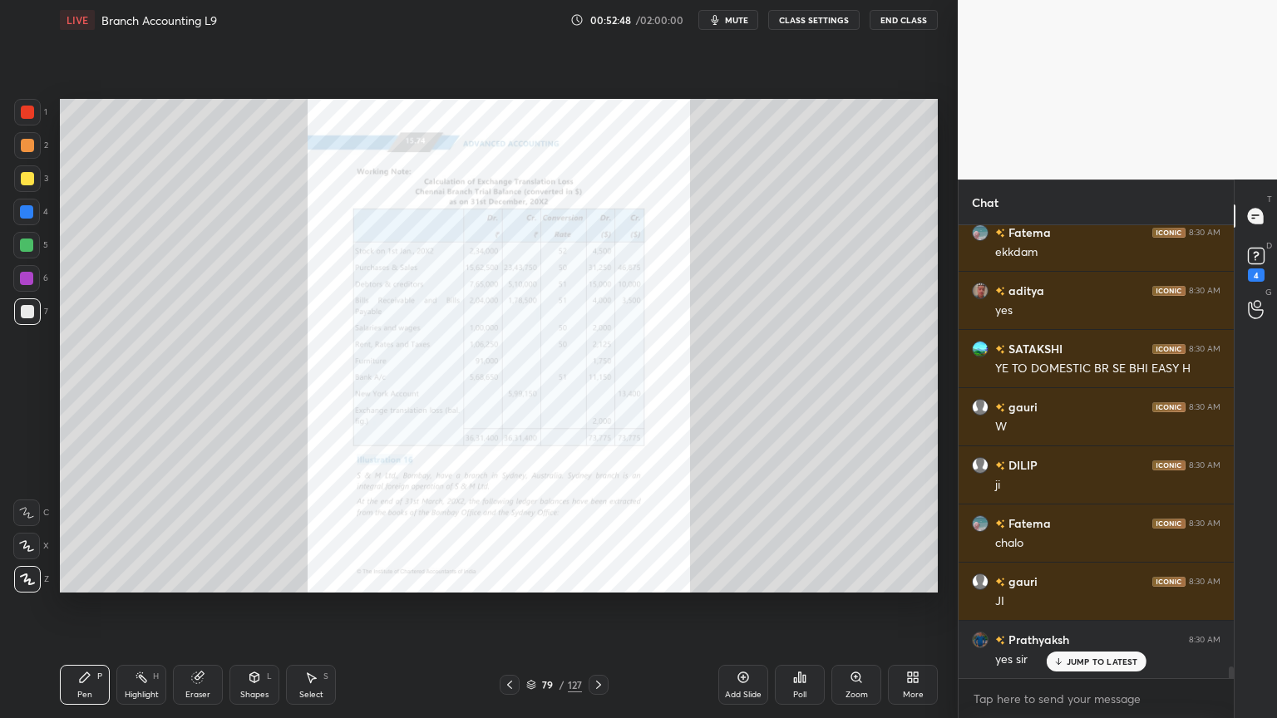
click at [863, 577] on div "Zoom" at bounding box center [856, 685] width 50 height 40
click at [845, 577] on div "Zoom" at bounding box center [856, 685] width 50 height 40
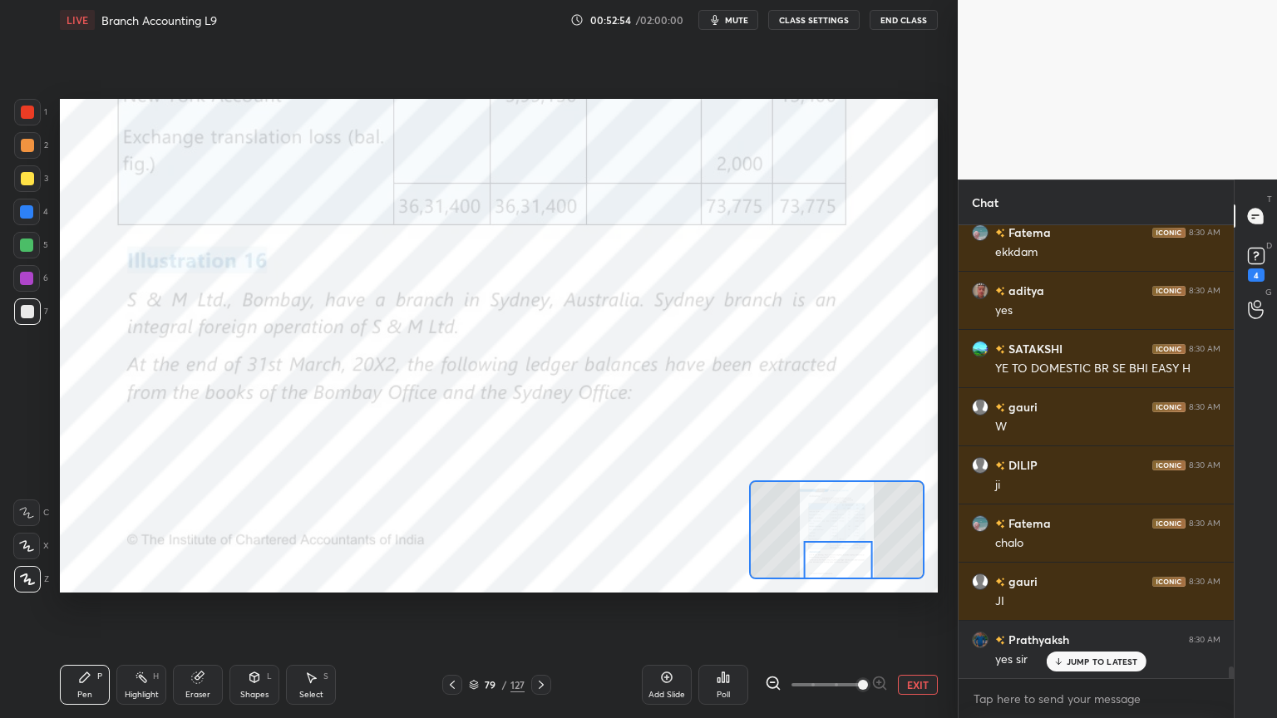
click at [20, 517] on icon at bounding box center [26, 513] width 15 height 12
click at [31, 278] on div at bounding box center [26, 278] width 13 height 13
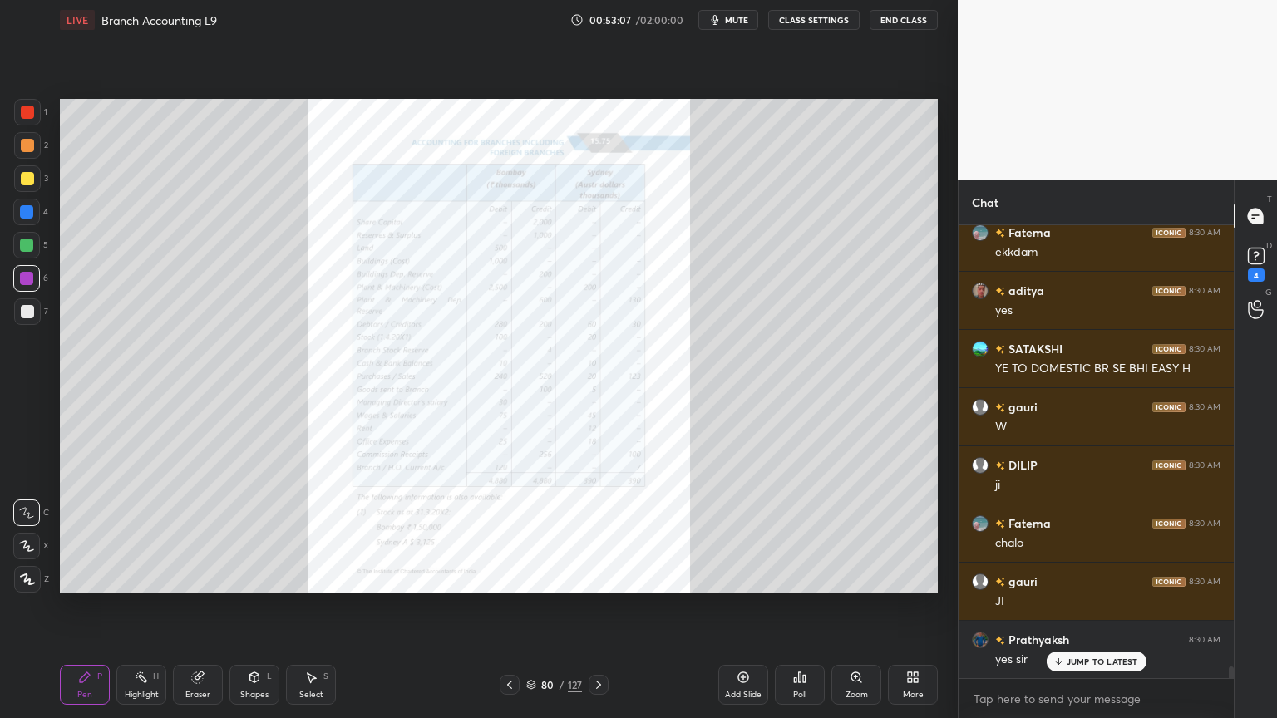
click at [849, 577] on icon at bounding box center [855, 677] width 13 height 13
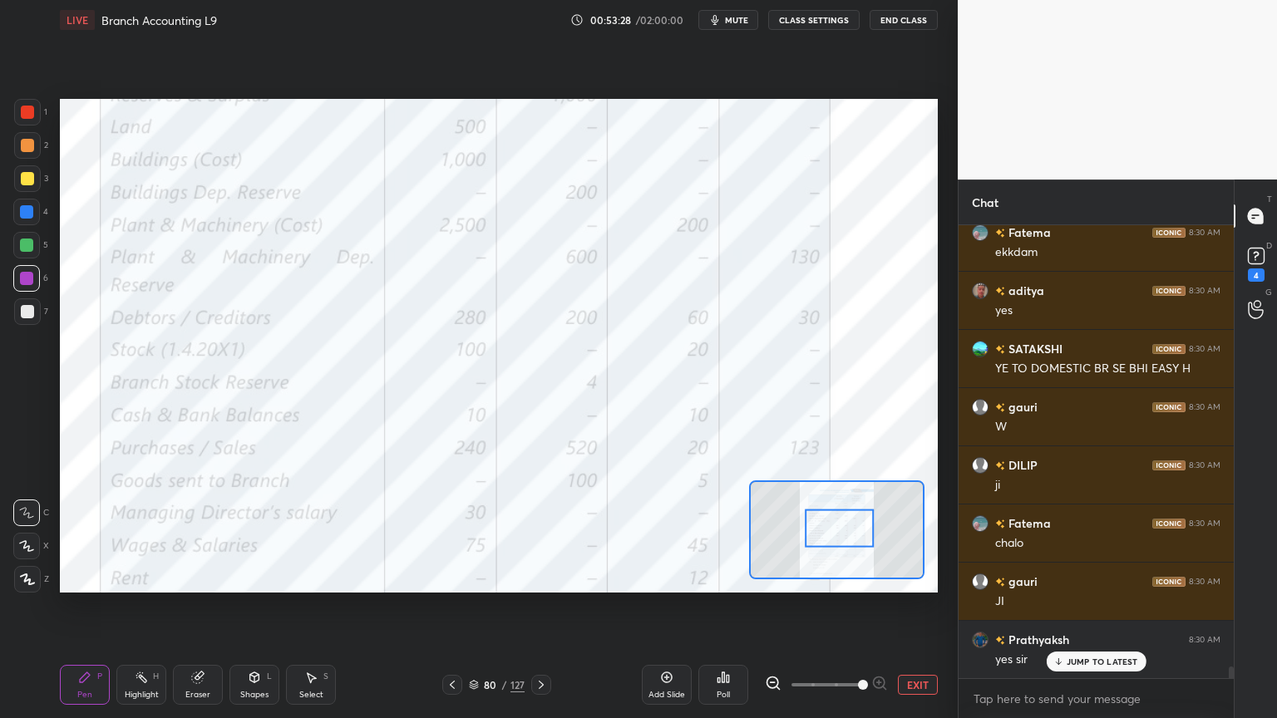
scroll to position [17040, 0]
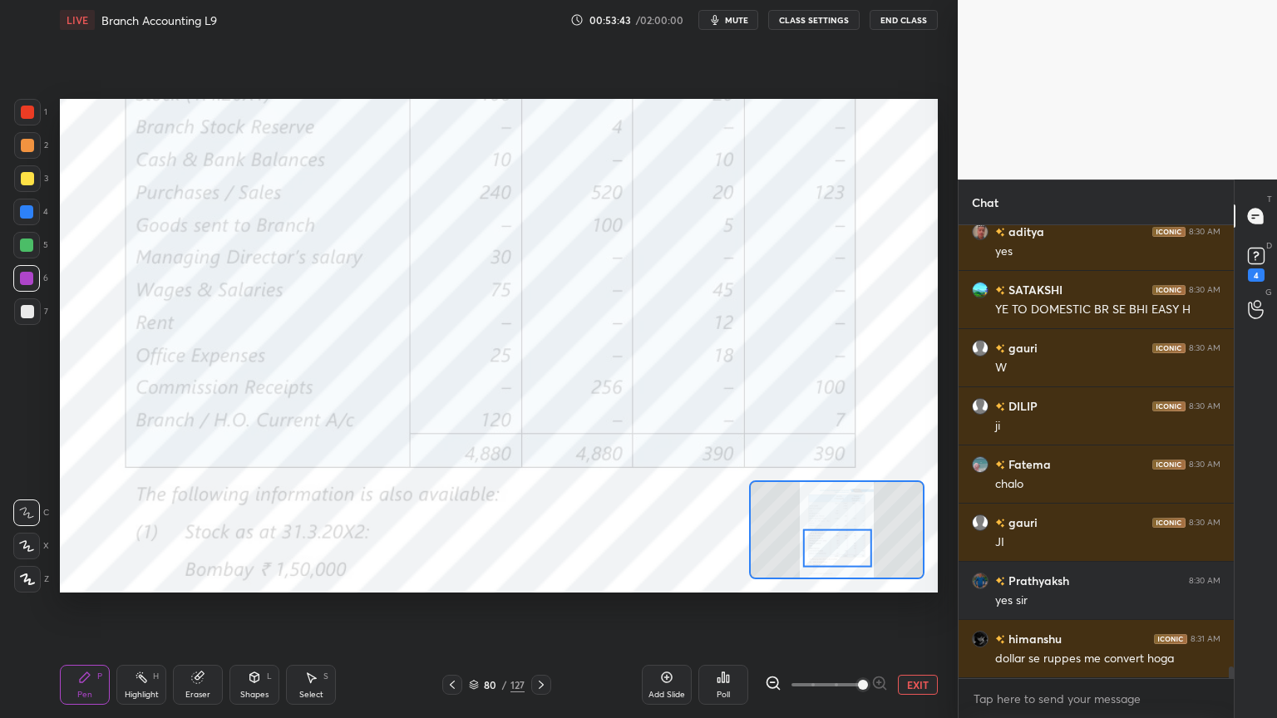
click at [196, 577] on div "Eraser" at bounding box center [198, 685] width 50 height 40
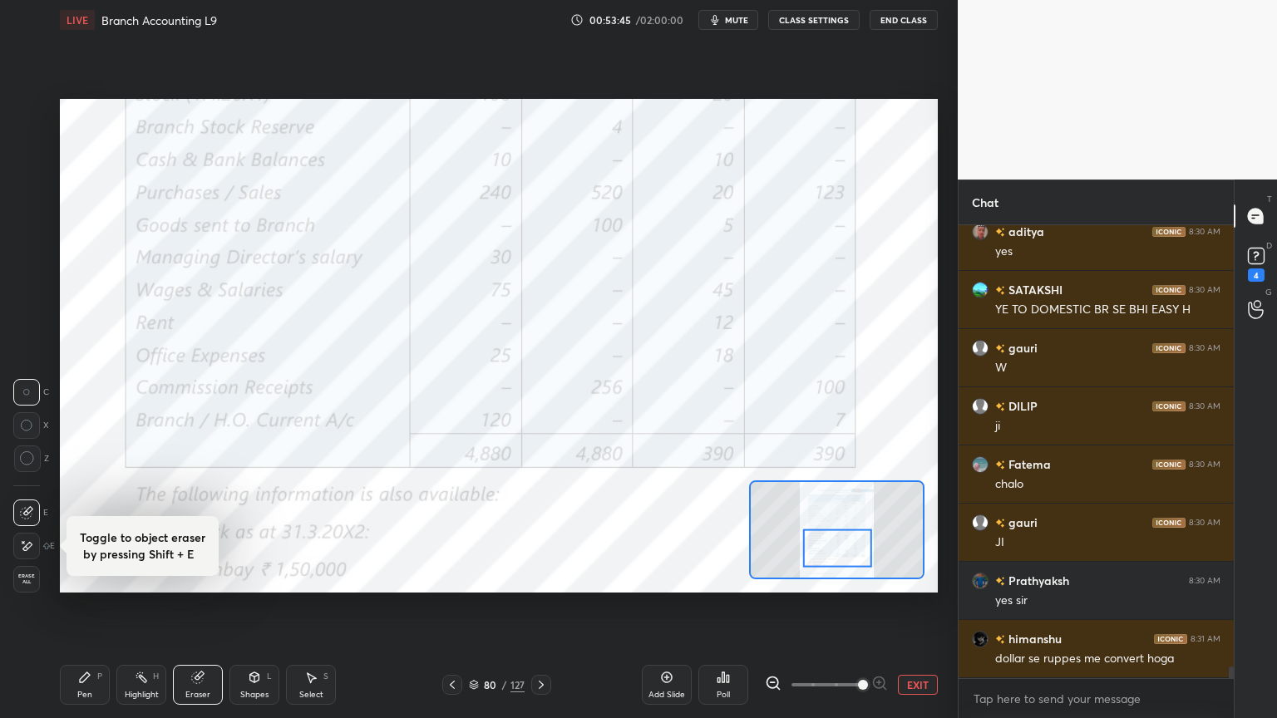
click at [86, 577] on div "Pen" at bounding box center [84, 695] width 15 height 8
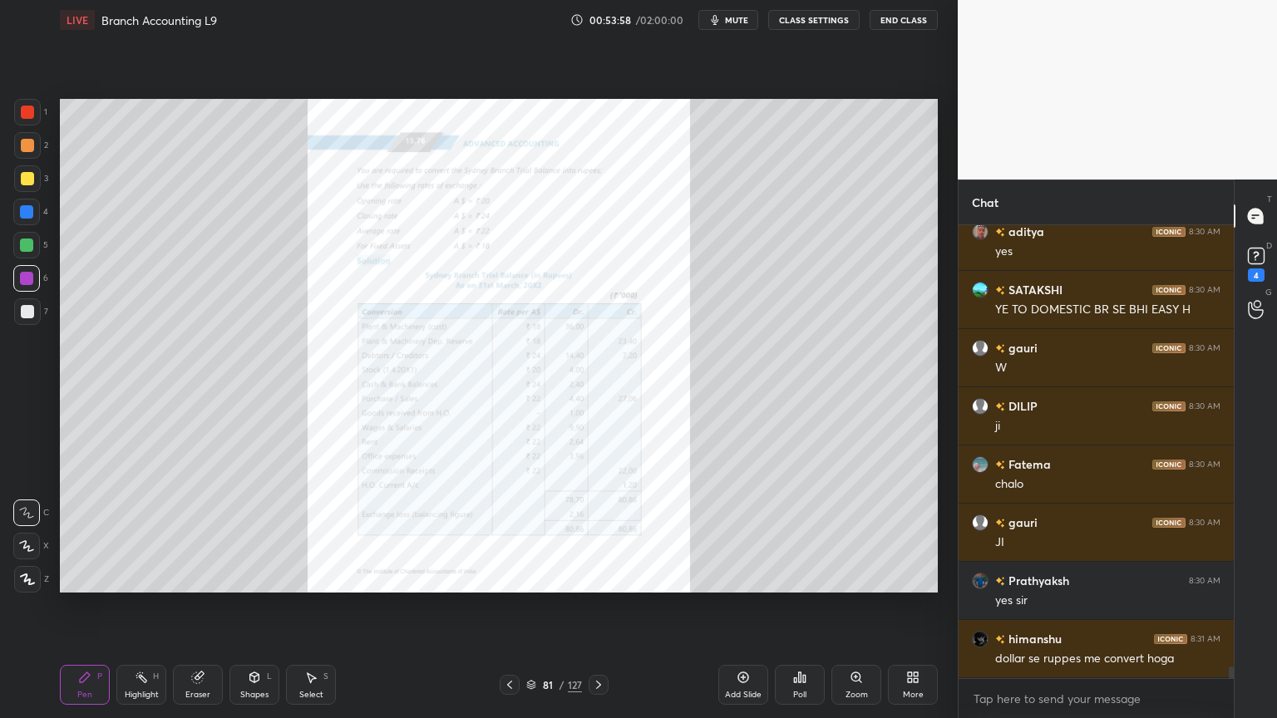
click at [845, 577] on div "Zoom" at bounding box center [856, 685] width 50 height 40
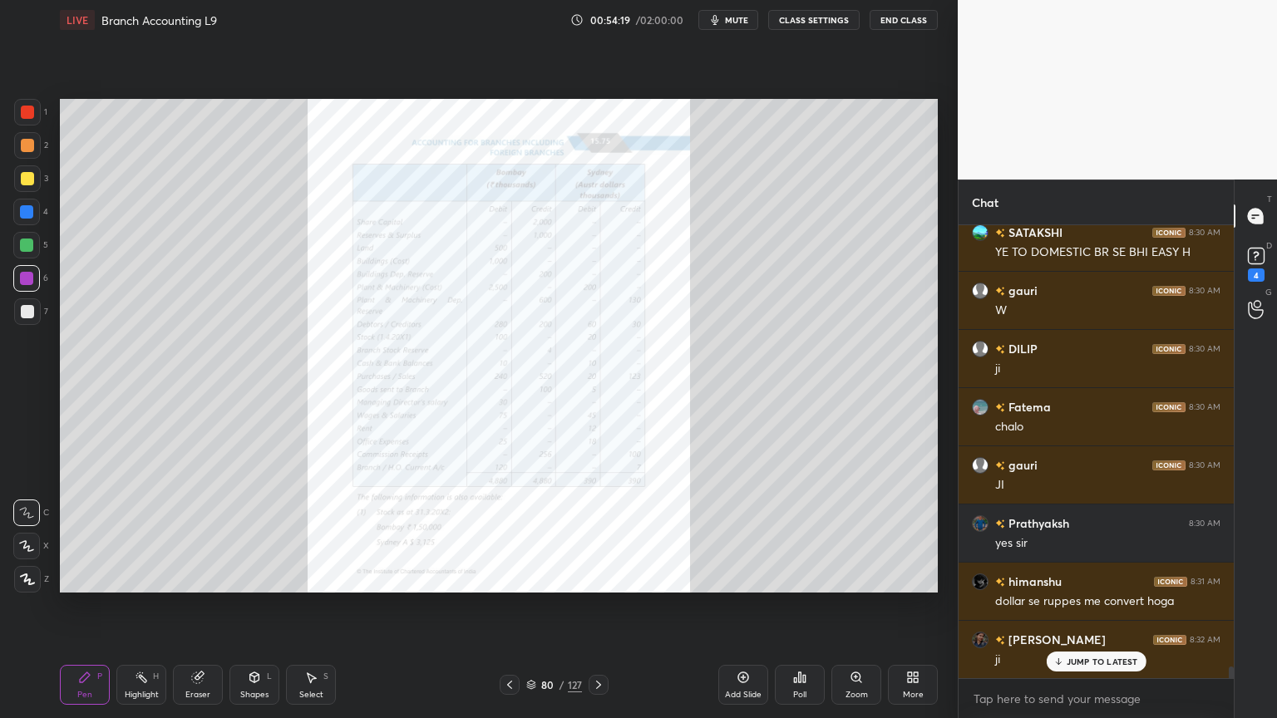
scroll to position [17156, 0]
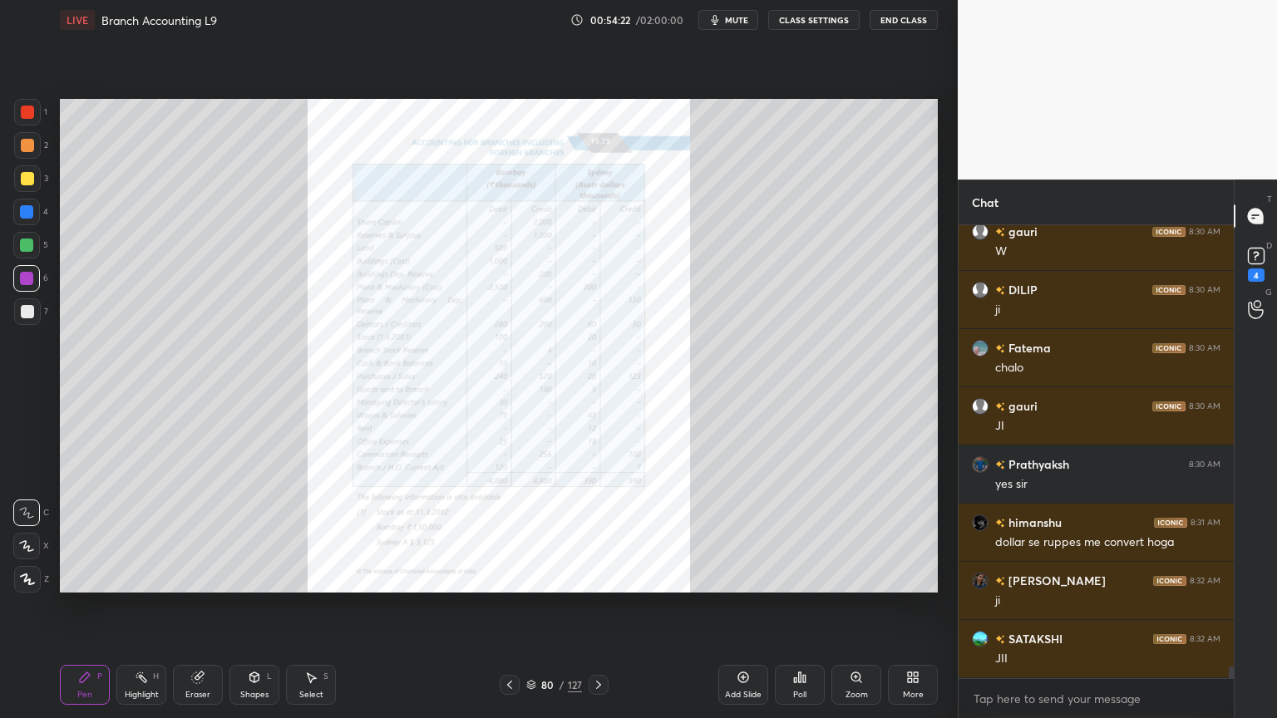
click at [750, 577] on div "Add Slide" at bounding box center [743, 685] width 50 height 40
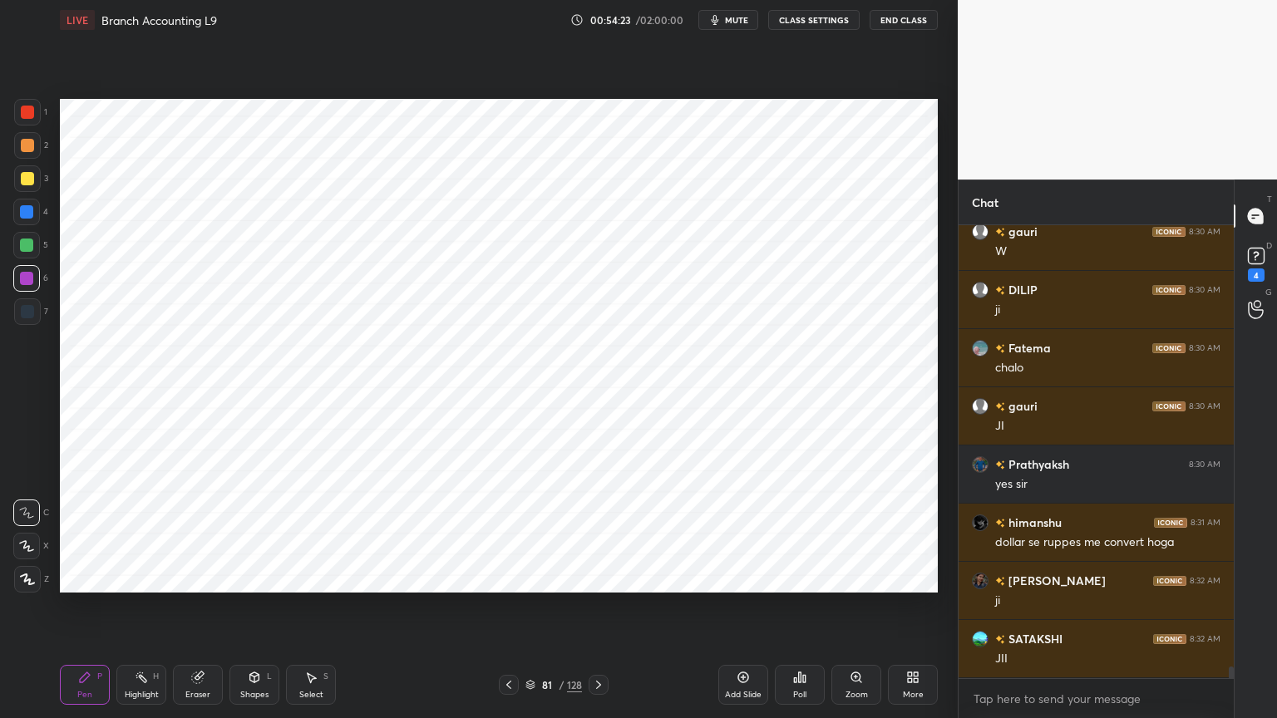
click at [24, 222] on div at bounding box center [26, 212] width 27 height 27
click at [34, 577] on div at bounding box center [27, 579] width 27 height 27
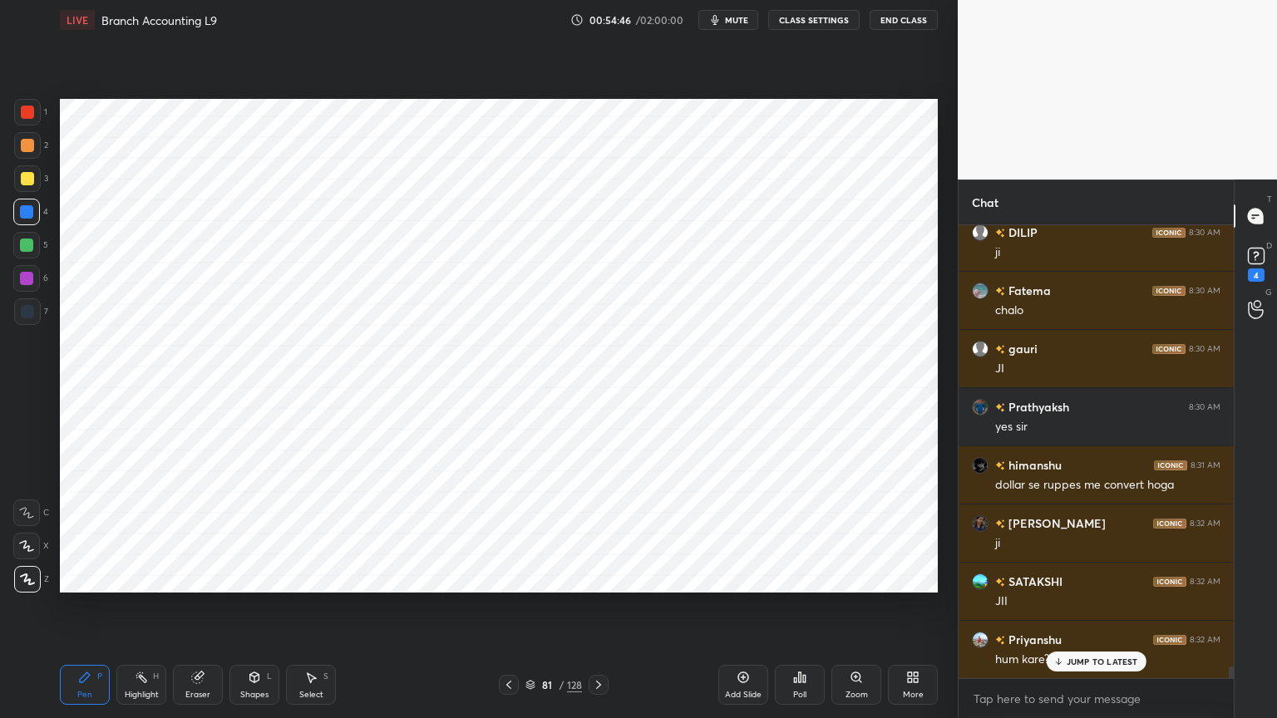
click at [259, 577] on div "Shapes" at bounding box center [254, 695] width 28 height 8
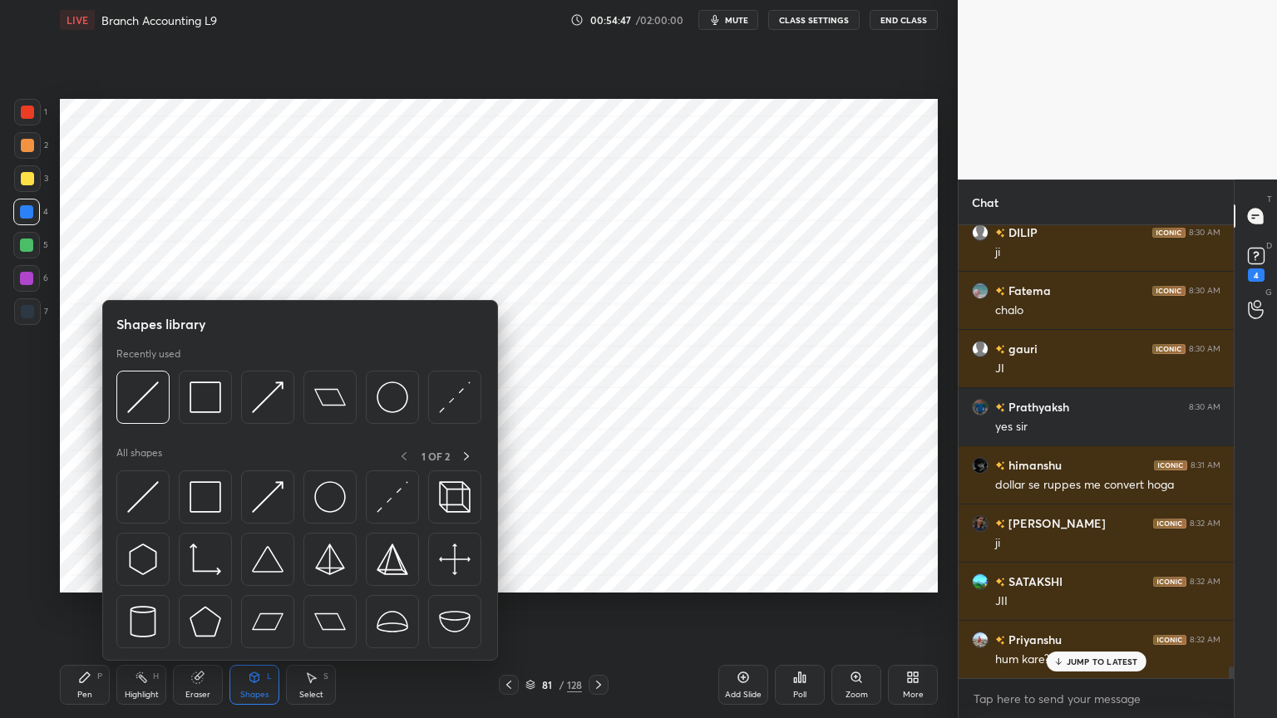
click at [258, 577] on div "Shapes" at bounding box center [254, 695] width 28 height 8
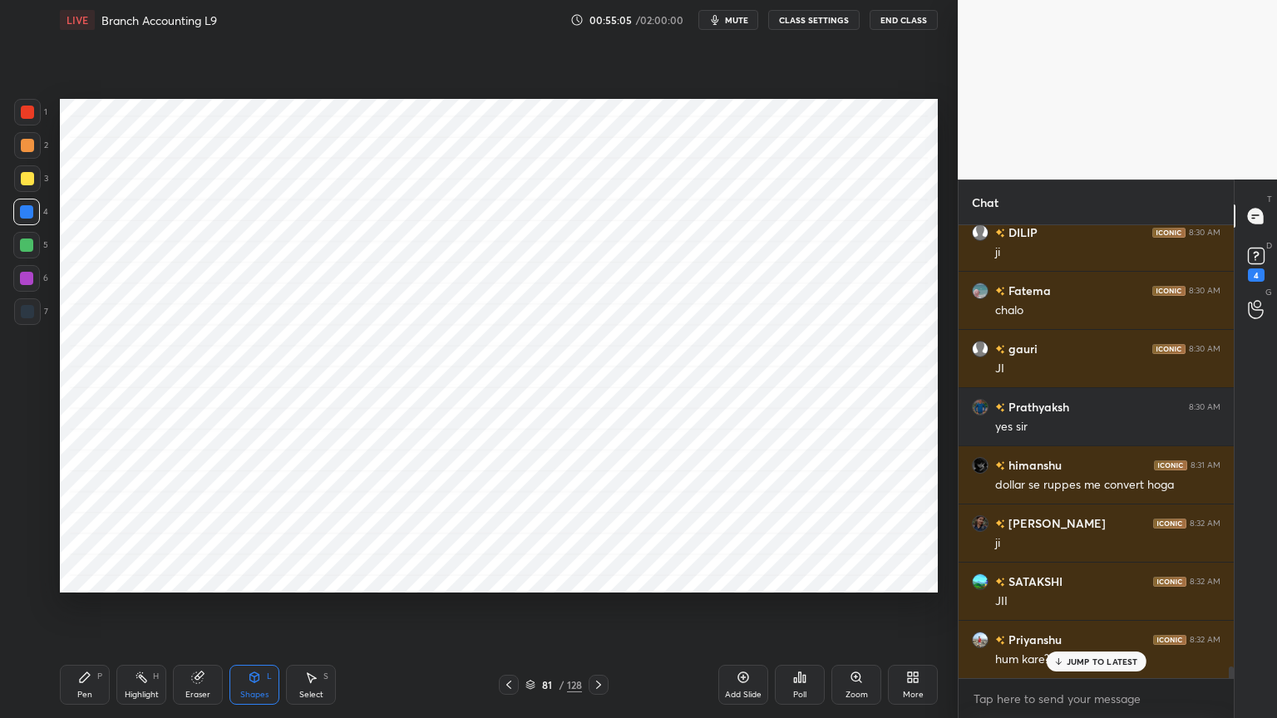
click at [83, 577] on div "Pen P" at bounding box center [85, 685] width 50 height 40
click at [22, 313] on div at bounding box center [27, 311] width 13 height 13
click at [28, 206] on div at bounding box center [26, 211] width 13 height 13
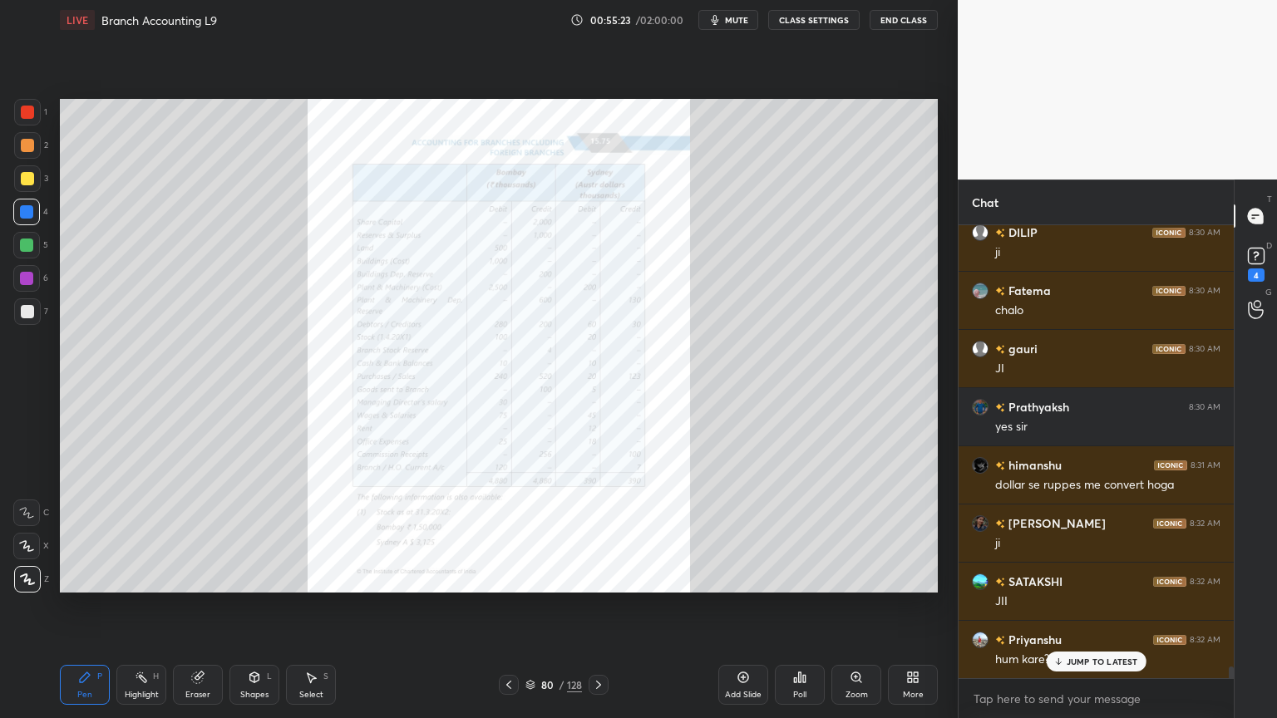
click at [20, 340] on div "1 2 3 4 5 6 7 C X Z C X Z E E Erase all H H" at bounding box center [26, 346] width 53 height 494
click at [25, 312] on div at bounding box center [27, 311] width 13 height 13
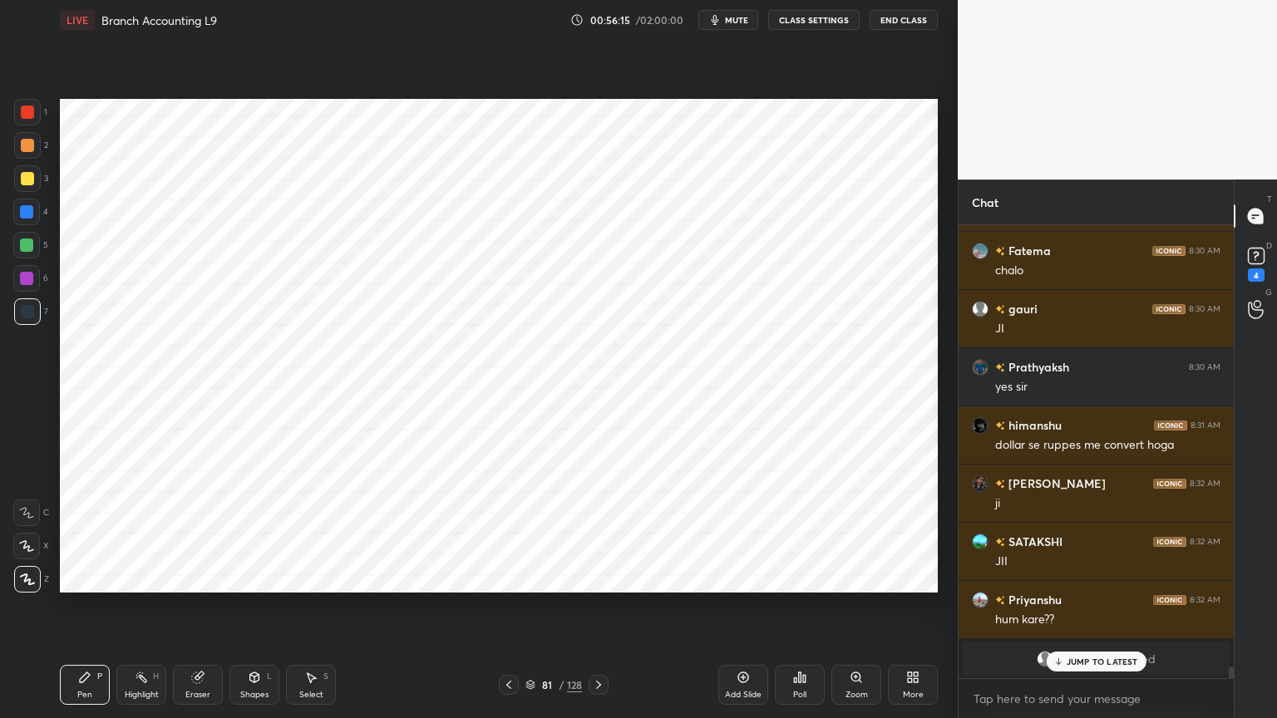
click at [741, 17] on span "mute" at bounding box center [736, 20] width 23 height 12
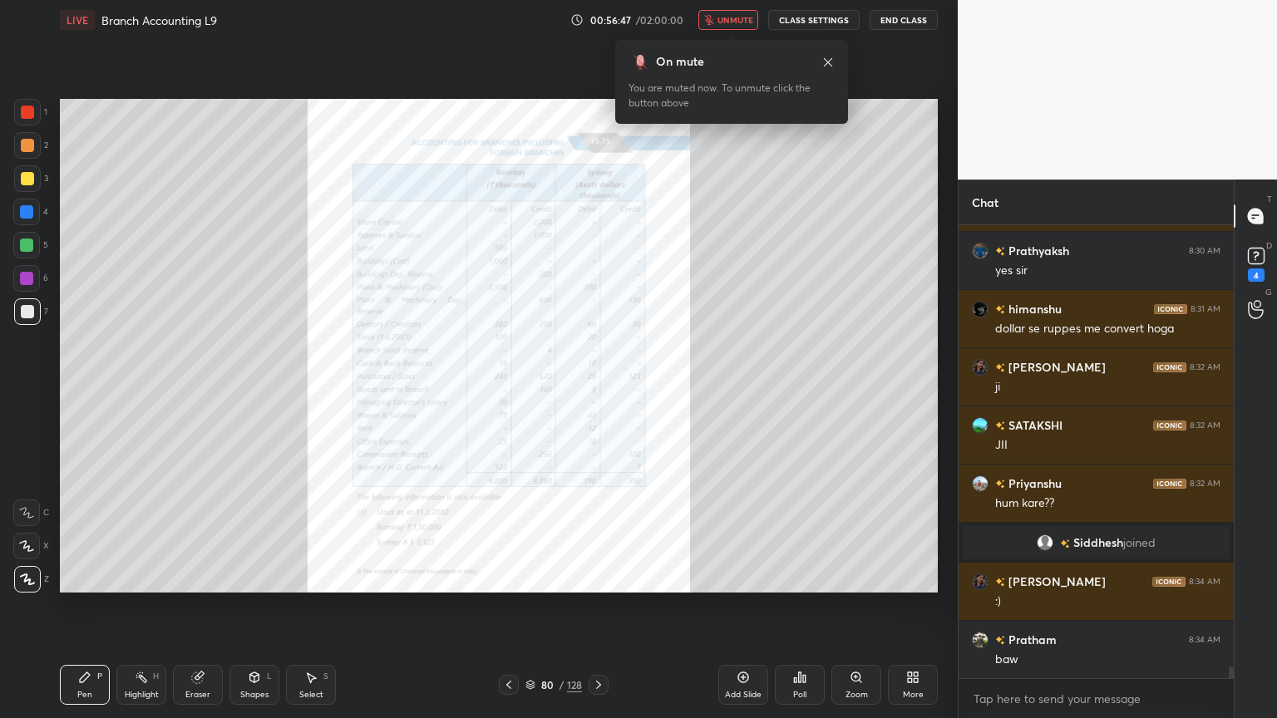
scroll to position [17429, 0]
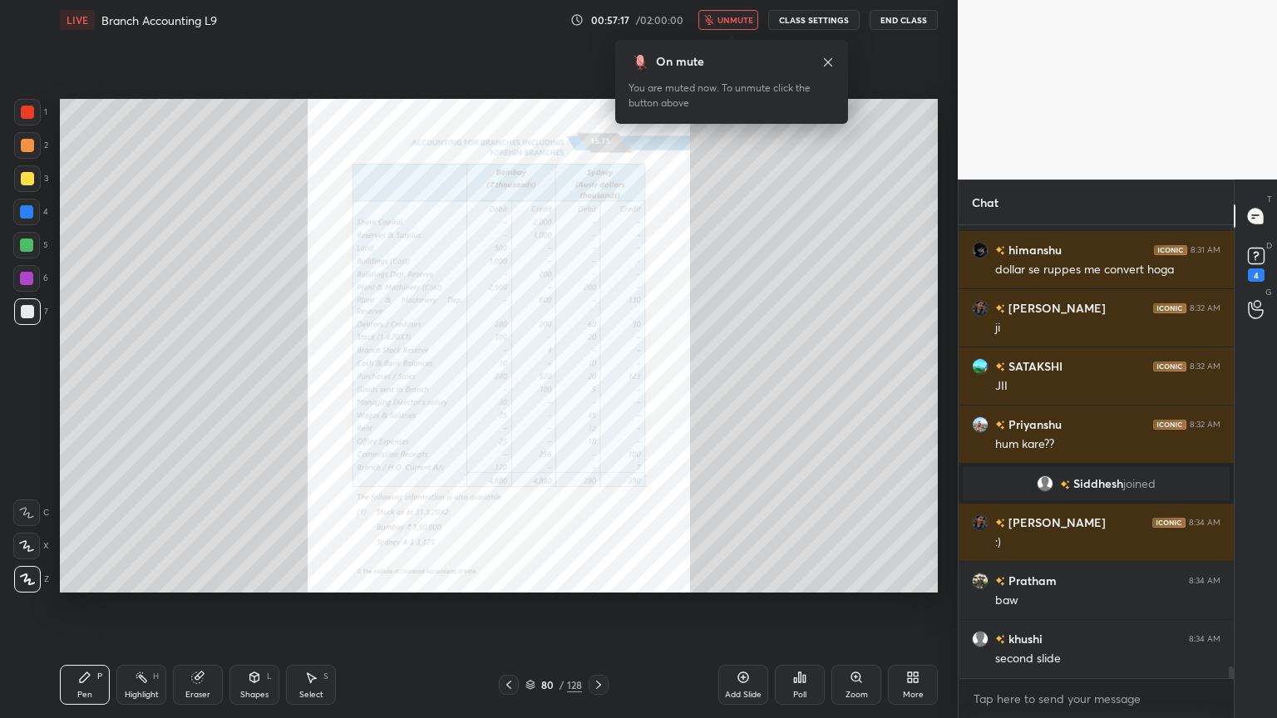
click at [736, 14] on span "unmute" at bounding box center [735, 20] width 36 height 12
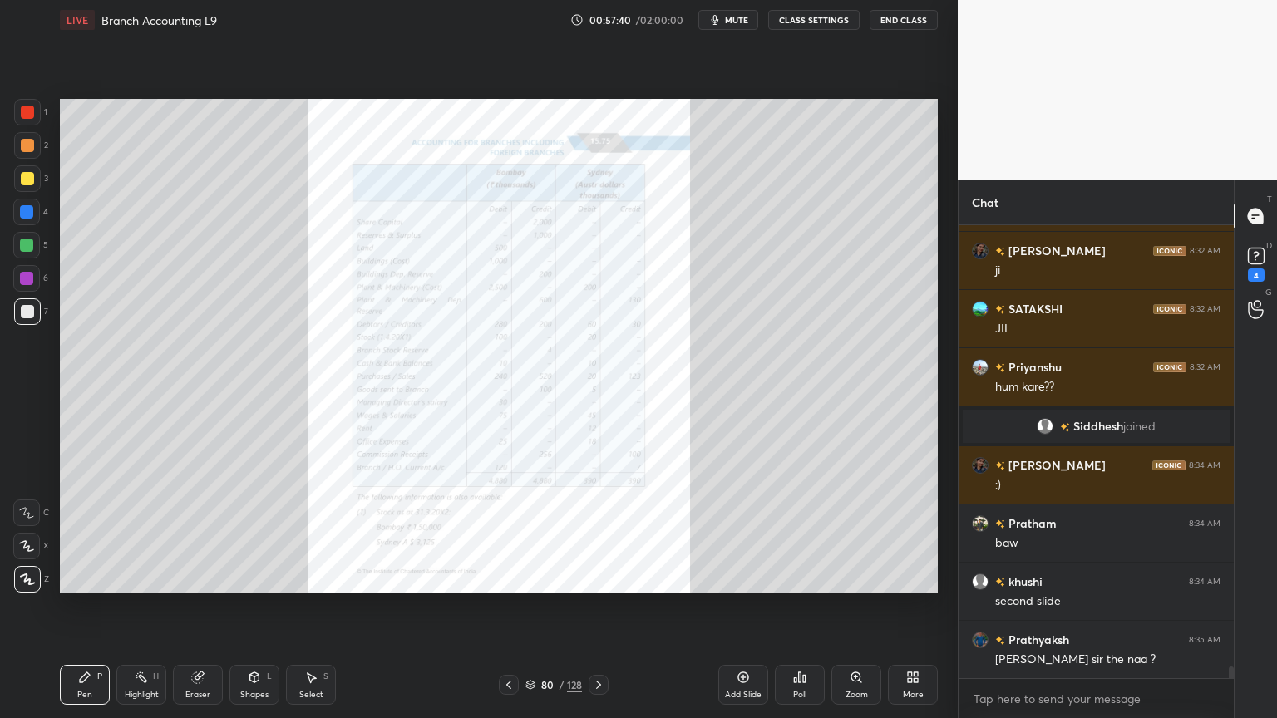
scroll to position [17487, 0]
click at [851, 577] on icon at bounding box center [855, 676] width 9 height 9
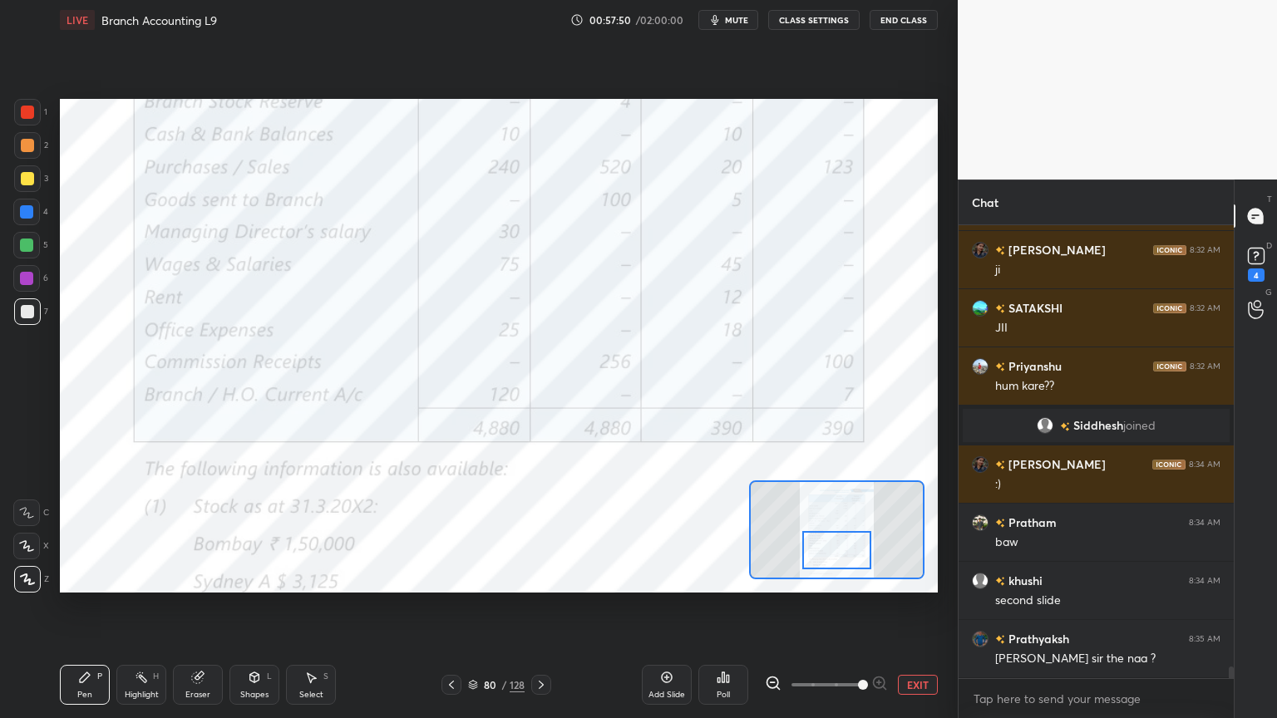
scroll to position [17545, 0]
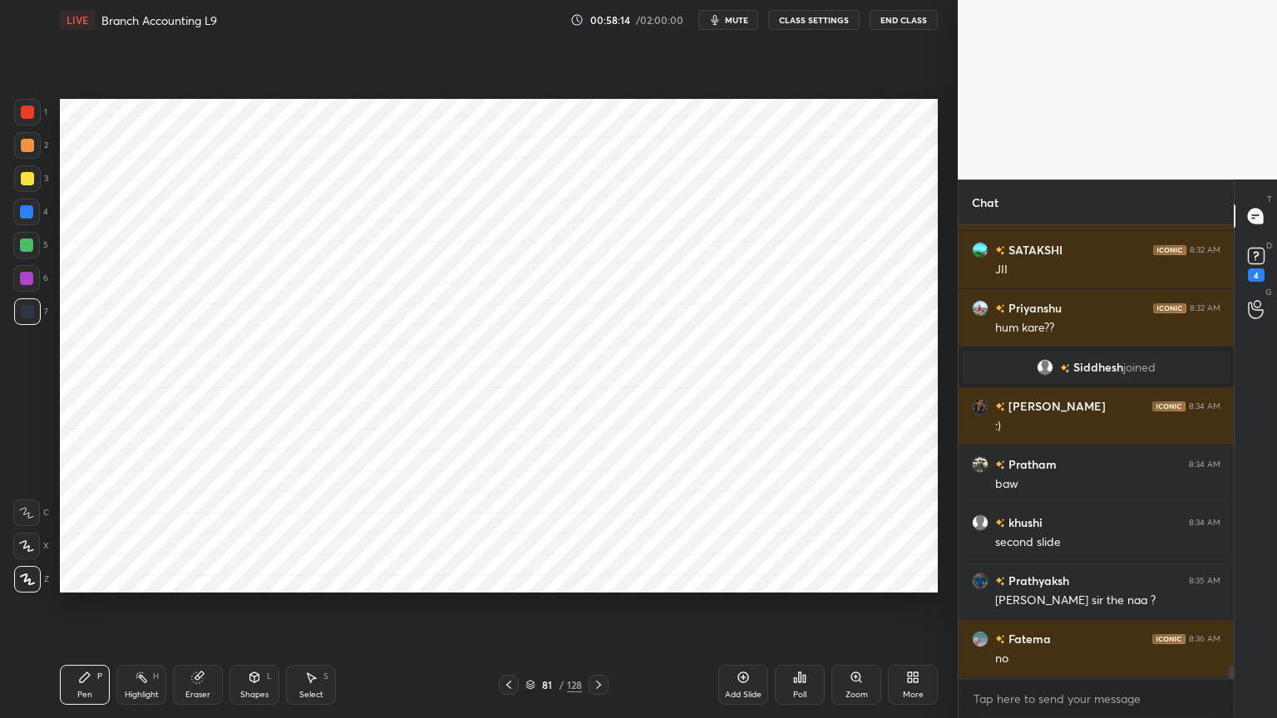
click at [195, 577] on div "Eraser" at bounding box center [197, 695] width 25 height 8
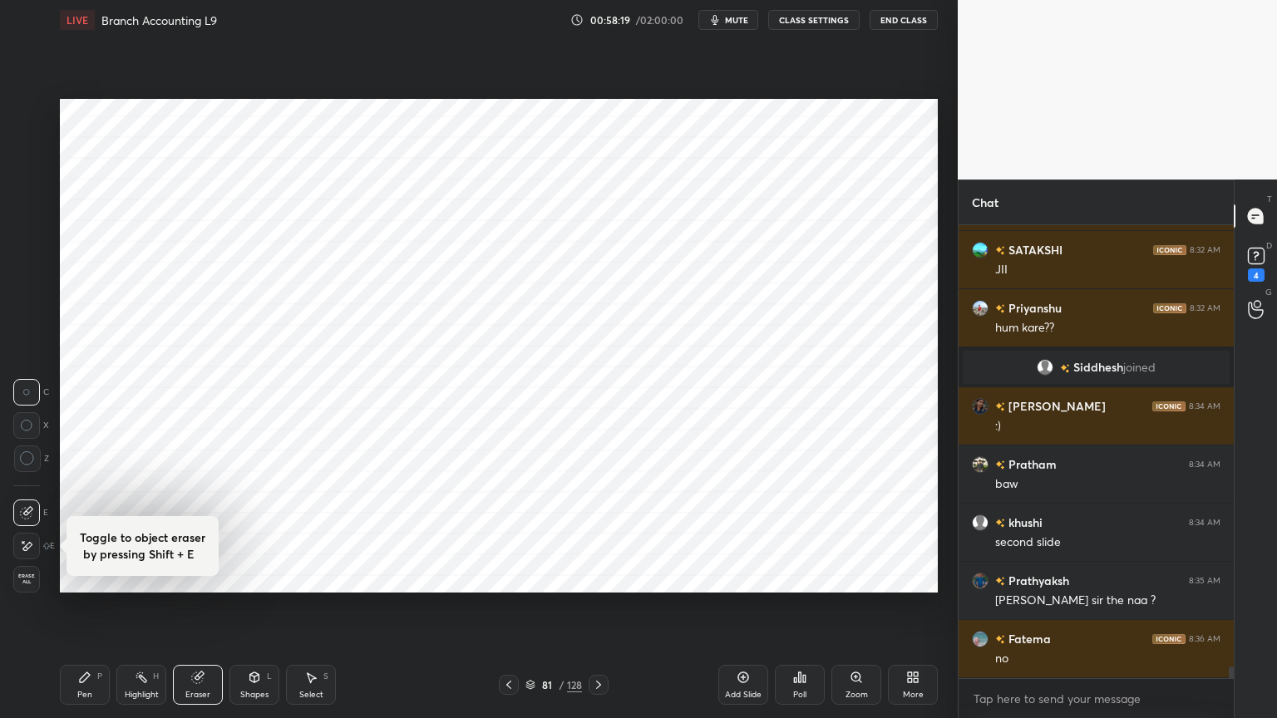
click at [254, 577] on div "Shapes" at bounding box center [254, 695] width 28 height 8
click at [259, 577] on div "Shapes L" at bounding box center [254, 685] width 50 height 40
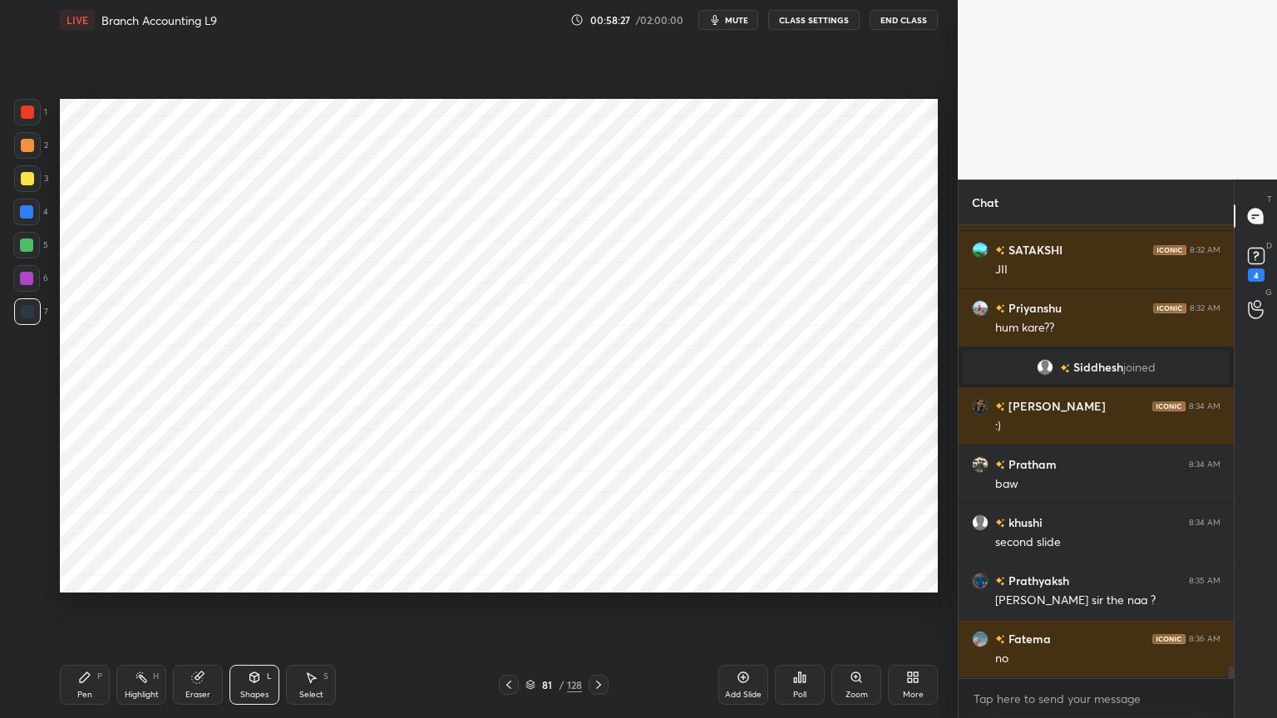
click at [84, 577] on div "Pen P" at bounding box center [85, 685] width 50 height 40
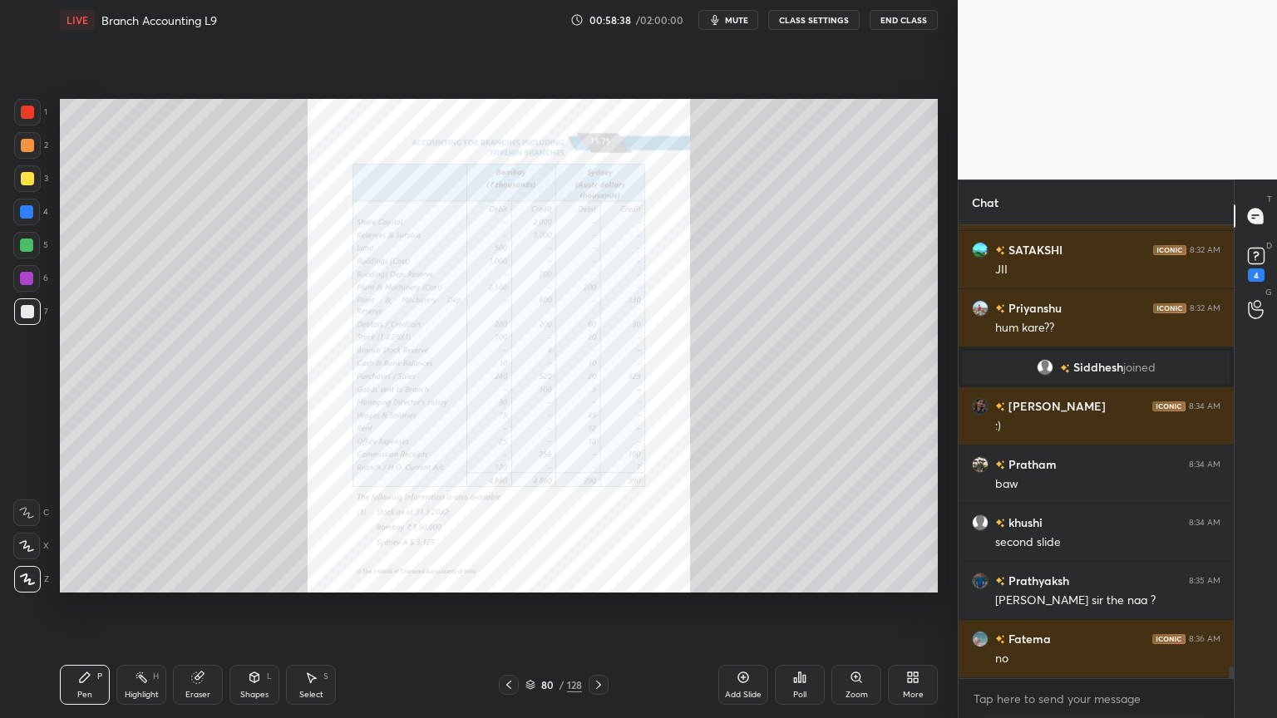
click at [867, 577] on div "Zoom" at bounding box center [856, 685] width 50 height 40
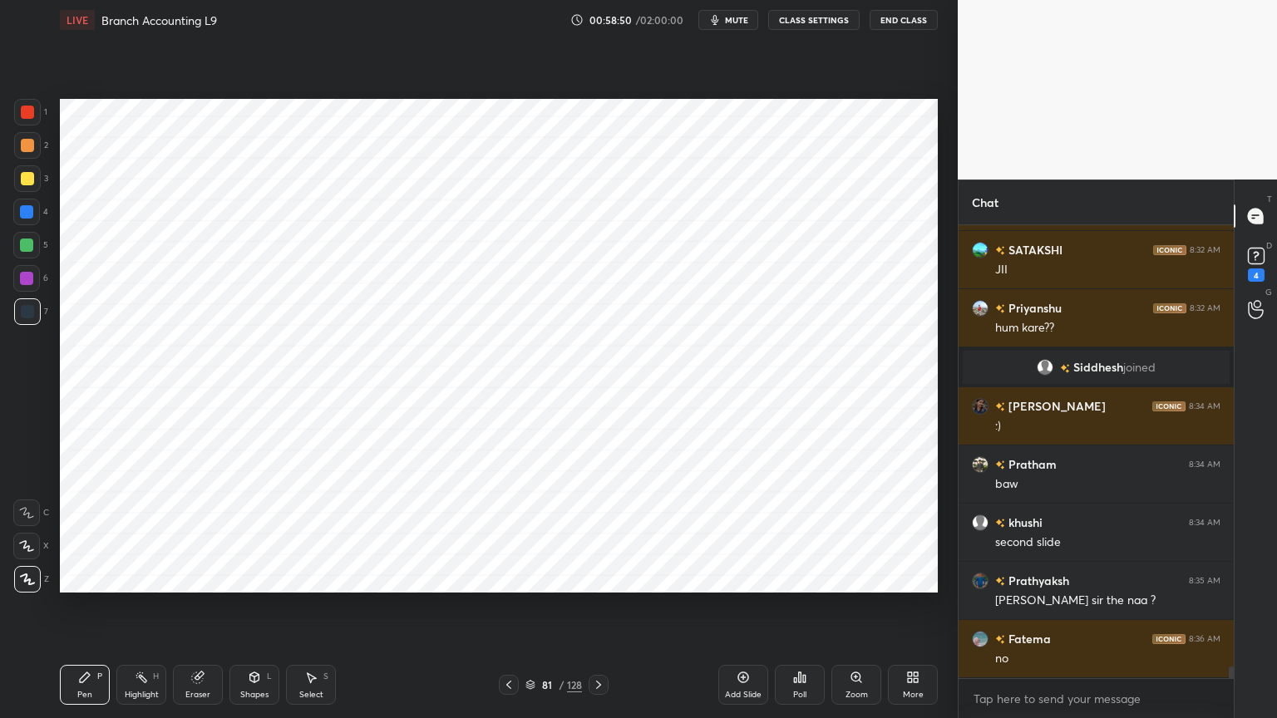
click at [30, 219] on div at bounding box center [26, 212] width 27 height 27
click at [21, 312] on div at bounding box center [27, 311] width 13 height 13
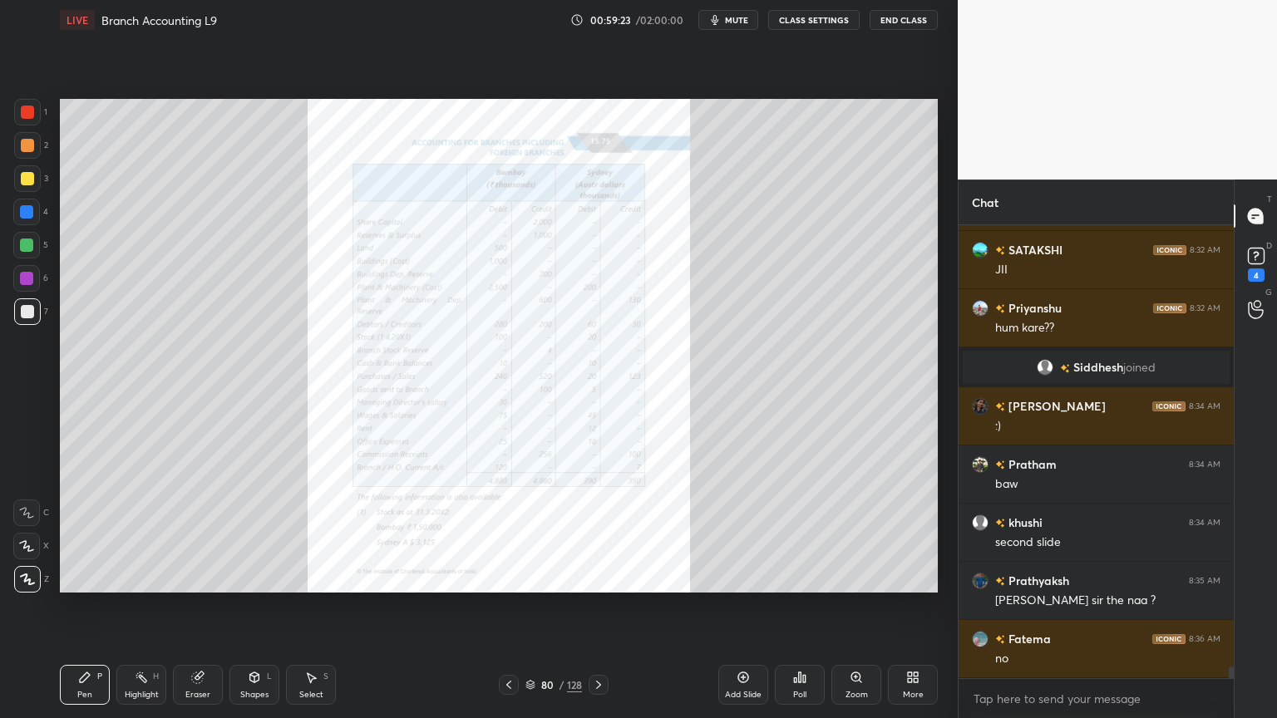
click at [203, 577] on div "Eraser" at bounding box center [197, 695] width 25 height 8
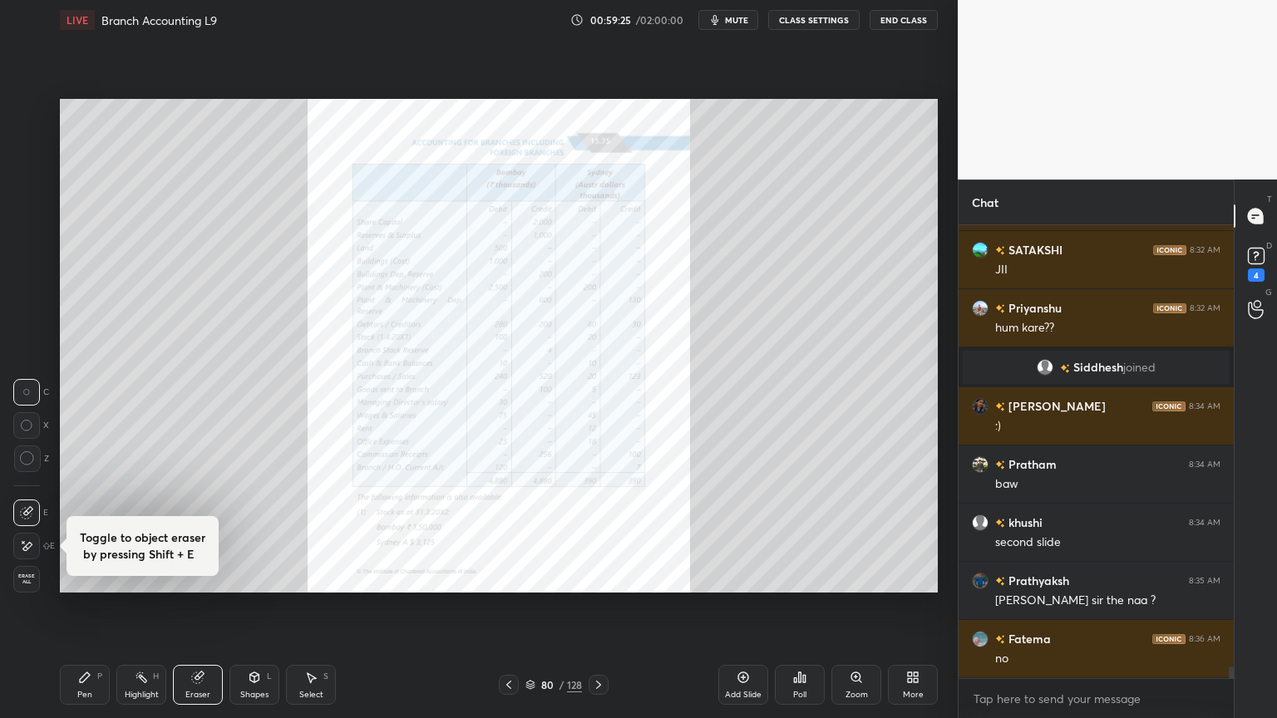
click at [73, 577] on div "Pen P" at bounding box center [85, 685] width 50 height 40
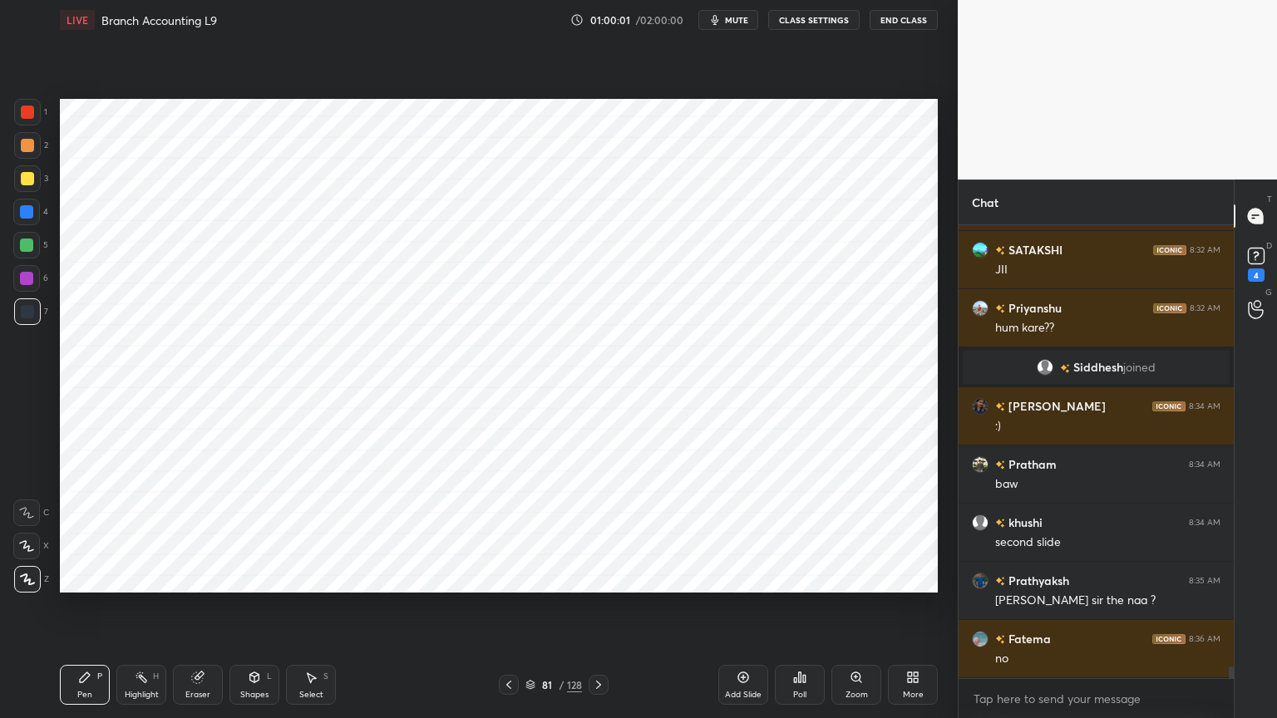
click at [26, 118] on div at bounding box center [27, 112] width 13 height 13
click at [26, 289] on div at bounding box center [26, 278] width 27 height 27
click at [25, 115] on div at bounding box center [27, 112] width 13 height 13
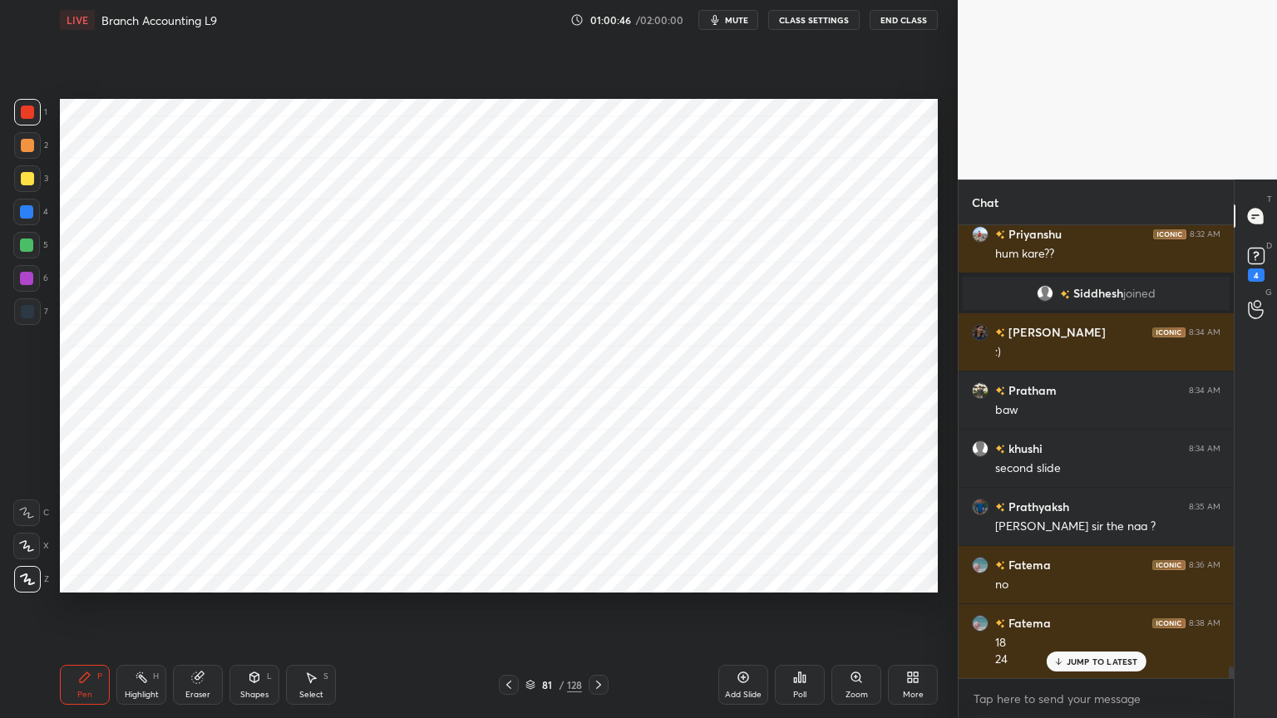
scroll to position [17659, 0]
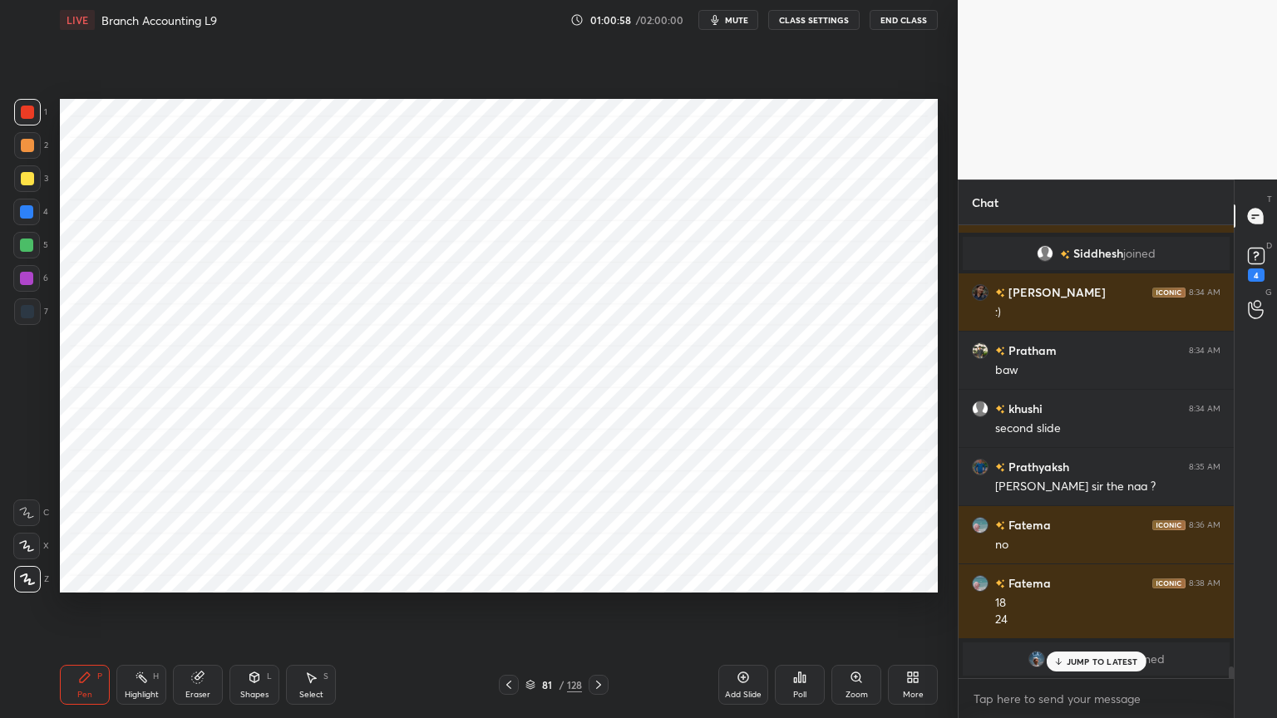
click at [23, 284] on div at bounding box center [26, 278] width 13 height 13
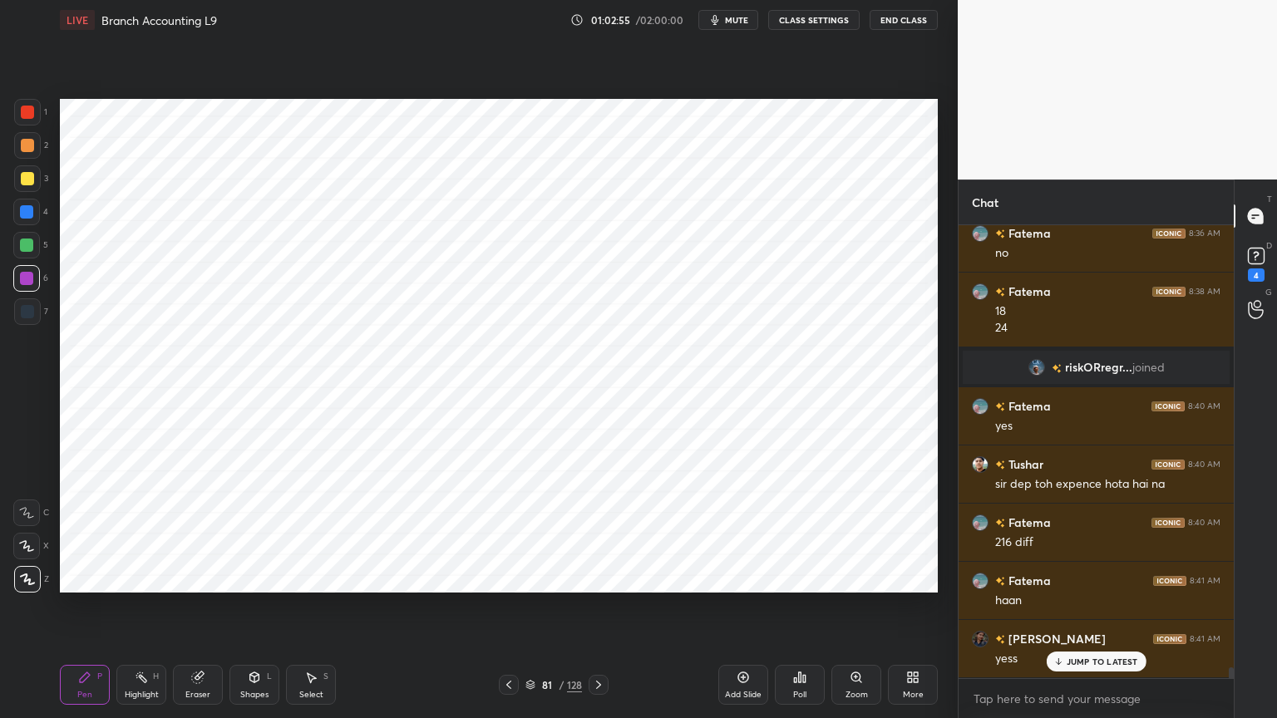
scroll to position [18008, 0]
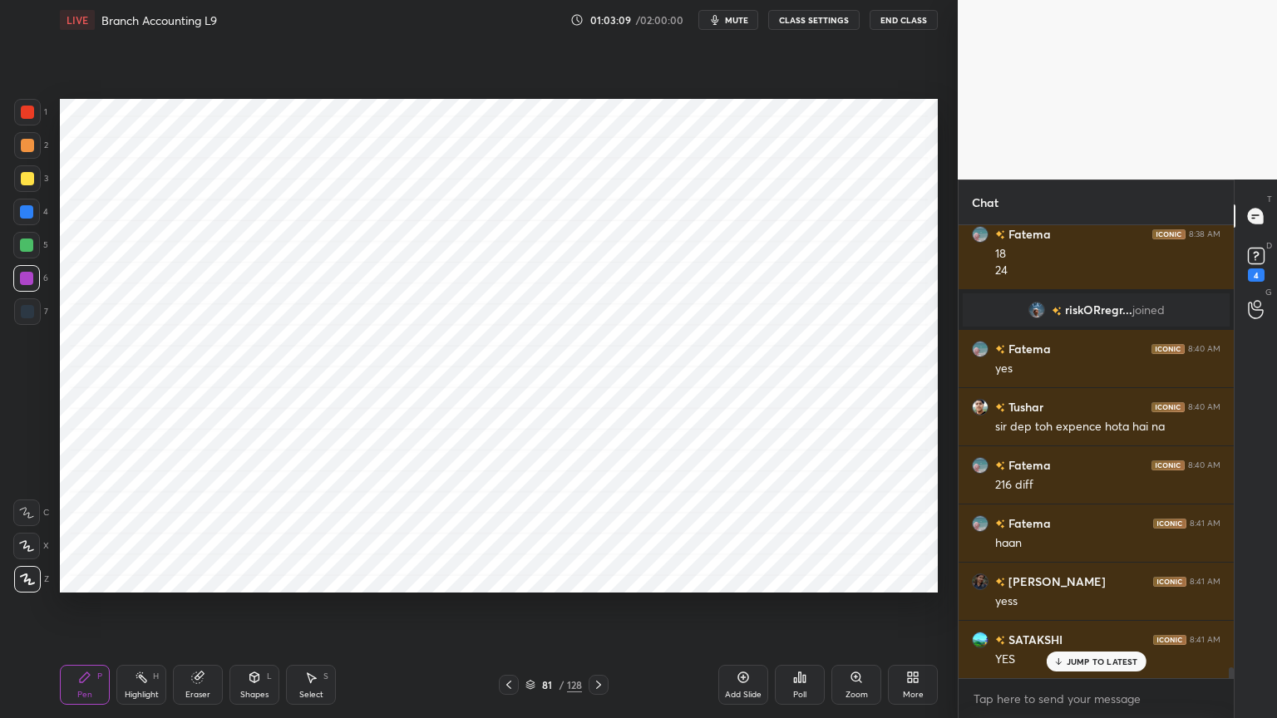
click at [22, 304] on div at bounding box center [27, 311] width 27 height 27
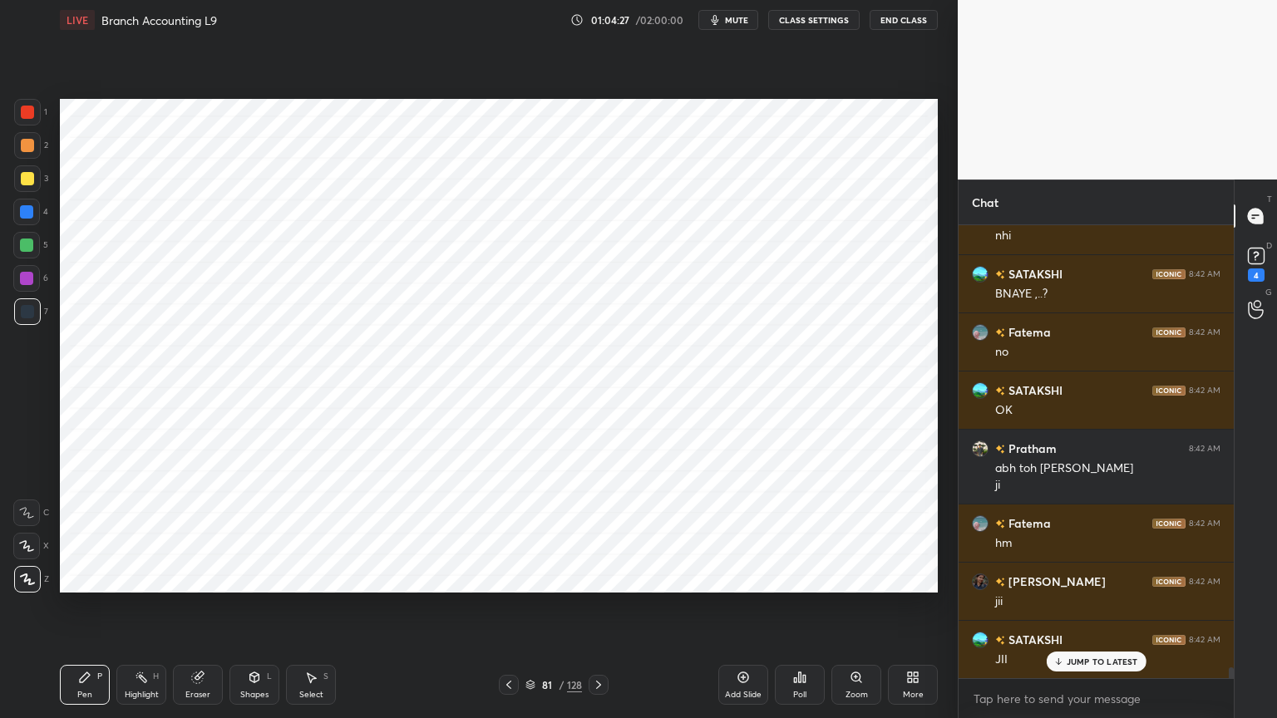
scroll to position [18623, 0]
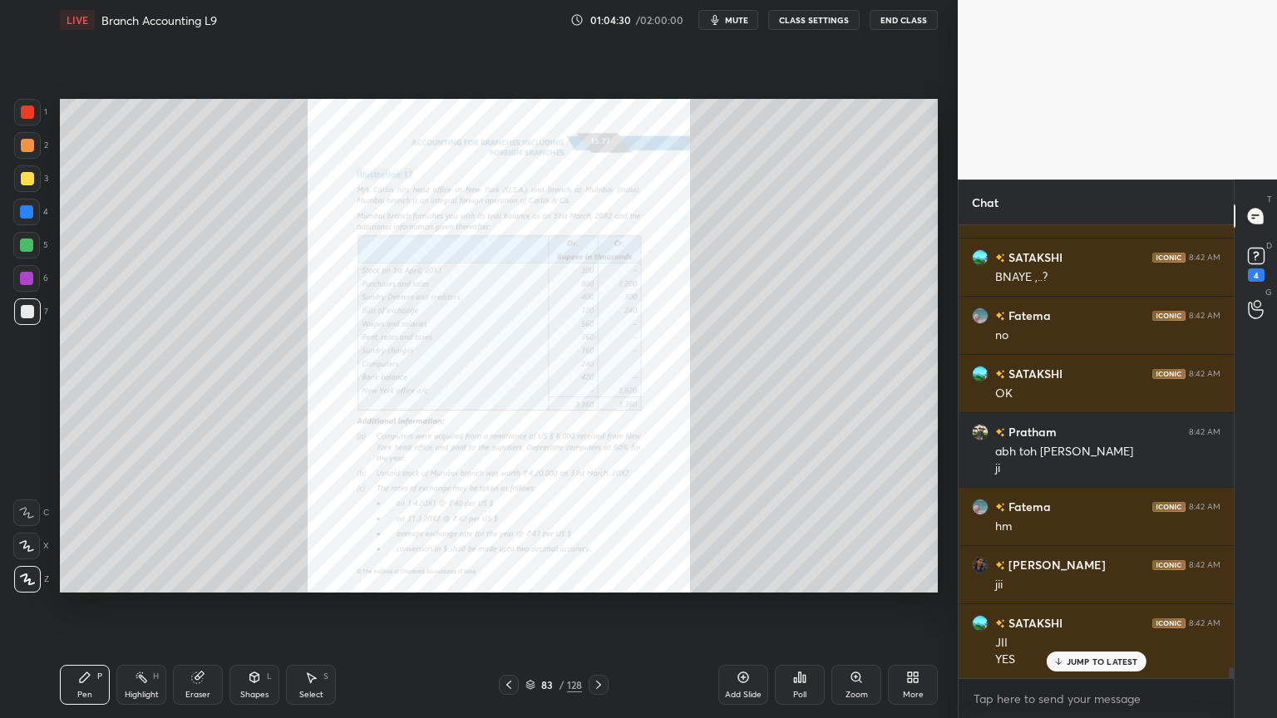
click at [853, 577] on icon at bounding box center [855, 676] width 9 height 9
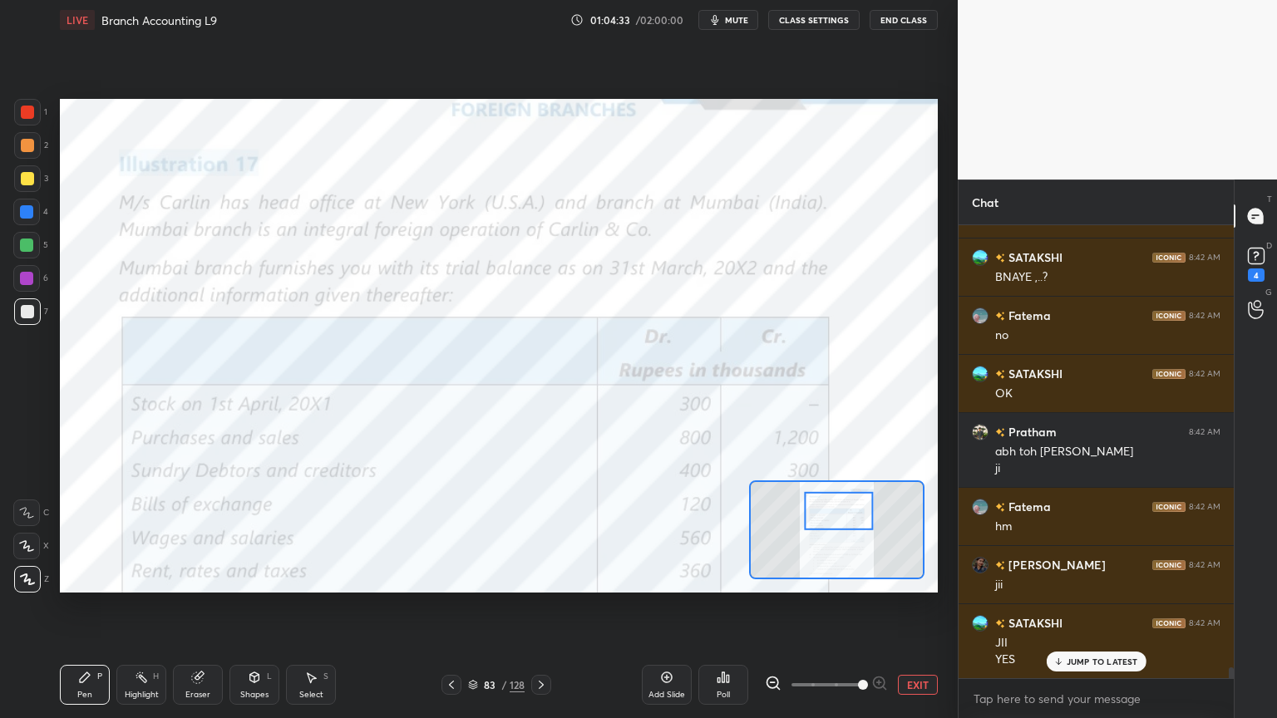
click at [33, 512] on icon at bounding box center [26, 513] width 15 height 12
click at [20, 128] on div "1" at bounding box center [30, 115] width 33 height 33
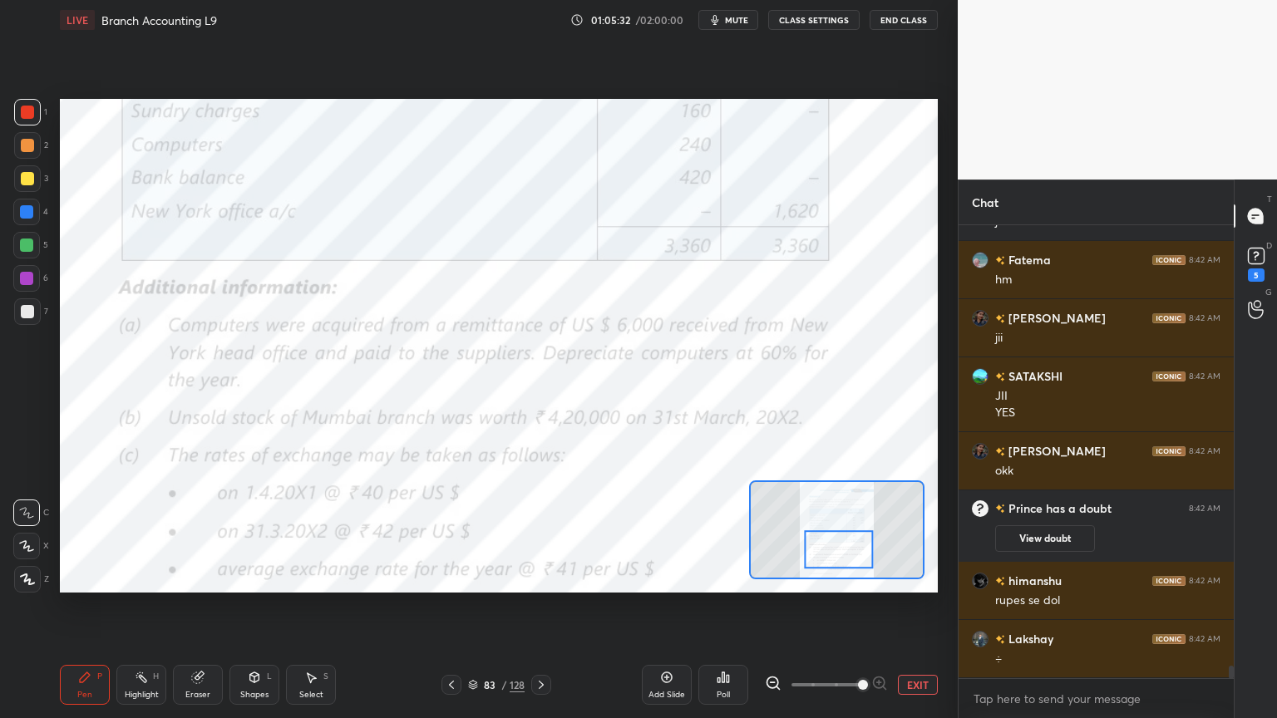
scroll to position [16589, 0]
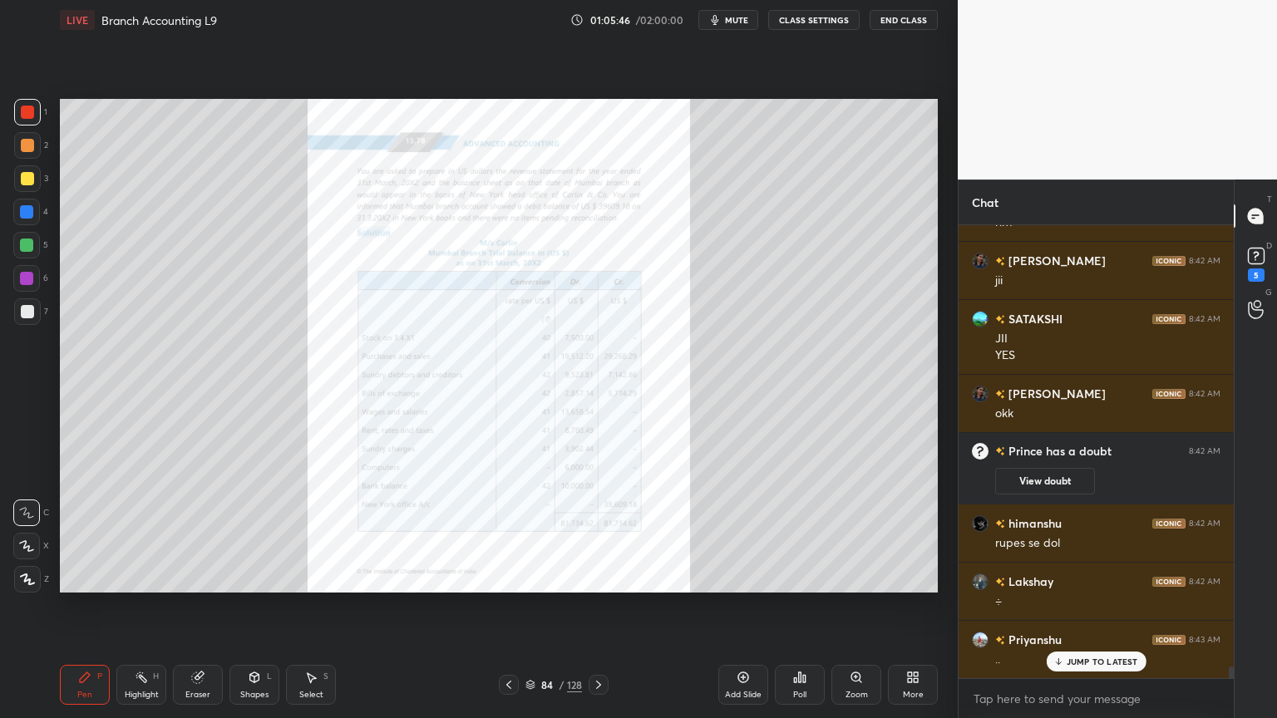
click at [853, 577] on div "Zoom" at bounding box center [856, 685] width 50 height 40
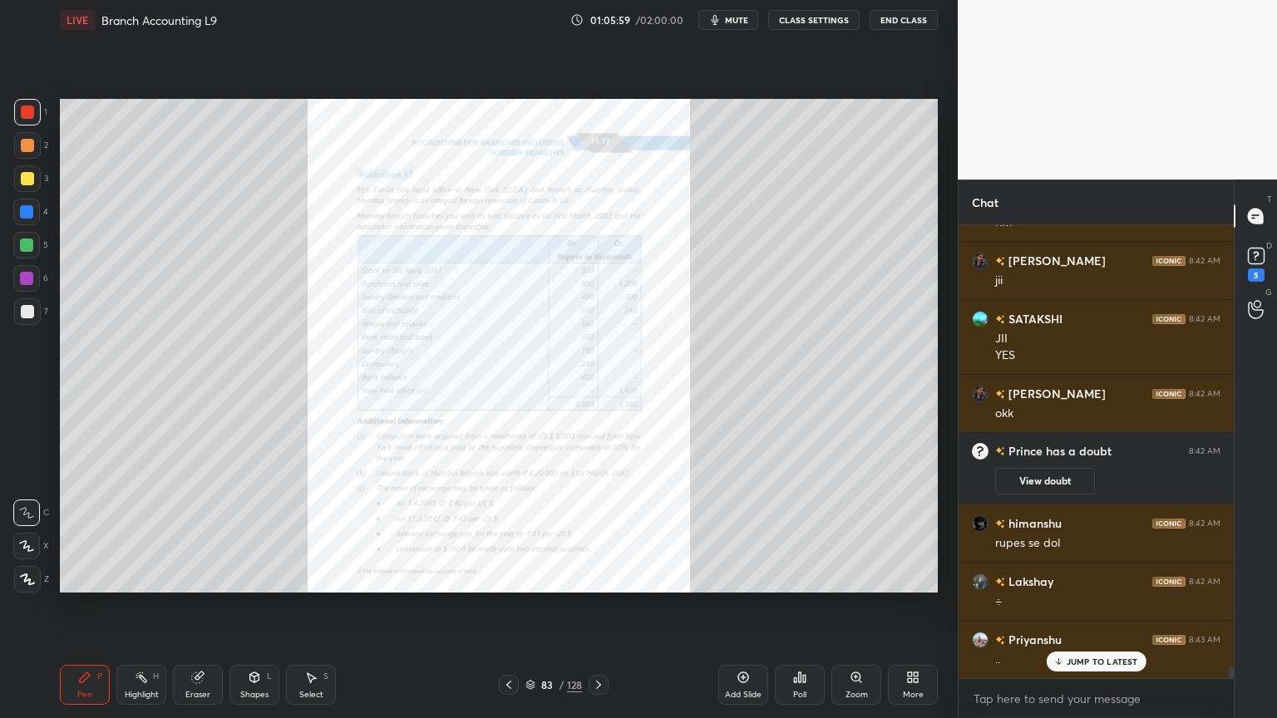
click at [854, 577] on div "Zoom" at bounding box center [856, 685] width 50 height 40
click at [853, 577] on div "Zoom" at bounding box center [856, 685] width 50 height 40
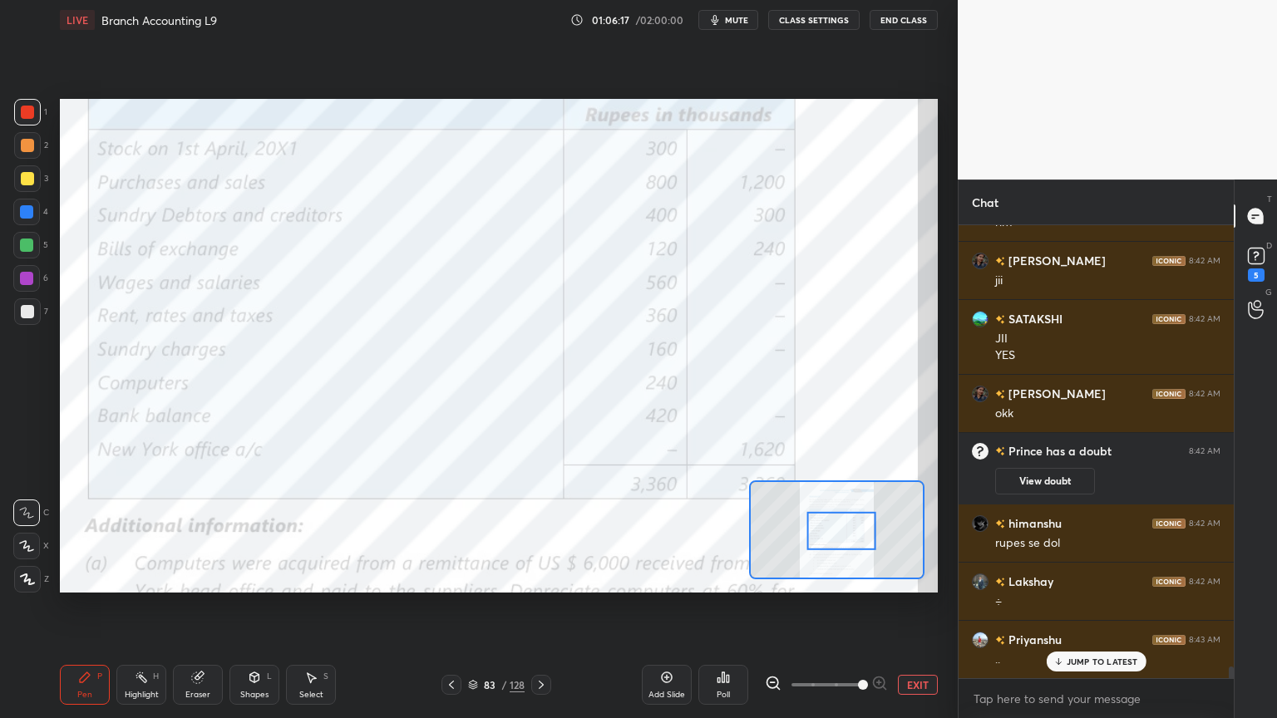
click at [775, 577] on icon at bounding box center [773, 683] width 17 height 17
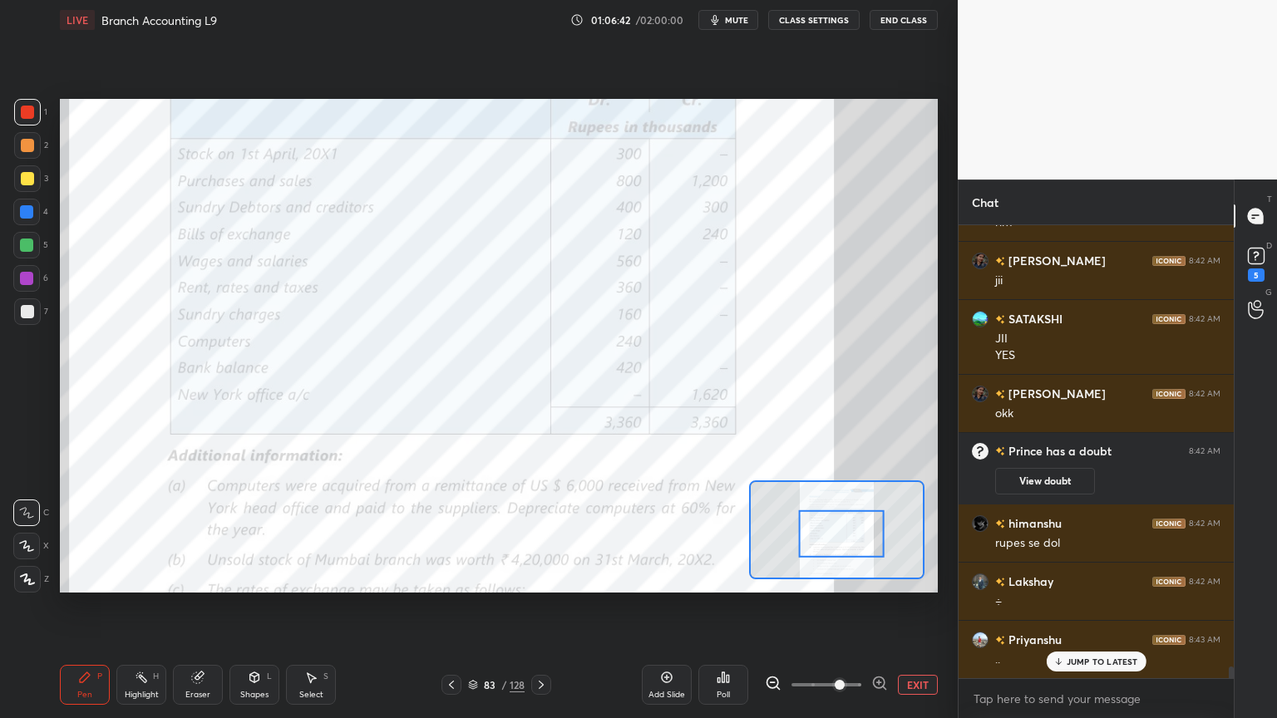
click at [765, 577] on icon at bounding box center [773, 683] width 17 height 17
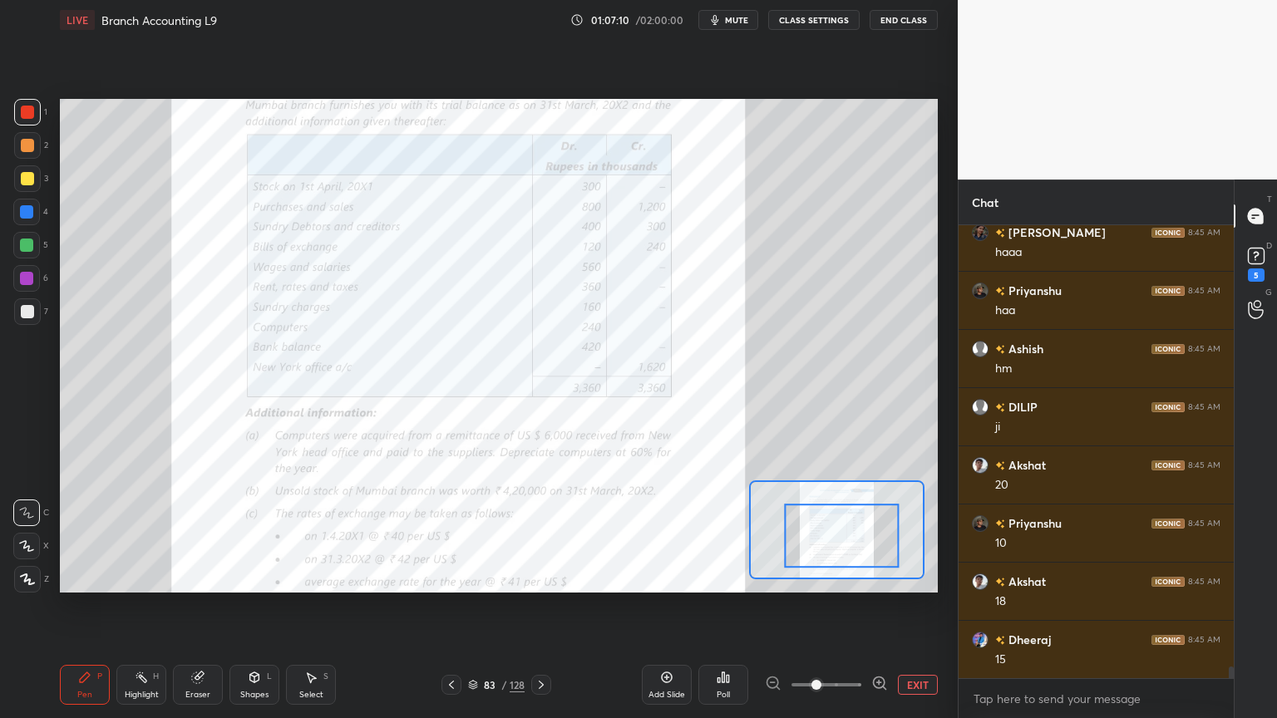
scroll to position [17346, 0]
click at [723, 577] on div "Poll" at bounding box center [722, 695] width 13 height 8
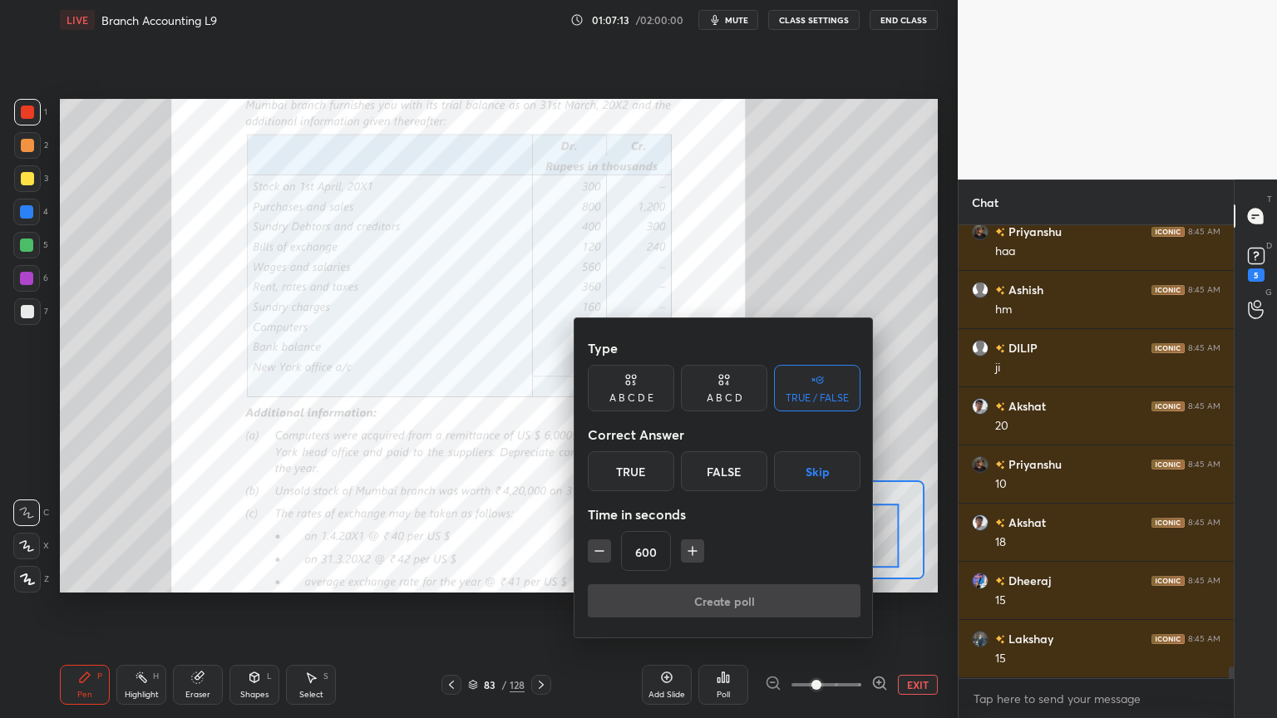
click at [697, 552] on icon "button" at bounding box center [692, 551] width 17 height 17
click at [691, 552] on icon "button" at bounding box center [692, 551] width 17 height 17
click at [695, 554] on icon "button" at bounding box center [692, 551] width 17 height 17
click at [696, 553] on icon "button" at bounding box center [692, 551] width 17 height 17
click at [695, 554] on icon "button" at bounding box center [692, 551] width 17 height 17
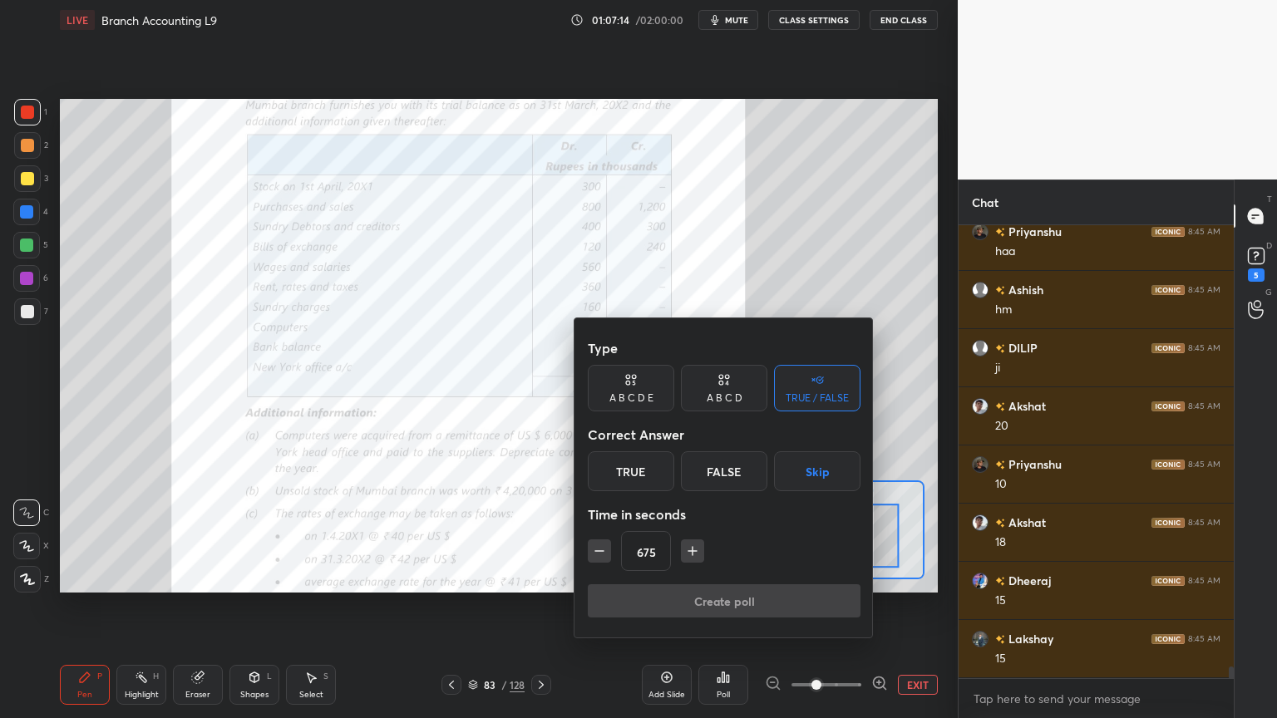
click at [691, 555] on icon "button" at bounding box center [692, 551] width 17 height 17
click at [691, 556] on icon "button" at bounding box center [692, 551] width 17 height 17
click at [693, 555] on icon "button" at bounding box center [692, 551] width 17 height 17
click at [692, 556] on icon "button" at bounding box center [692, 551] width 17 height 17
click at [693, 556] on icon "button" at bounding box center [692, 551] width 17 height 17
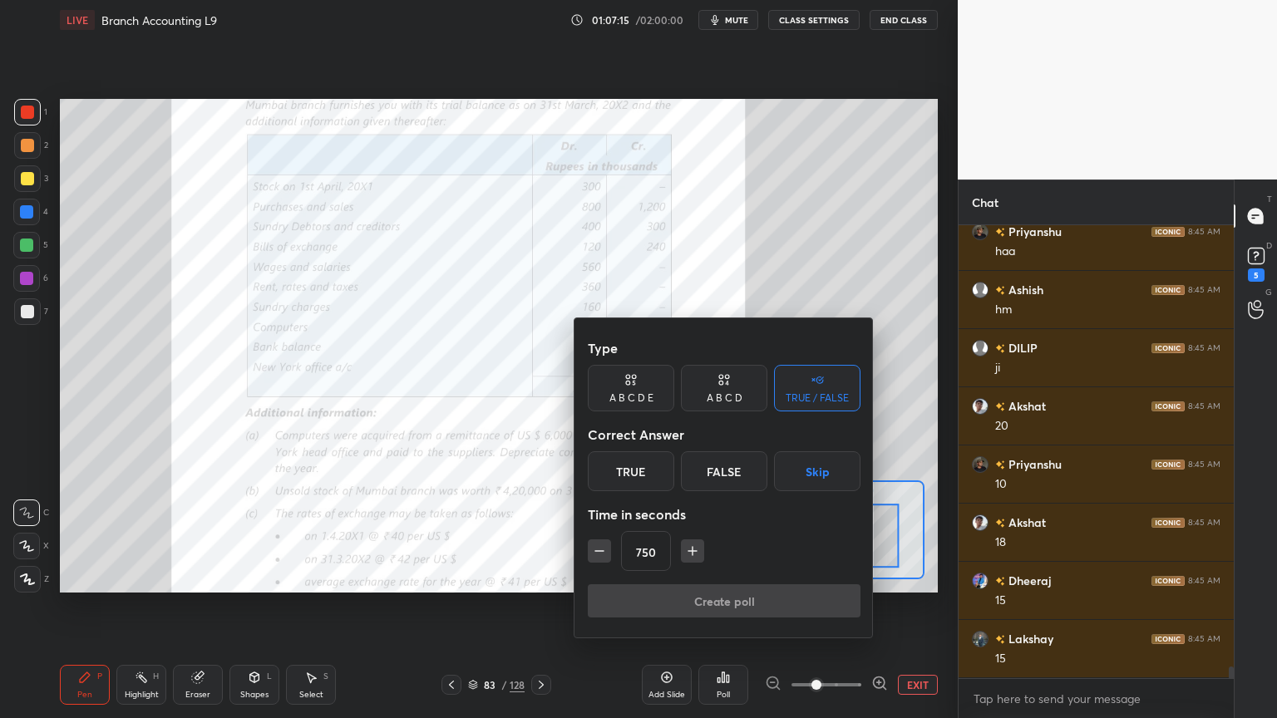
click at [692, 556] on icon "button" at bounding box center [692, 551] width 17 height 17
click at [691, 558] on icon "button" at bounding box center [692, 551] width 17 height 17
click at [690, 558] on icon "button" at bounding box center [692, 551] width 17 height 17
click at [691, 557] on icon "button" at bounding box center [692, 551] width 17 height 17
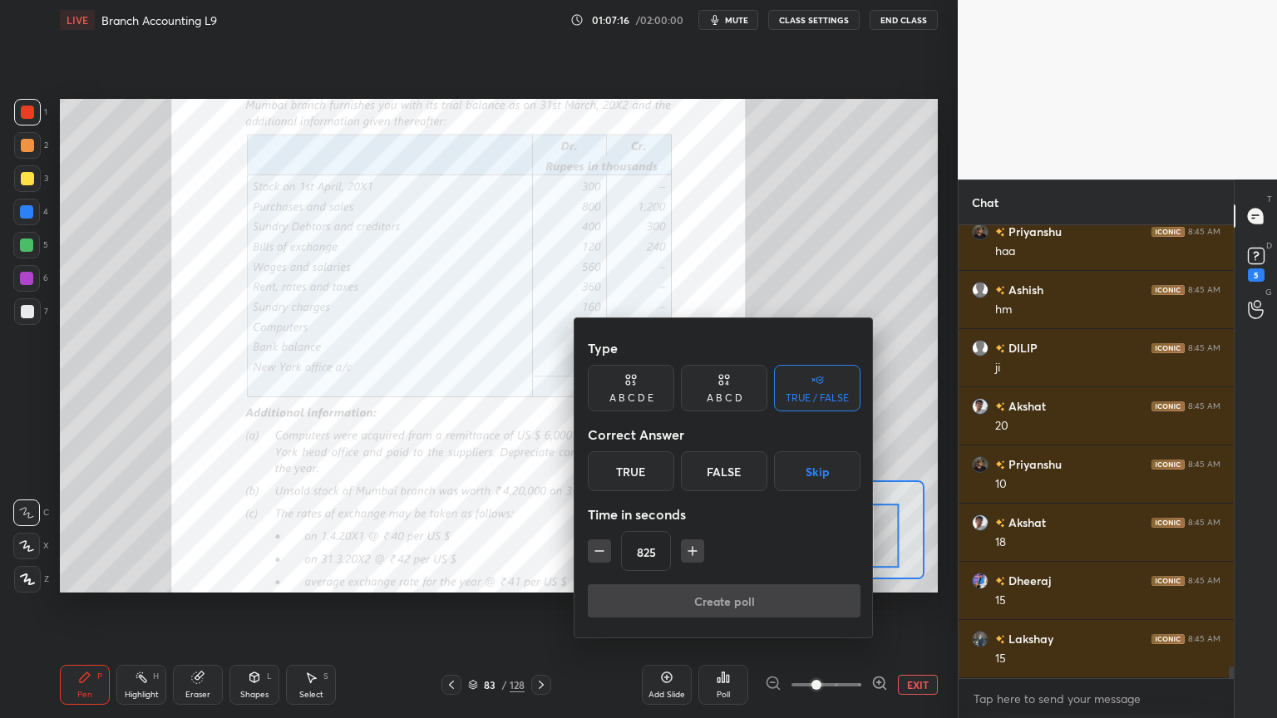
click at [690, 558] on icon "button" at bounding box center [692, 551] width 17 height 17
click at [689, 558] on icon "button" at bounding box center [692, 551] width 17 height 17
click at [687, 559] on button "button" at bounding box center [692, 550] width 23 height 23
click at [688, 558] on button "button" at bounding box center [692, 550] width 23 height 23
click at [687, 559] on button "button" at bounding box center [692, 550] width 23 height 23
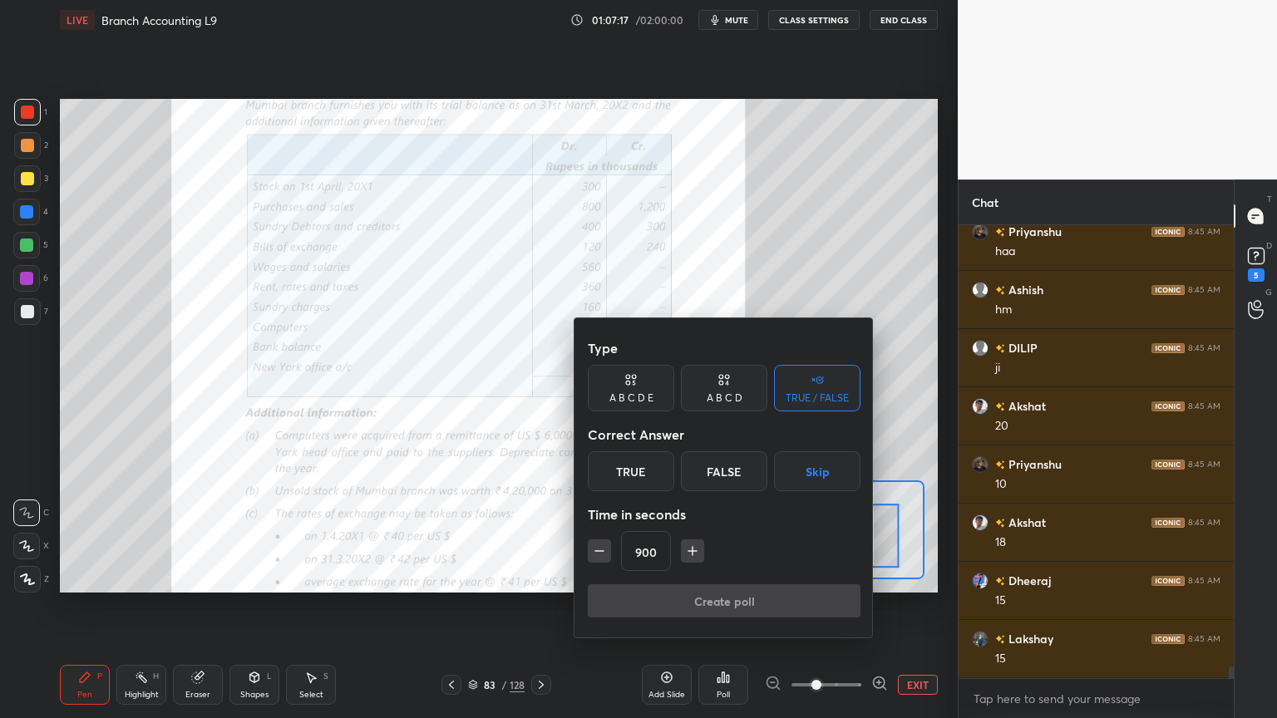
click at [688, 559] on button "button" at bounding box center [692, 550] width 23 height 23
click at [602, 549] on icon "button" at bounding box center [599, 551] width 17 height 17
click at [598, 552] on icon "button" at bounding box center [599, 551] width 17 height 17
click at [697, 552] on icon "button" at bounding box center [692, 551] width 17 height 17
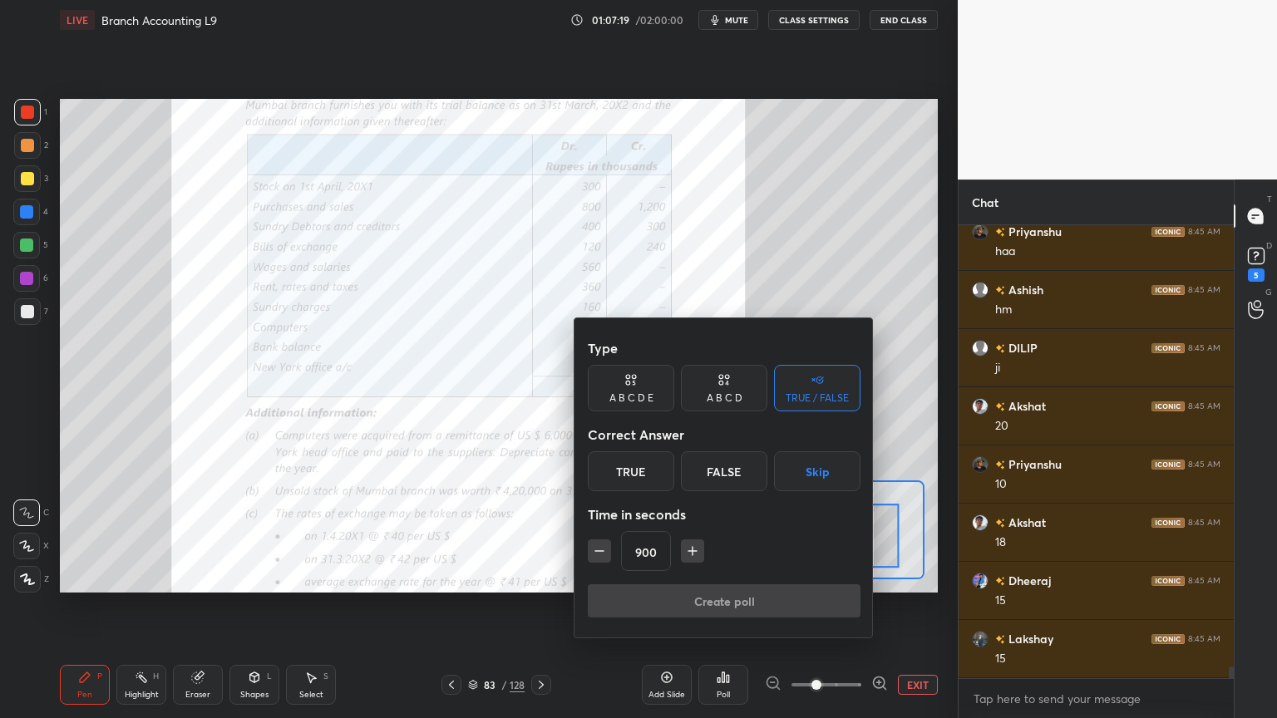
type input "915"
click at [824, 477] on button "Skip" at bounding box center [817, 471] width 86 height 40
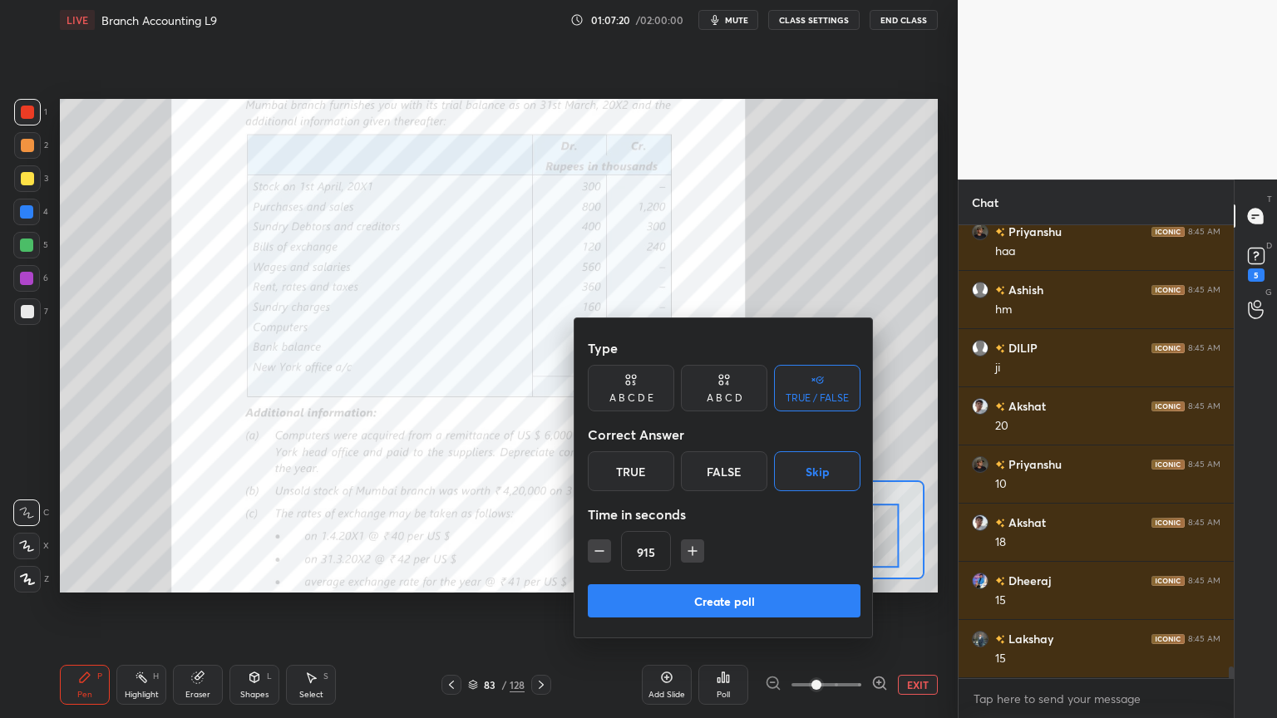
click at [761, 577] on button "Create poll" at bounding box center [724, 600] width 273 height 33
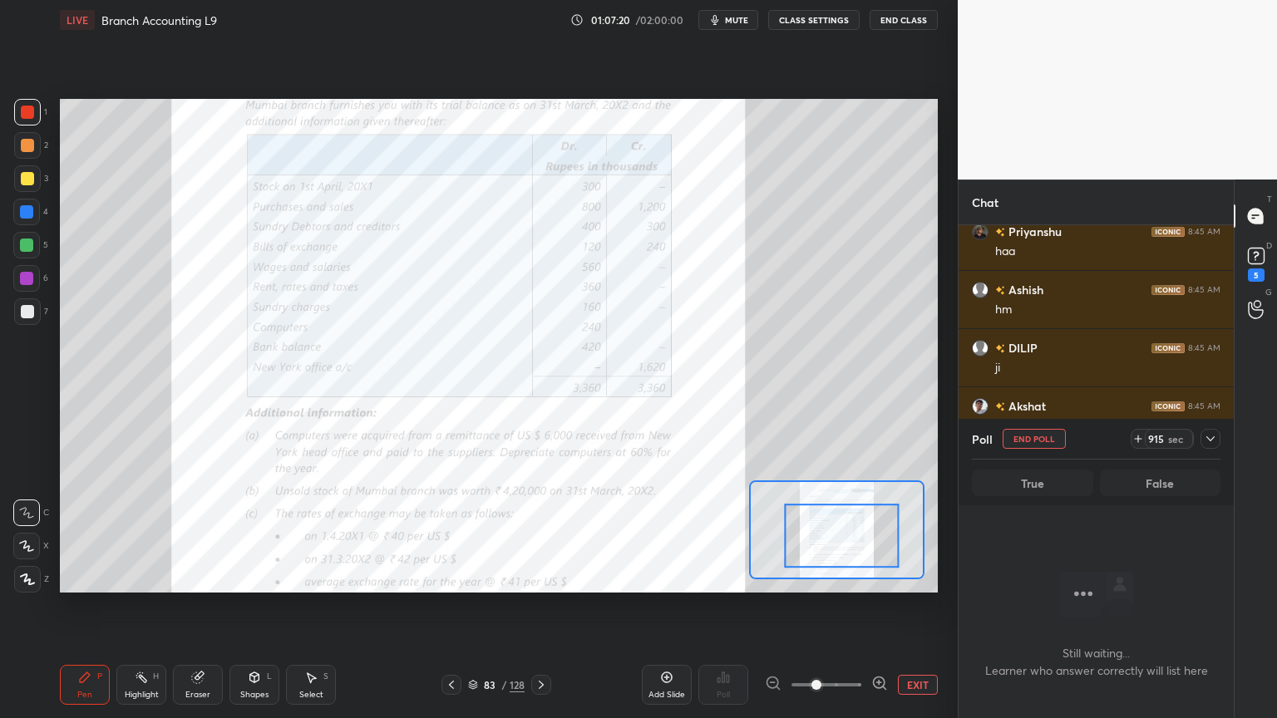
scroll to position [6, 5]
click at [1211, 439] on icon at bounding box center [1210, 438] width 8 height 5
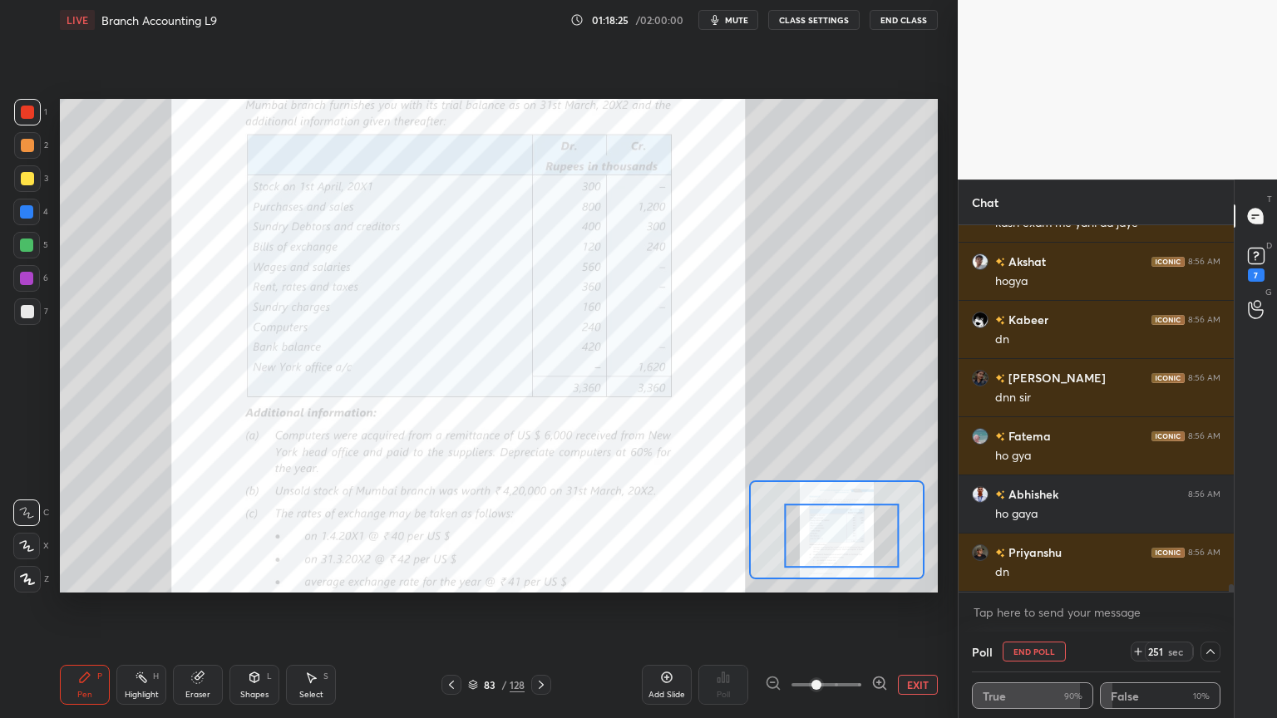
scroll to position [18655, 0]
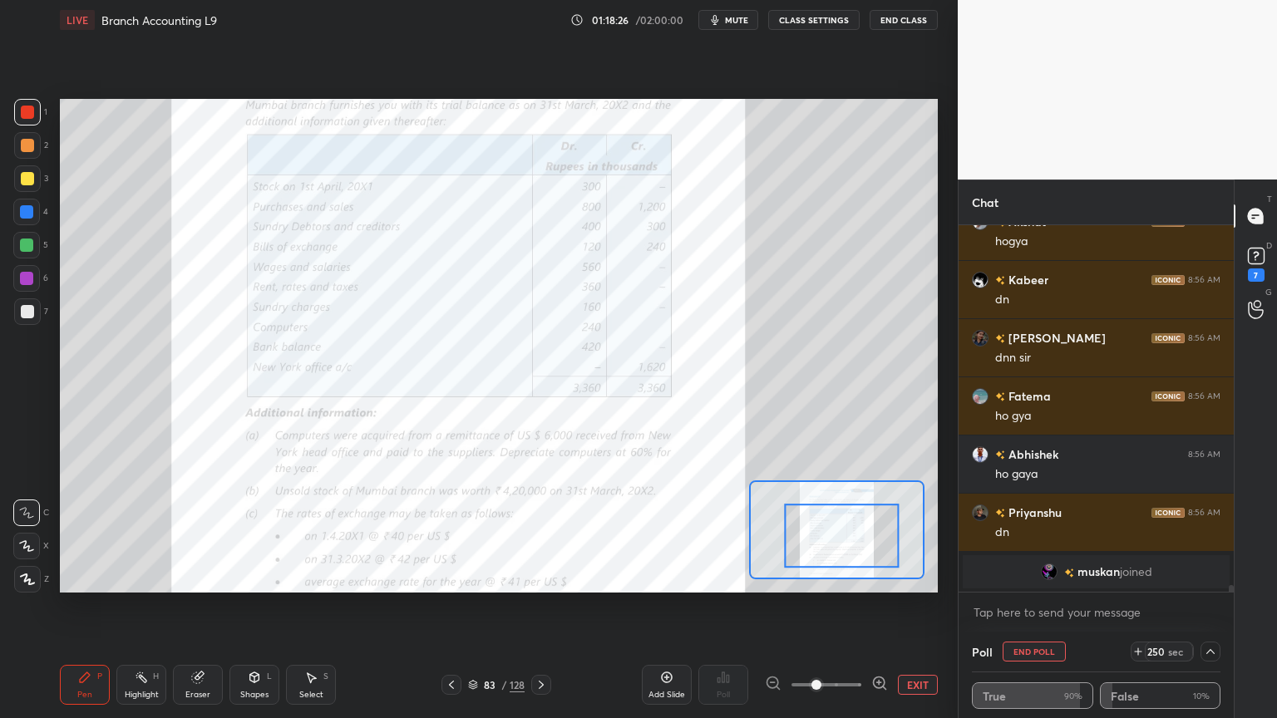
click at [1035, 577] on button "End Poll" at bounding box center [1033, 652] width 63 height 20
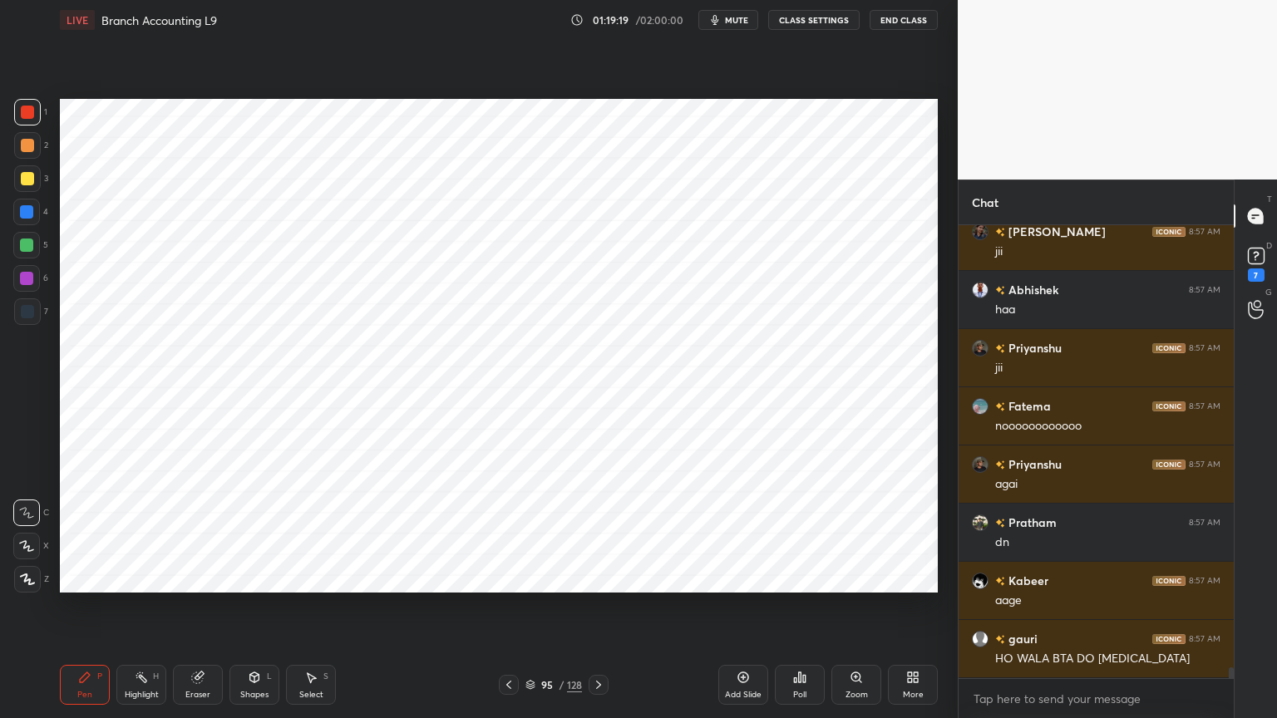
scroll to position [19058, 0]
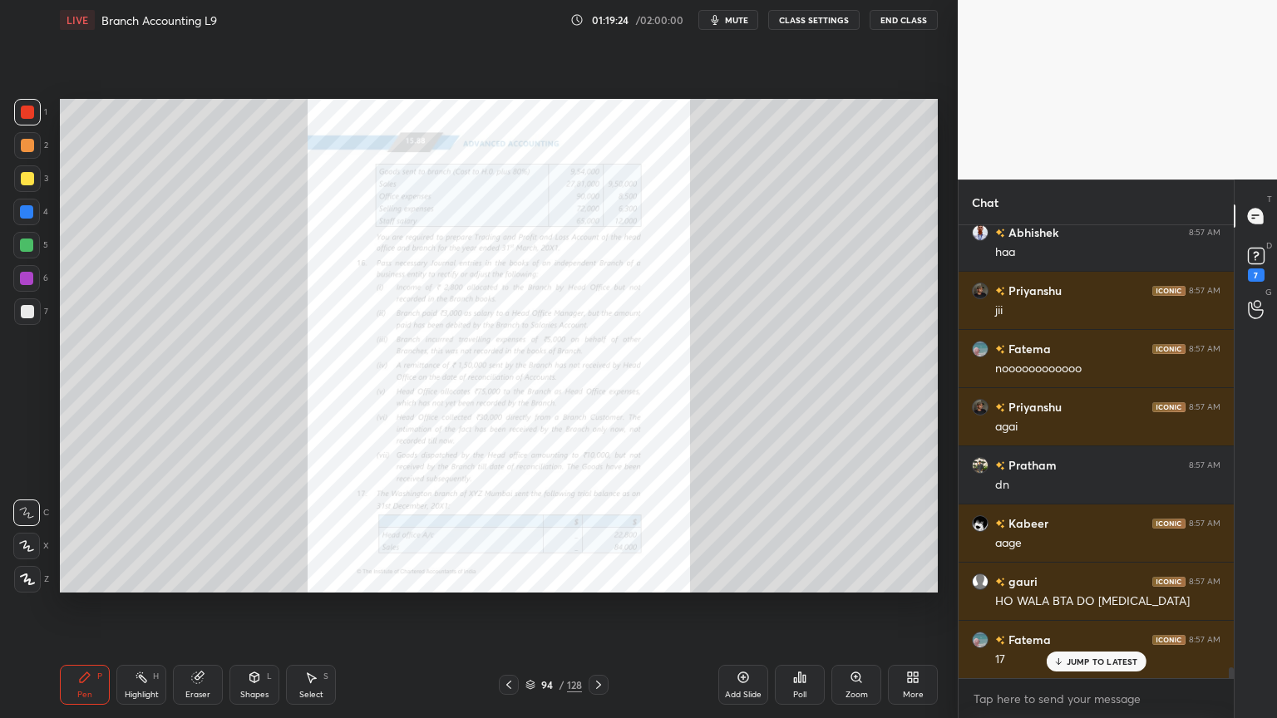
click at [858, 577] on div "Zoom" at bounding box center [856, 685] width 50 height 40
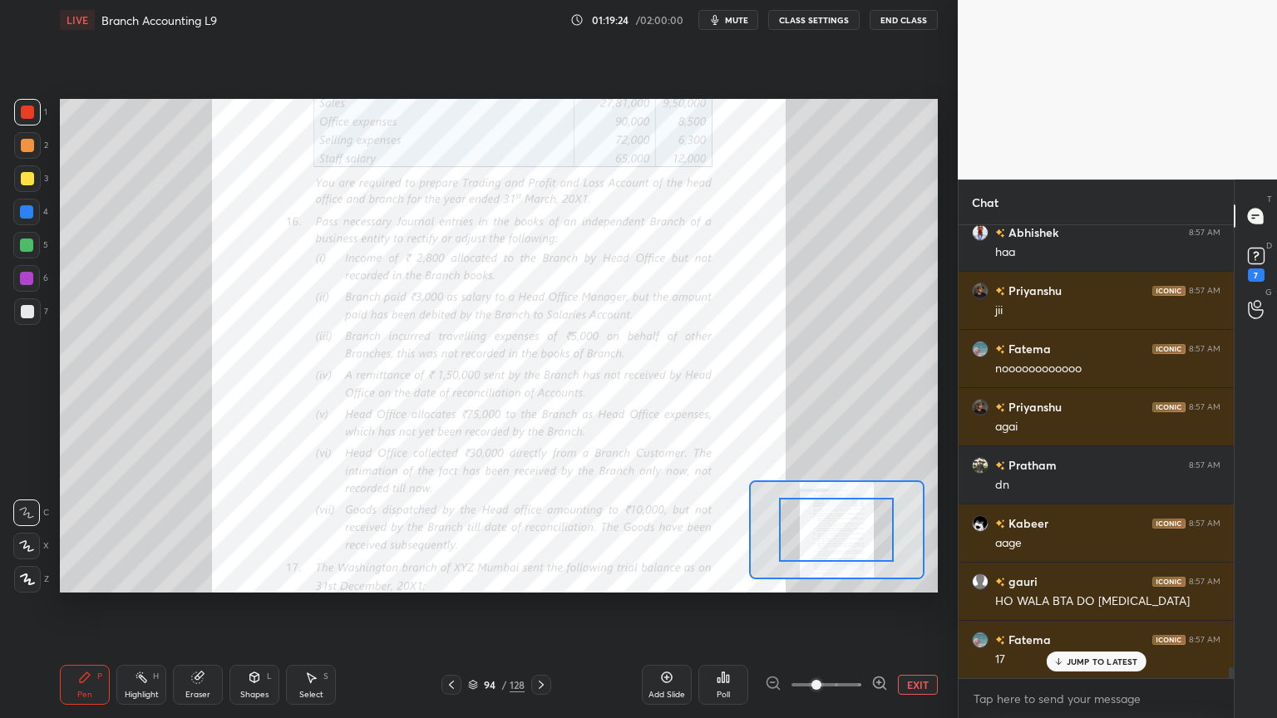
click at [821, 577] on span at bounding box center [816, 685] width 10 height 10
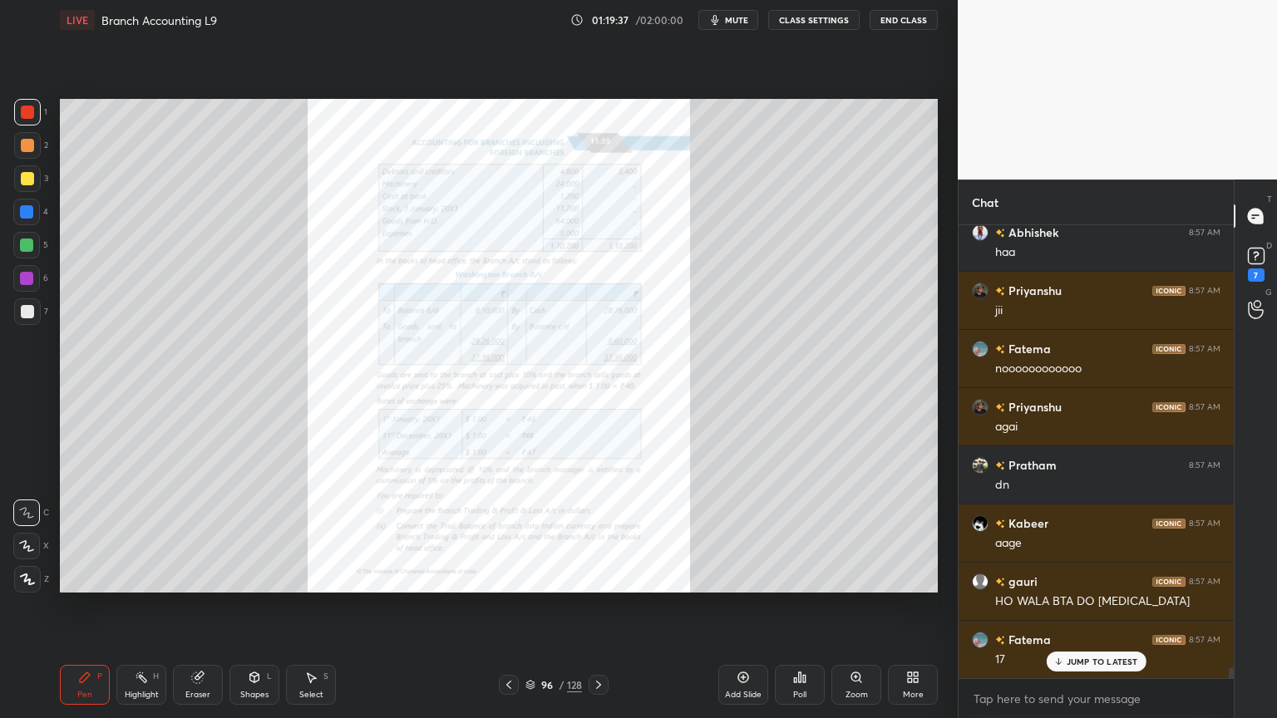
click at [852, 577] on icon at bounding box center [855, 677] width 13 height 13
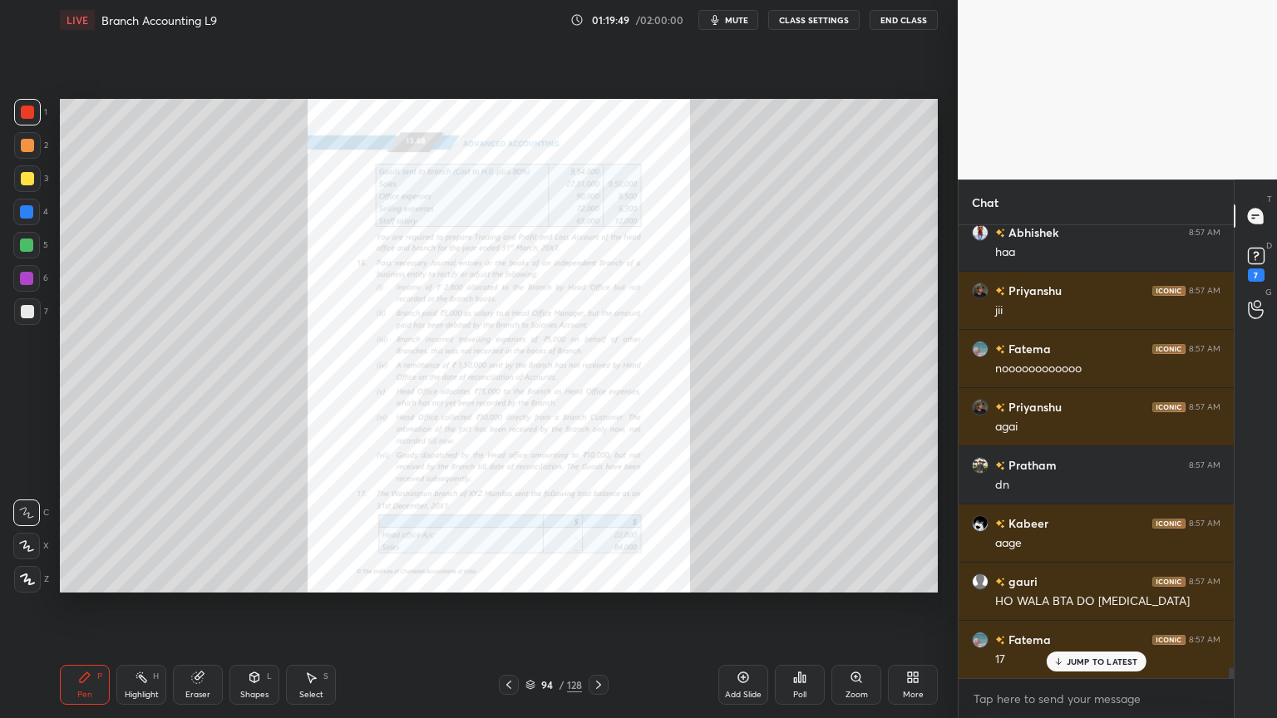
click at [857, 577] on icon at bounding box center [855, 677] width 13 height 13
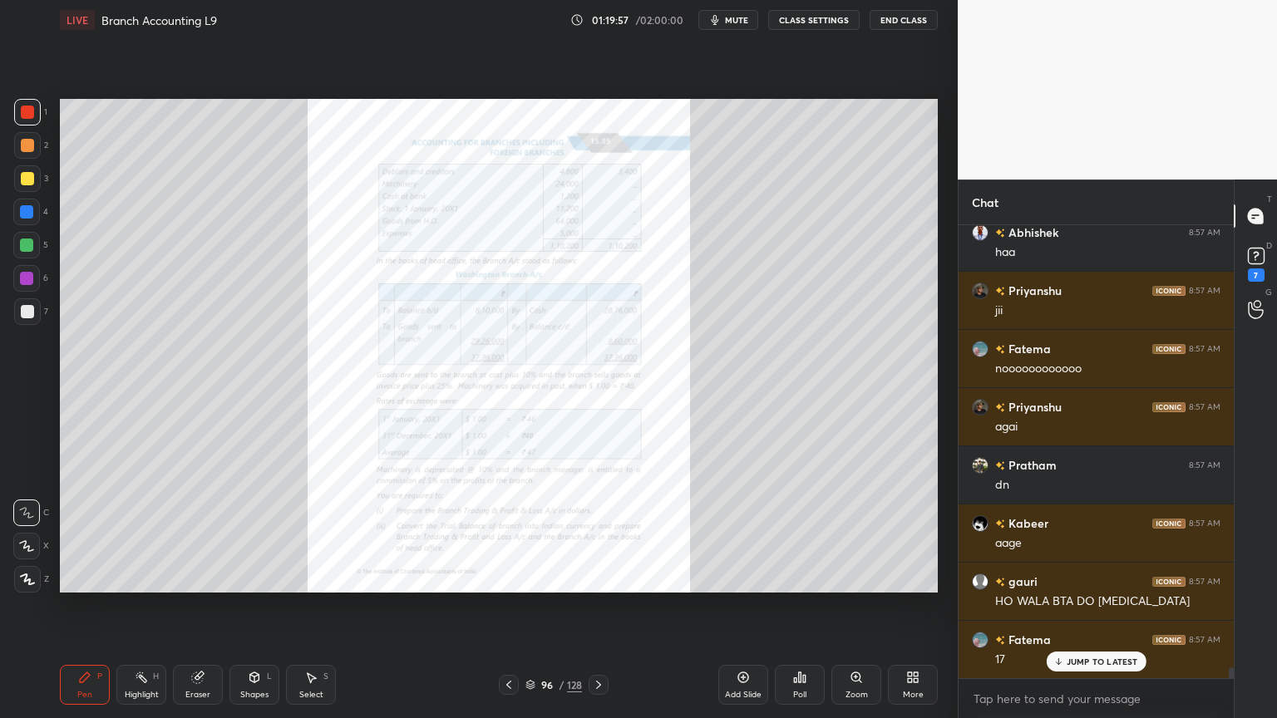
click at [849, 577] on div "Zoom" at bounding box center [856, 685] width 50 height 40
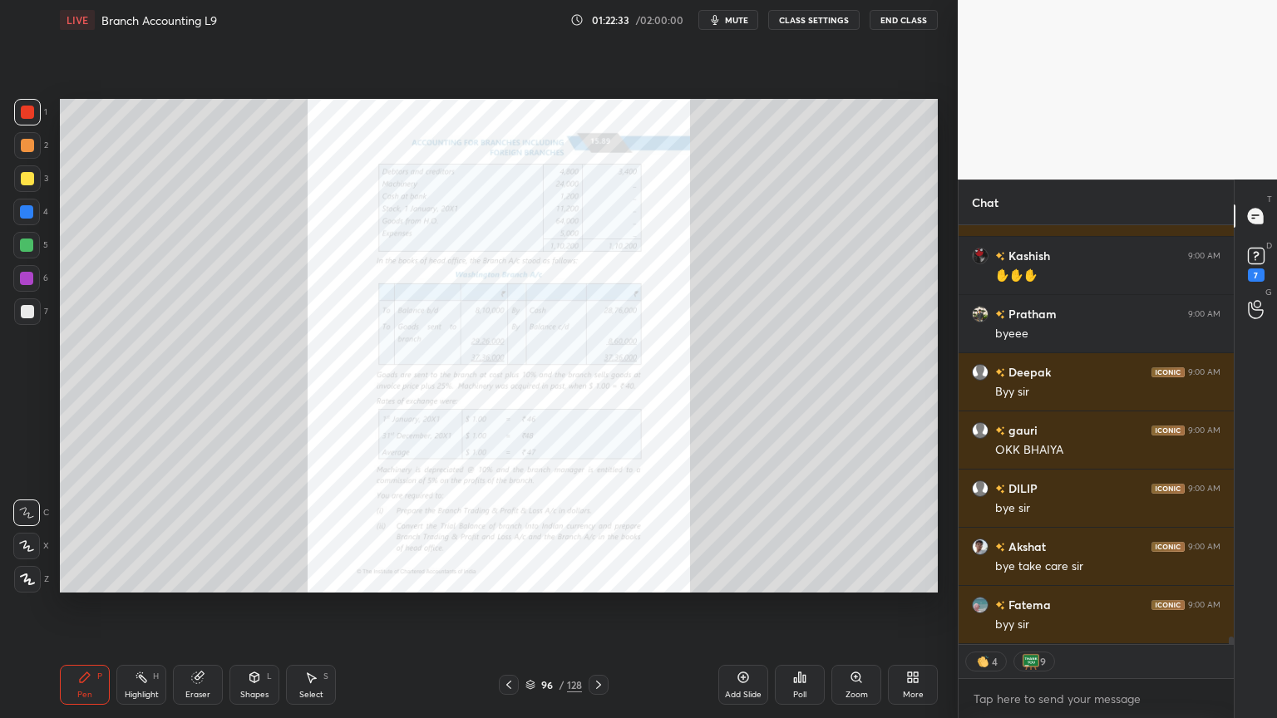
scroll to position [22948, 0]
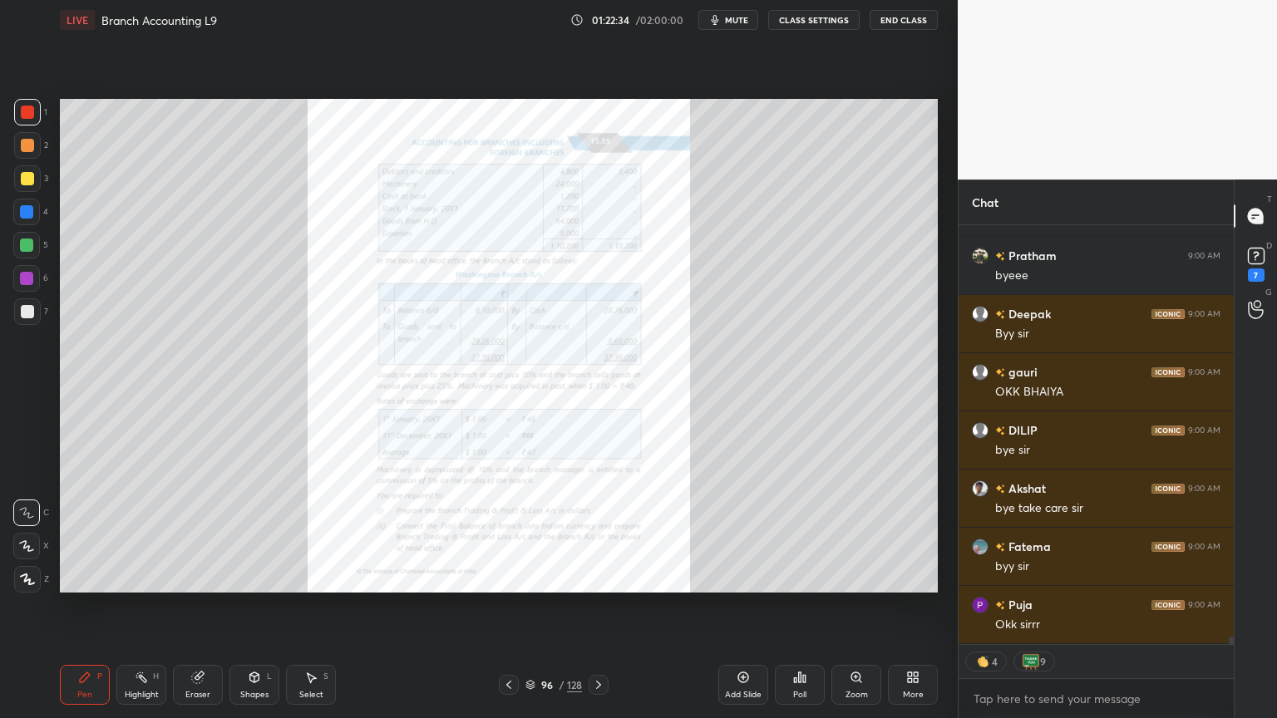
click at [901, 22] on button "End Class" at bounding box center [903, 20] width 68 height 20
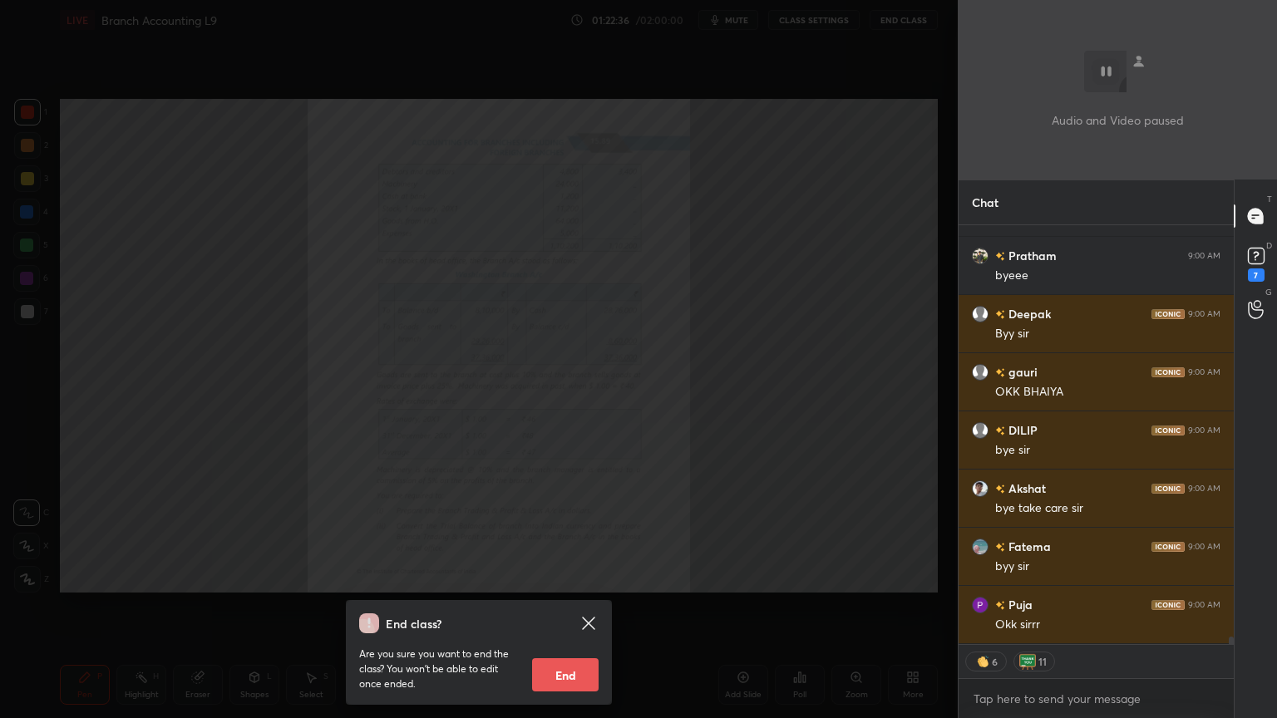
click at [570, 577] on button "End" at bounding box center [565, 674] width 66 height 33
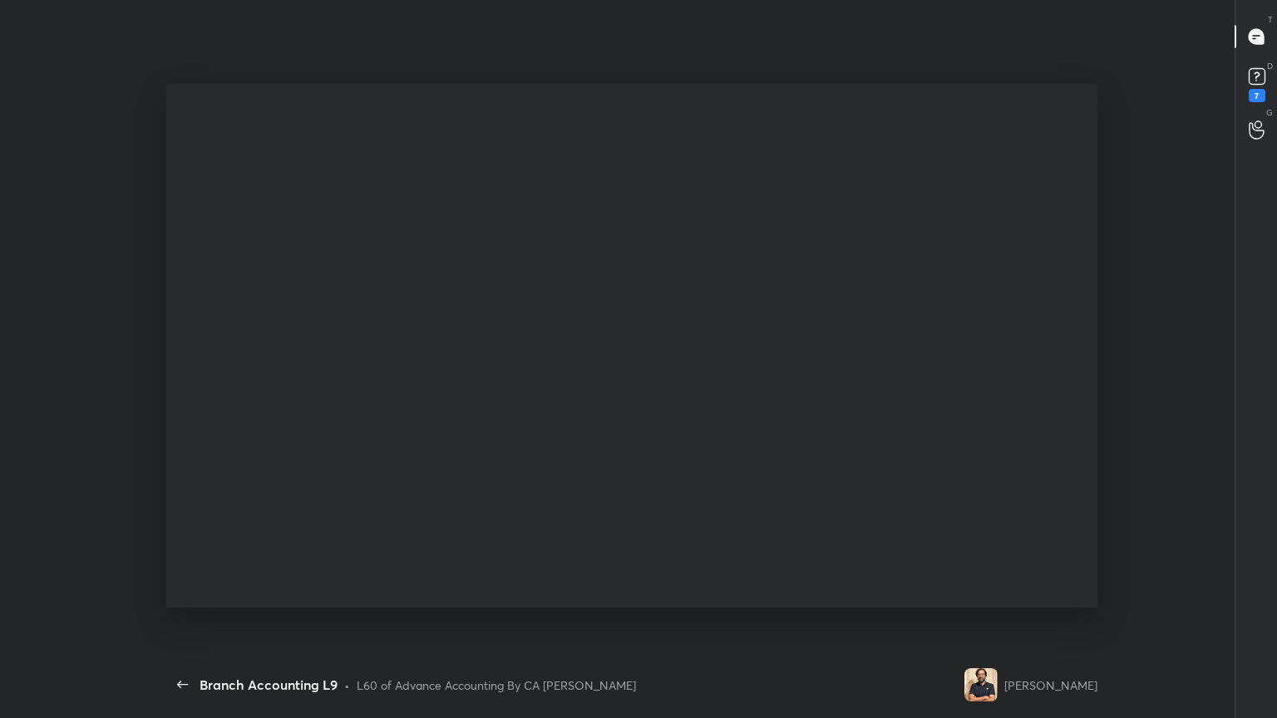
scroll to position [612, 944]
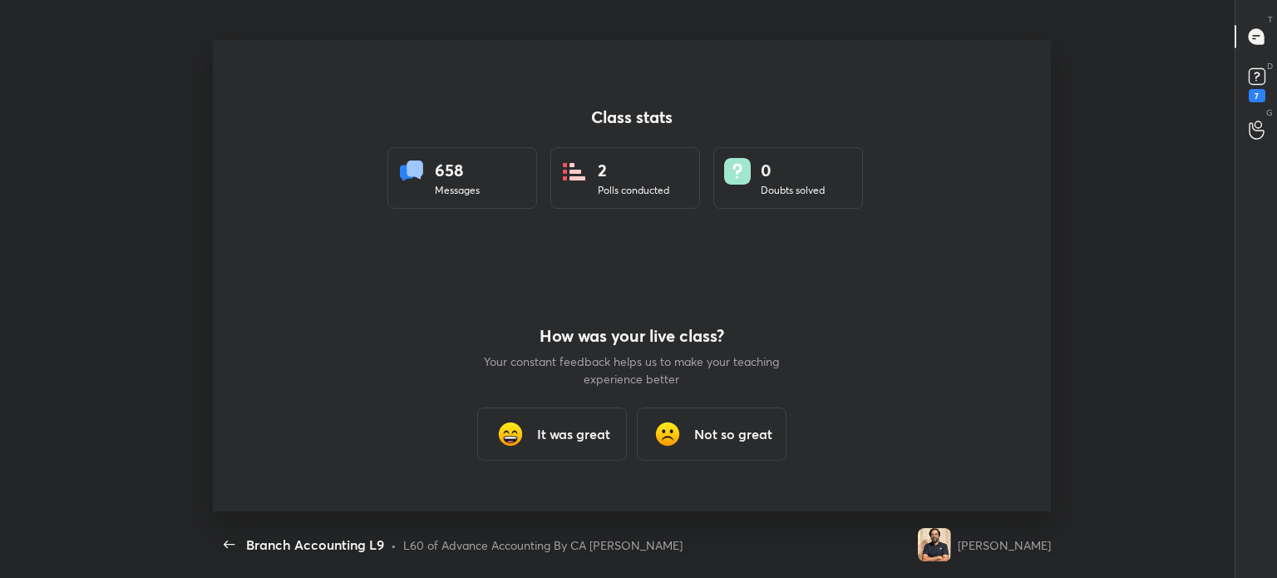
type textarea "x"
